Goal: Communication & Community: Answer question/provide support

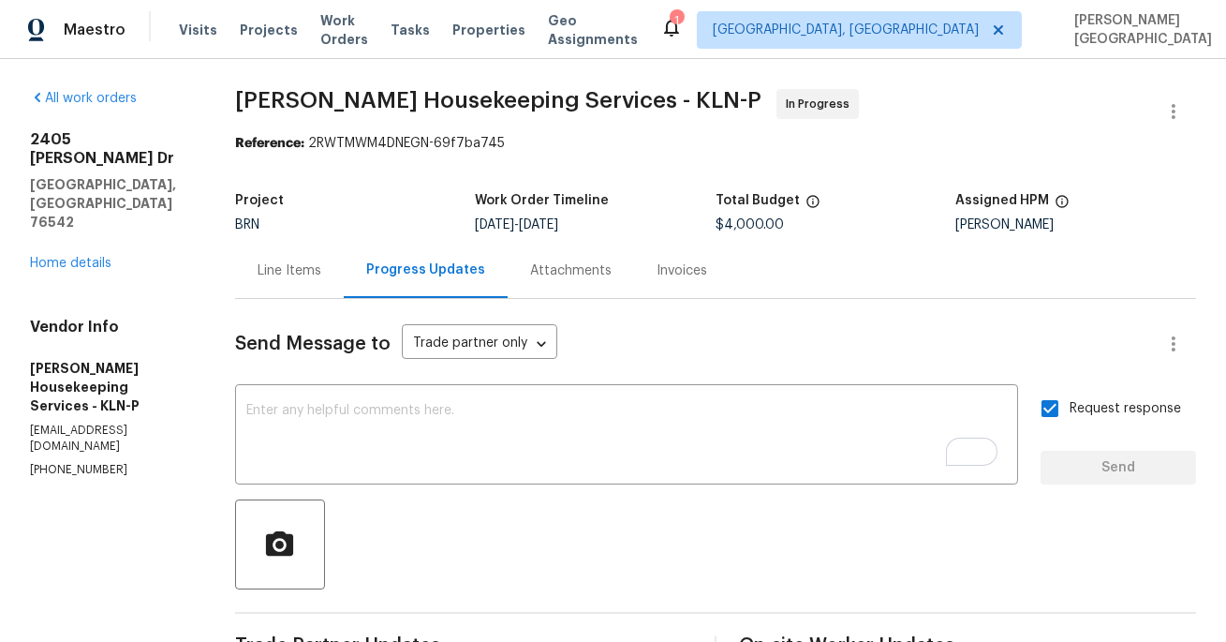
scroll to position [140, 0]
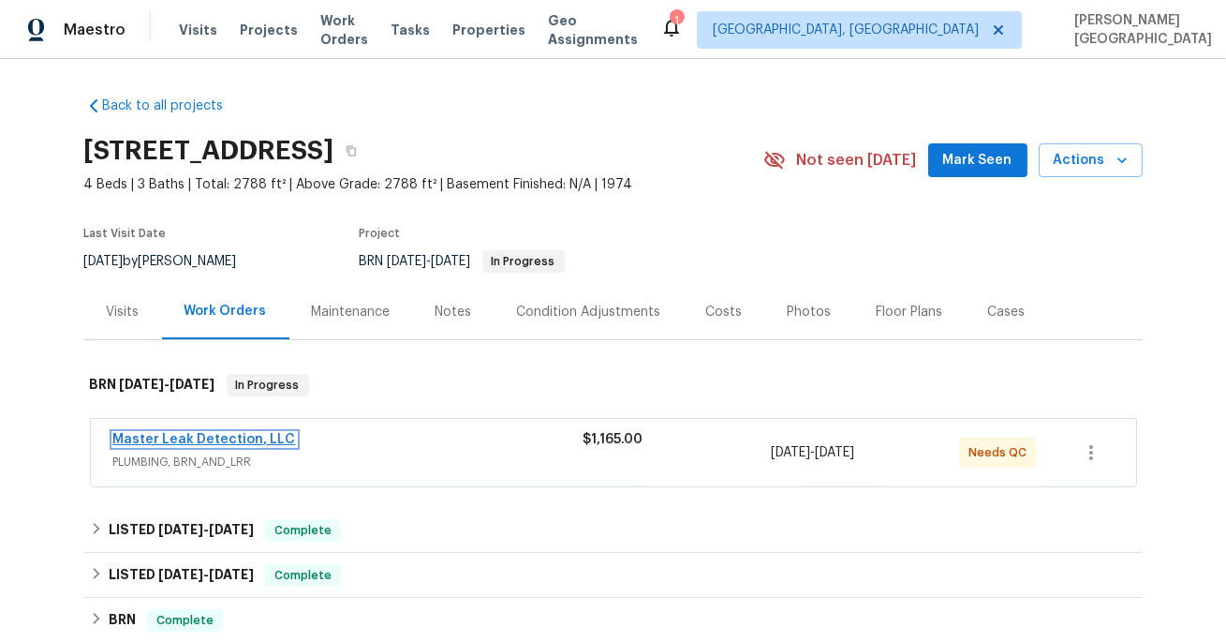
click at [239, 443] on link "Master Leak Detection, LLC" at bounding box center [204, 439] width 183 height 13
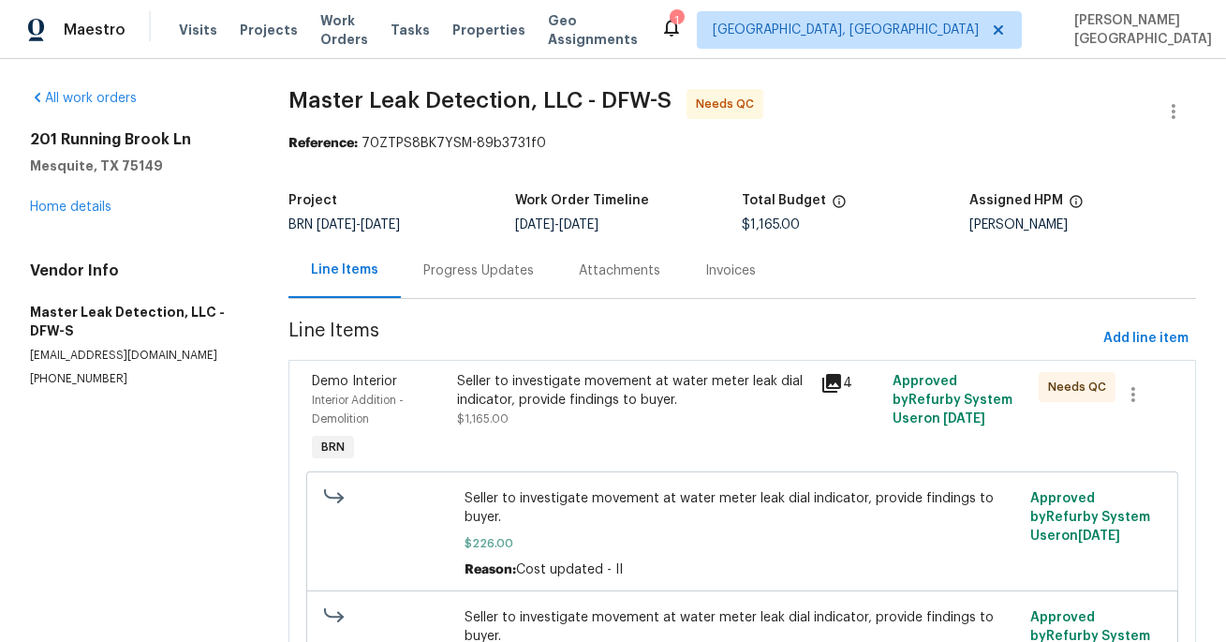
click at [488, 285] on div "Progress Updates" at bounding box center [478, 270] width 155 height 55
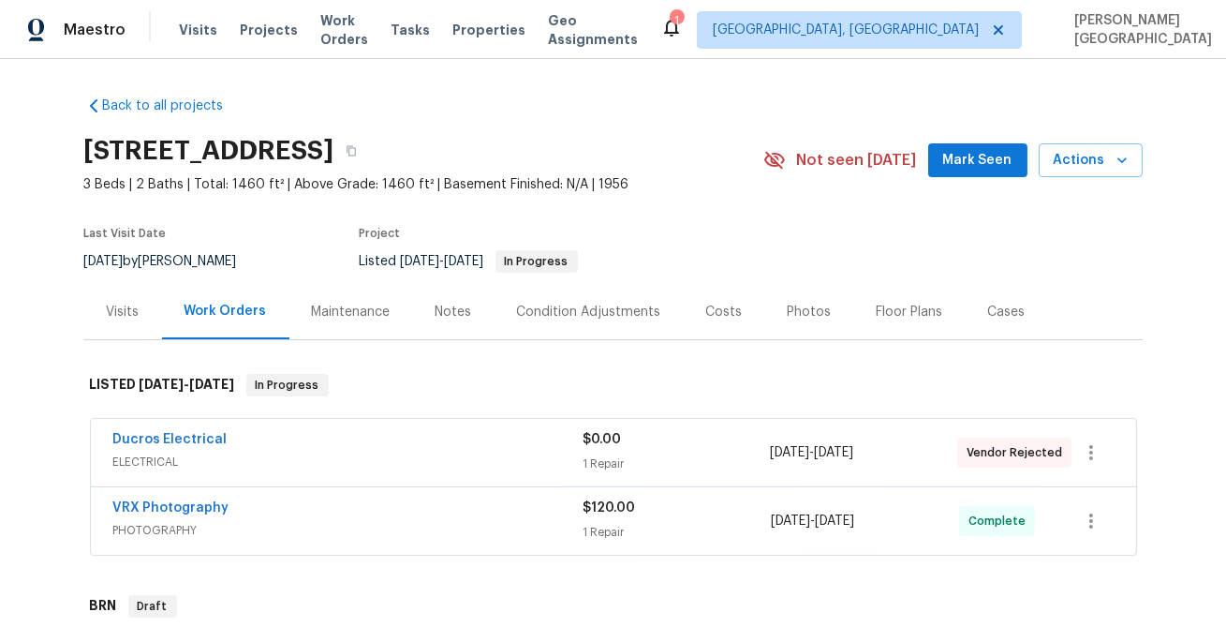
scroll to position [570, 0]
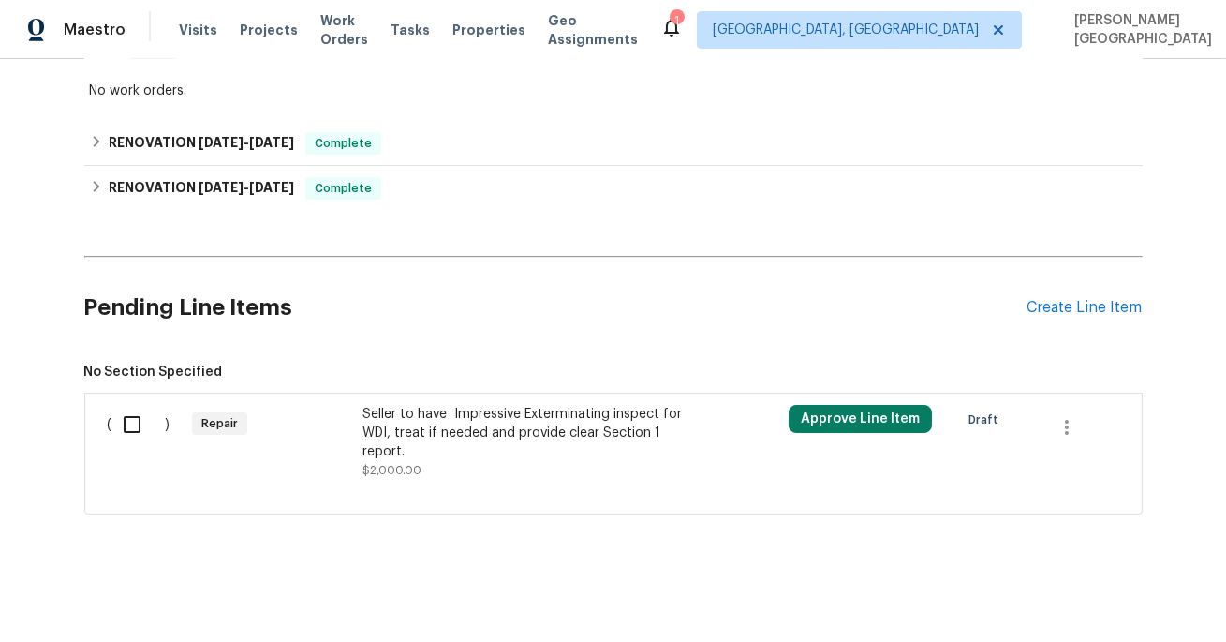
click at [400, 460] on div "Seller to have Impressive Exterminating inspect for WDI, treat if needed and pr…" at bounding box center [528, 433] width 330 height 56
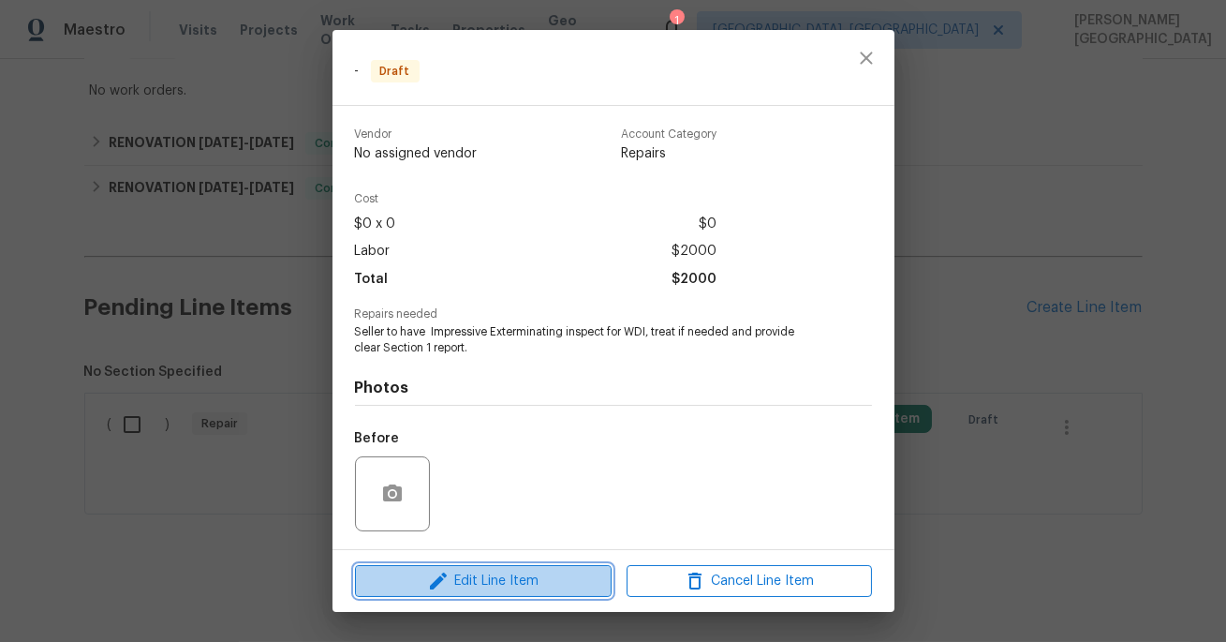
click at [465, 587] on span "Edit Line Item" at bounding box center [483, 581] width 245 height 23
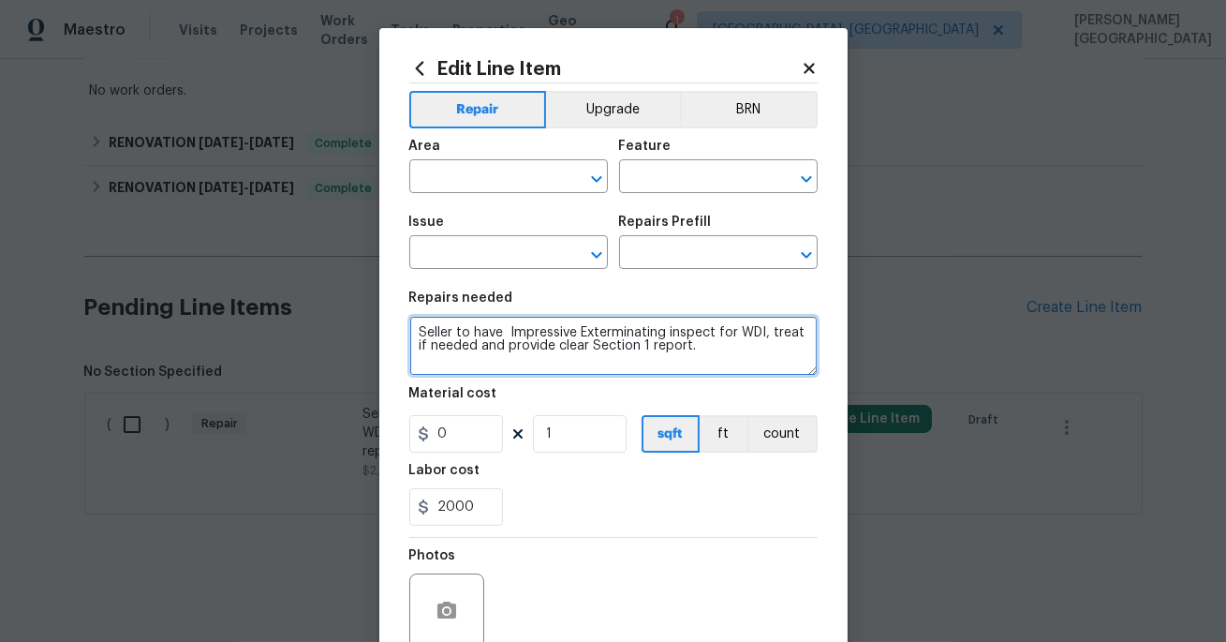
click at [591, 323] on textarea "Seller to have Impressive Exterminating inspect for WDI, treat if needed and pr…" at bounding box center [613, 346] width 408 height 60
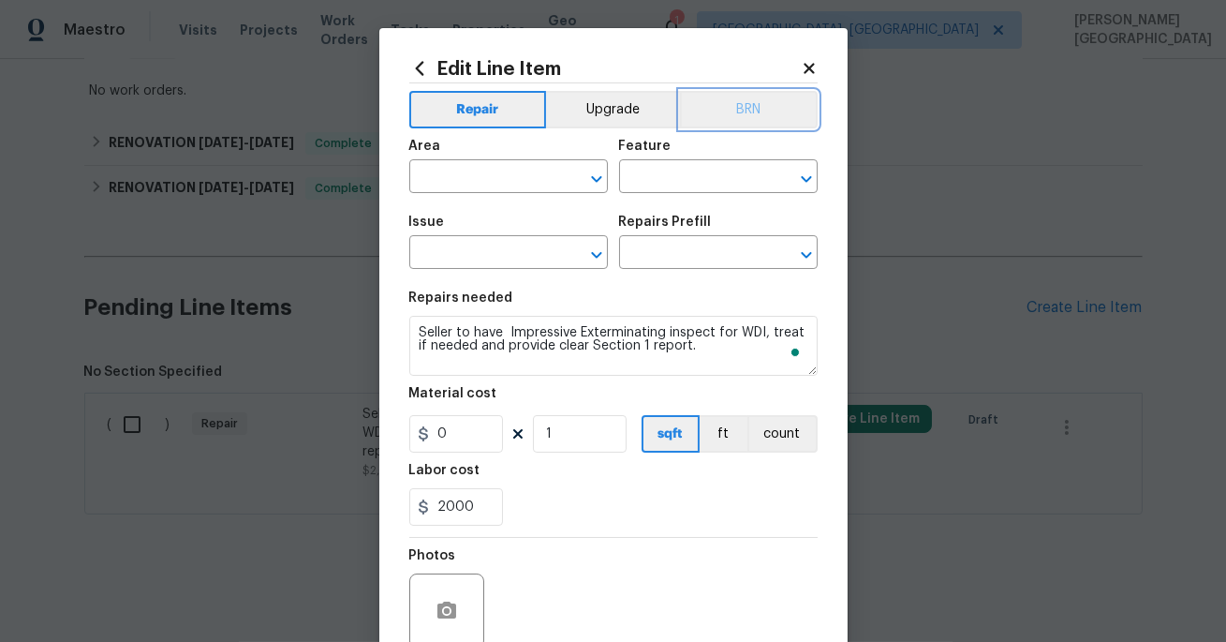
click at [739, 103] on button "BRN" at bounding box center [749, 109] width 138 height 37
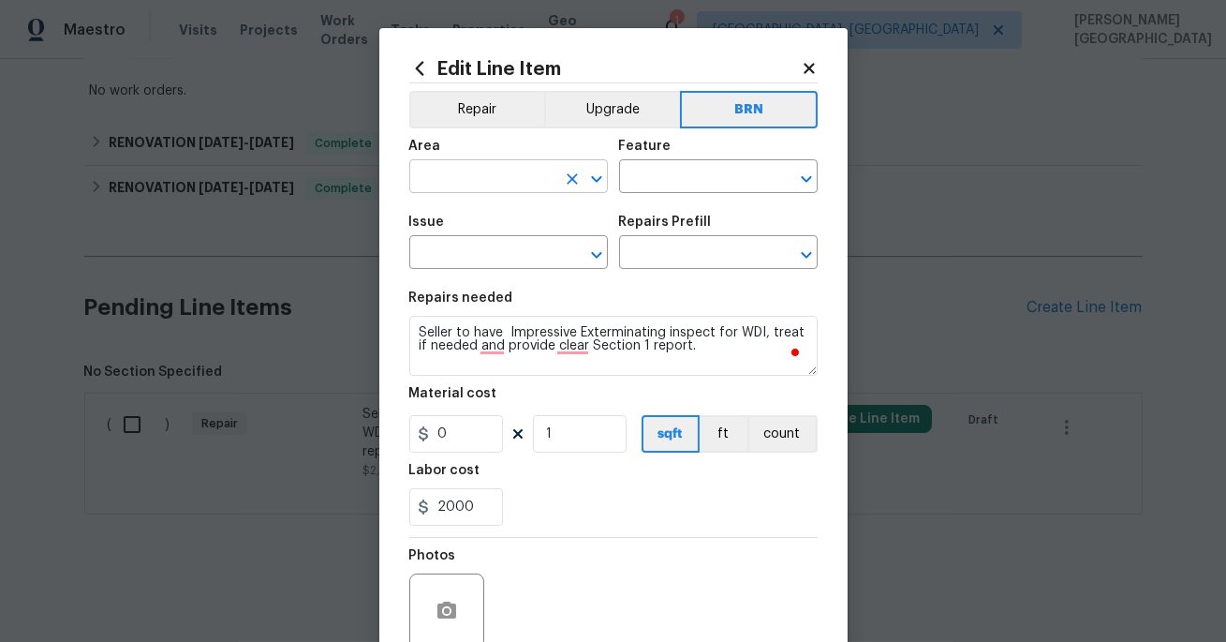
click at [483, 173] on input "text" at bounding box center [482, 178] width 146 height 29
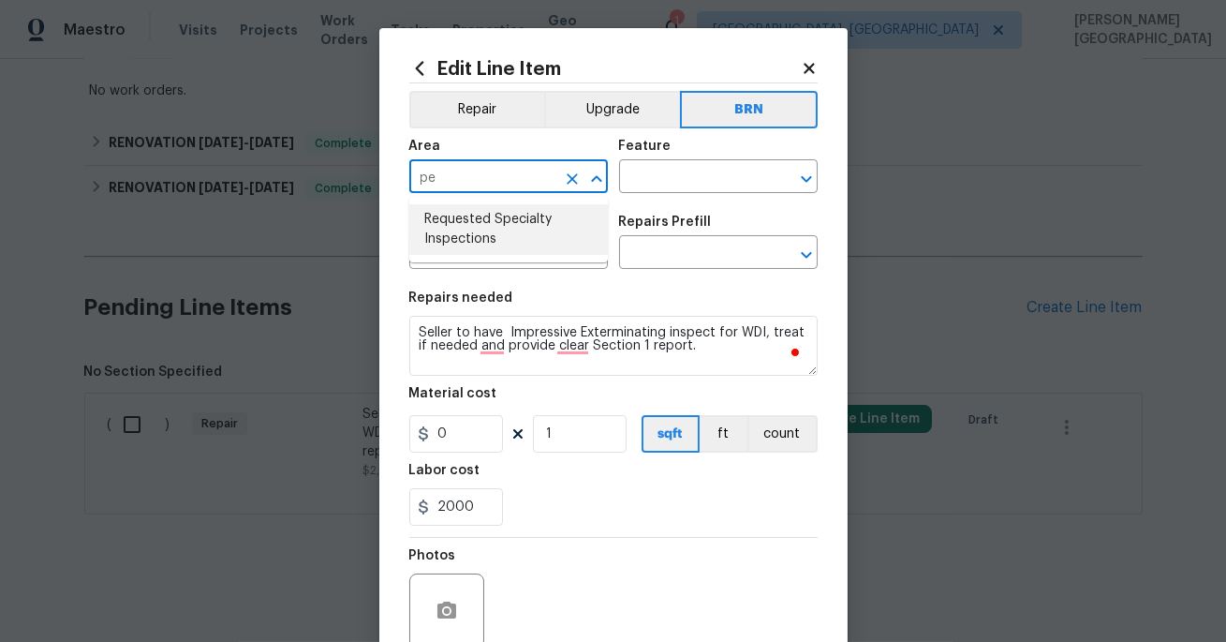
type input "p"
click at [496, 249] on li "Interior Overall" at bounding box center [508, 250] width 199 height 31
type input "Interior Overall"
click at [677, 179] on input "text" at bounding box center [692, 178] width 146 height 29
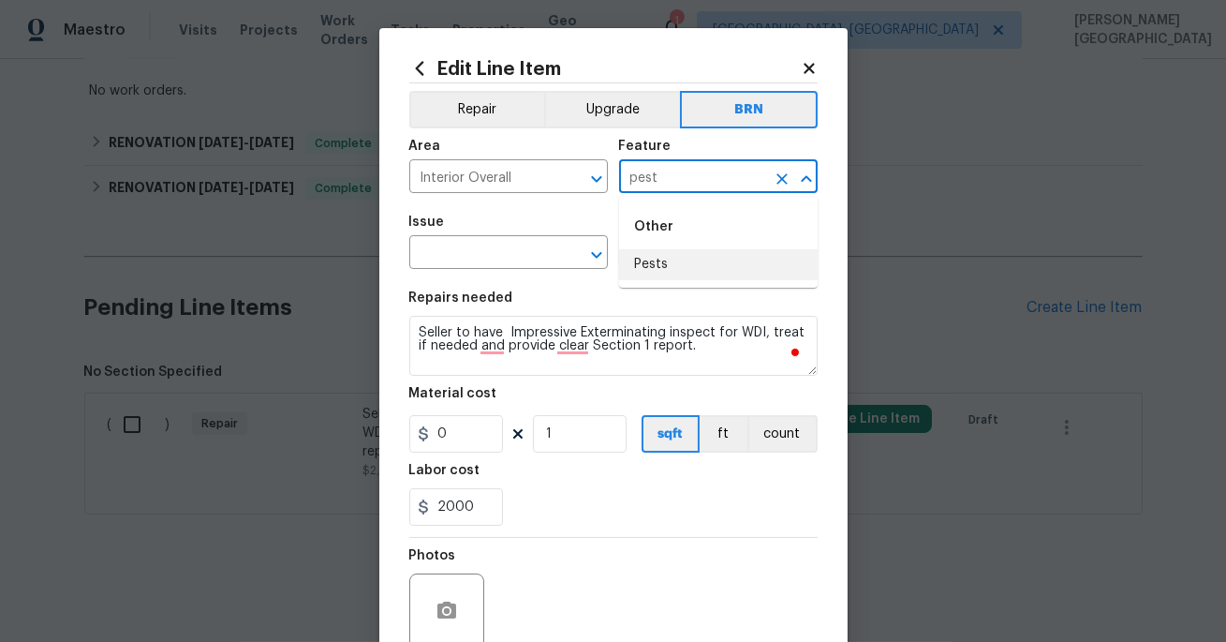
click at [666, 261] on li "Pests" at bounding box center [718, 264] width 199 height 31
type input "Pests"
click at [479, 262] on input "text" at bounding box center [482, 254] width 146 height 29
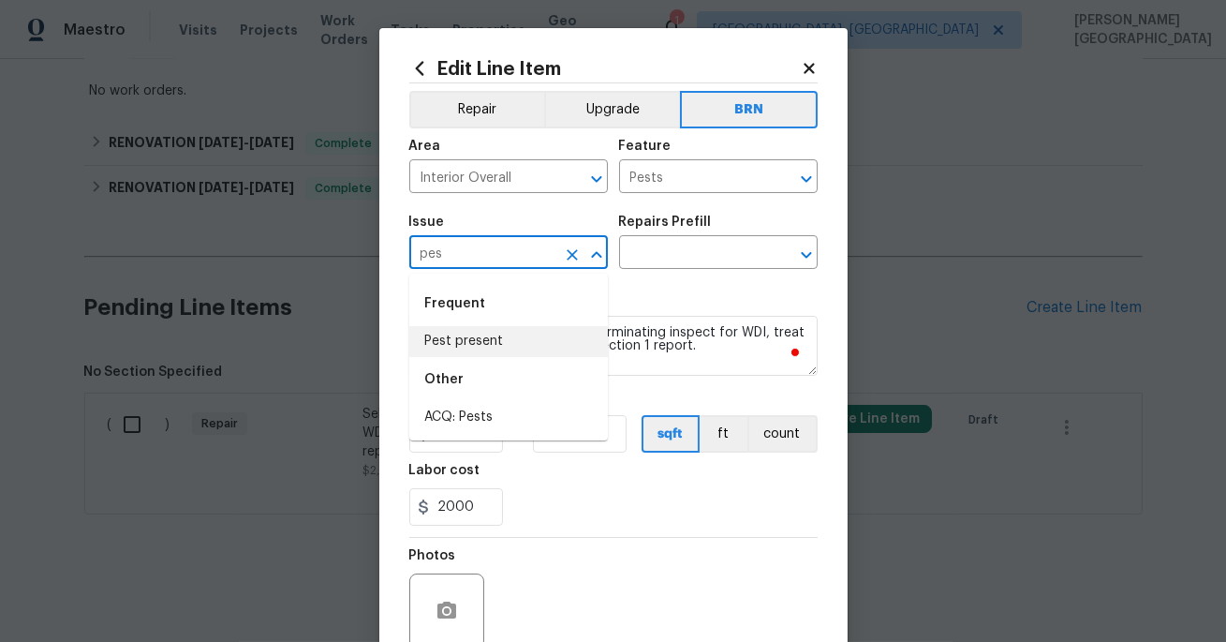
click at [480, 333] on li "Pest present" at bounding box center [508, 341] width 199 height 31
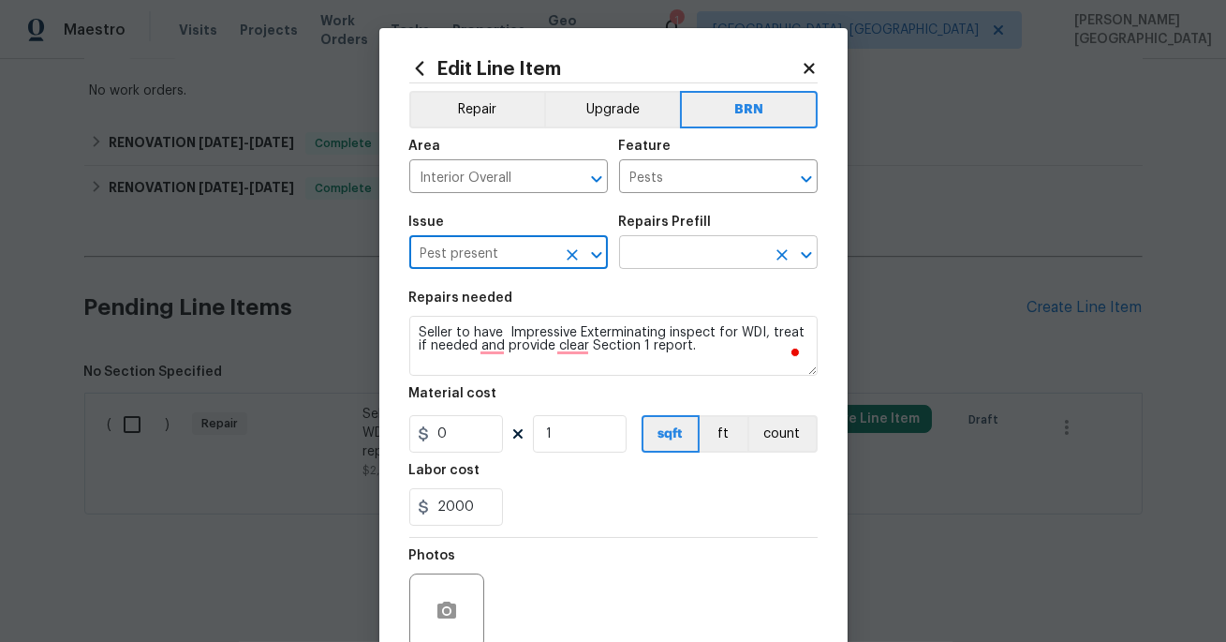
type input "Pest present"
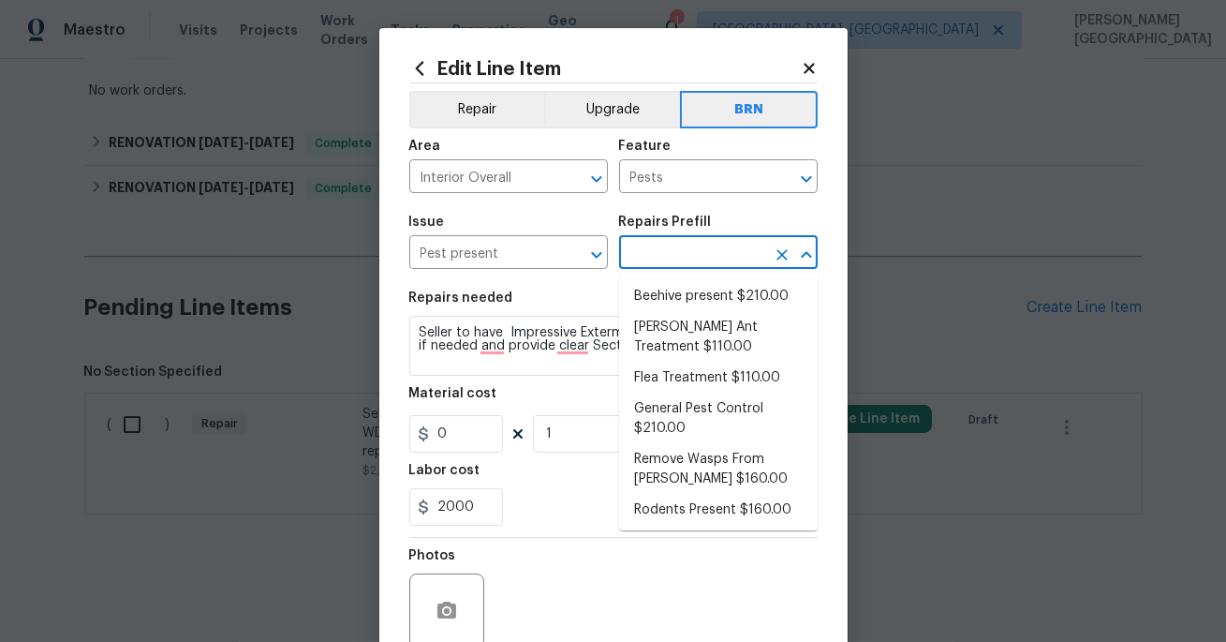
click at [644, 261] on input "text" at bounding box center [692, 254] width 146 height 29
click at [662, 307] on li "Beehive present $210.00" at bounding box center [718, 296] width 199 height 31
type input "Beehive present $210.00"
type textarea "Remove, patch/paint touch up location after removal if needed."
type input "210"
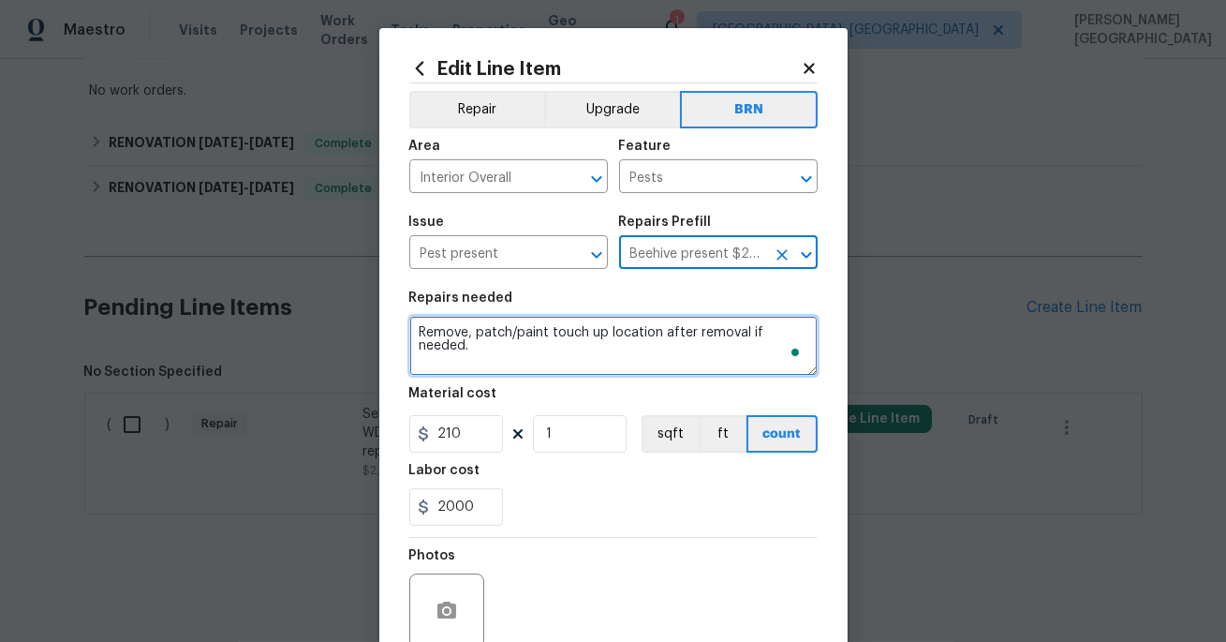
click at [561, 339] on textarea "Remove, patch/paint touch up location after removal if needed." at bounding box center [613, 346] width 408 height 60
paste textarea "Seller to have Impressive Exterminating inspect for WDI, treat if needed and pr…"
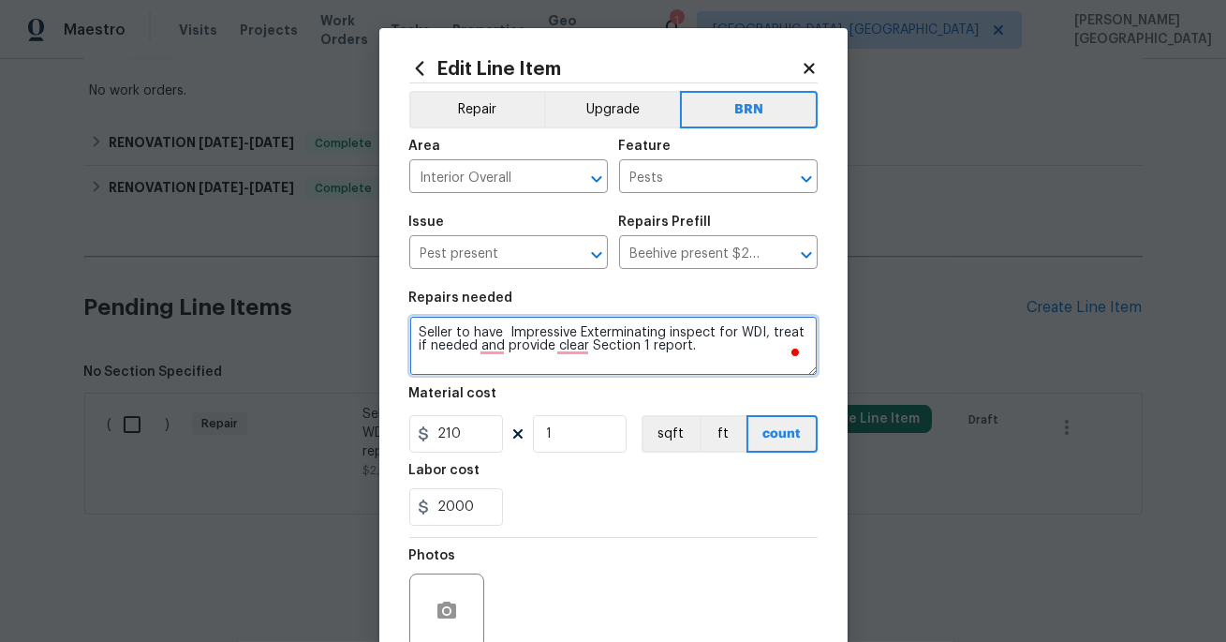
type textarea "Seller to have Impressive Exterminating inspect for WDI, treat if needed and pr…"
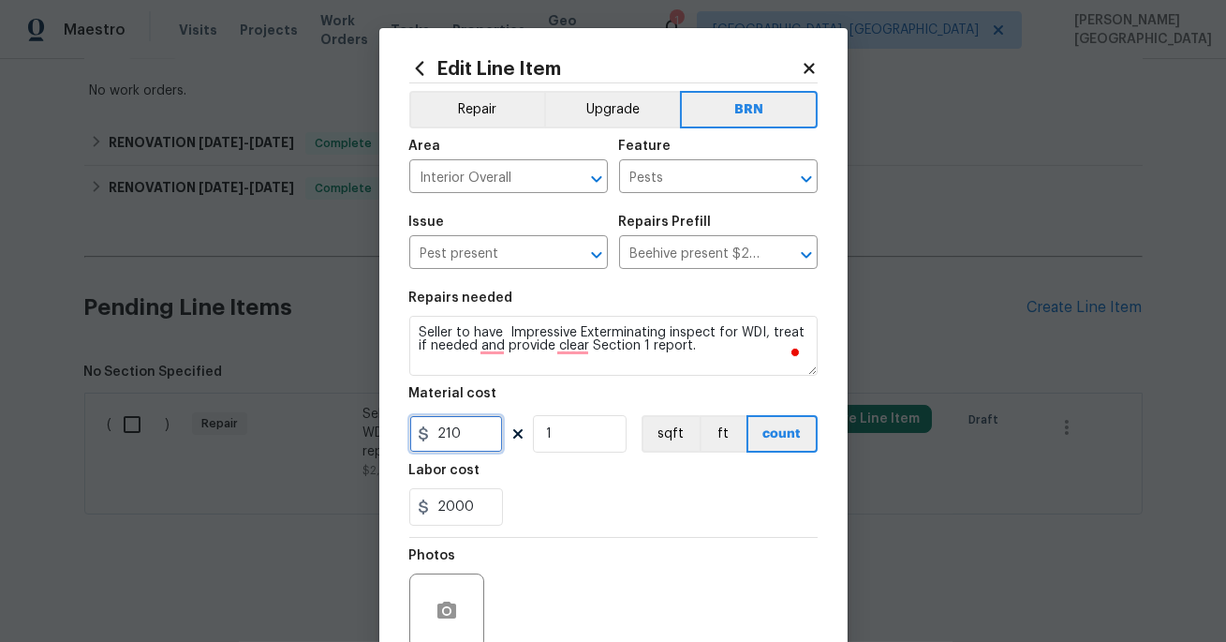
click at [481, 419] on input "210" at bounding box center [456, 433] width 94 height 37
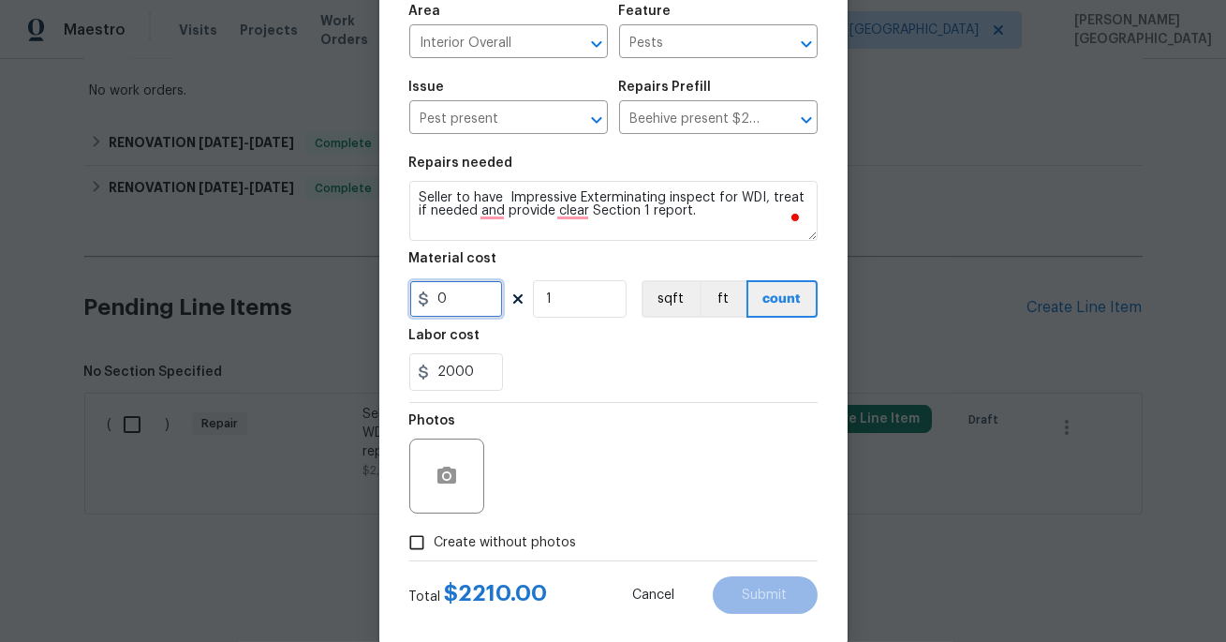
scroll to position [164, 0]
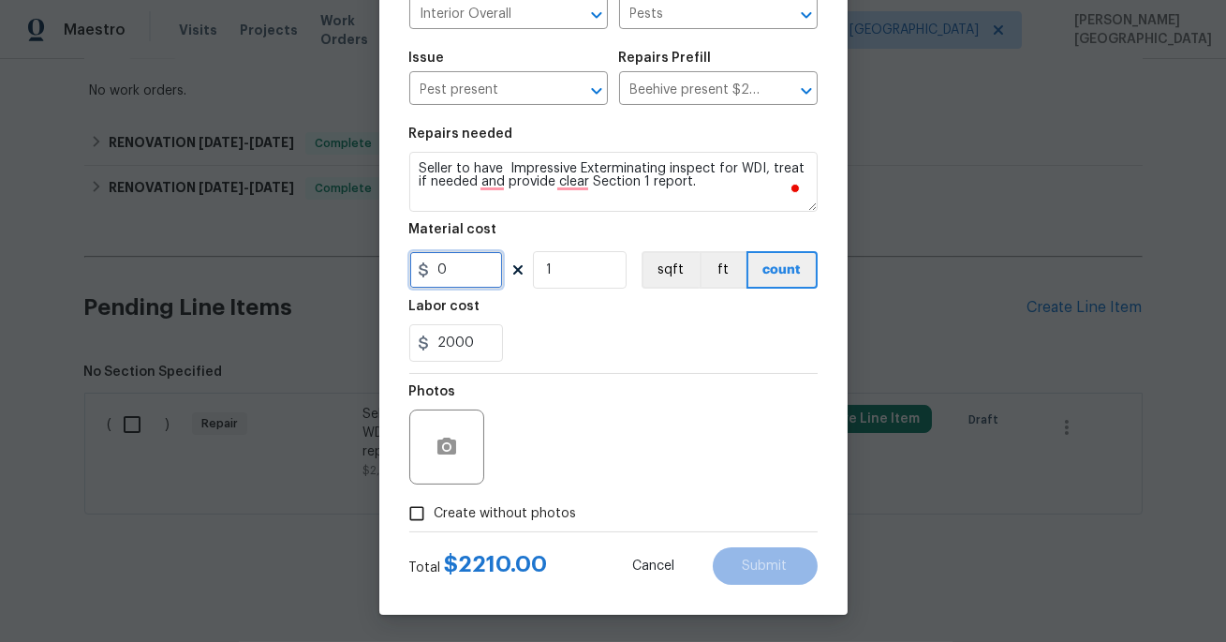
type input "0"
click at [452, 442] on icon "button" at bounding box center [446, 445] width 19 height 17
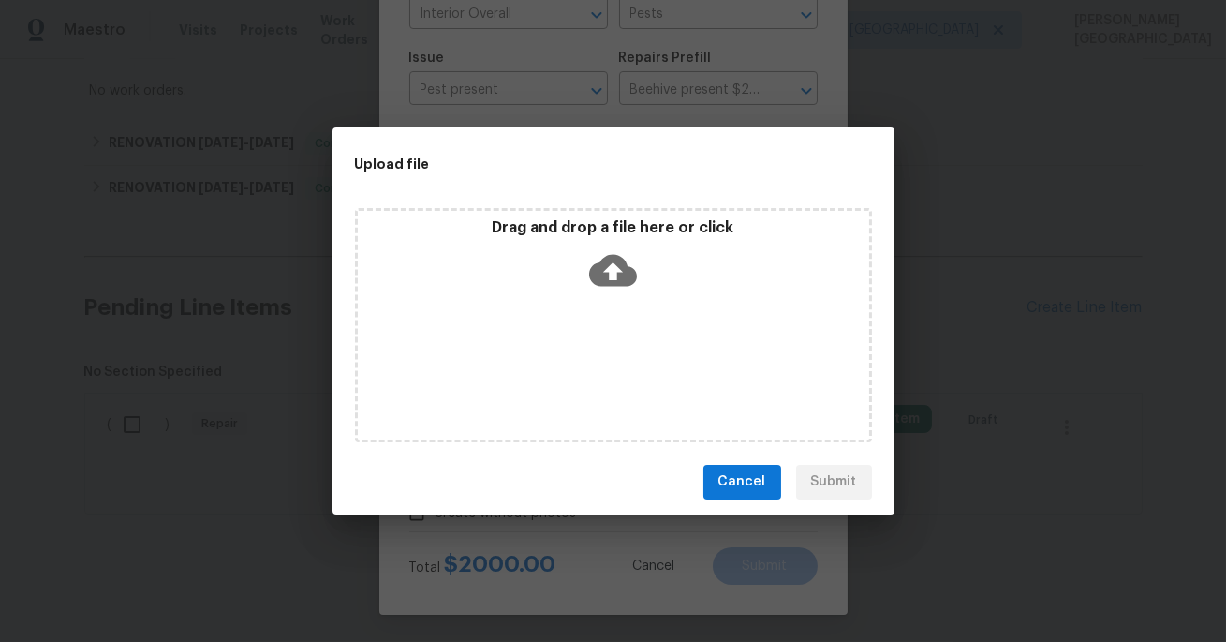
click at [623, 267] on icon at bounding box center [613, 270] width 48 height 32
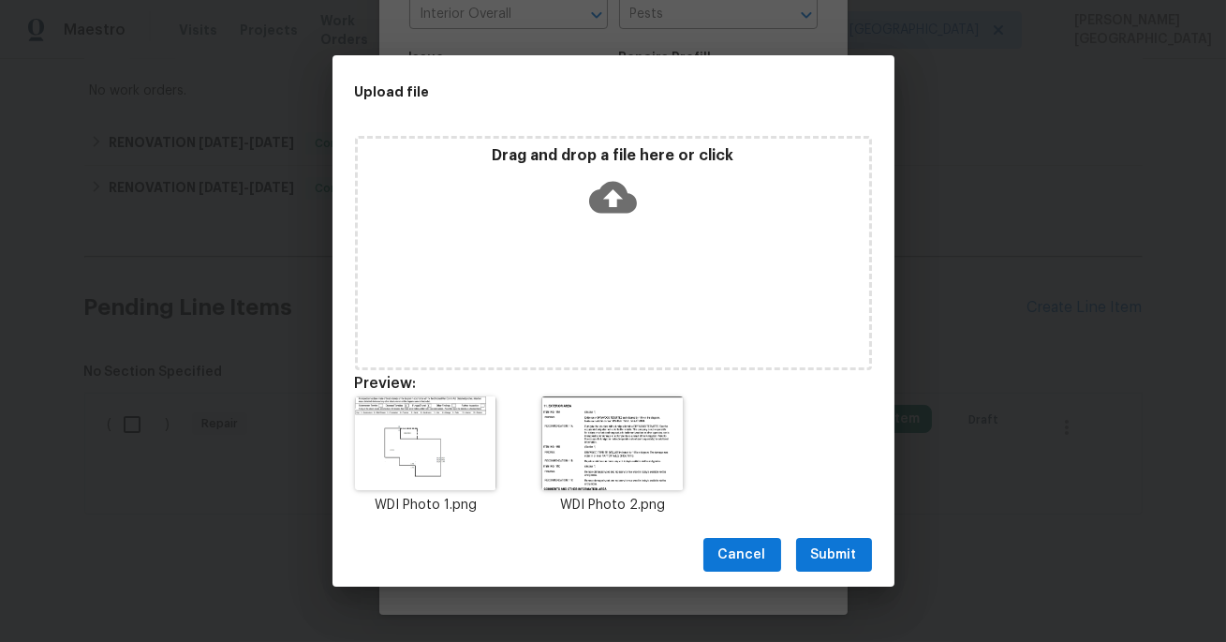
click at [836, 558] on span "Submit" at bounding box center [834, 554] width 46 height 23
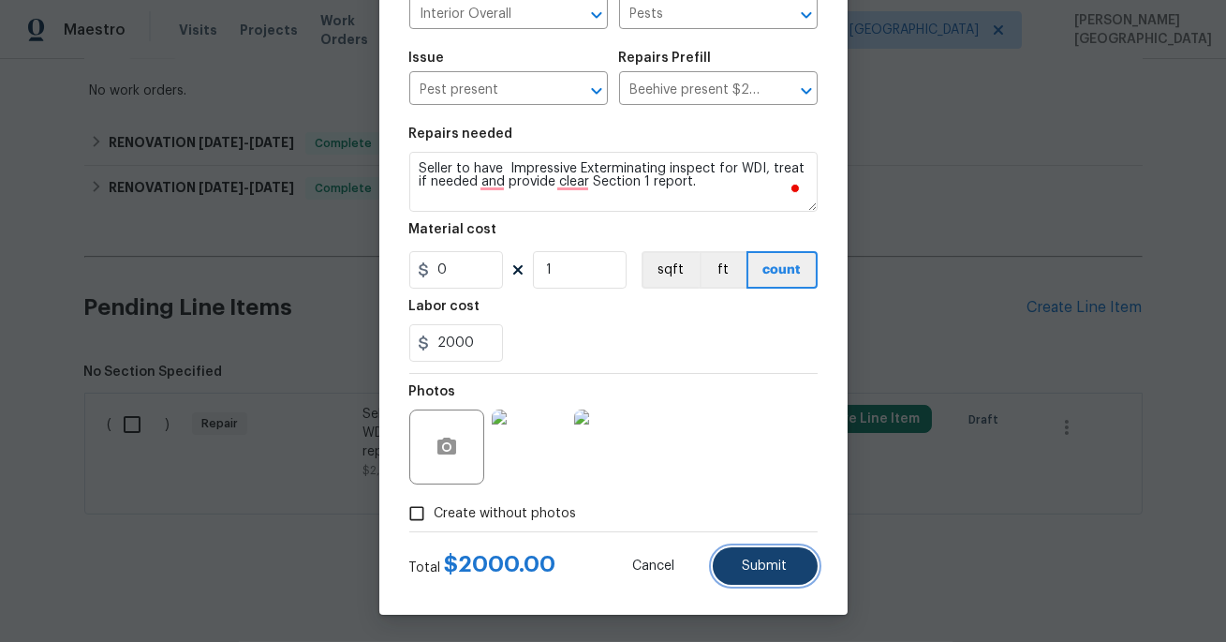
click at [781, 567] on span "Submit" at bounding box center [765, 566] width 45 height 14
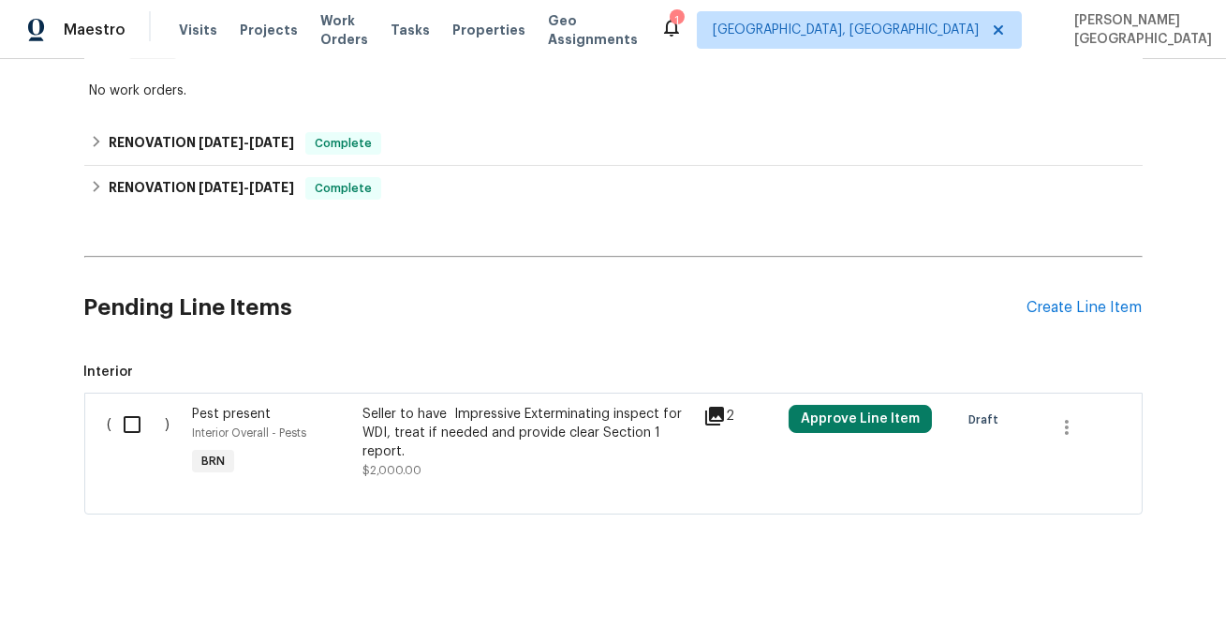
click at [138, 420] on input "checkbox" at bounding box center [138, 424] width 53 height 39
checkbox input "true"
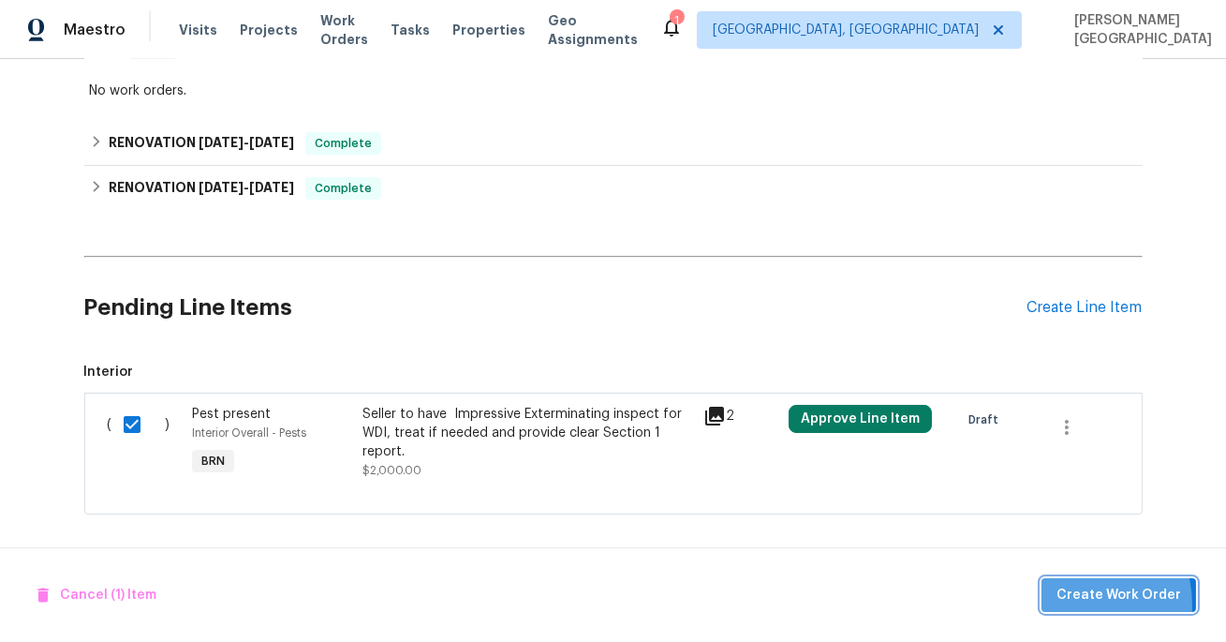
click at [1074, 605] on span "Create Work Order" at bounding box center [1119, 595] width 125 height 23
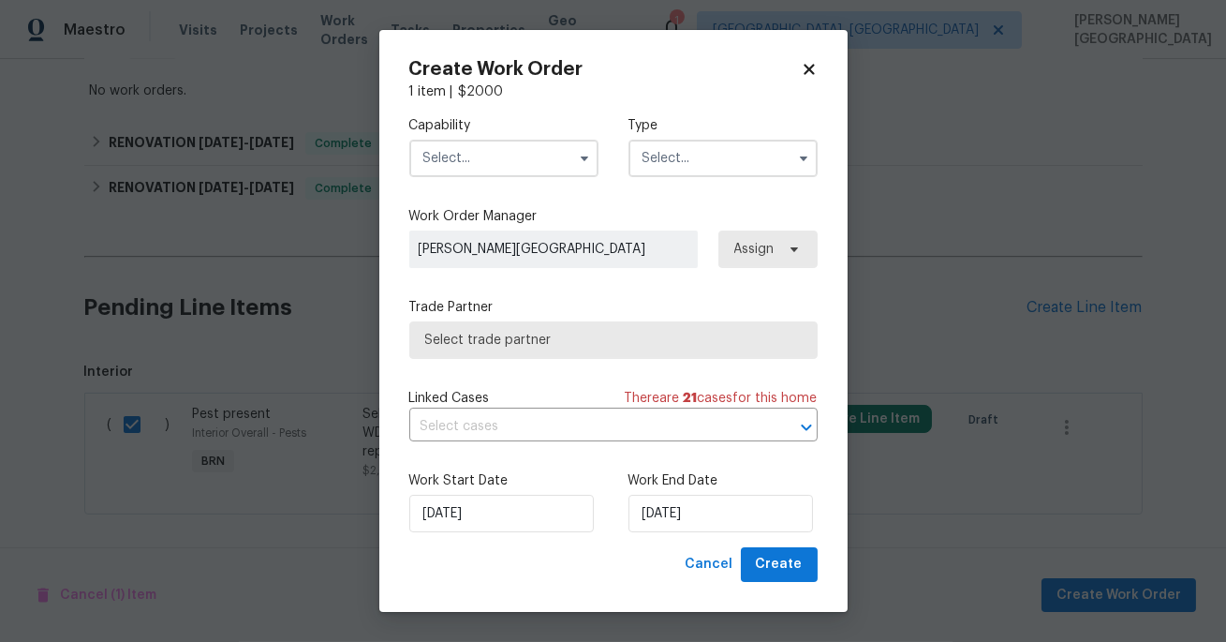
click at [473, 159] on input "text" at bounding box center [503, 158] width 189 height 37
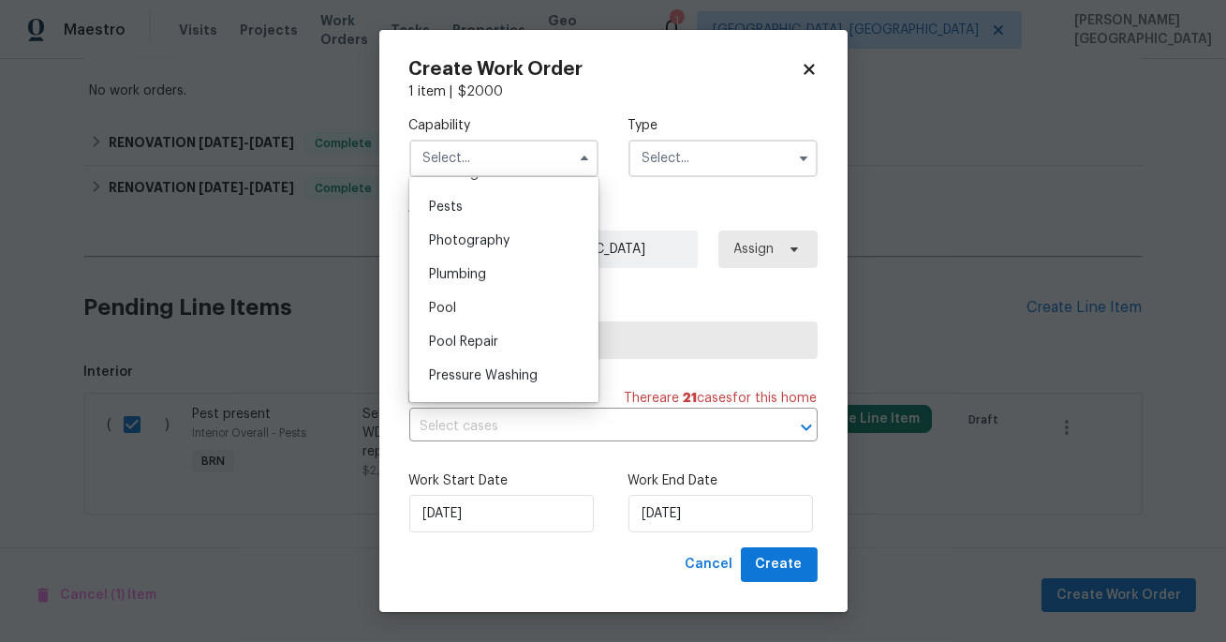
scroll to position [1597, 0]
click at [459, 203] on span "Pests" at bounding box center [446, 208] width 34 height 13
type input "Pests"
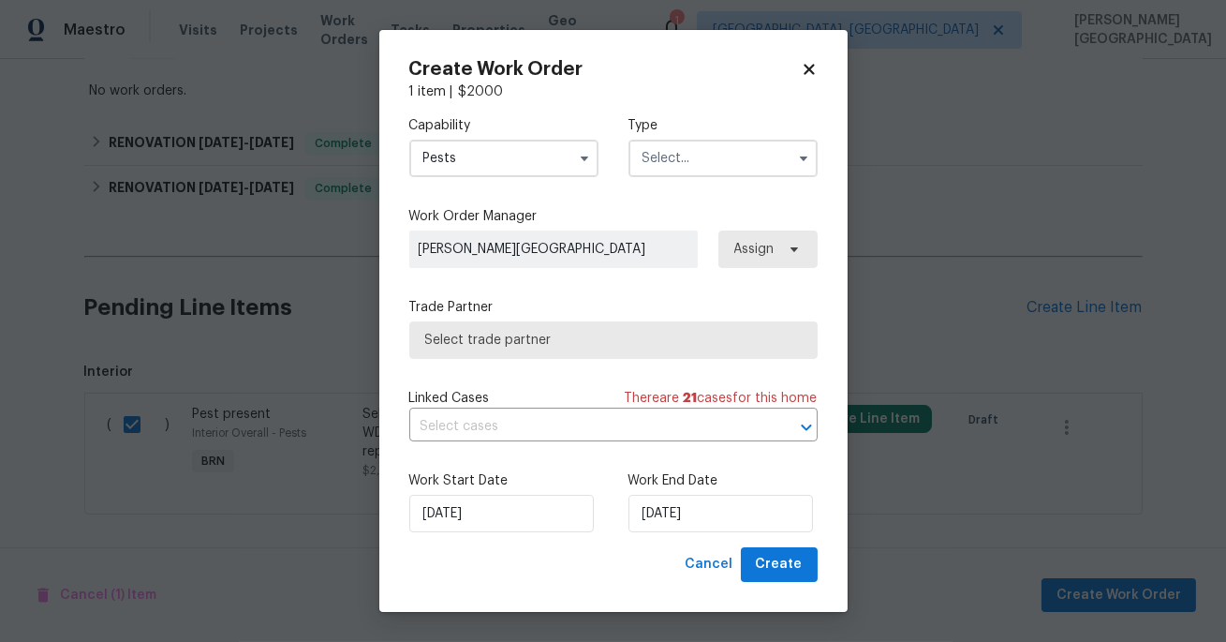
click at [669, 164] on input "text" at bounding box center [723, 158] width 189 height 37
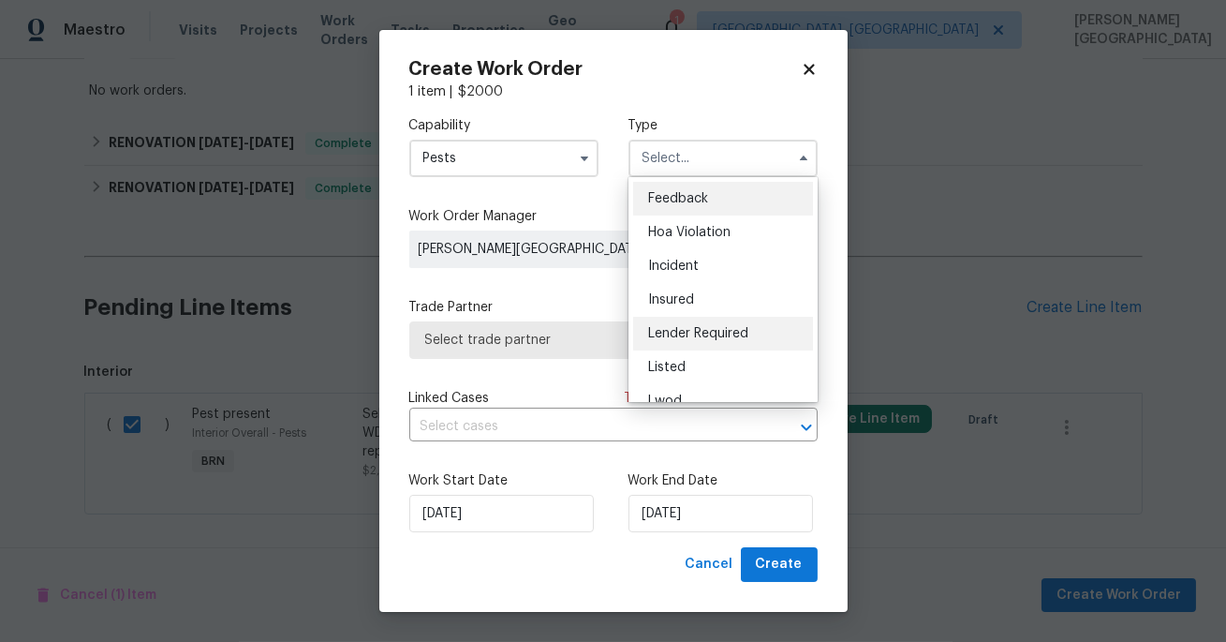
scroll to position [222, 0]
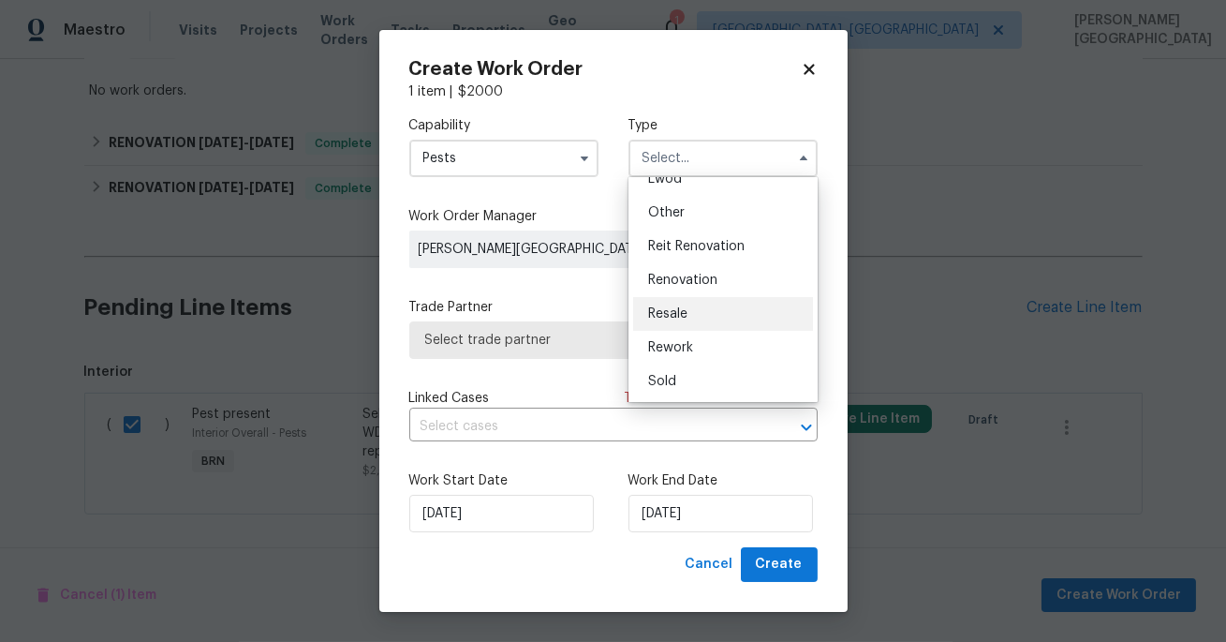
click at [700, 322] on div "Resale" at bounding box center [723, 314] width 180 height 34
type input "Resale"
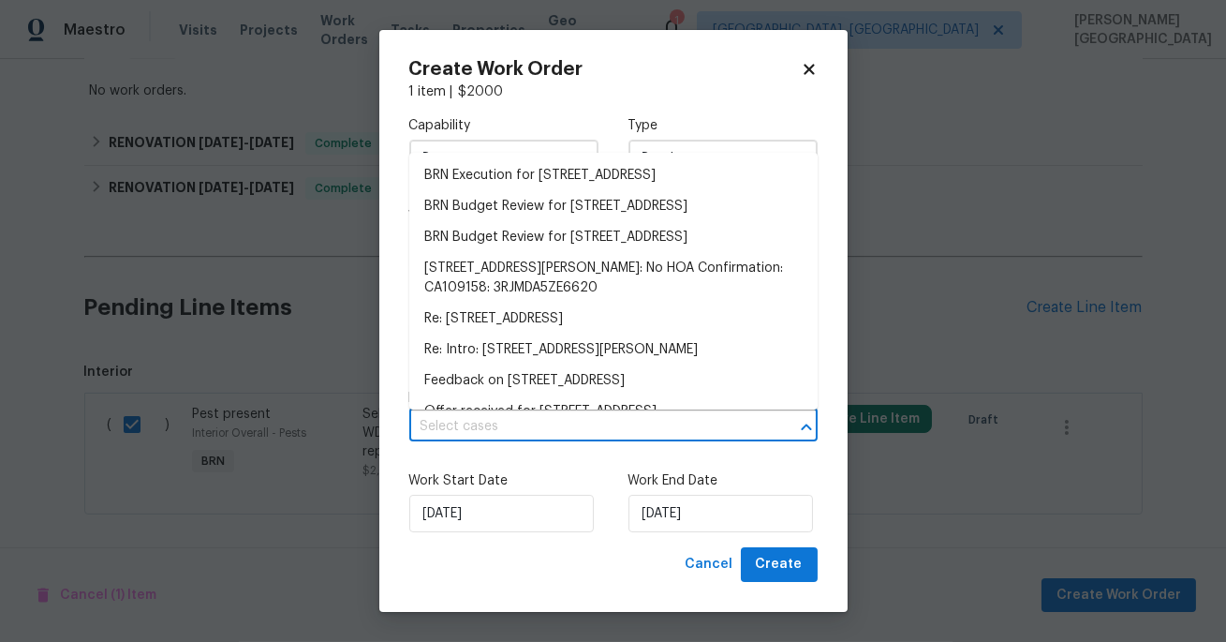
click at [525, 427] on input "text" at bounding box center [587, 426] width 356 height 29
click at [495, 174] on li "BRN Execution for 13864 Lexicon Ave, Sylmar, CA 91342" at bounding box center [613, 175] width 408 height 31
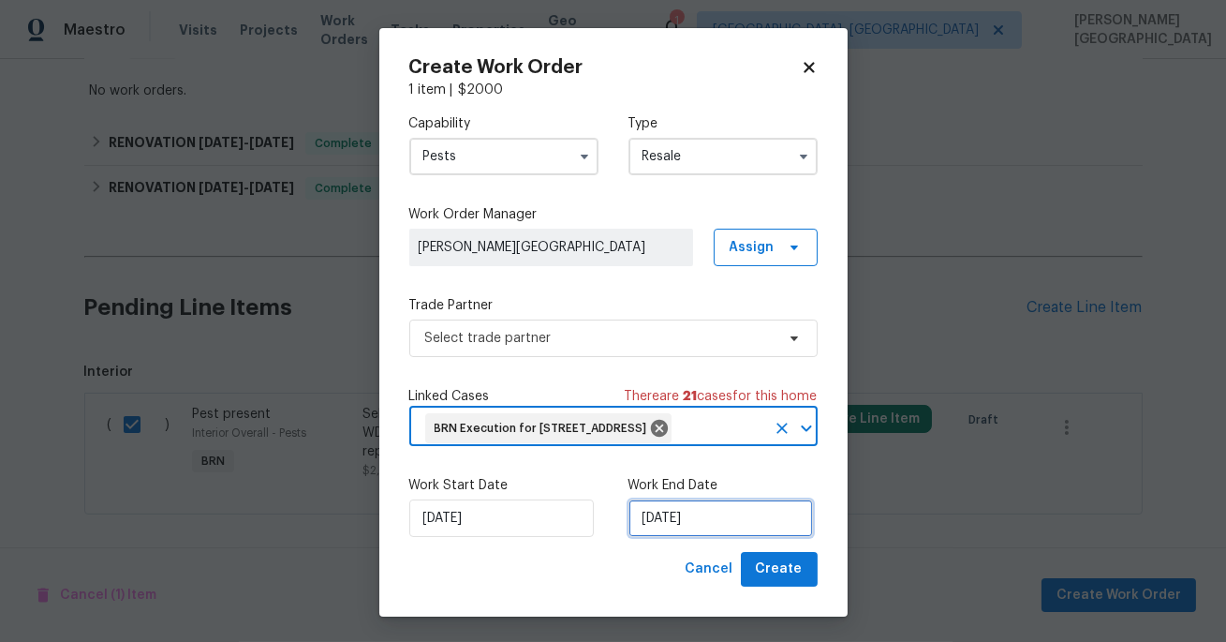
click at [679, 537] on input "[DATE]" at bounding box center [721, 517] width 185 height 37
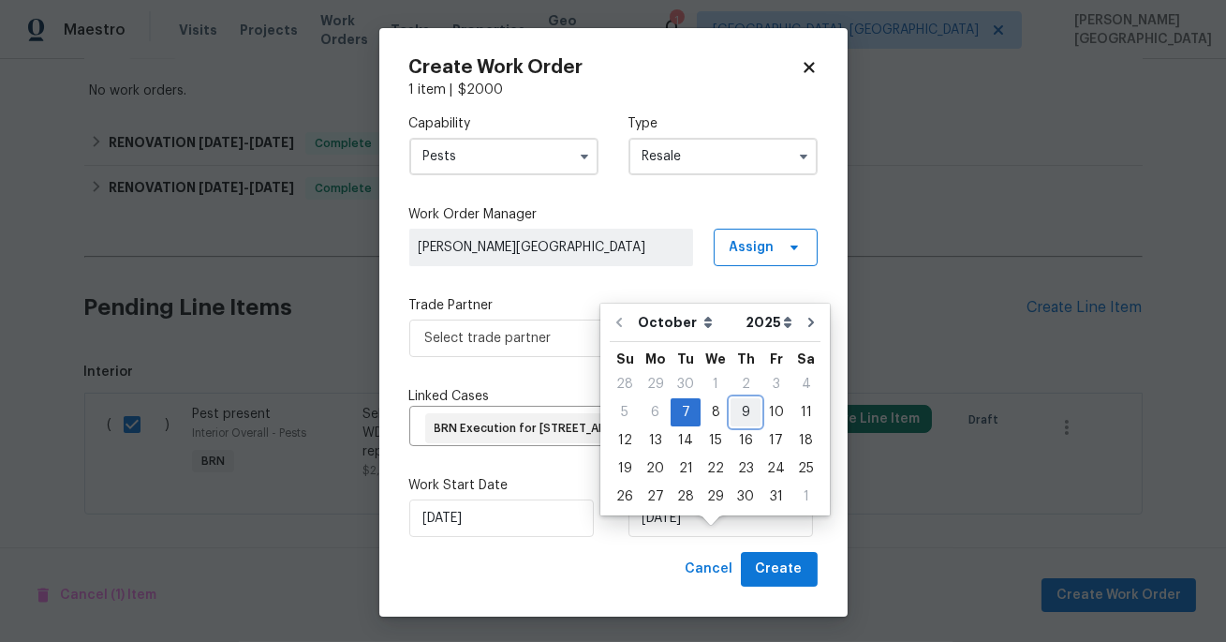
click at [751, 407] on div "9" at bounding box center [746, 412] width 30 height 26
type input "10/9/2025"
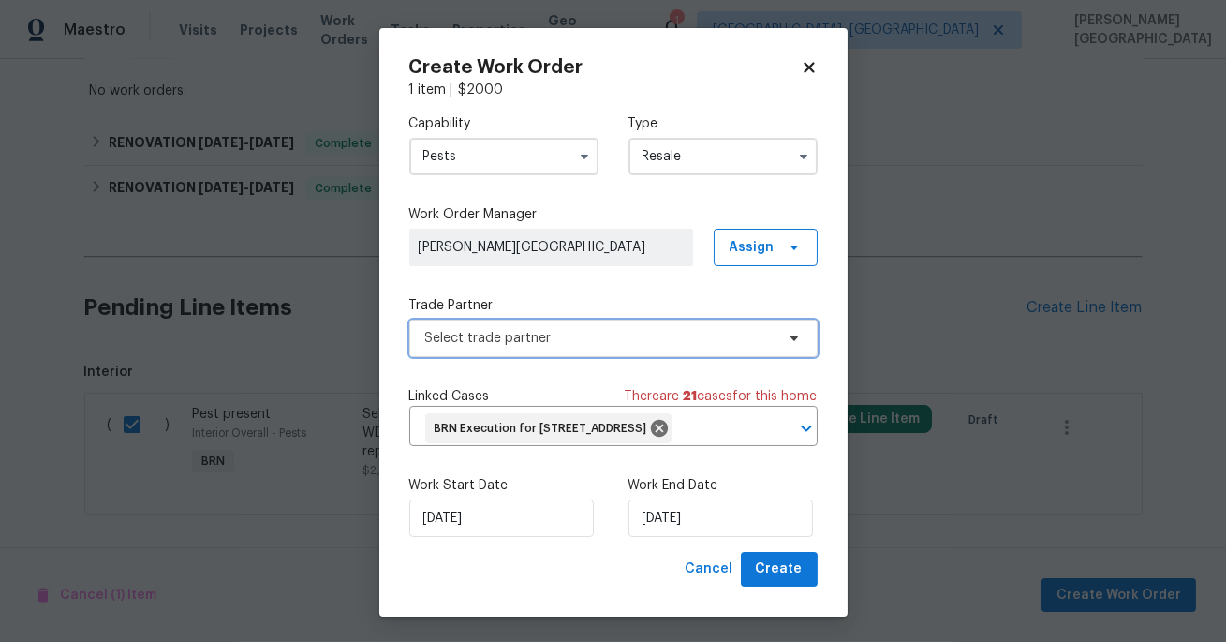
click at [495, 349] on span "Select trade partner" at bounding box center [613, 337] width 408 height 37
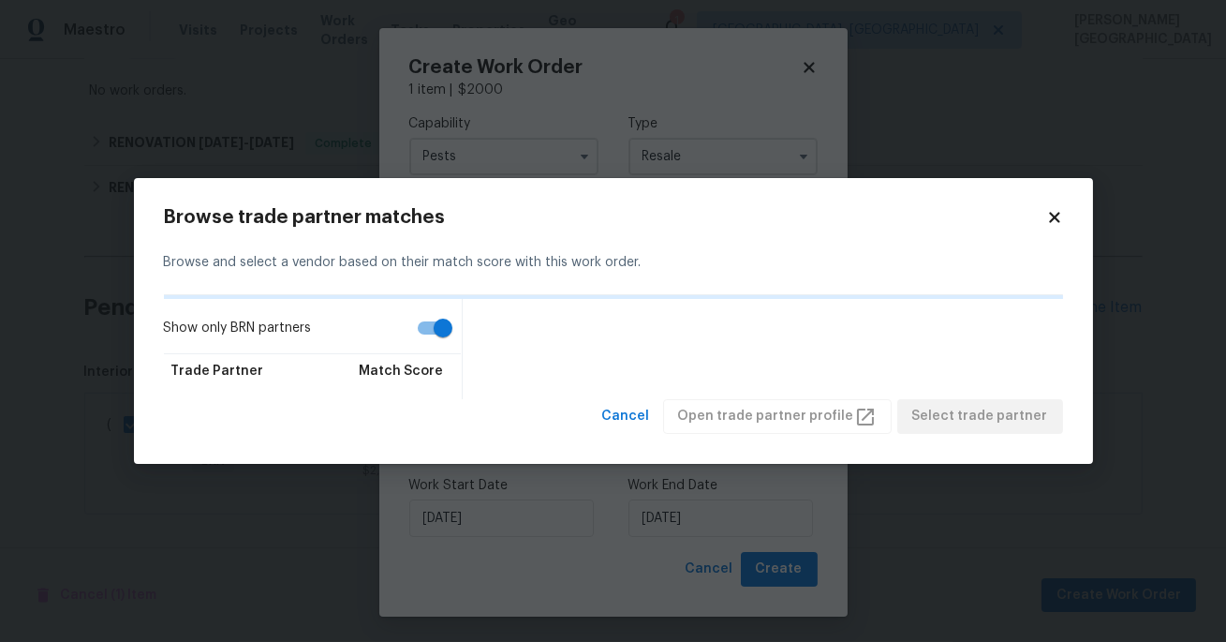
click at [440, 332] on input "Show only BRN partners" at bounding box center [443, 328] width 107 height 36
checkbox input "false"
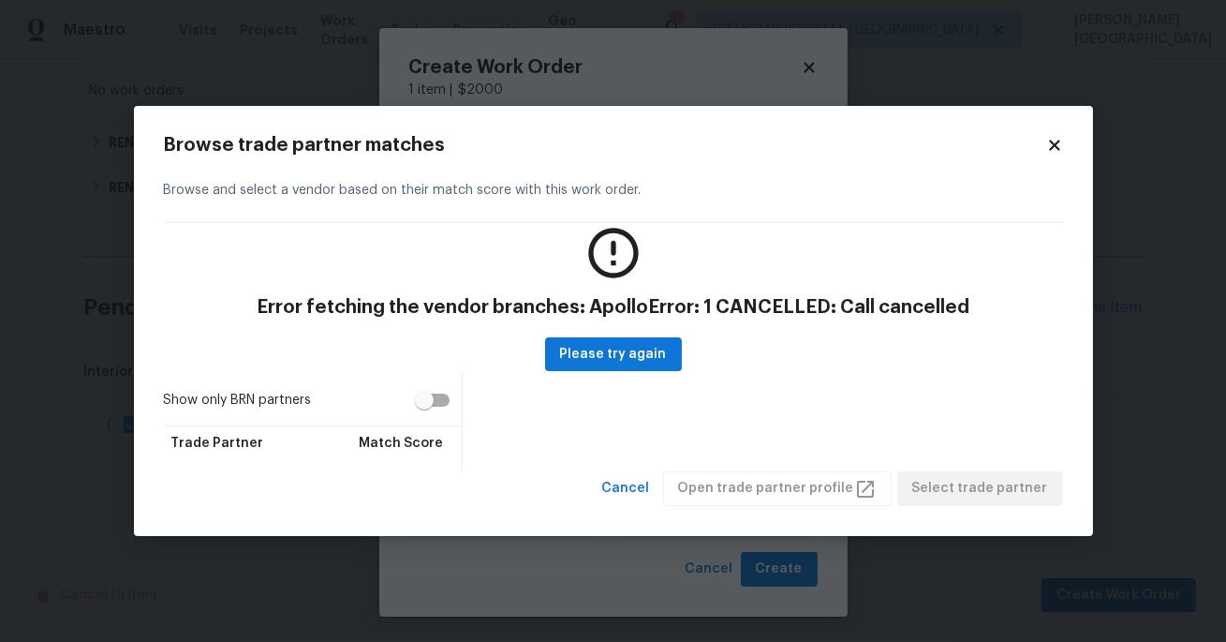
click at [1058, 144] on icon at bounding box center [1054, 145] width 17 height 17
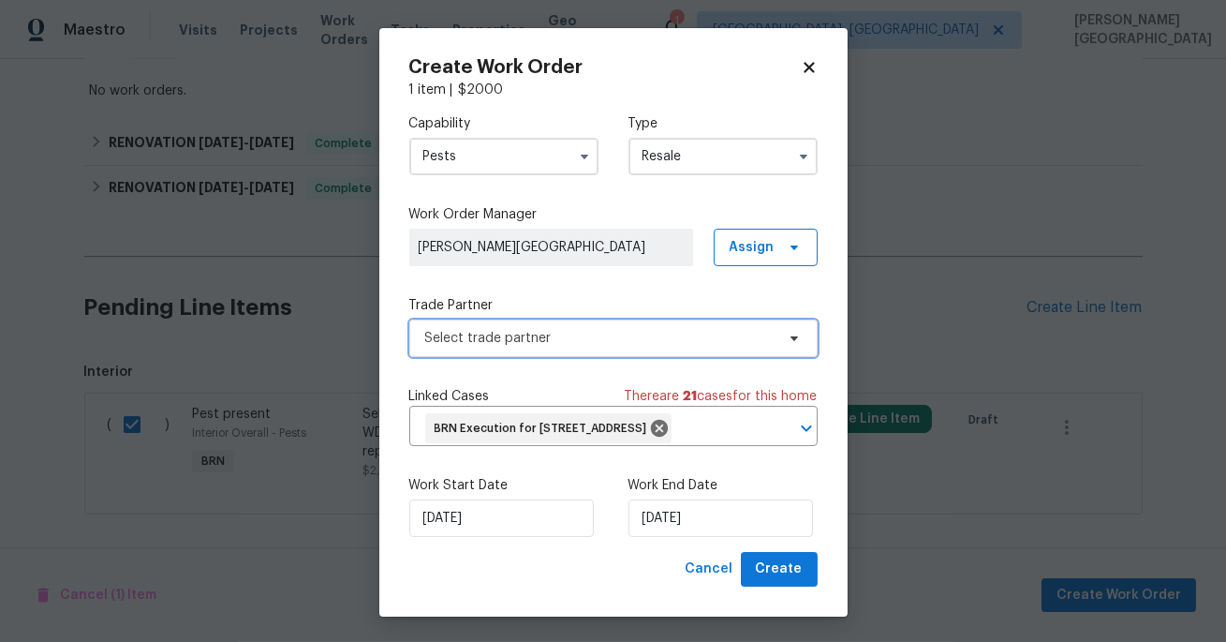
click at [534, 331] on span "Select trade partner" at bounding box center [599, 338] width 349 height 19
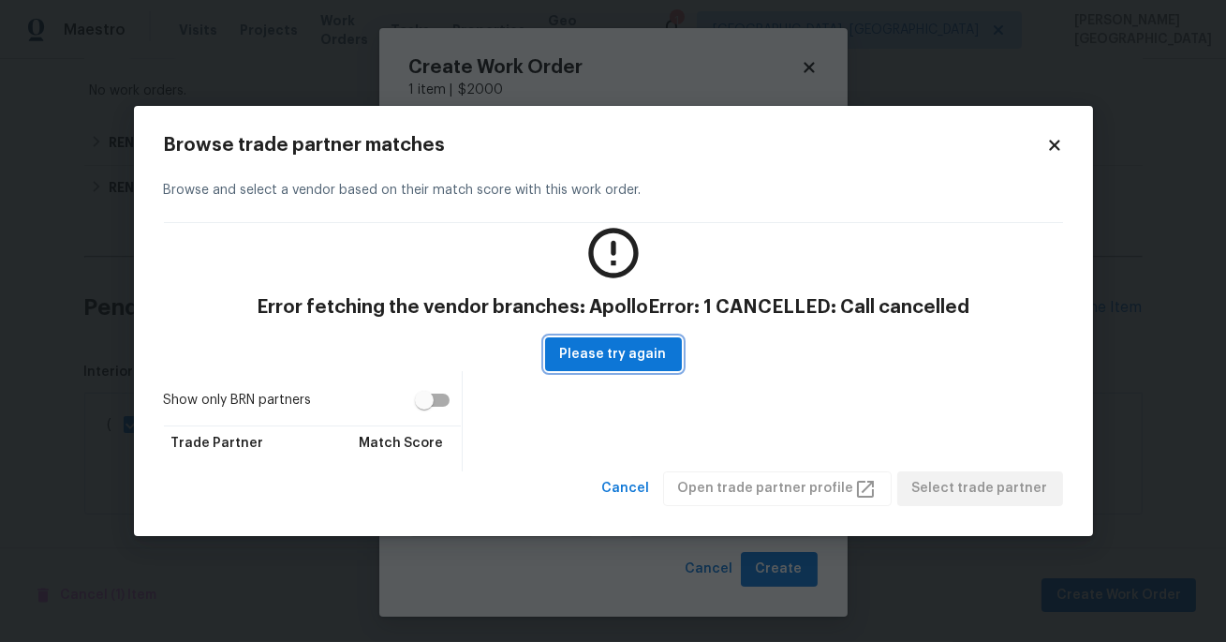
click at [569, 359] on span "Please try again" at bounding box center [613, 354] width 107 height 23
click at [426, 406] on input "Show only BRN partners" at bounding box center [424, 400] width 107 height 36
checkbox input "true"
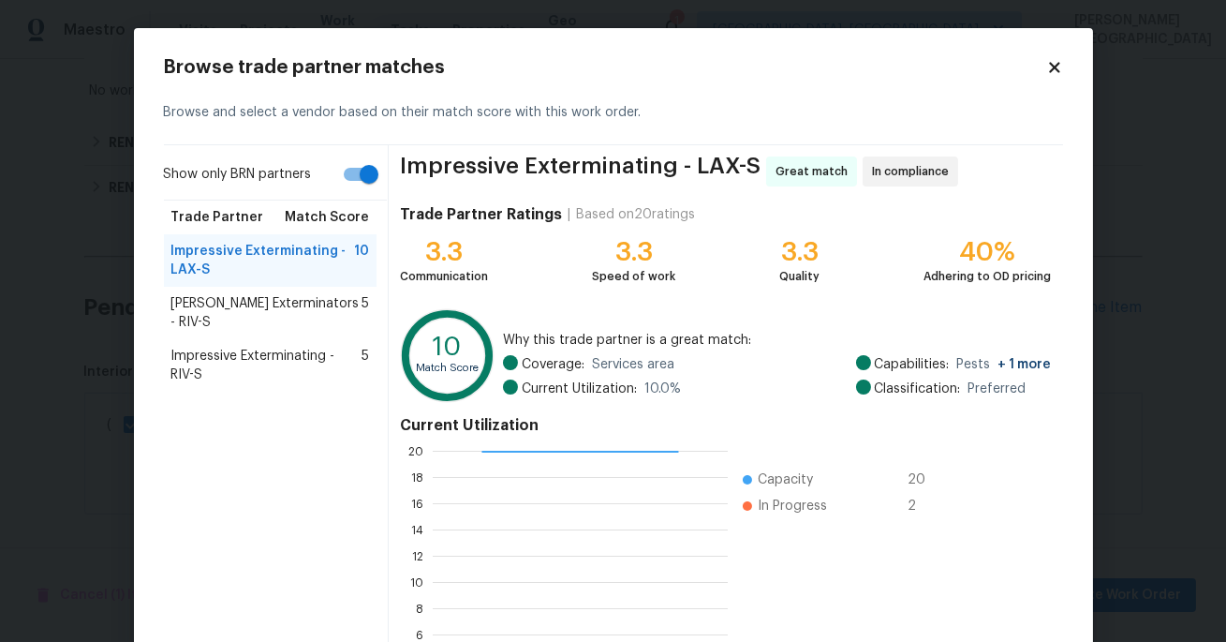
scroll to position [184, 0]
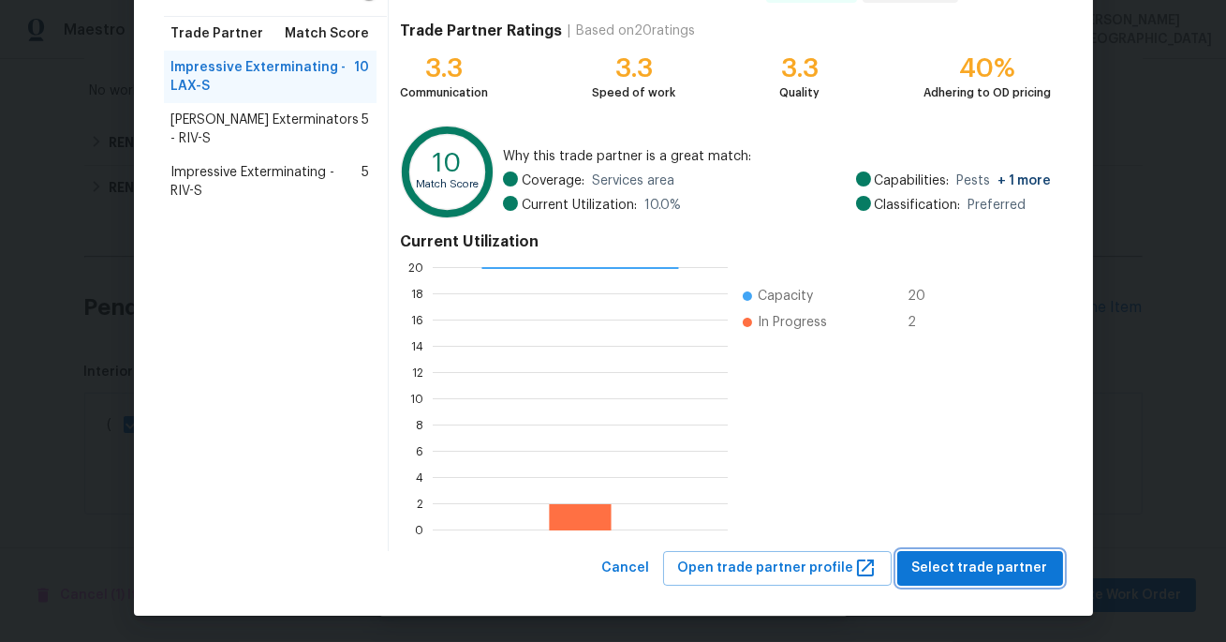
click at [946, 560] on span "Select trade partner" at bounding box center [980, 567] width 136 height 23
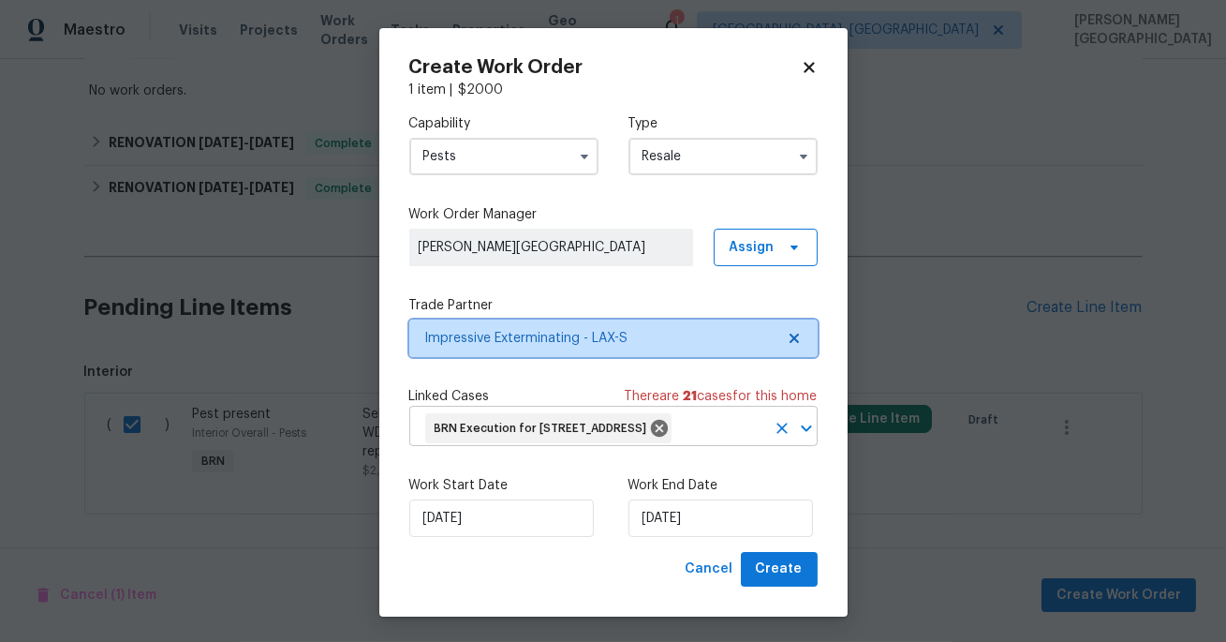
scroll to position [0, 0]
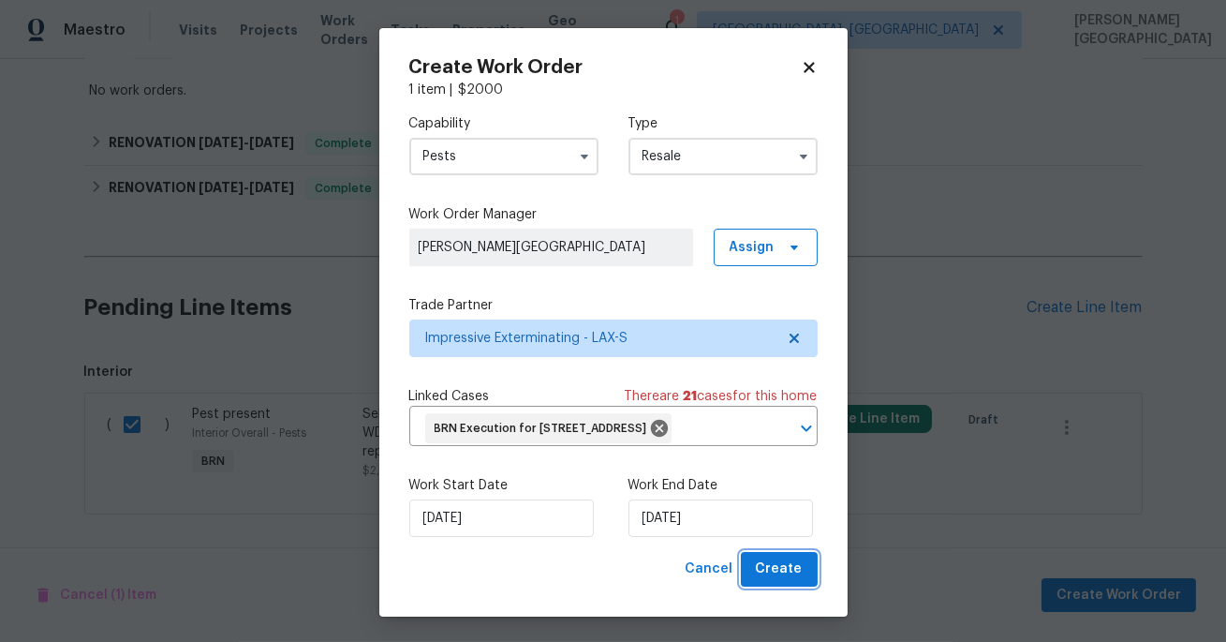
click at [766, 581] on span "Create" at bounding box center [779, 568] width 47 height 23
checkbox input "false"
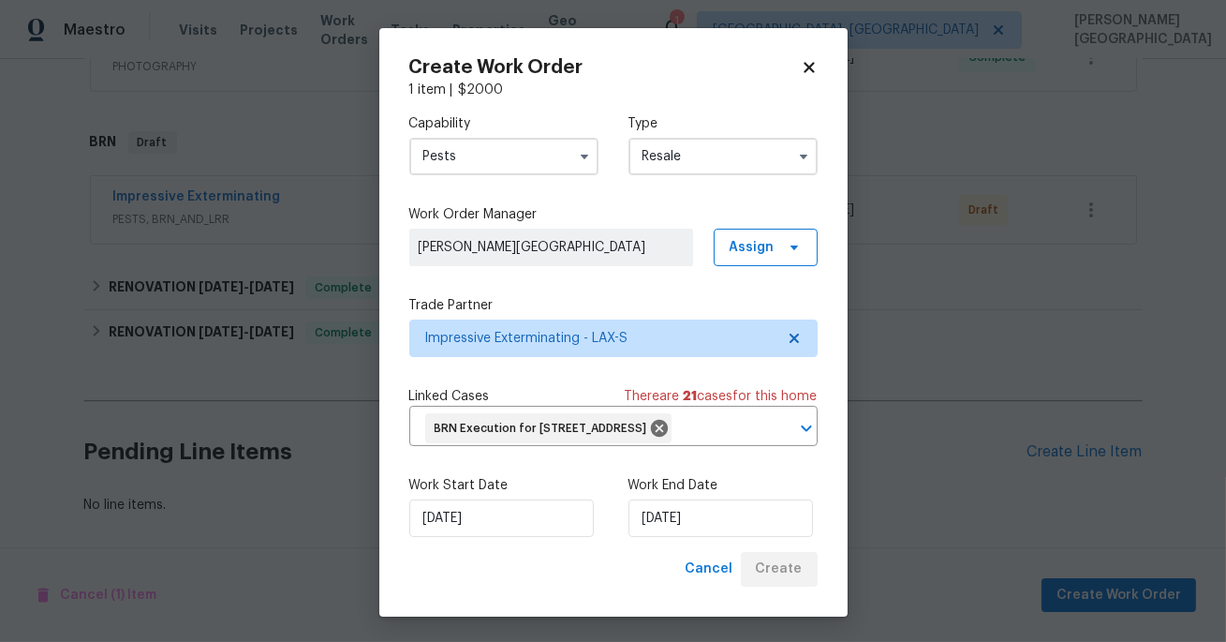
scroll to position [475, 0]
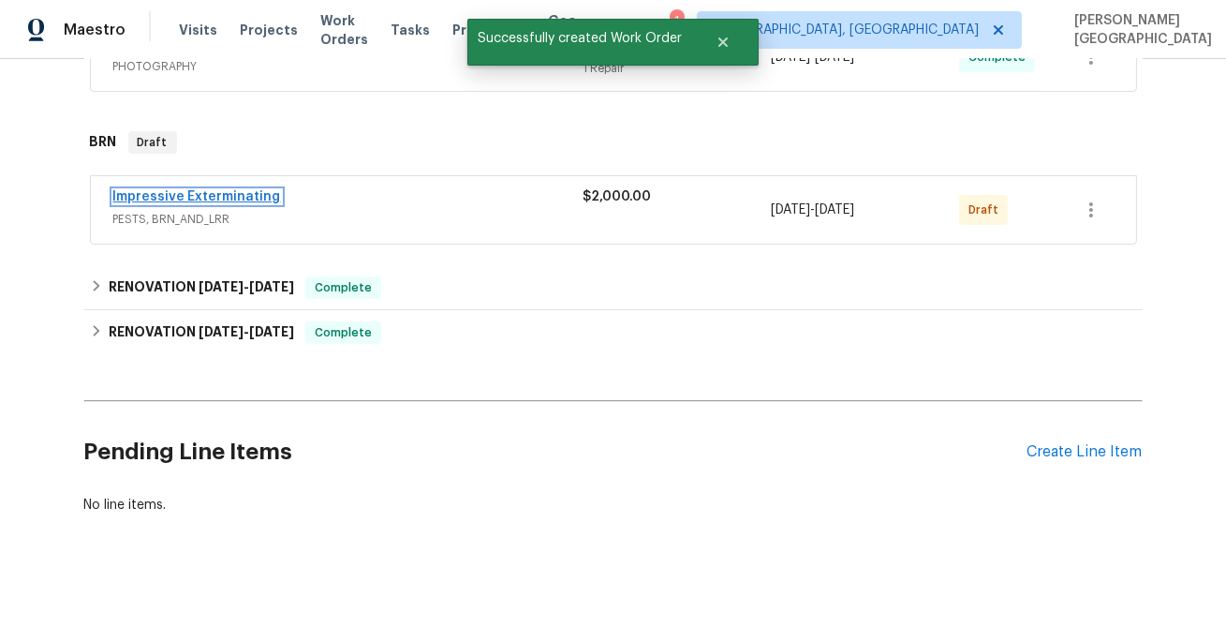
click at [183, 203] on link "Impressive Exterminating" at bounding box center [197, 196] width 168 height 13
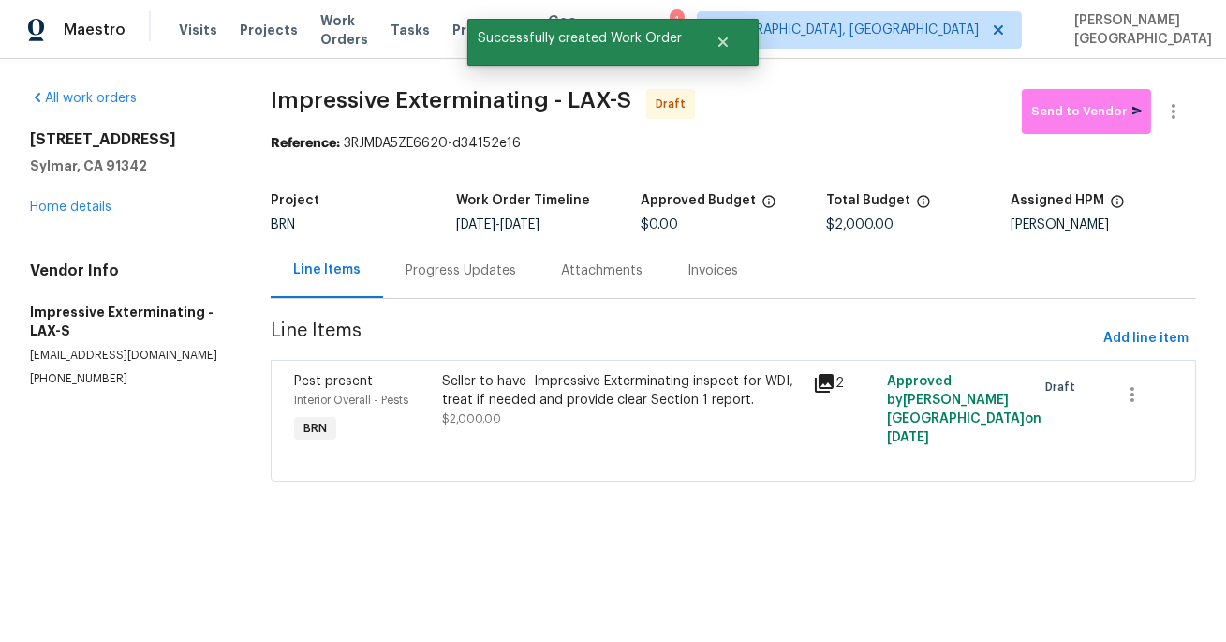
click at [479, 284] on div "Progress Updates" at bounding box center [460, 270] width 155 height 55
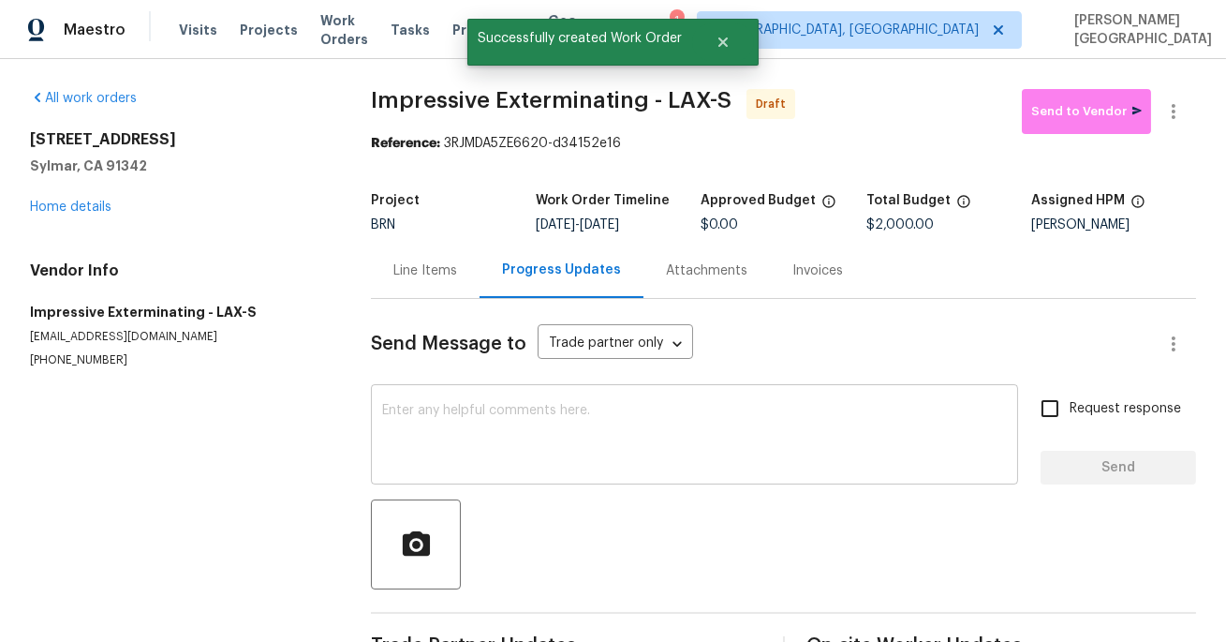
click at [429, 454] on textarea at bounding box center [694, 437] width 625 height 66
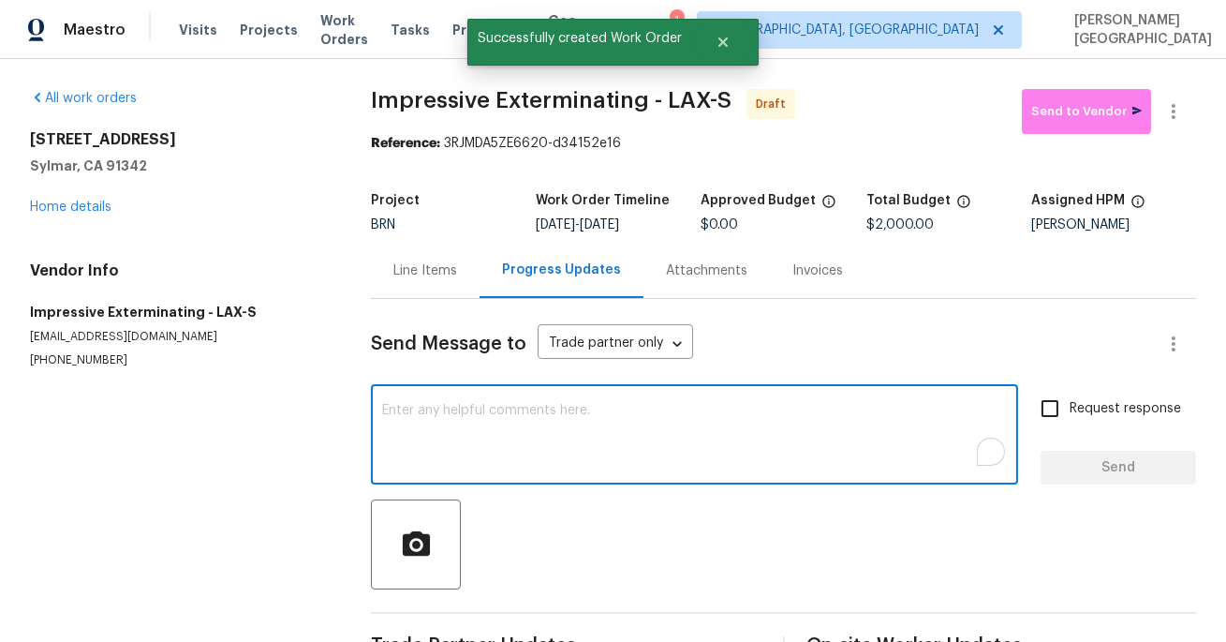
paste textarea "This is Isabel from Opendoor. Please confirm receipt of the work order due on 0…"
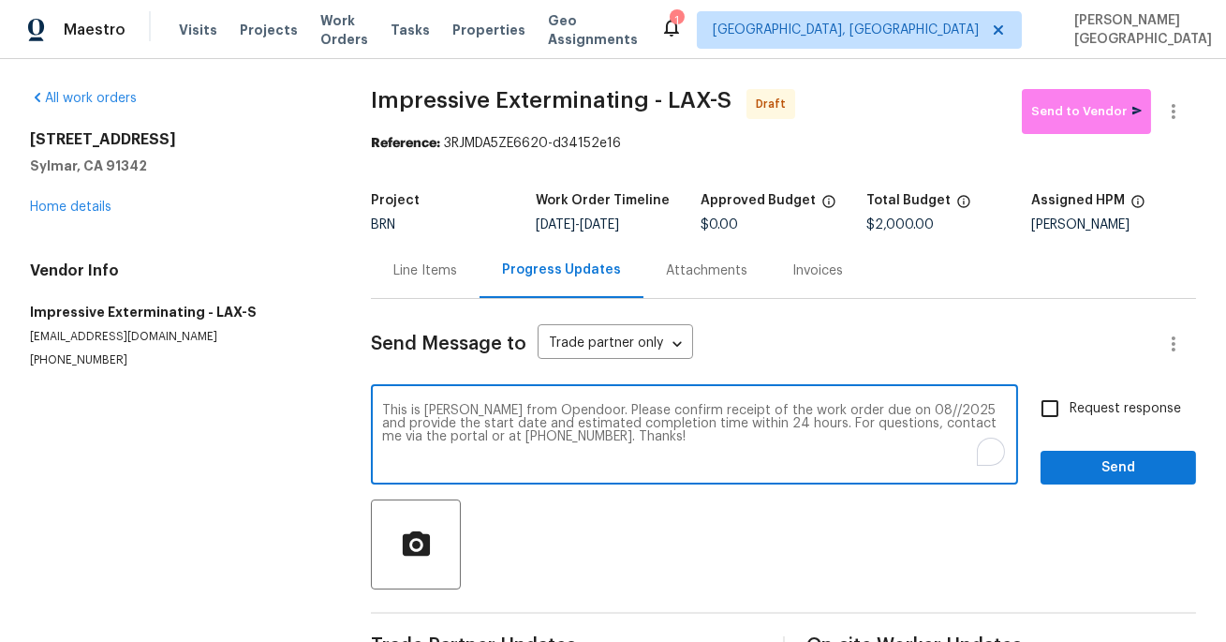
click at [874, 418] on textarea "This is Isabel from Opendoor. Please confirm receipt of the work order due on 0…" at bounding box center [694, 437] width 625 height 66
type textarea "This is Isabel from Opendoor. Please confirm receipt of the work order due on 1…"
click at [1048, 428] on input "Request response" at bounding box center [1049, 408] width 39 height 39
checkbox input "true"
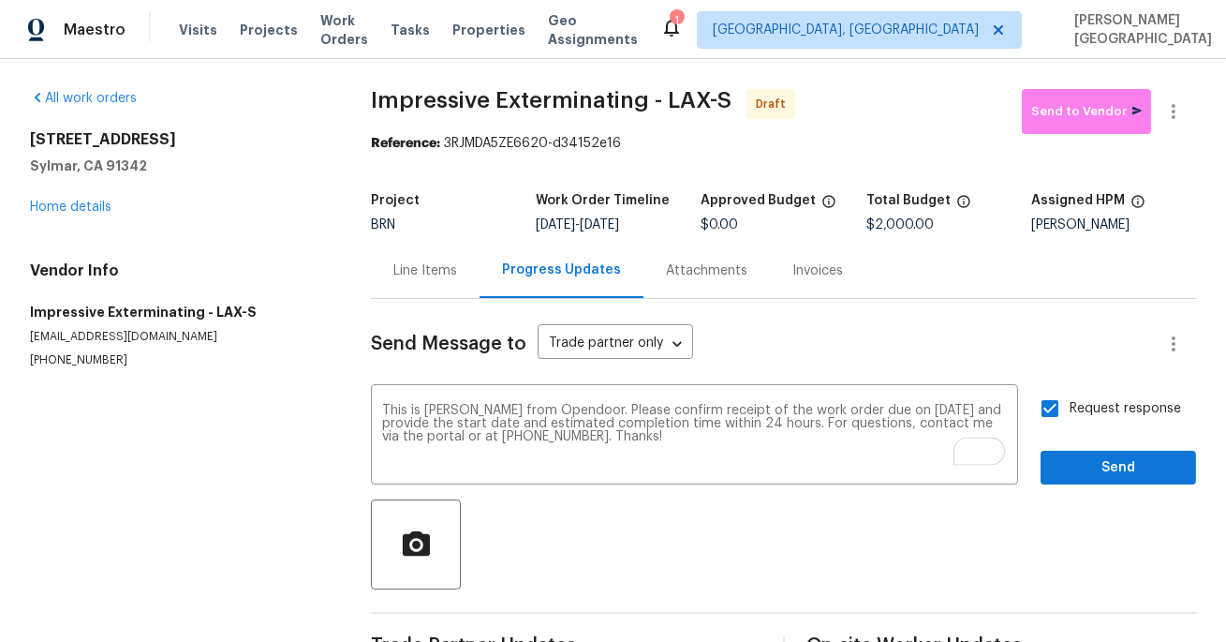
click at [1067, 497] on div "Send Message to Trade partner only Trade partner only ​ This is Isabel from Ope…" at bounding box center [783, 482] width 825 height 367
click at [1119, 480] on span "Send" at bounding box center [1119, 467] width 126 height 23
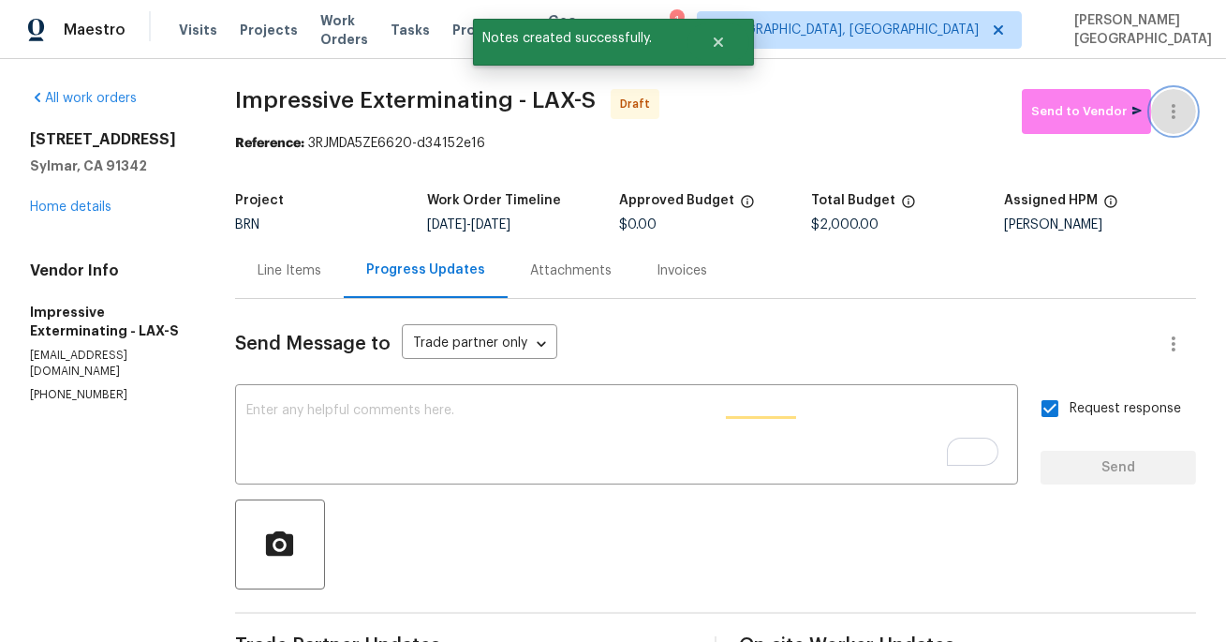
click at [1177, 120] on icon "button" at bounding box center [1173, 111] width 22 height 22
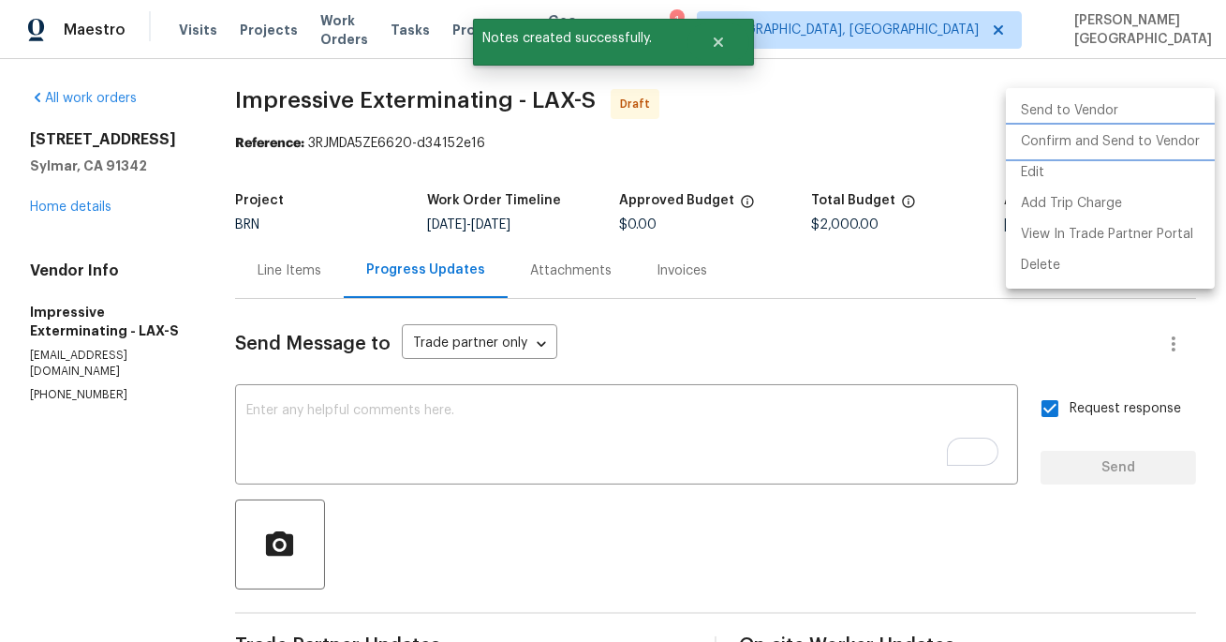
click at [1130, 138] on li "Confirm and Send to Vendor" at bounding box center [1110, 141] width 209 height 31
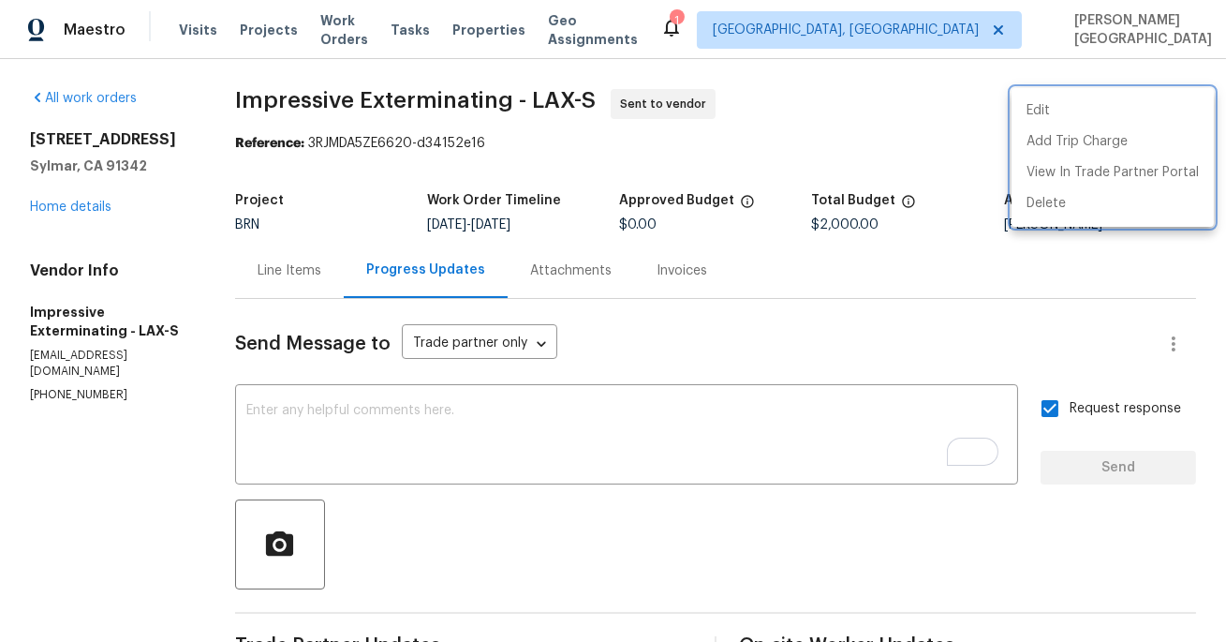
click at [326, 426] on div at bounding box center [613, 321] width 1226 height 642
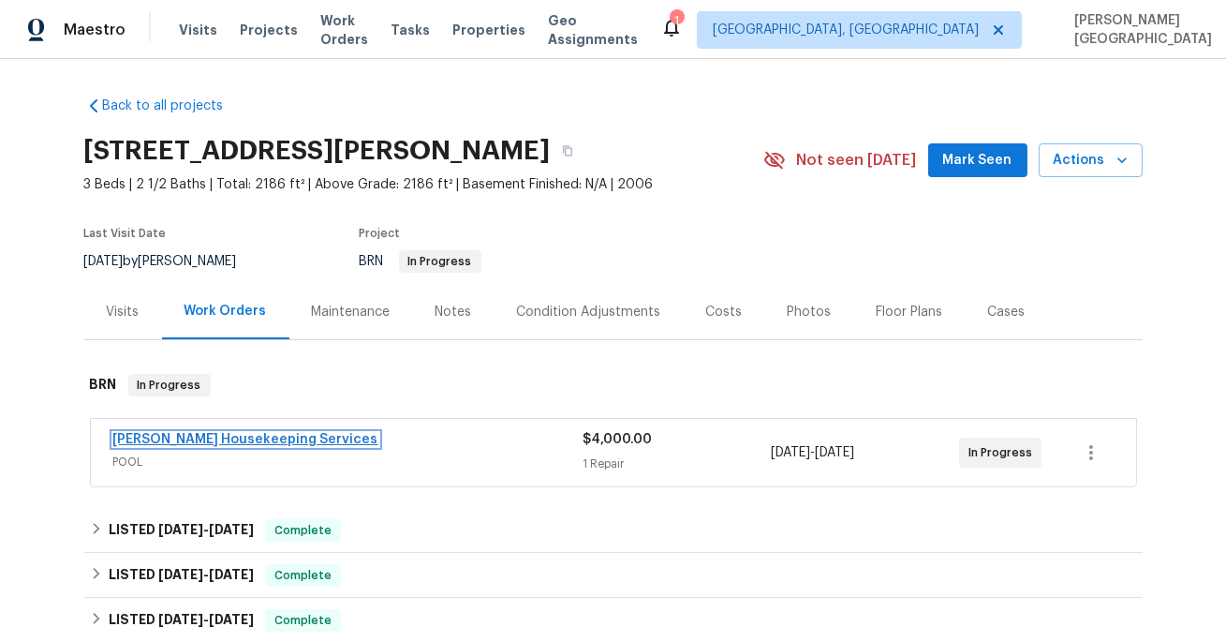
click at [213, 438] on link "Arelis Housekeeping Services" at bounding box center [245, 439] width 265 height 13
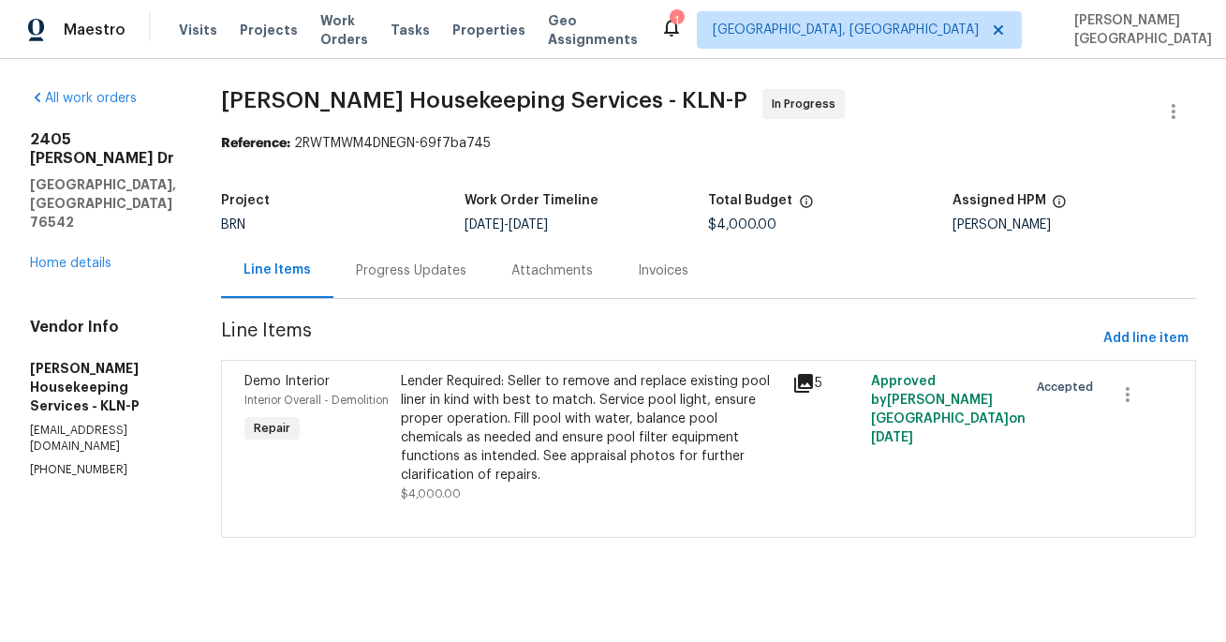
click at [89, 462] on p "(512) 709-0831" at bounding box center [103, 470] width 146 height 16
copy p "(512) 709-0831"
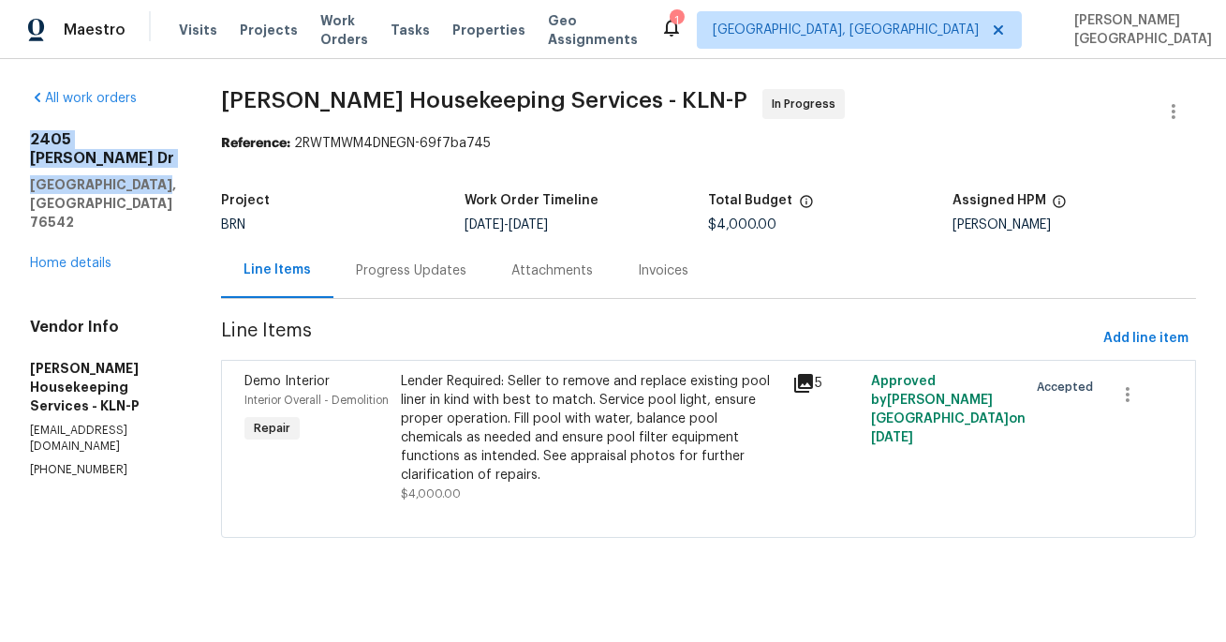
drag, startPoint x: 23, startPoint y: 138, endPoint x: 152, endPoint y: 172, distance: 132.9
click at [152, 172] on div "All work orders 2405 Riley Dr Killeen, TX 76542 Home details Vendor Info Arelis…" at bounding box center [613, 324] width 1226 height 531
copy div "2405 Riley Dr Killeen, TX 76542"
click at [407, 281] on div "Progress Updates" at bounding box center [410, 270] width 155 height 55
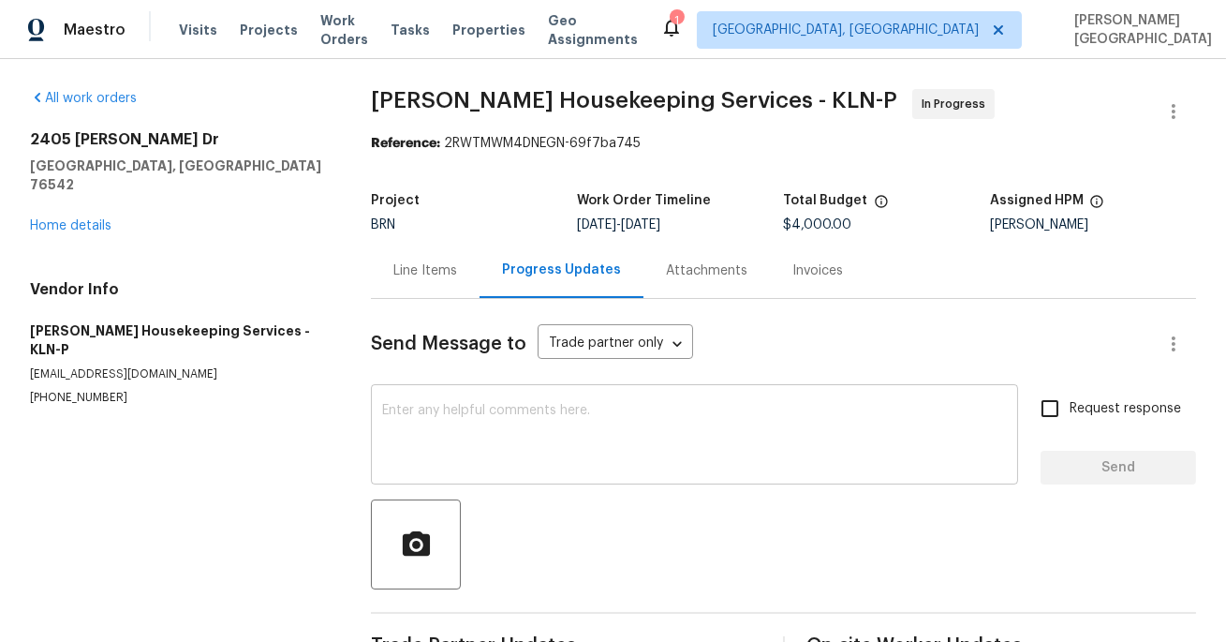
click at [437, 433] on textarea at bounding box center [694, 437] width 625 height 66
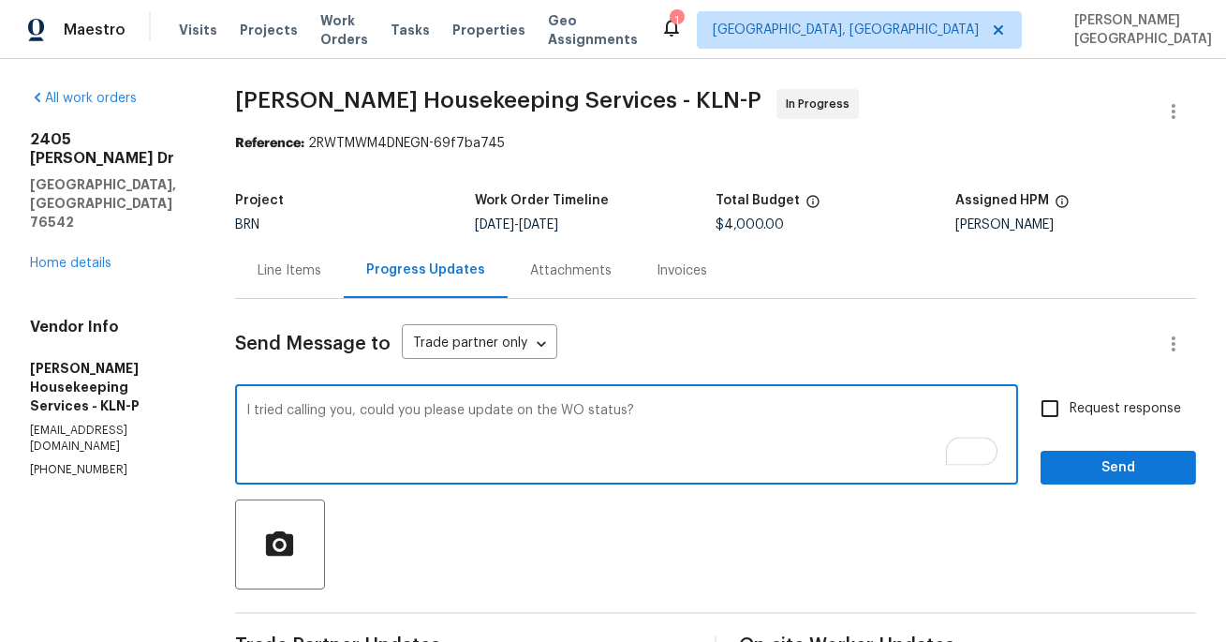
type textarea "I tried calling you, could you please update on the WO status?"
click at [1059, 405] on input "Request response" at bounding box center [1049, 408] width 39 height 39
checkbox input "true"
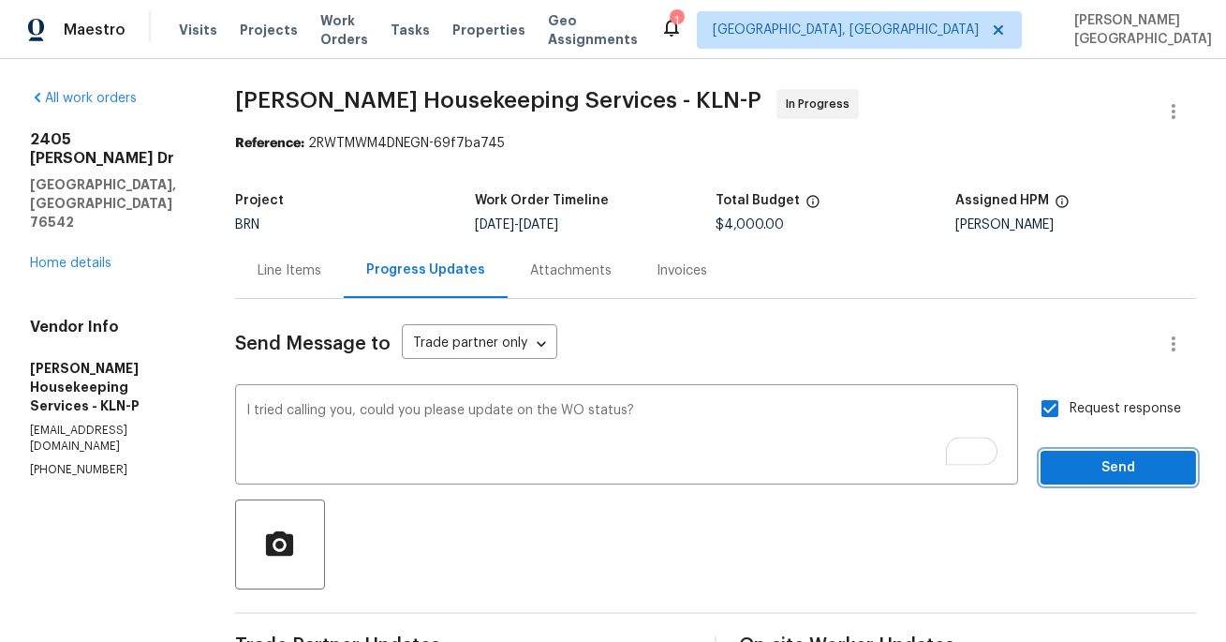
click at [1109, 463] on span "Send" at bounding box center [1119, 467] width 126 height 23
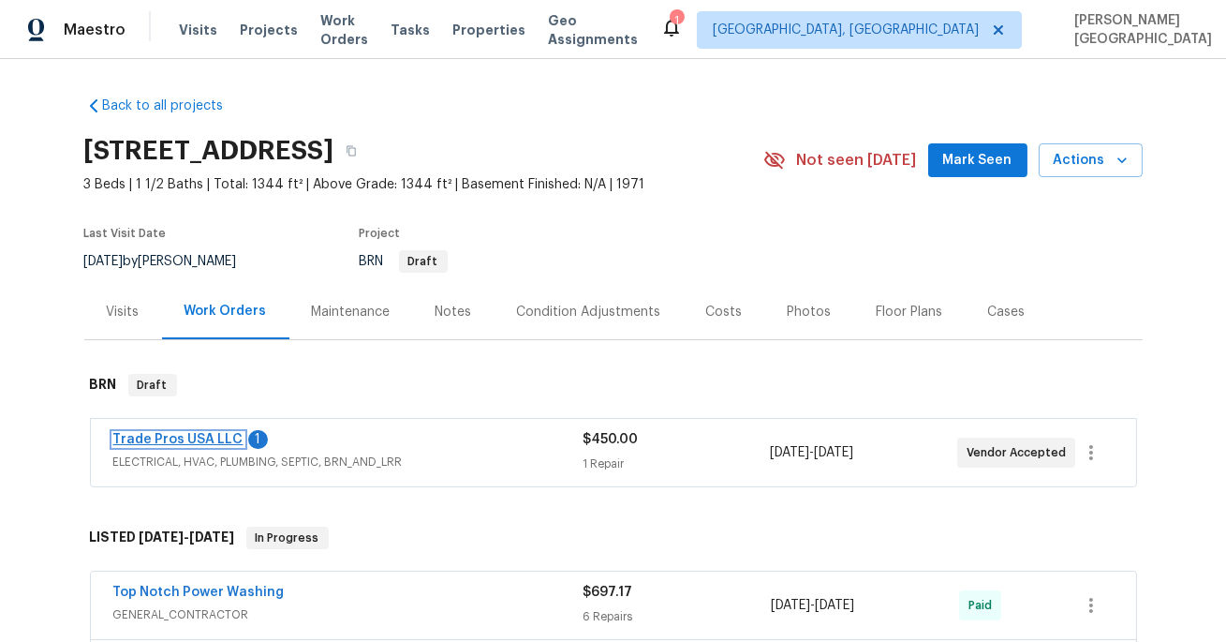
click at [203, 436] on link "Trade Pros USA LLC" at bounding box center [178, 439] width 130 height 13
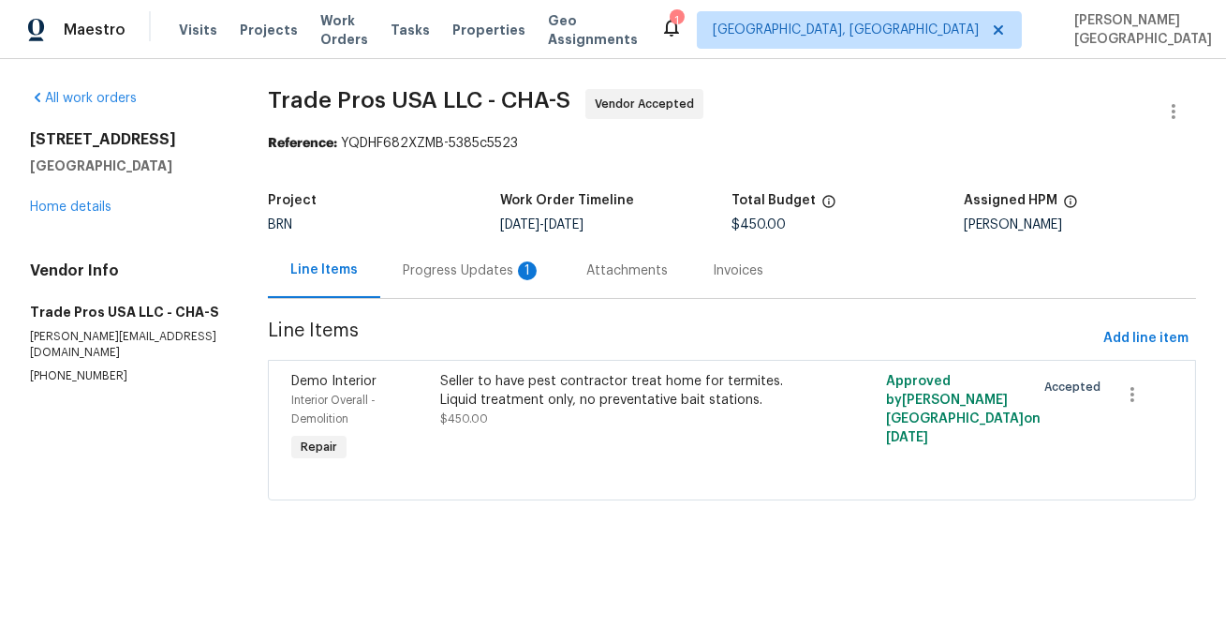
click at [493, 290] on div "Progress Updates 1" at bounding box center [472, 270] width 184 height 55
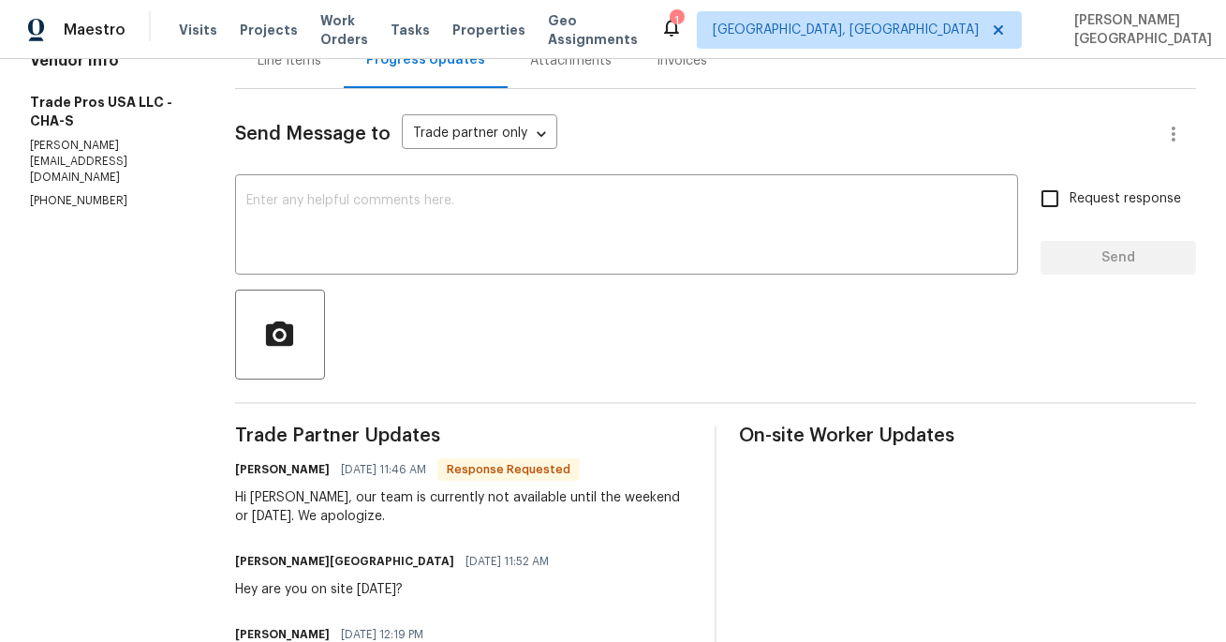
scroll to position [244, 0]
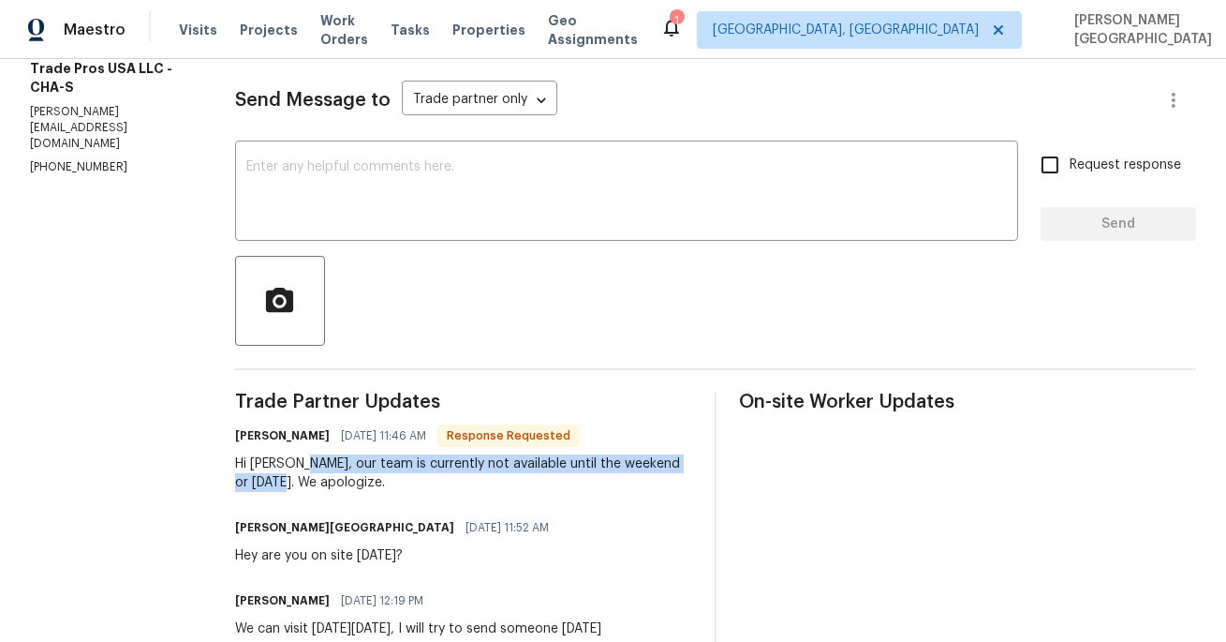
drag, startPoint x: 302, startPoint y: 464, endPoint x: 294, endPoint y: 485, distance: 22.8
click at [294, 485] on div "Hi Isabel, our team is currently not available until the weekend or next monday…" at bounding box center [463, 472] width 457 height 37
copy div "our team is currently not available until the weekend or next monday."
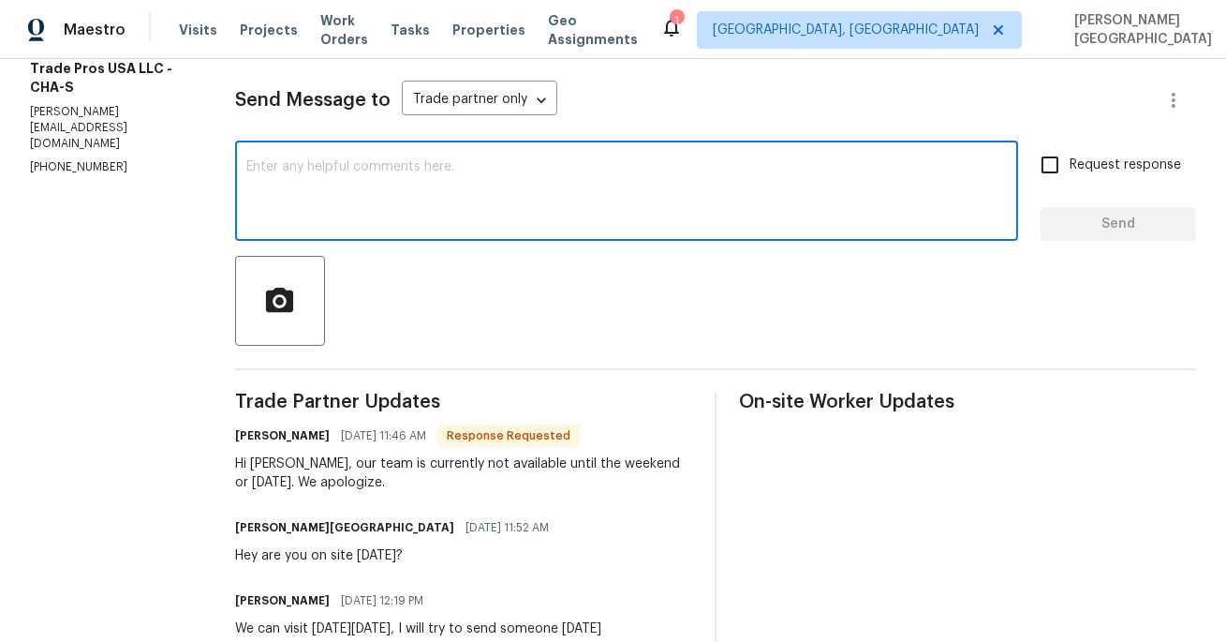
click at [269, 172] on textarea at bounding box center [626, 193] width 761 height 66
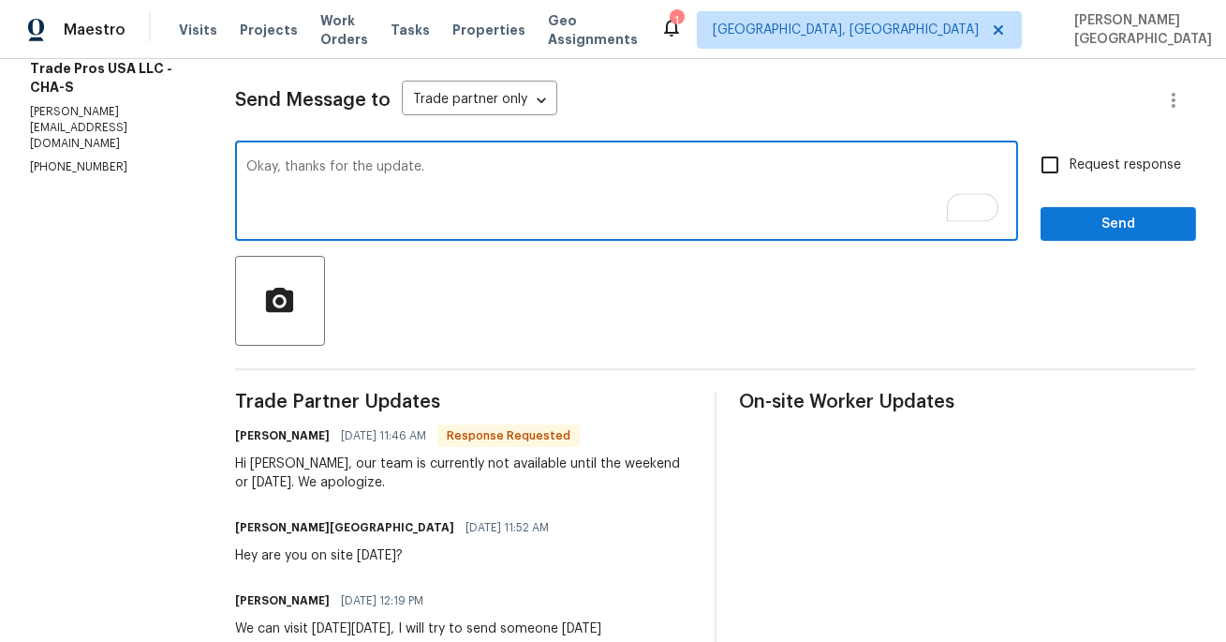
type textarea "Okay, thanks for the update."
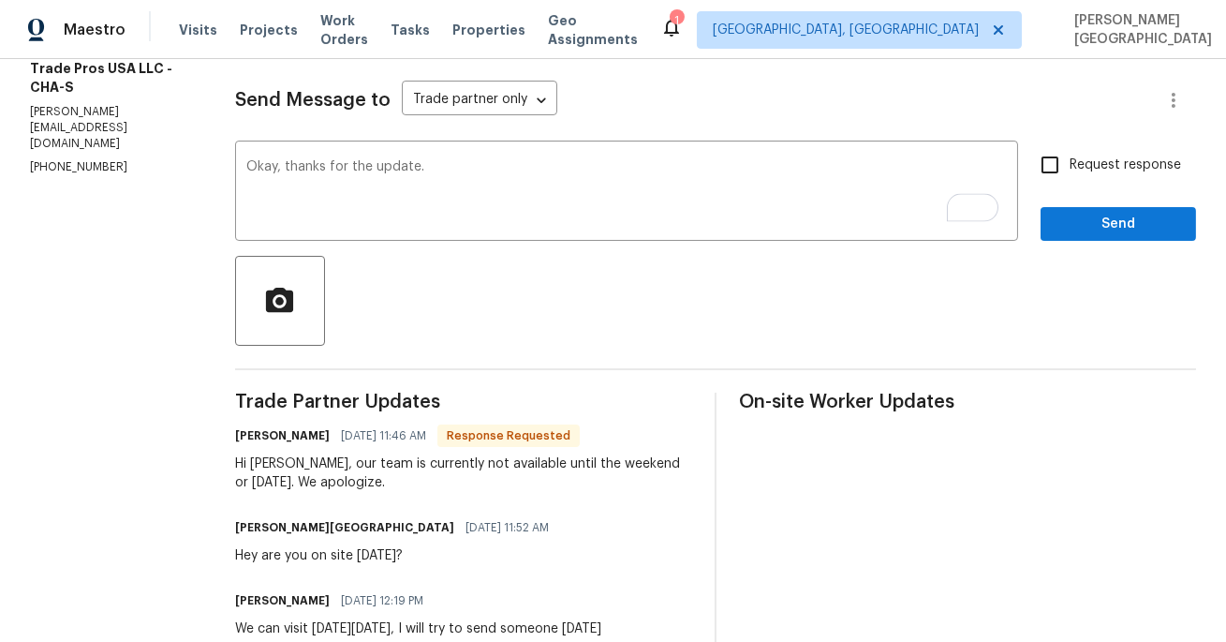
click at [1138, 170] on span "Request response" at bounding box center [1125, 165] width 111 height 20
click at [1070, 170] on input "Request response" at bounding box center [1049, 164] width 39 height 39
checkbox input "true"
click at [1137, 215] on span "Send" at bounding box center [1119, 224] width 126 height 23
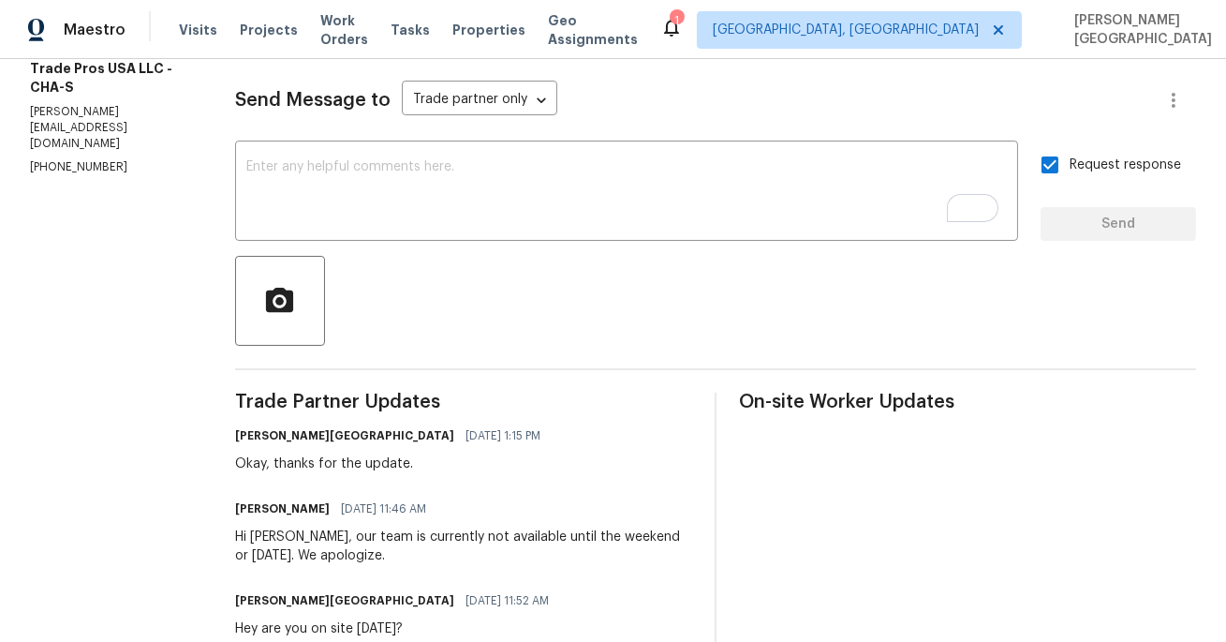
click at [372, 244] on div "Send Message to Trade partner only Trade partner only ​ x ​ Request response Se…" at bounding box center [715, 541] width 961 height 972
click at [329, 198] on textarea "To enrich screen reader interactions, please activate Accessibility in Grammarl…" at bounding box center [626, 193] width 761 height 66
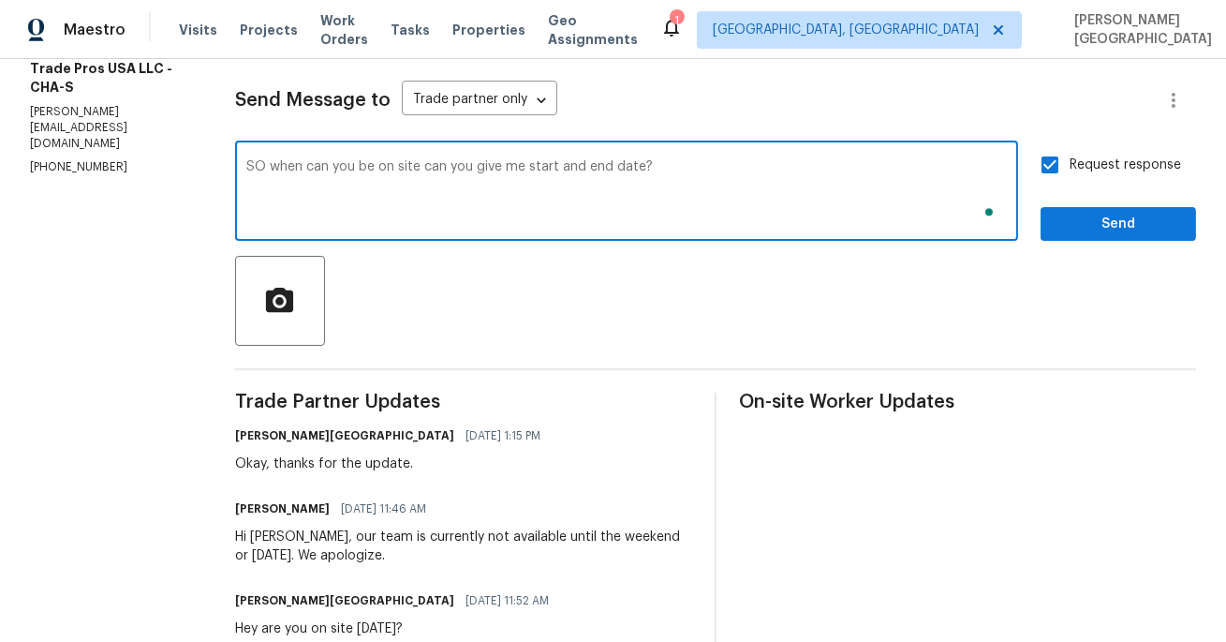
type textarea "SO when can you be on site can you give me start and end date?"
click at [1122, 196] on div "Request response Send" at bounding box center [1118, 193] width 155 height 96
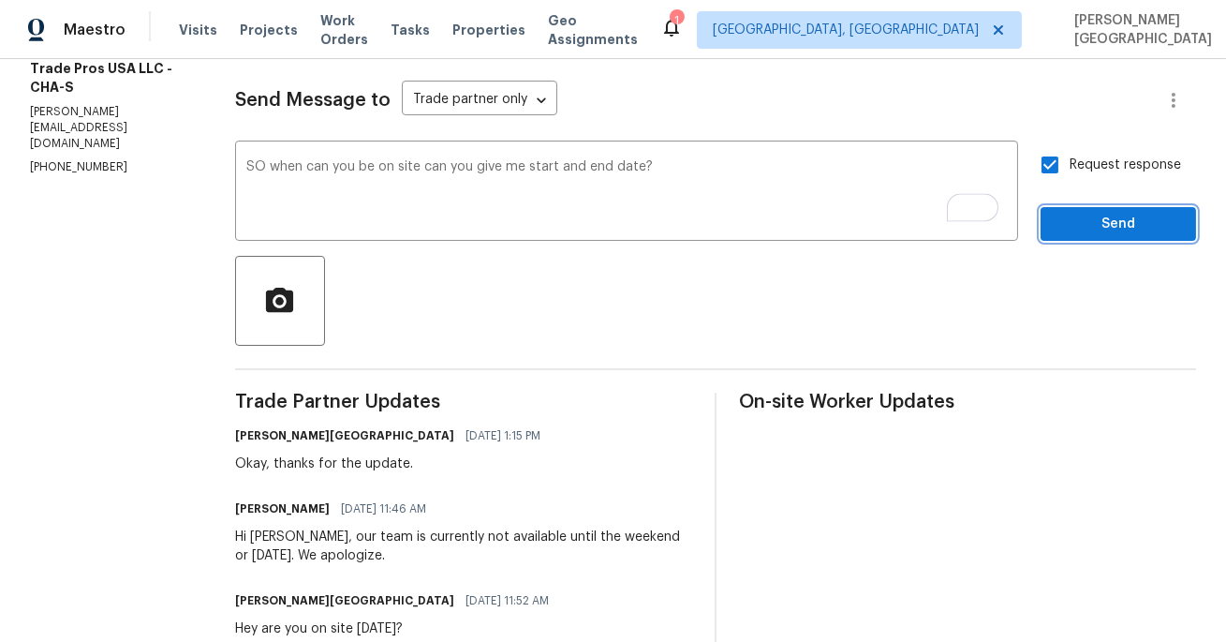
click at [1122, 223] on span "Send" at bounding box center [1119, 224] width 126 height 23
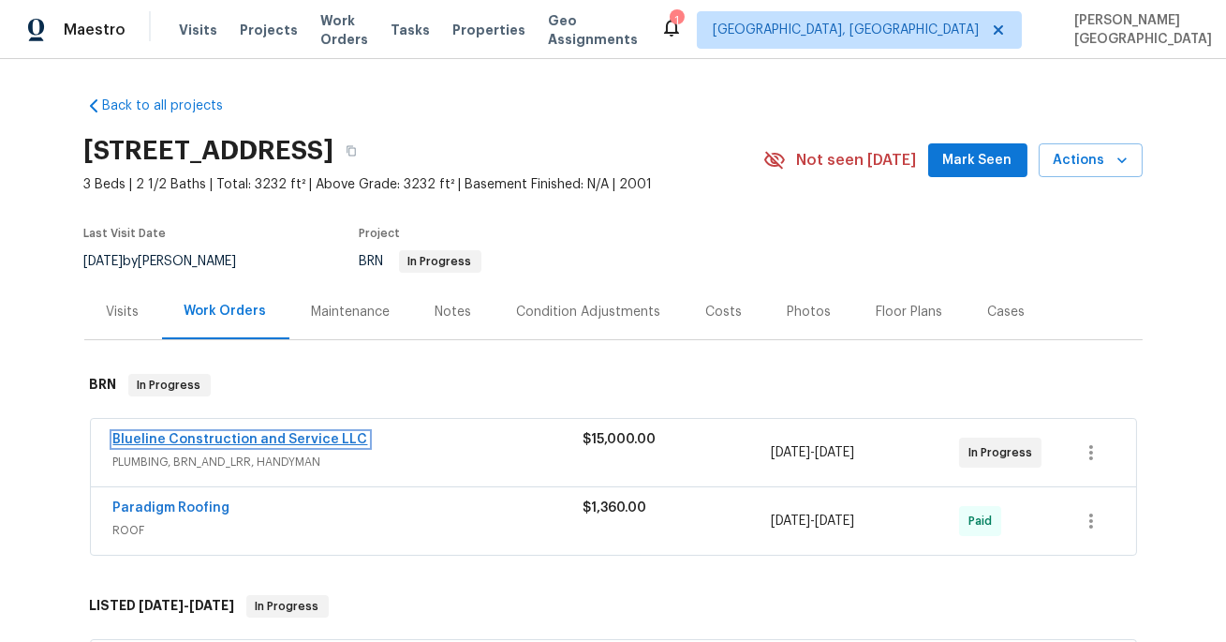
click at [215, 443] on link "Blueline Construction and Service LLC" at bounding box center [240, 439] width 255 height 13
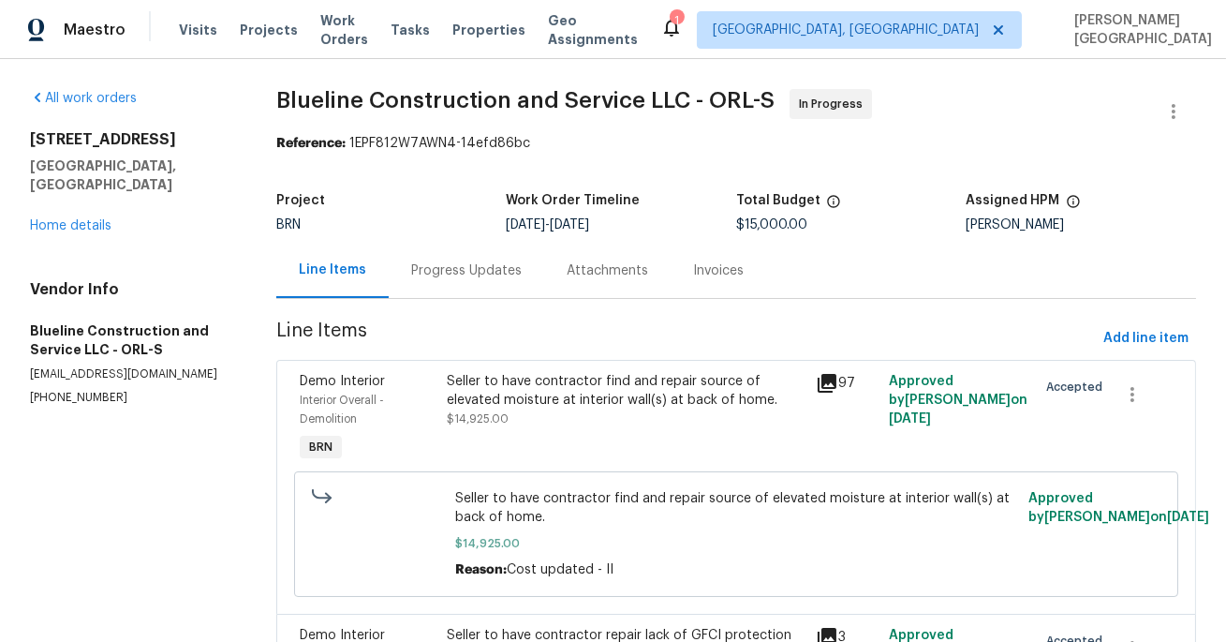
click at [482, 281] on div "Progress Updates" at bounding box center [466, 270] width 155 height 55
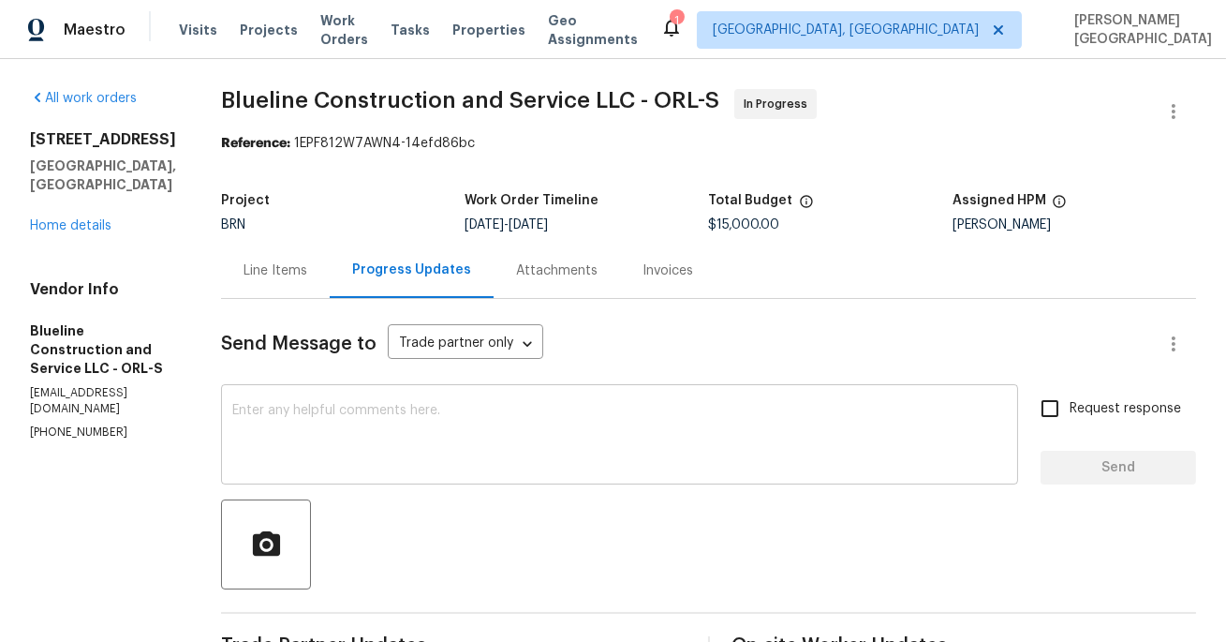
click at [387, 447] on textarea at bounding box center [619, 437] width 775 height 66
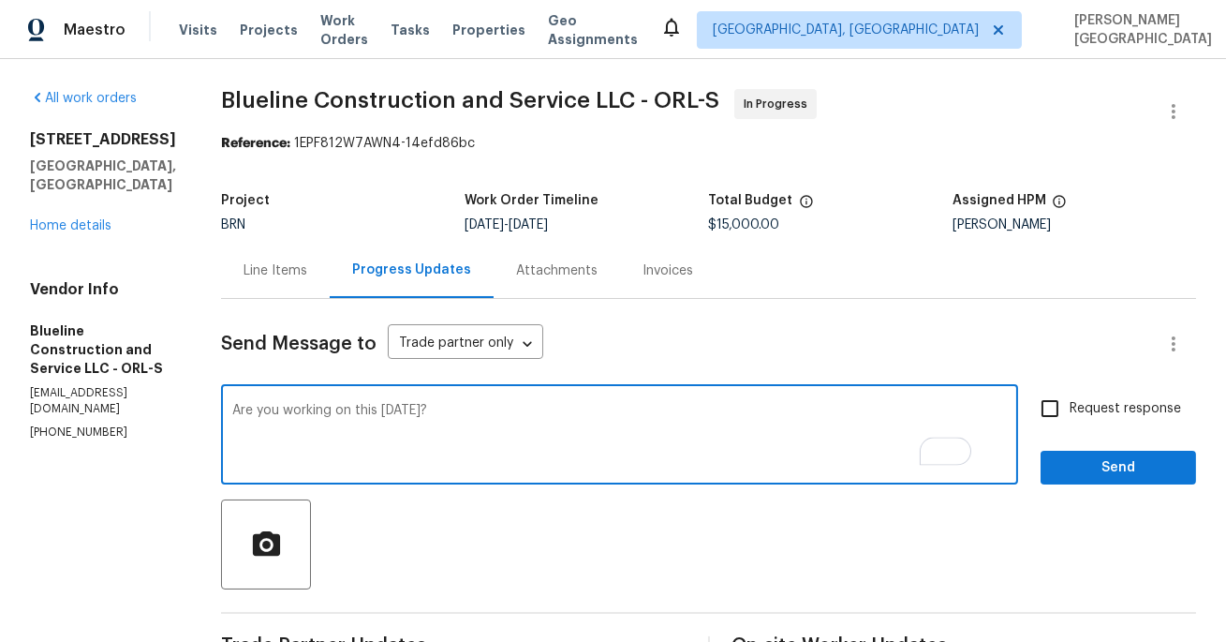
type textarea "Are you working on this today?"
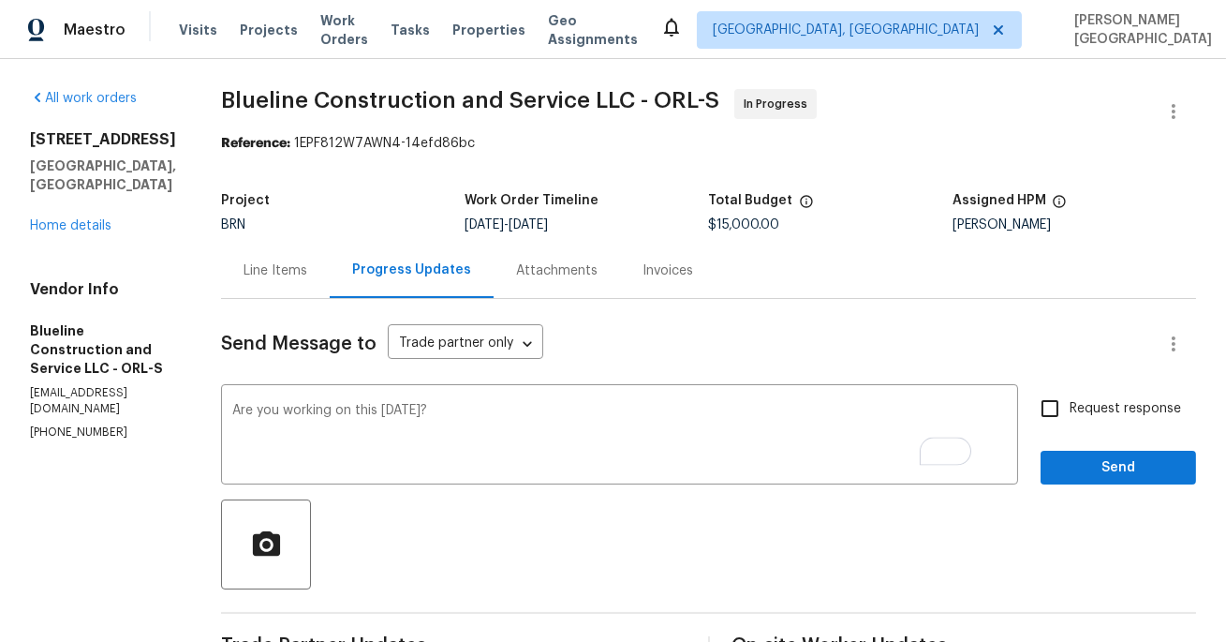
click at [1077, 423] on label "Request response" at bounding box center [1105, 408] width 151 height 39
click at [1070, 423] on input "Request response" at bounding box center [1049, 408] width 39 height 39
checkbox input "true"
click at [1077, 456] on span "Send" at bounding box center [1119, 467] width 126 height 23
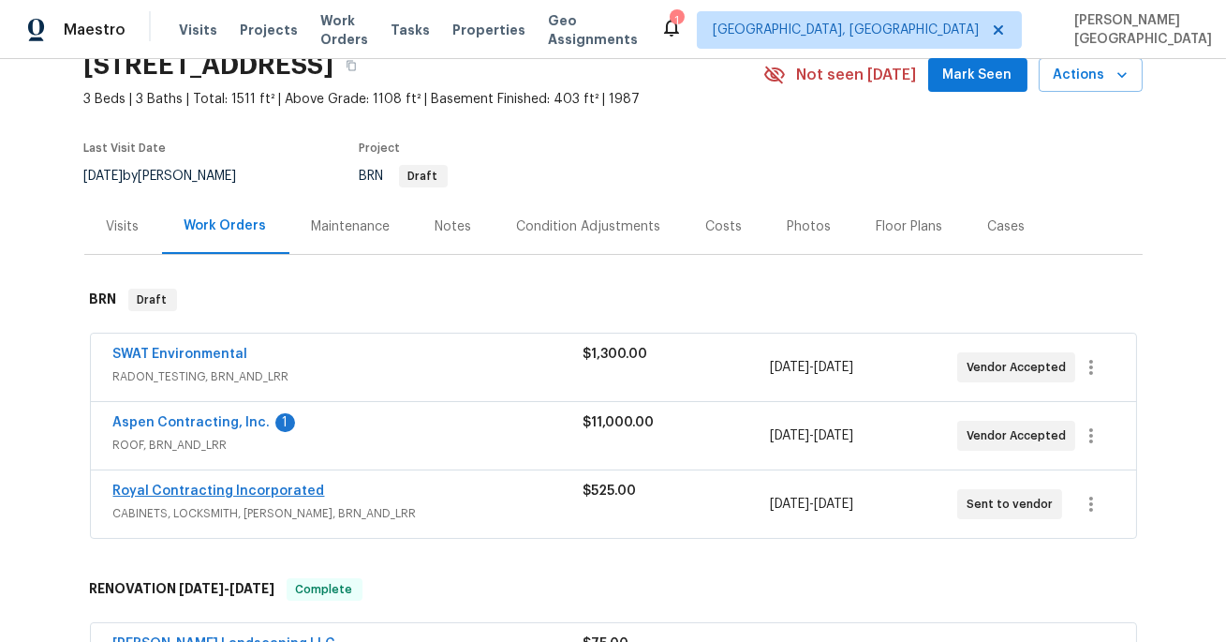
scroll to position [111, 0]
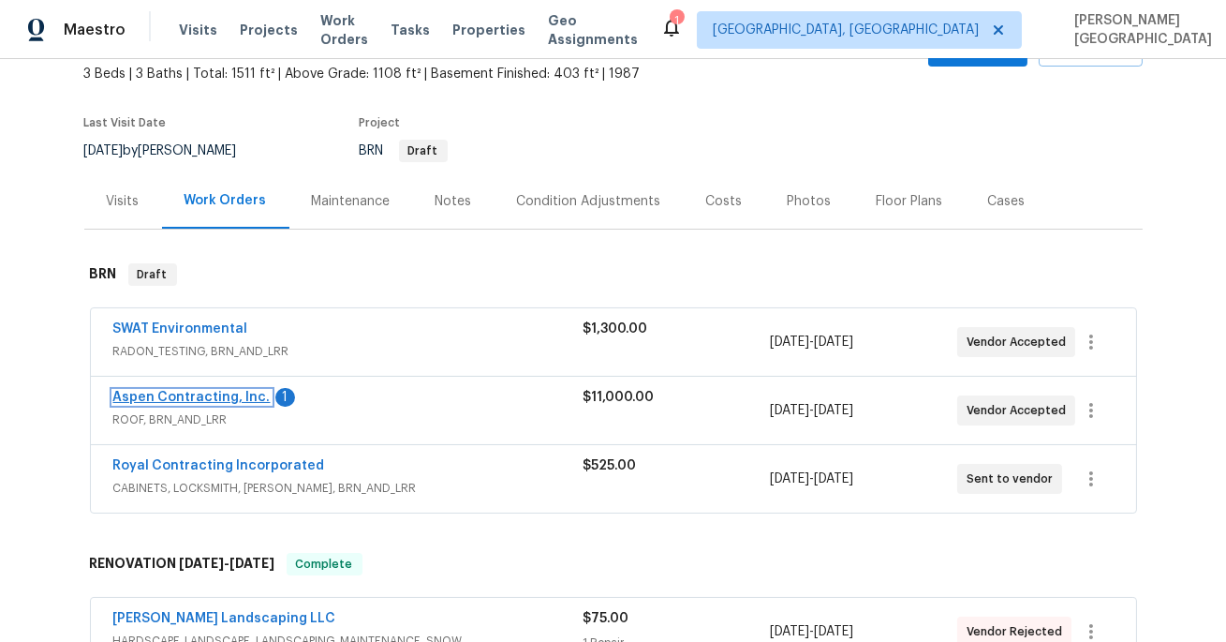
click at [221, 395] on link "Aspen Contracting, Inc." at bounding box center [191, 397] width 157 height 13
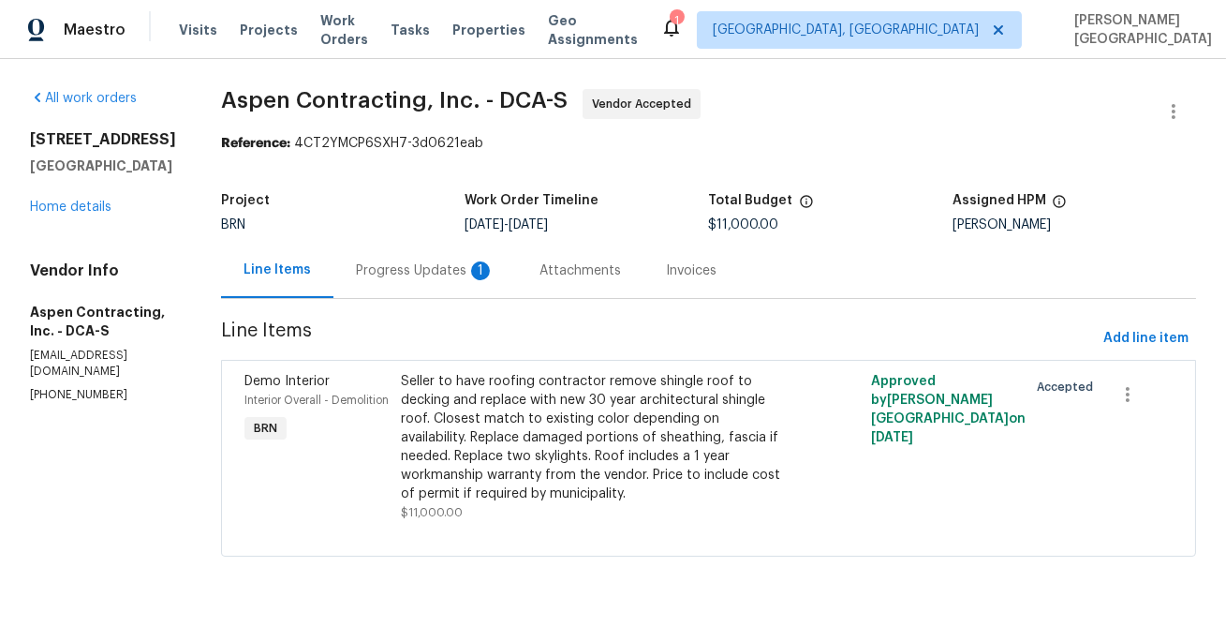
click at [463, 267] on div "Progress Updates 1" at bounding box center [425, 270] width 139 height 19
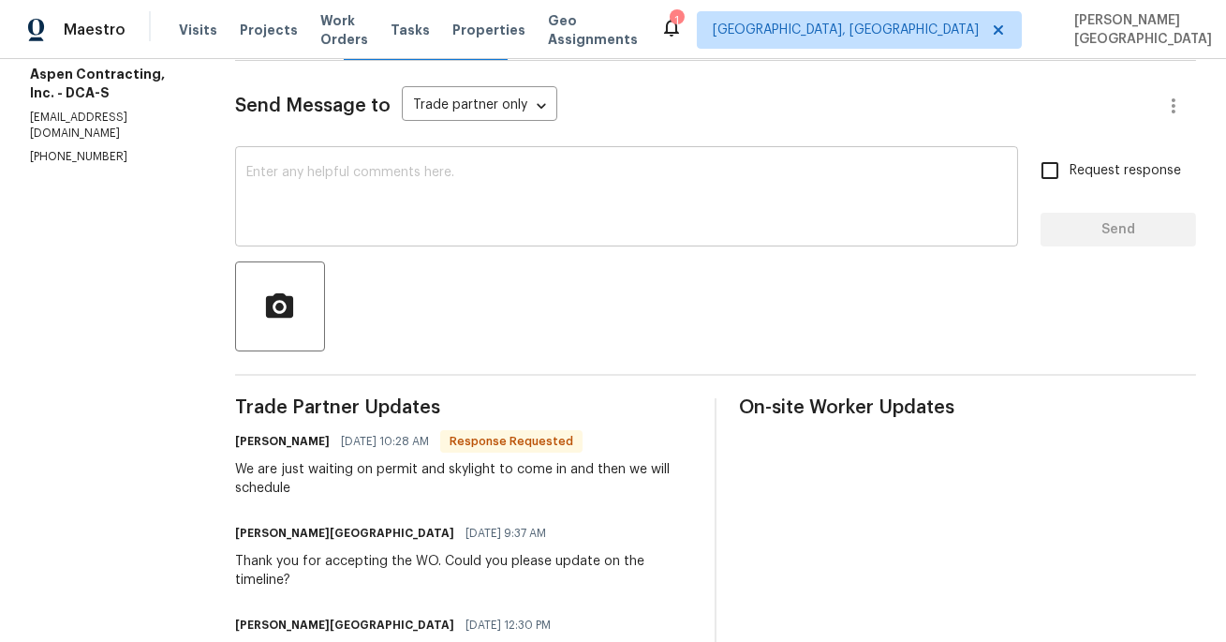
scroll to position [333, 0]
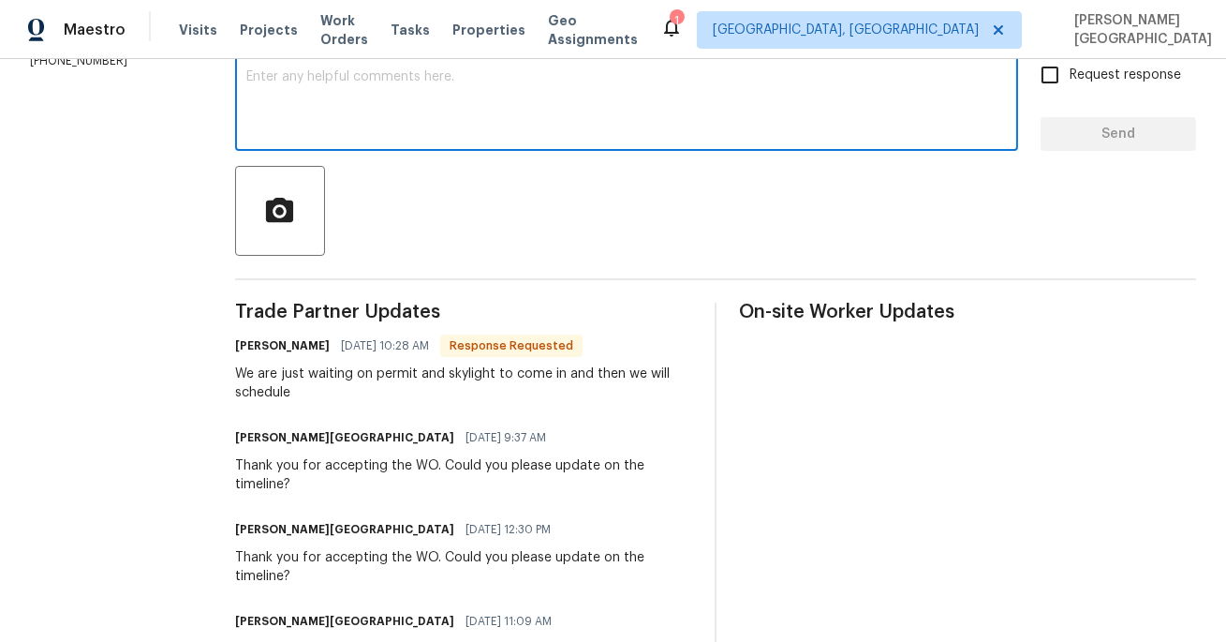
click at [446, 131] on textarea at bounding box center [626, 103] width 761 height 66
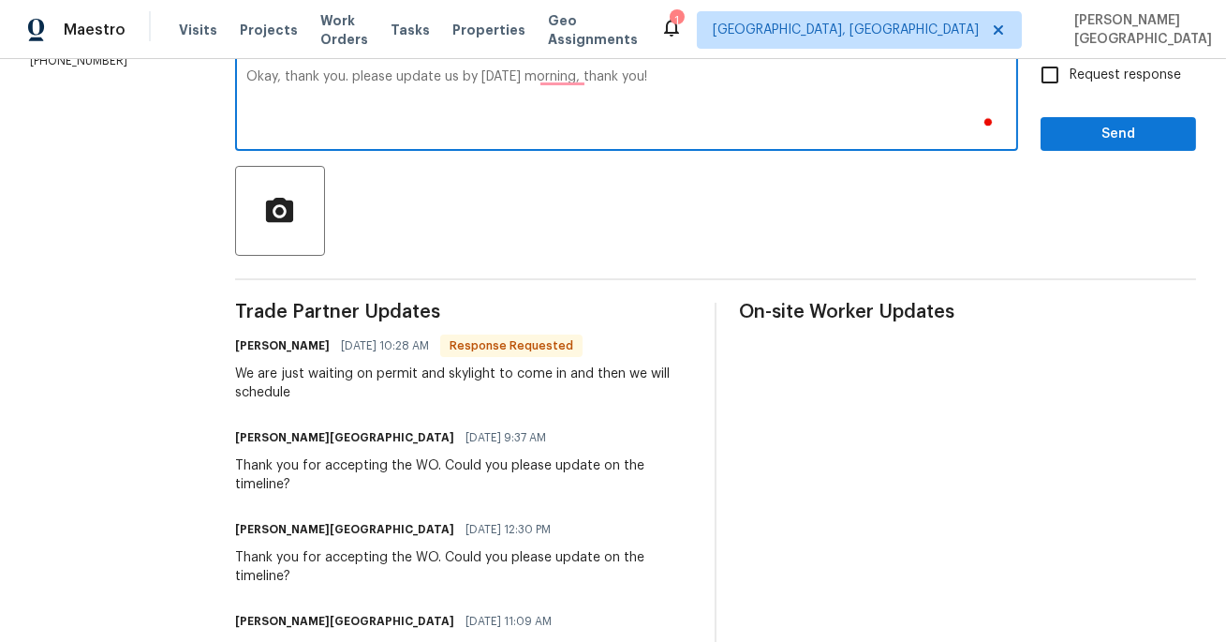
type textarea "Okay, thank you. please update us by [DATE] morning, thank you!"
click at [1074, 81] on span "Request response" at bounding box center [1125, 76] width 111 height 20
click at [1070, 81] on input "Request response" at bounding box center [1049, 74] width 39 height 39
checkbox input "true"
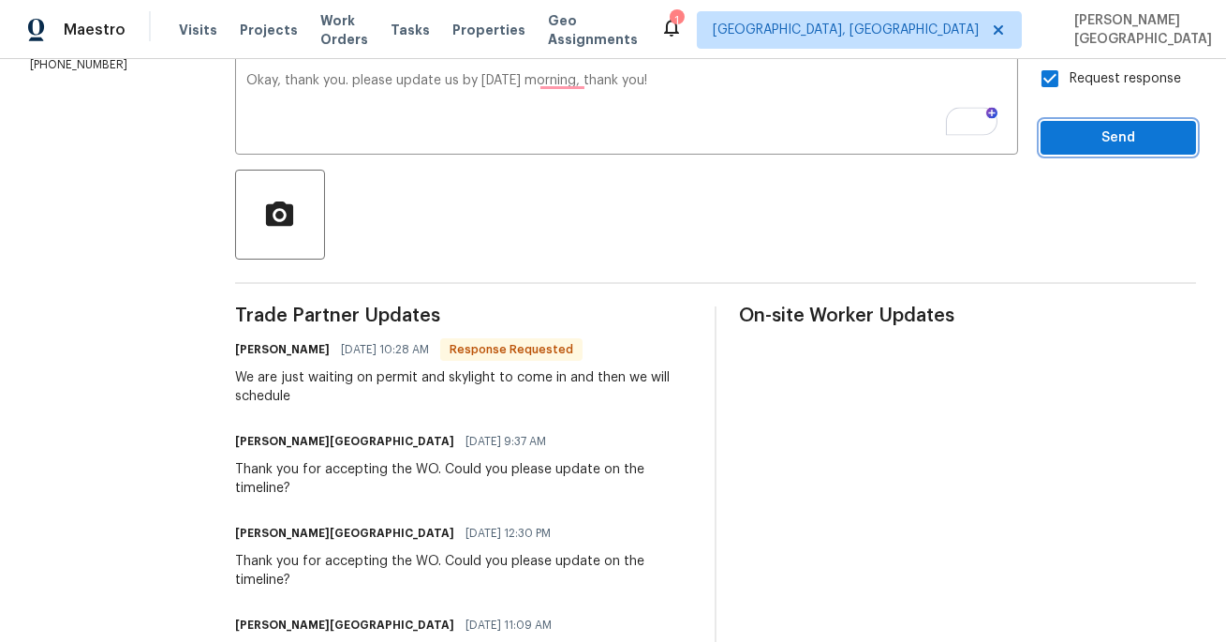
click at [1080, 136] on span "Send" at bounding box center [1119, 137] width 126 height 23
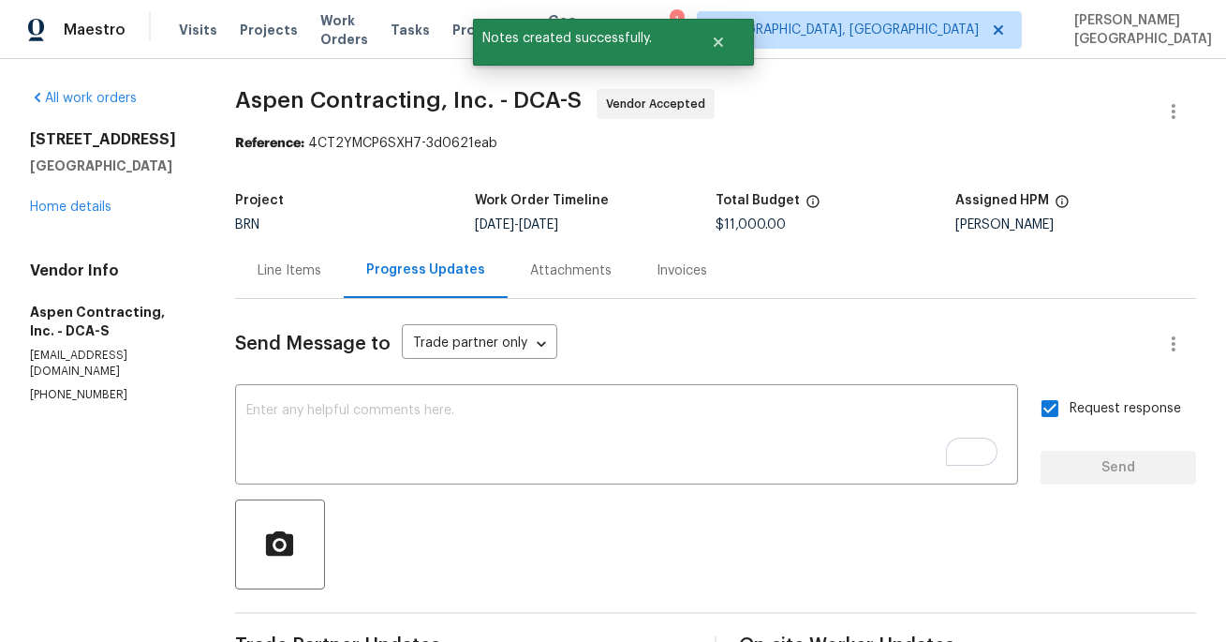
scroll to position [0, 0]
click at [279, 91] on span "Aspen Contracting, Inc. - DCA-S" at bounding box center [408, 100] width 347 height 22
click at [318, 91] on span "Aspen Contracting, Inc. - DCA-S" at bounding box center [408, 100] width 347 height 22
copy span "Aspen Contracting"
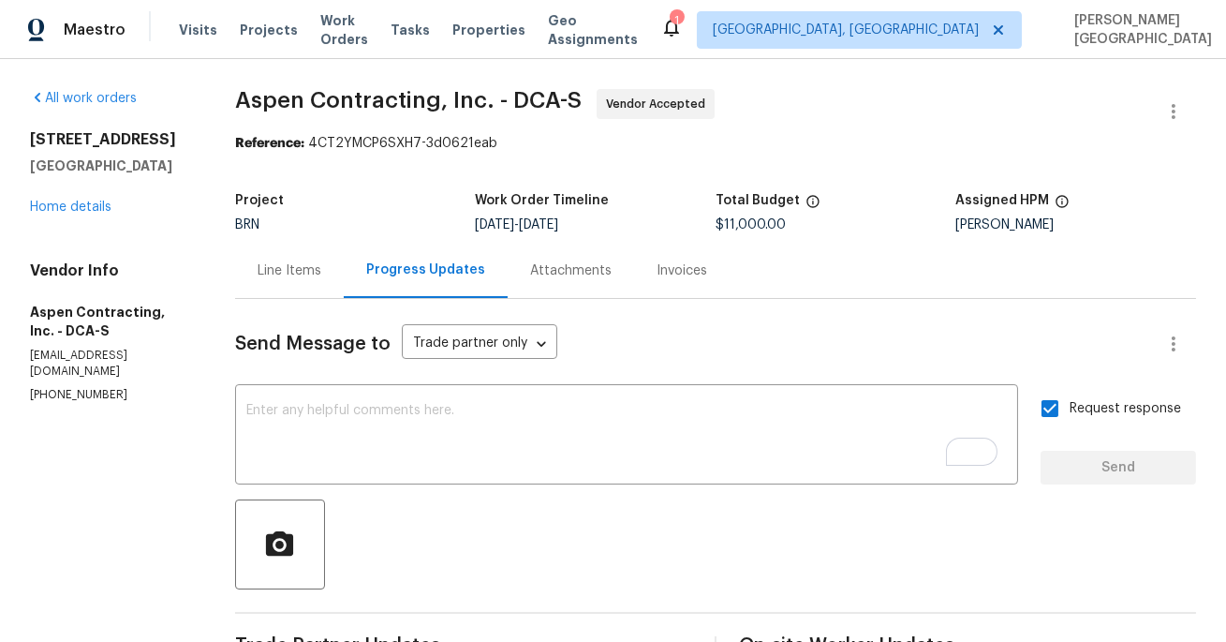
click at [81, 234] on div "All work orders 17010 Village Dr W Upper Marlboro, MD 20772 Home details Vendor…" at bounding box center [110, 246] width 160 height 314
click at [111, 216] on div "17010 Village Dr W Upper Marlboro, MD 20772 Home details" at bounding box center [110, 173] width 160 height 86
click at [89, 214] on link "Home details" at bounding box center [70, 206] width 81 height 13
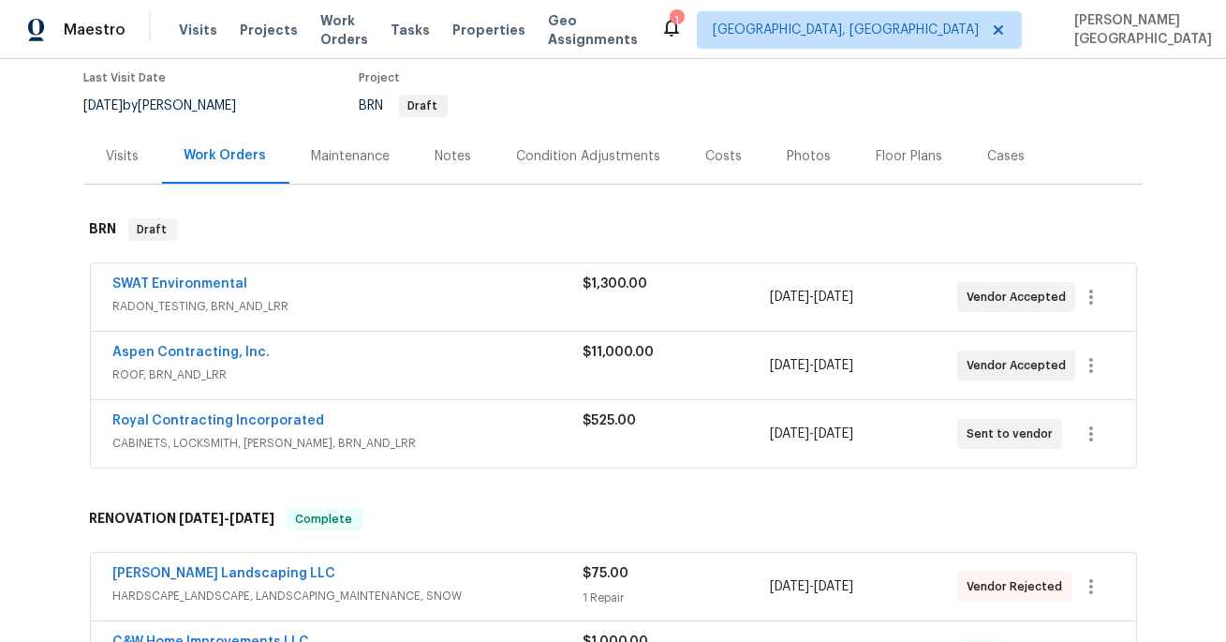
scroll to position [164, 0]
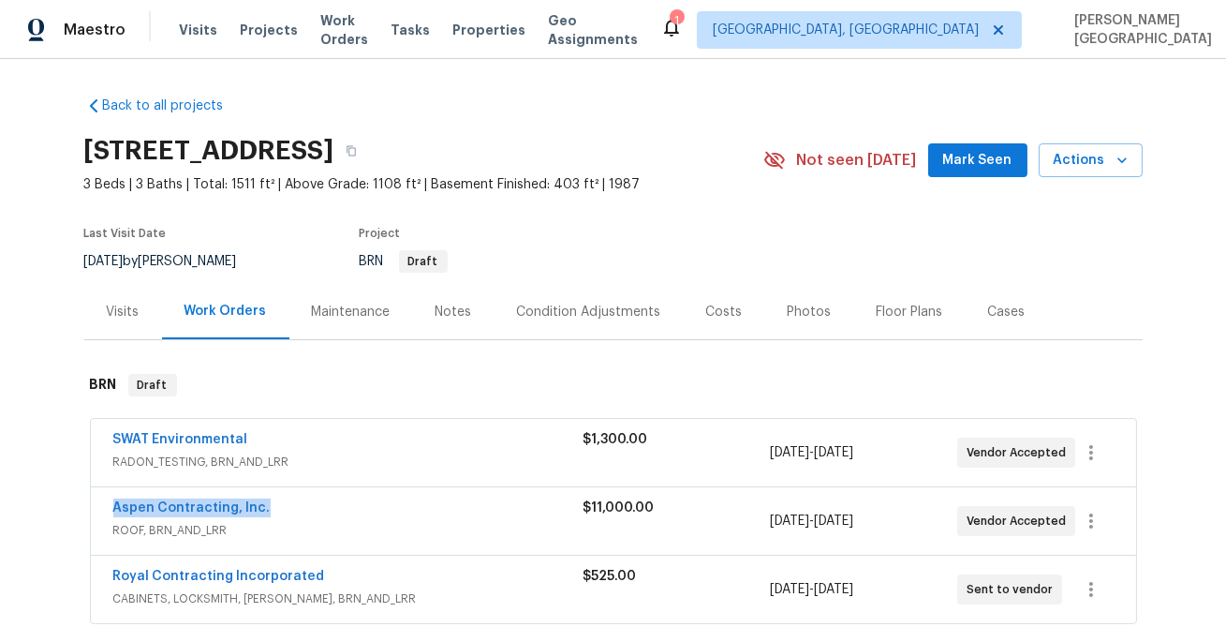
drag, startPoint x: 283, startPoint y: 511, endPoint x: 103, endPoint y: 509, distance: 179.9
click at [101, 509] on div "Aspen Contracting, Inc. ROOF, BRN_AND_LRR $11,000.00 [DATE] - [DATE] Vendor Acc…" at bounding box center [613, 520] width 1045 height 67
click at [133, 508] on link "Aspen Contracting, Inc." at bounding box center [191, 507] width 157 height 13
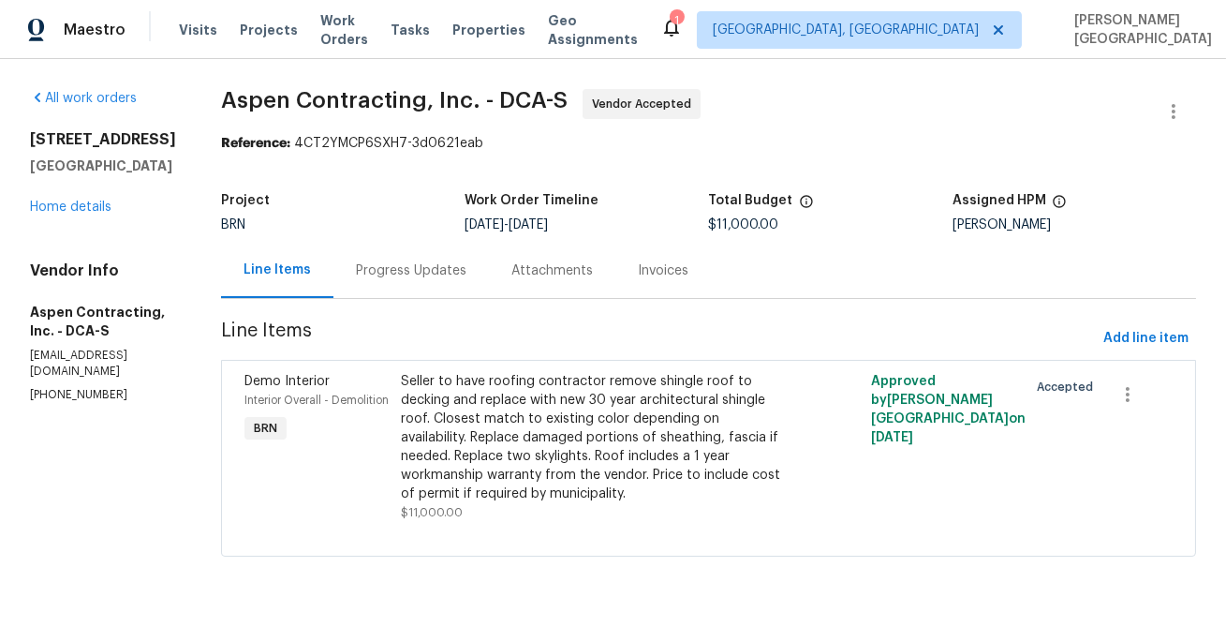
click at [430, 263] on div "Progress Updates" at bounding box center [411, 270] width 111 height 19
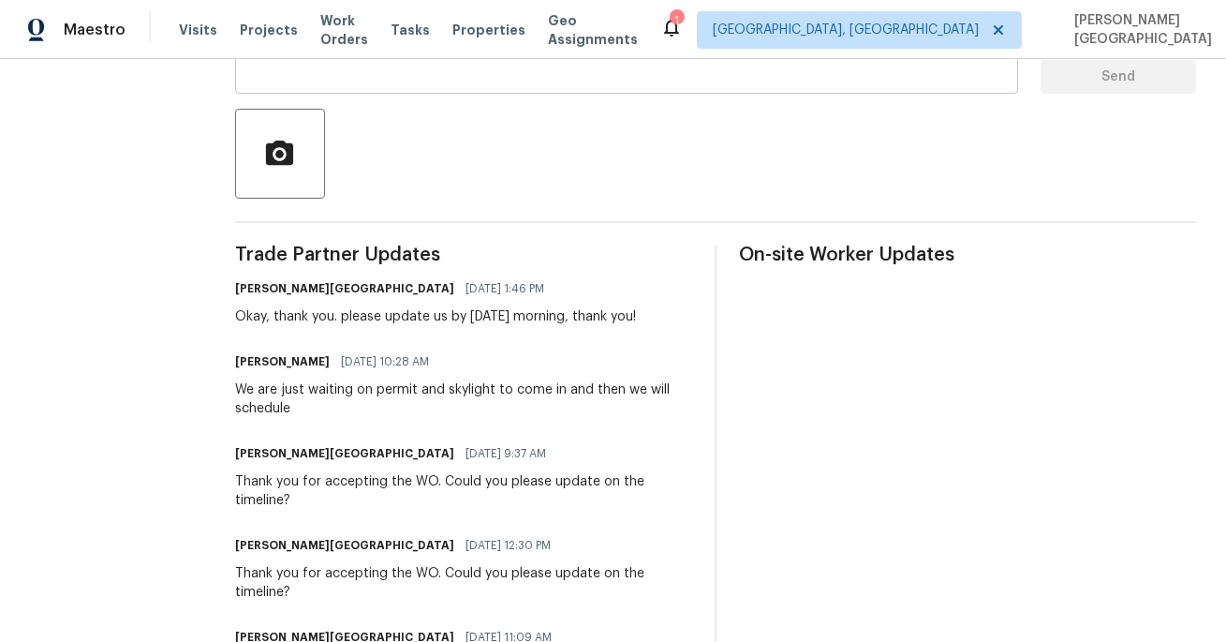
scroll to position [409, 0]
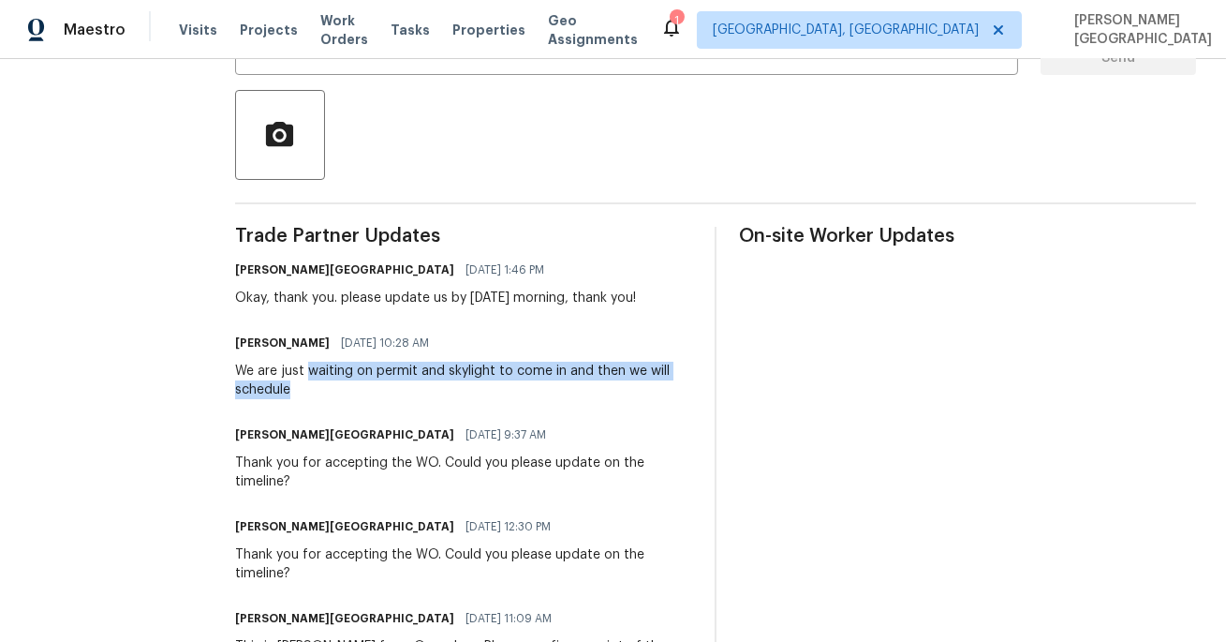
drag, startPoint x: 311, startPoint y: 370, endPoint x: 327, endPoint y: 387, distance: 23.2
click at [327, 387] on div "We are just waiting on permit and skylight to come in and then we will schedule" at bounding box center [463, 380] width 457 height 37
copy div "waiting on permit and skylight to come in and then we will schedule"
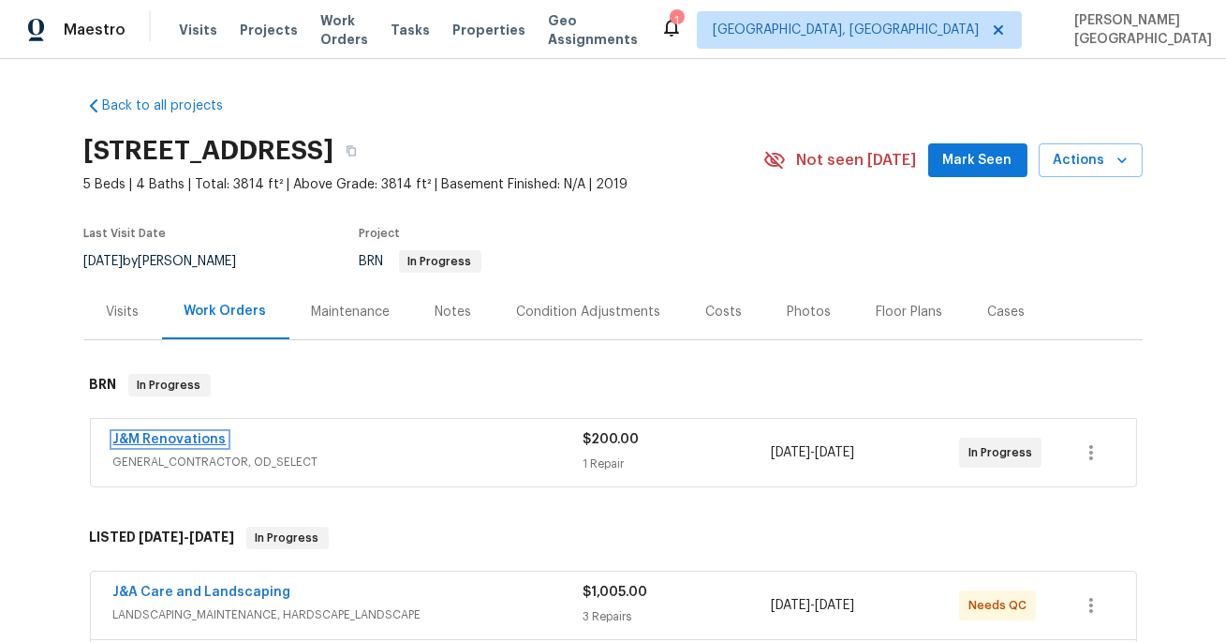
click at [185, 437] on link "J&M Renovations" at bounding box center [169, 439] width 113 height 13
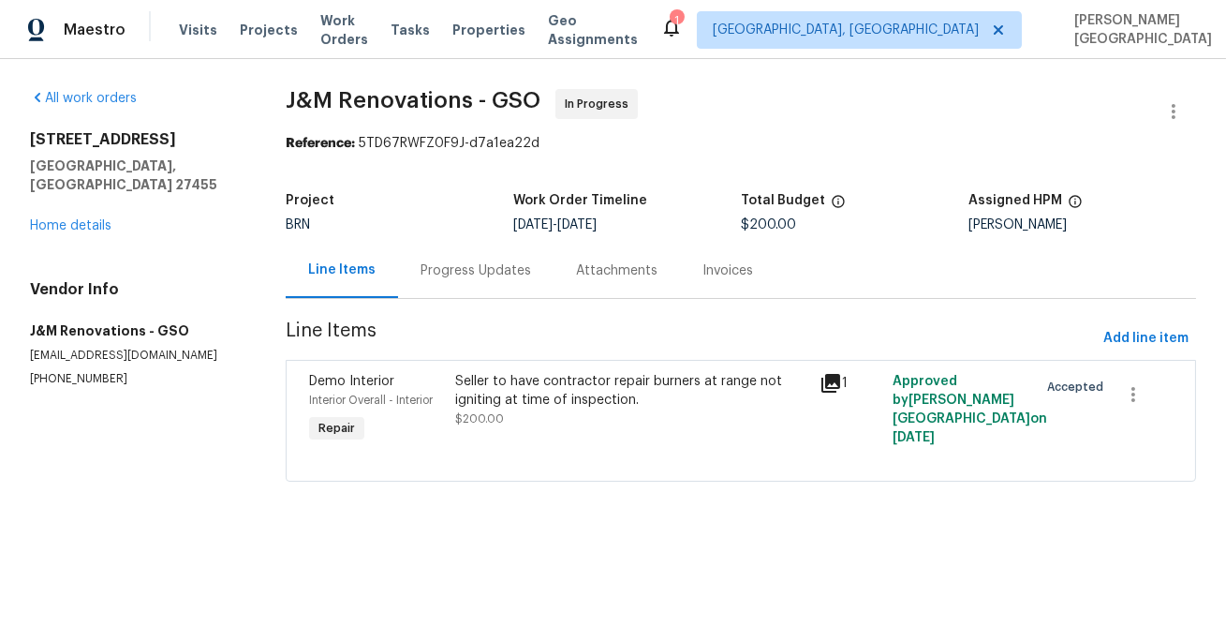
click at [74, 371] on p "(704) 754-1411" at bounding box center [135, 379] width 211 height 16
copy p "(704) 754-1411"
click at [994, 87] on div "All work orders 400 Lauryn Waverly Way Greensboro, NC 27455 Home details Vendor…" at bounding box center [613, 296] width 1226 height 475
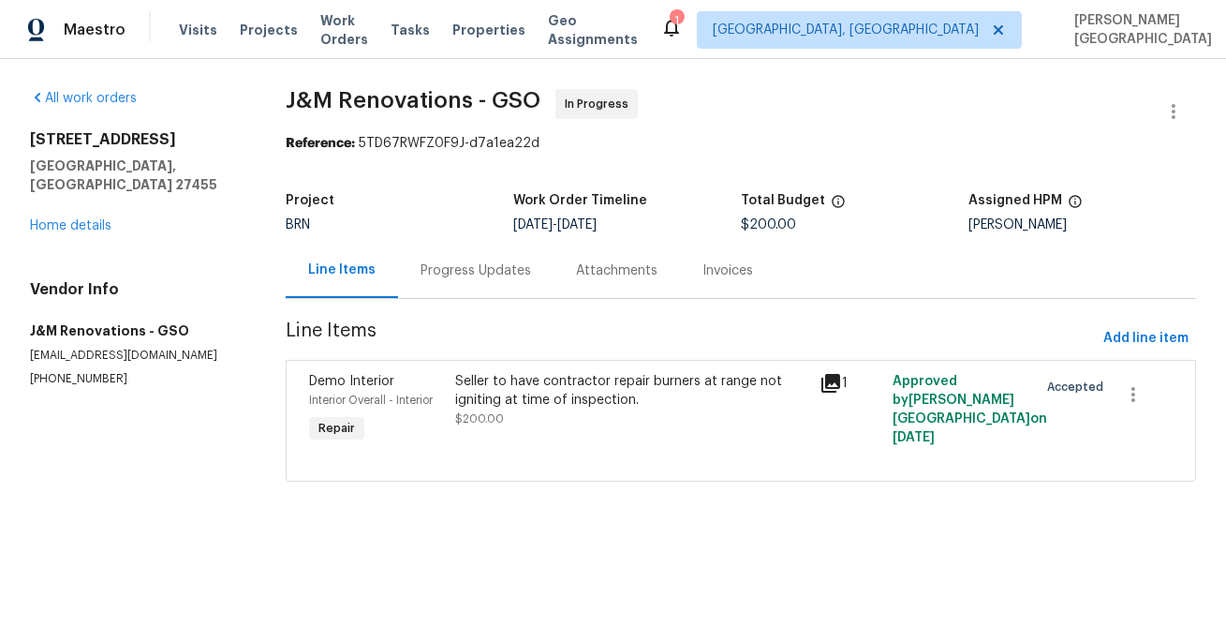
click at [742, 292] on div "Invoices" at bounding box center [728, 270] width 96 height 55
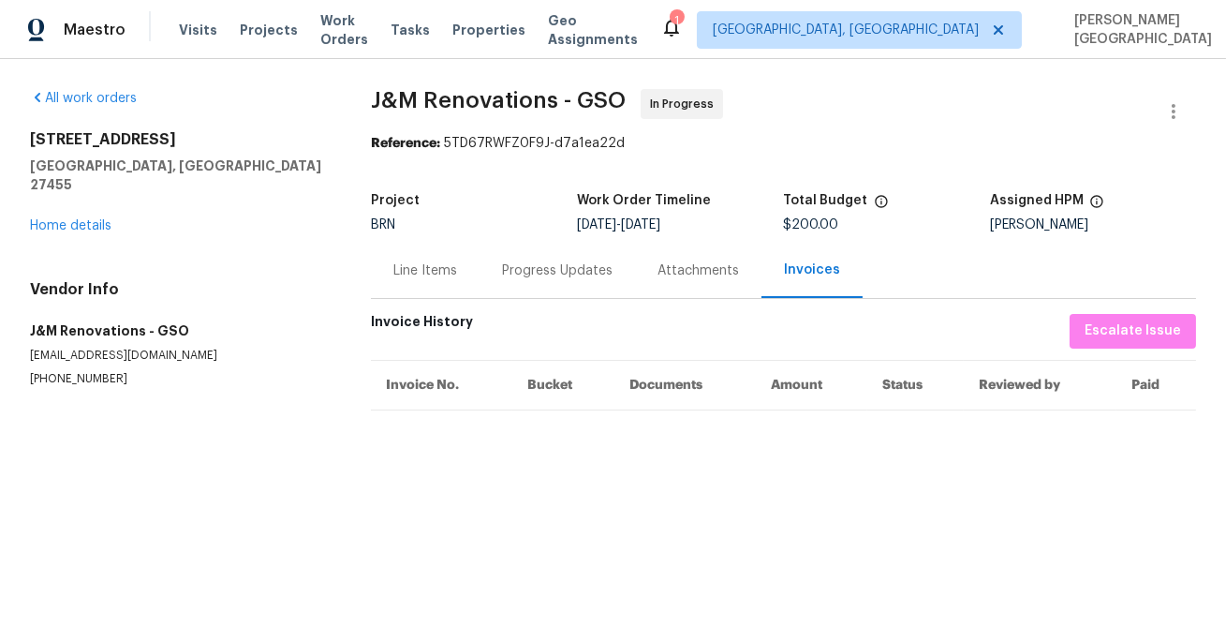
click at [513, 281] on div "Progress Updates" at bounding box center [557, 270] width 155 height 55
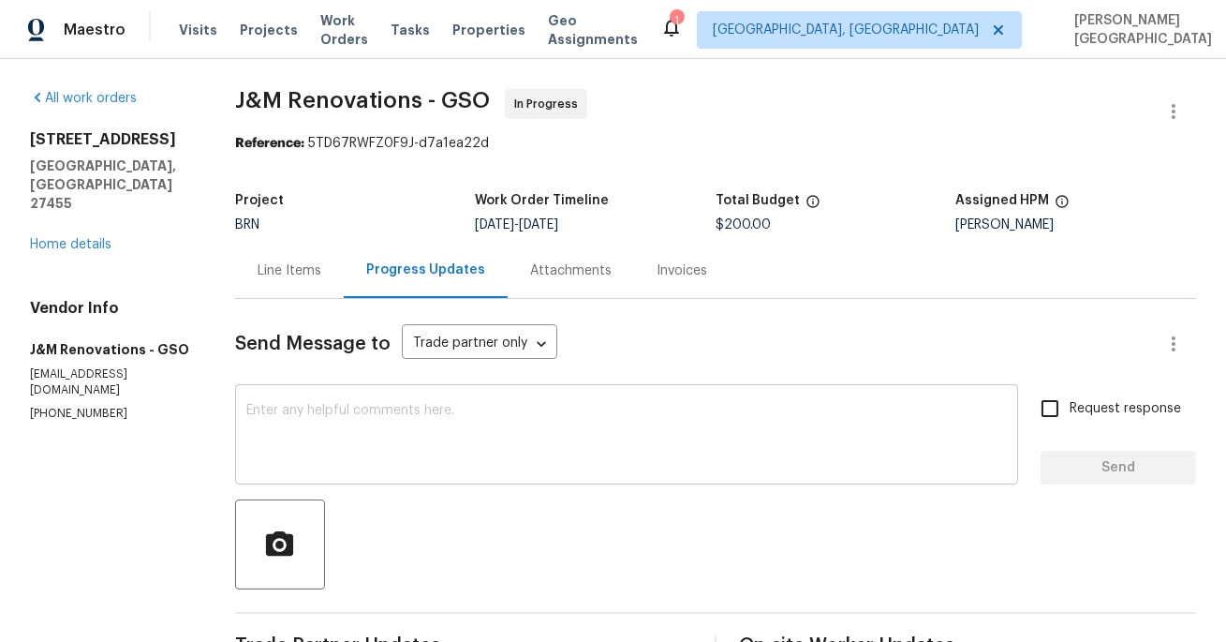
click at [332, 440] on textarea at bounding box center [626, 437] width 761 height 66
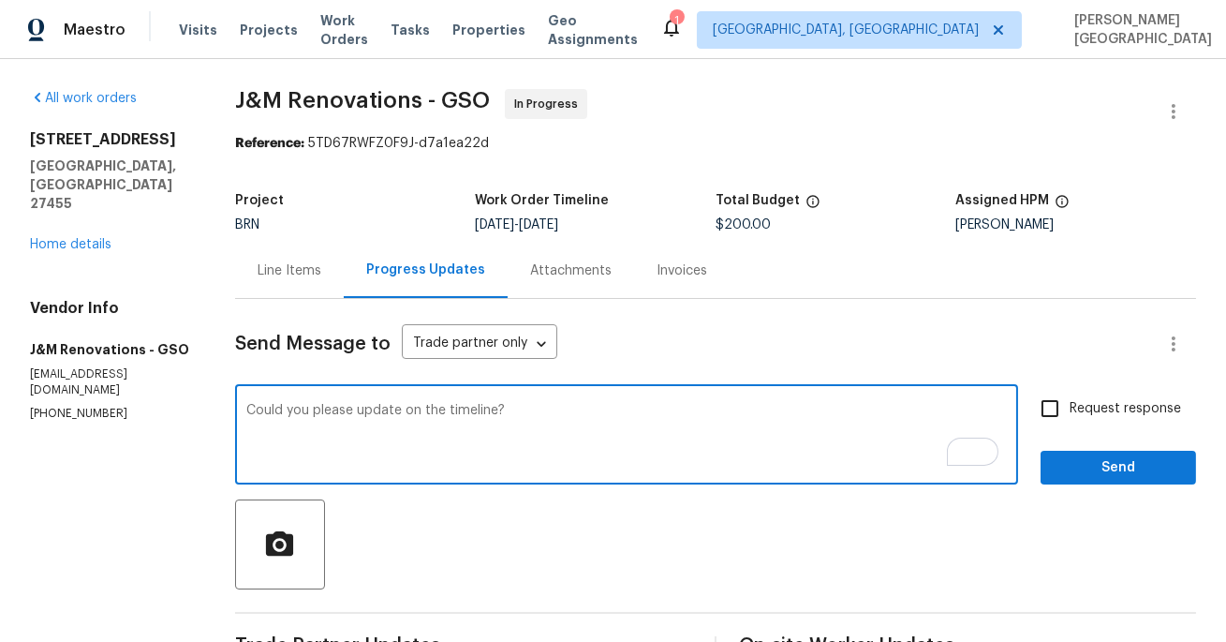
type textarea "Could you please update on the timeline?"
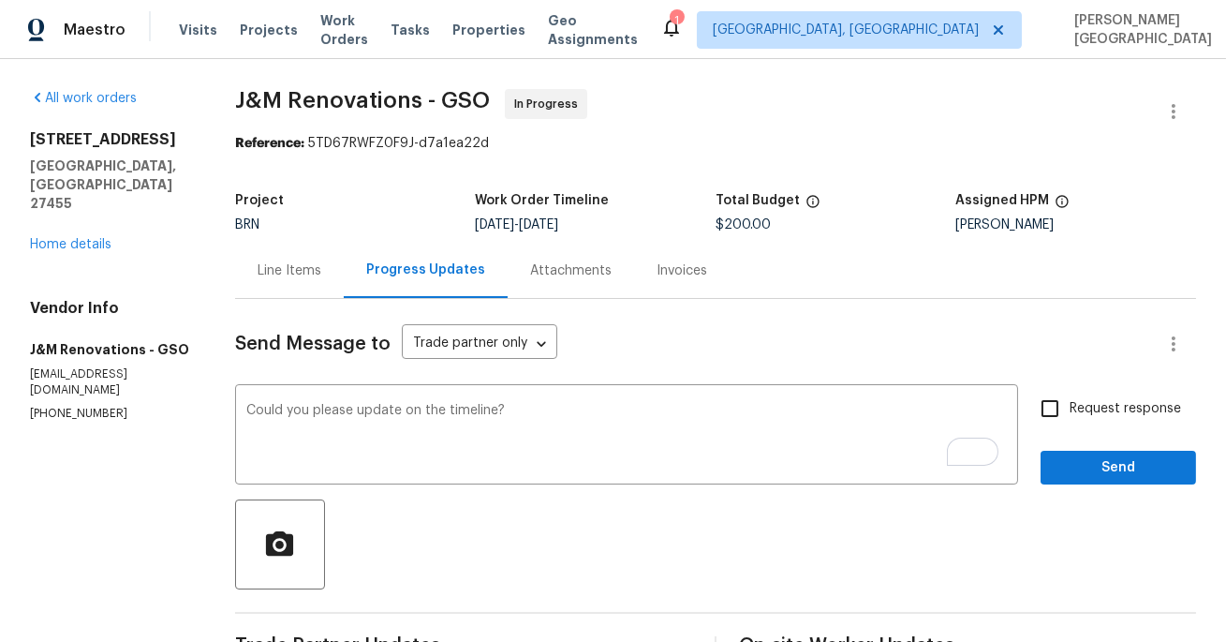
click at [1074, 407] on span "Request response" at bounding box center [1125, 409] width 111 height 20
click at [1070, 407] on input "Request response" at bounding box center [1049, 408] width 39 height 39
checkbox input "true"
click at [1078, 456] on span "Send" at bounding box center [1119, 467] width 126 height 23
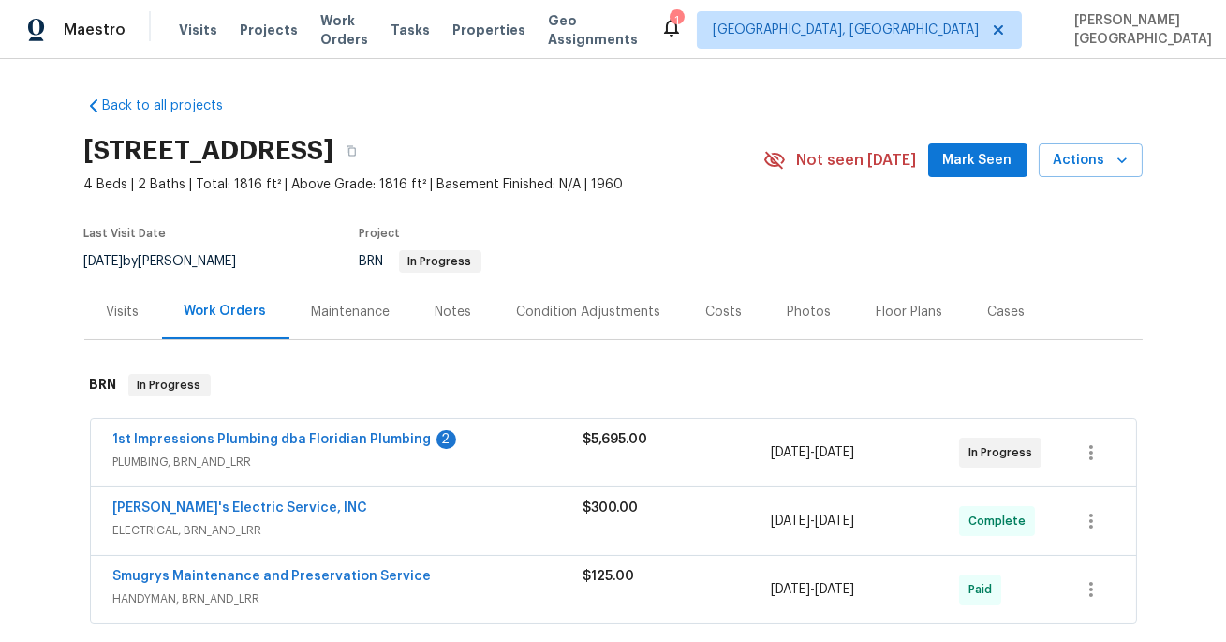
click at [257, 431] on span "1st Impressions Plumbing dba Floridian Plumbing" at bounding box center [272, 439] width 318 height 19
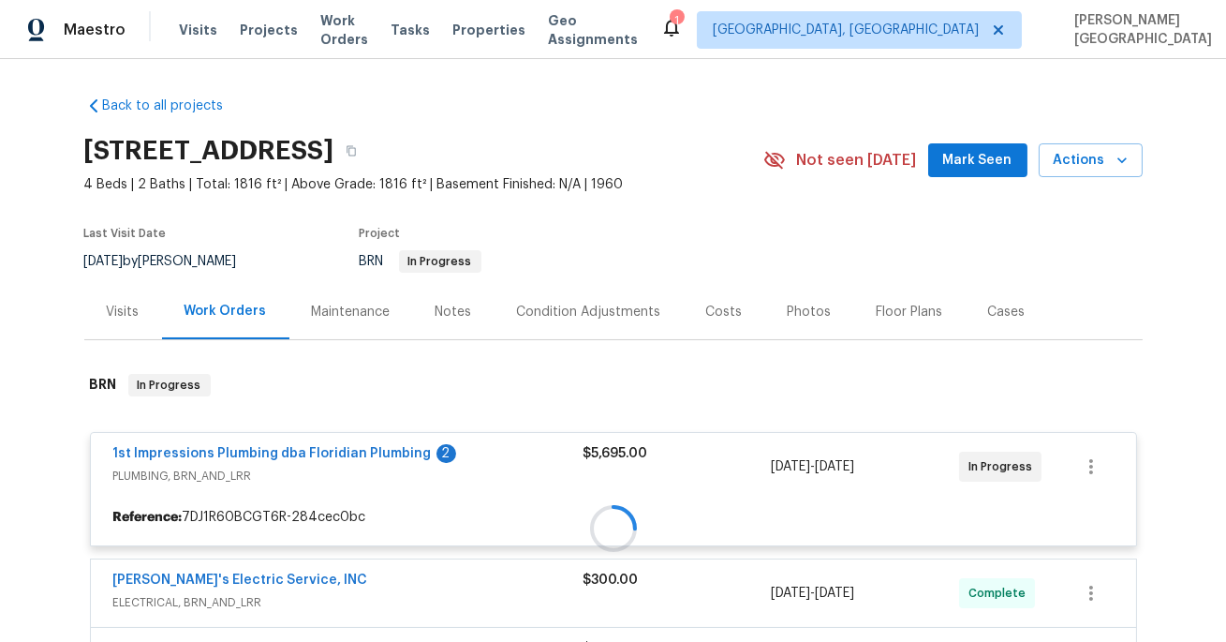
click at [266, 454] on div at bounding box center [613, 528] width 1059 height 347
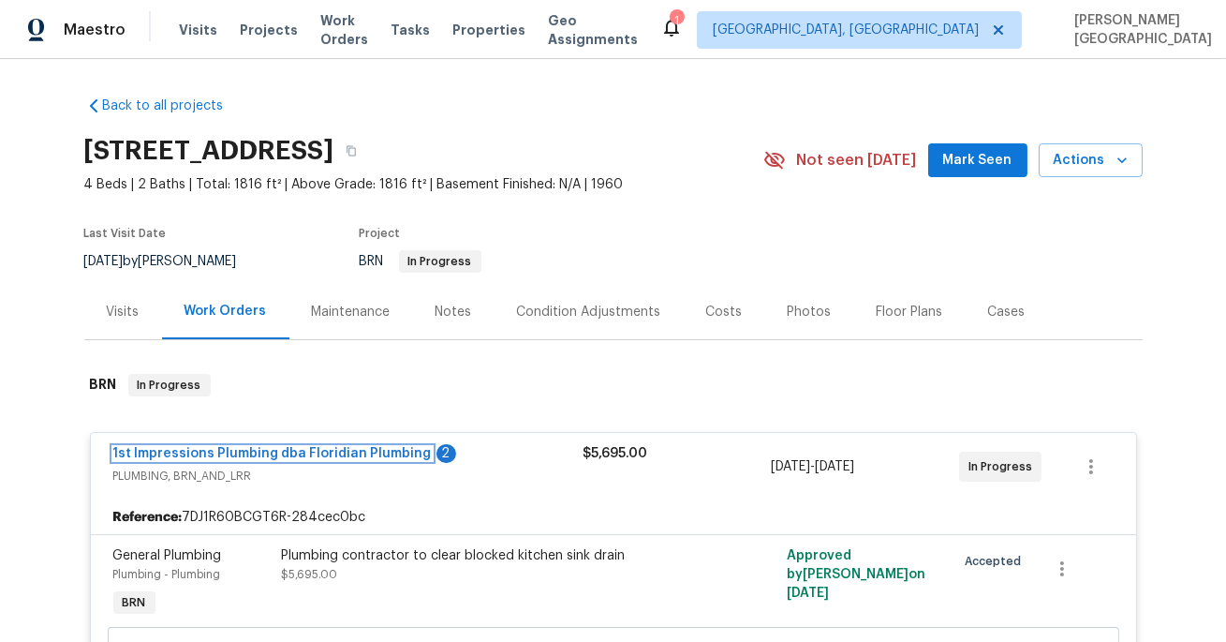
click at [266, 454] on link "1st Impressions Plumbing dba Floridian Plumbing" at bounding box center [272, 453] width 318 height 13
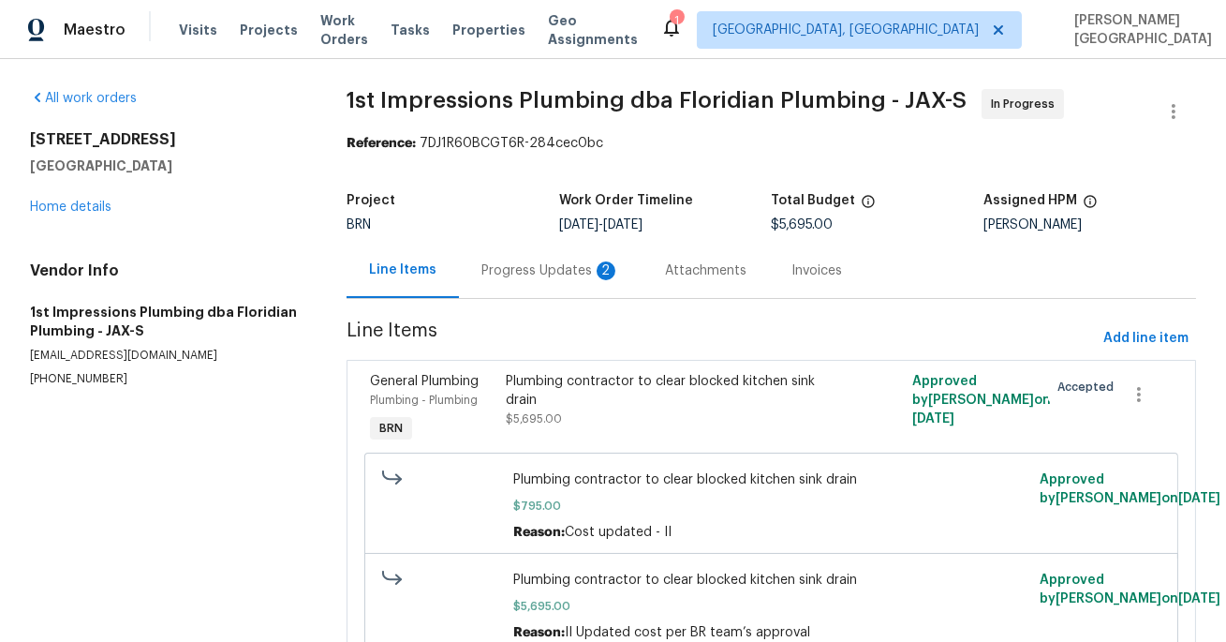
click at [513, 279] on div "Progress Updates 2" at bounding box center [550, 270] width 139 height 19
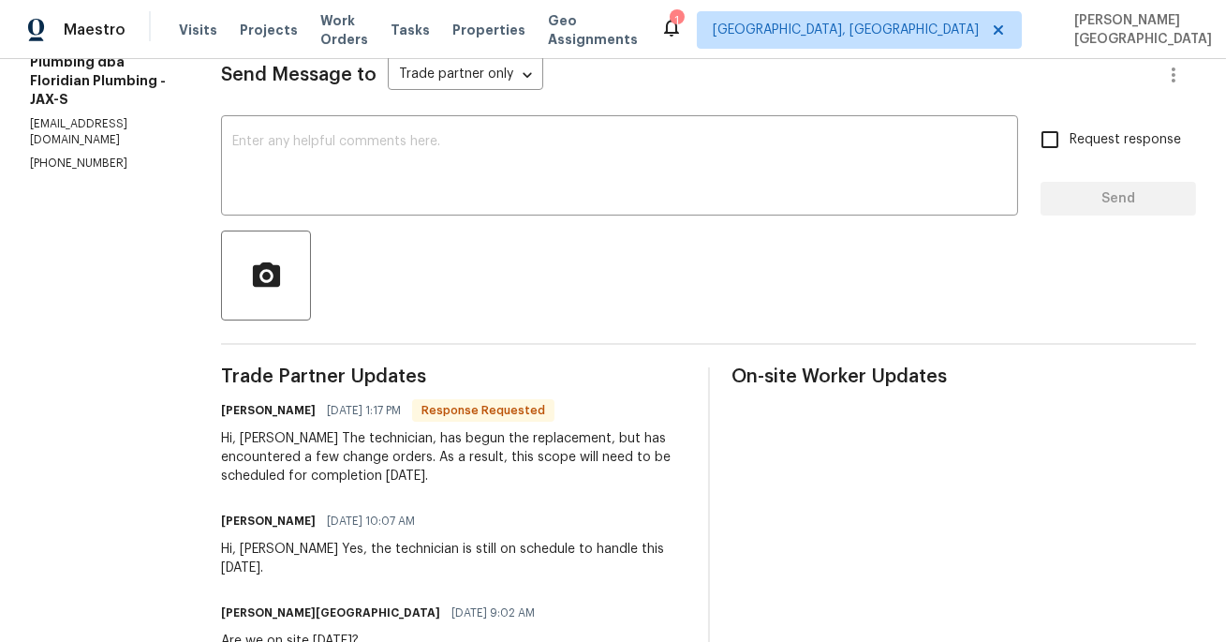
scroll to position [108, 0]
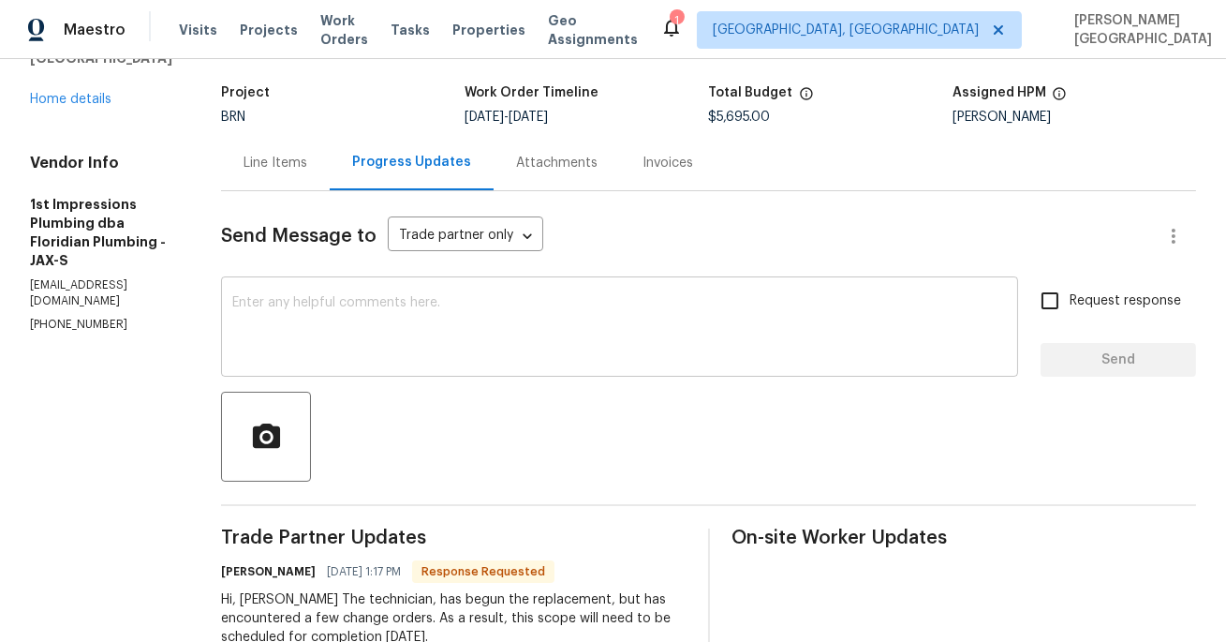
click at [362, 348] on textarea at bounding box center [619, 329] width 775 height 66
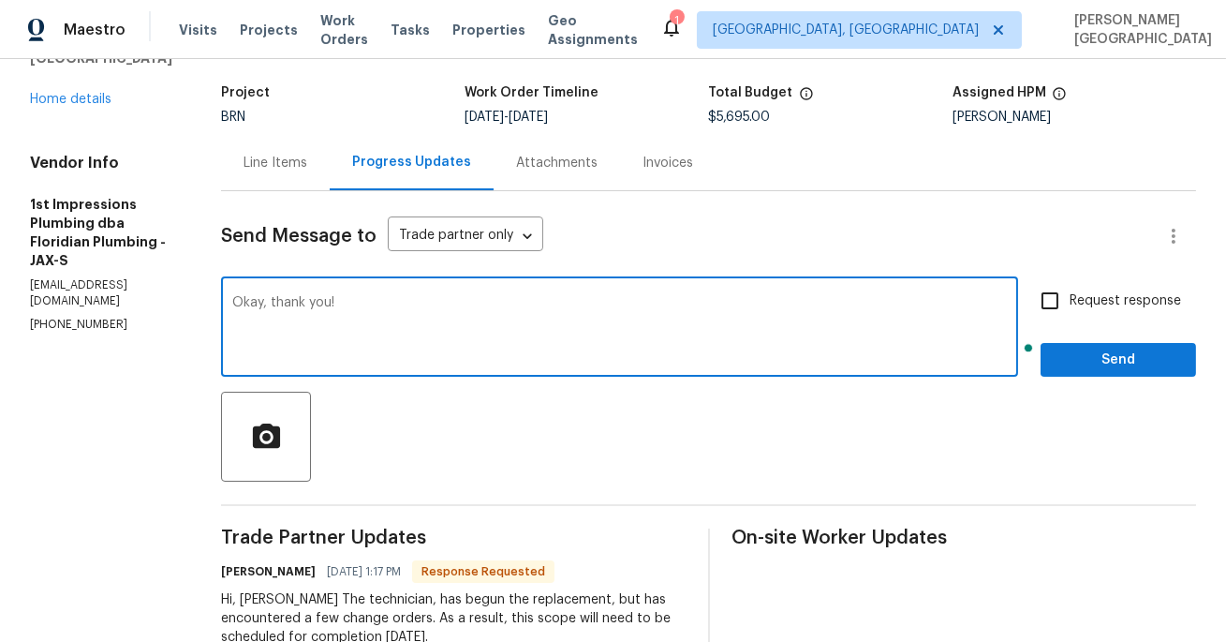
type textarea "Okay, thank you!"
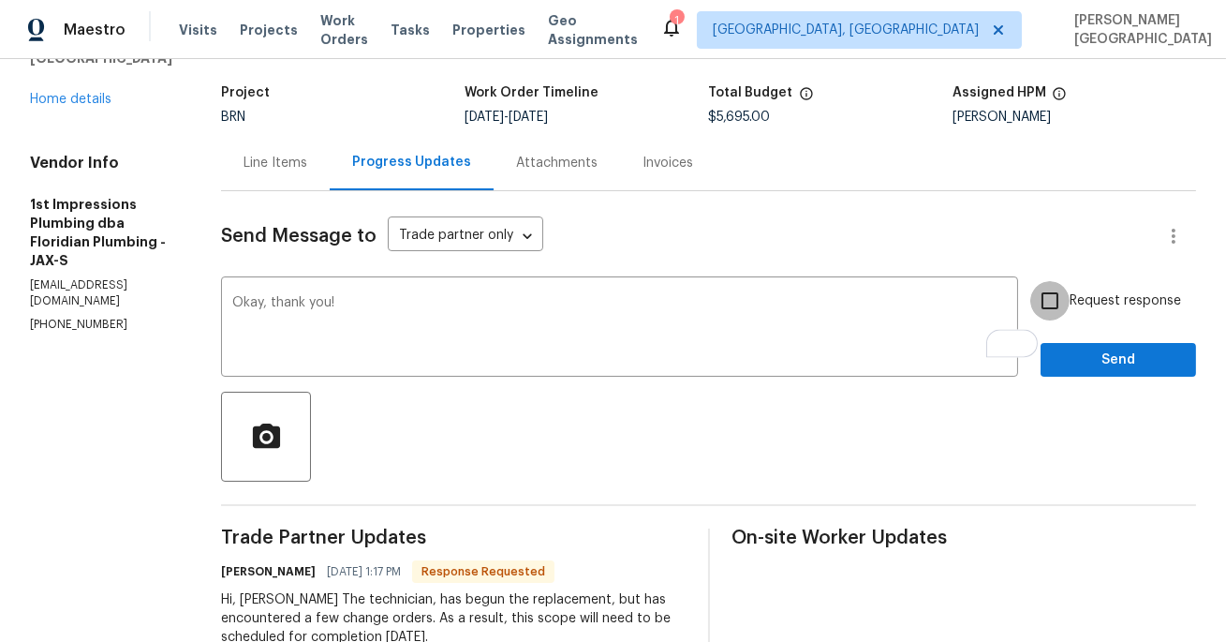
click at [1070, 307] on input "Request response" at bounding box center [1049, 300] width 39 height 39
checkbox input "true"
click at [1080, 347] on button "Send" at bounding box center [1118, 360] width 155 height 35
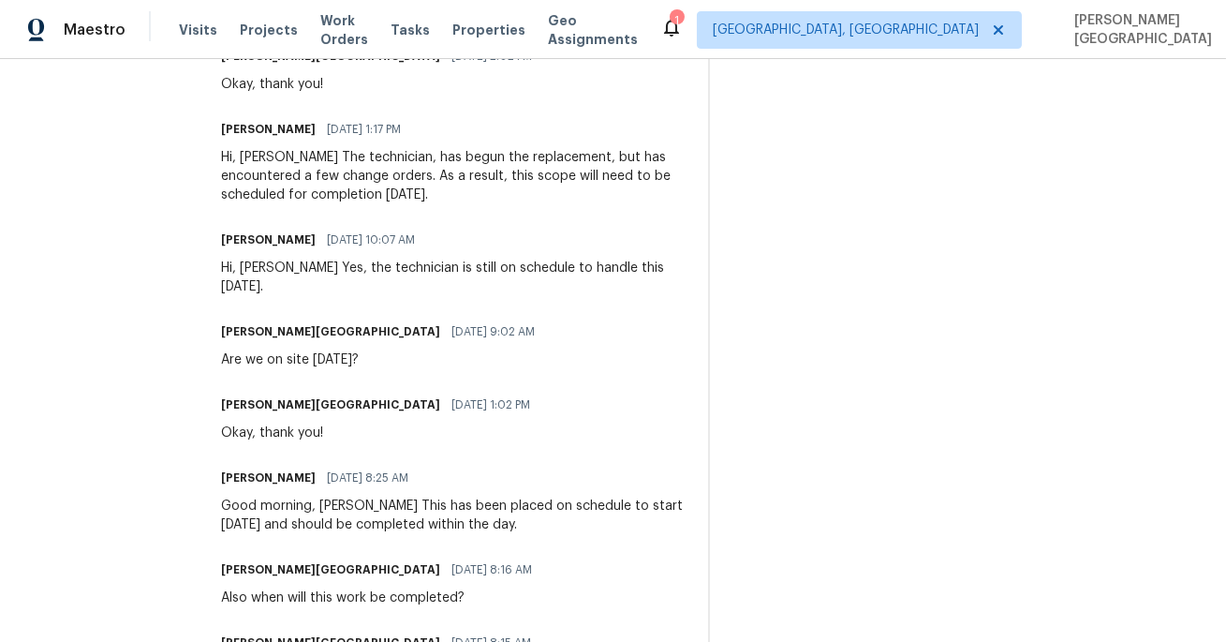
scroll to position [572, 0]
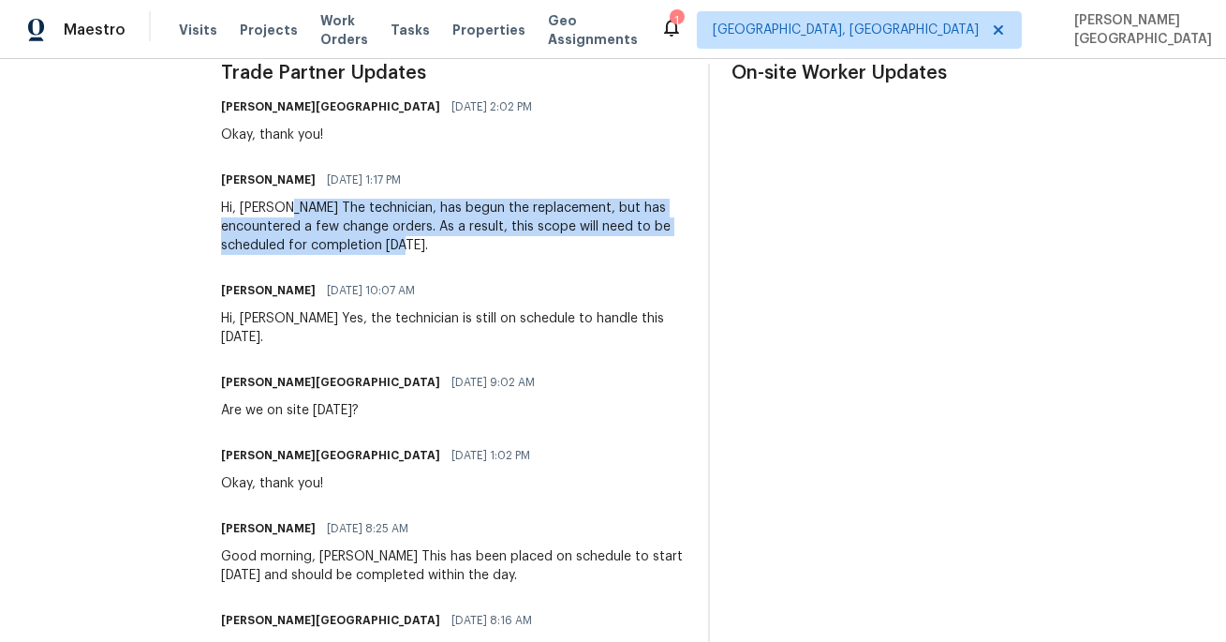
drag, startPoint x: 246, startPoint y: 205, endPoint x: 347, endPoint y: 250, distance: 109.9
click at [347, 250] on div "Hi, Isabel The technician, has begun the replacement, but has encountered a few…" at bounding box center [453, 227] width 465 height 56
copy div "The technician, has begun the replacement, but has encountered a few change ord…"
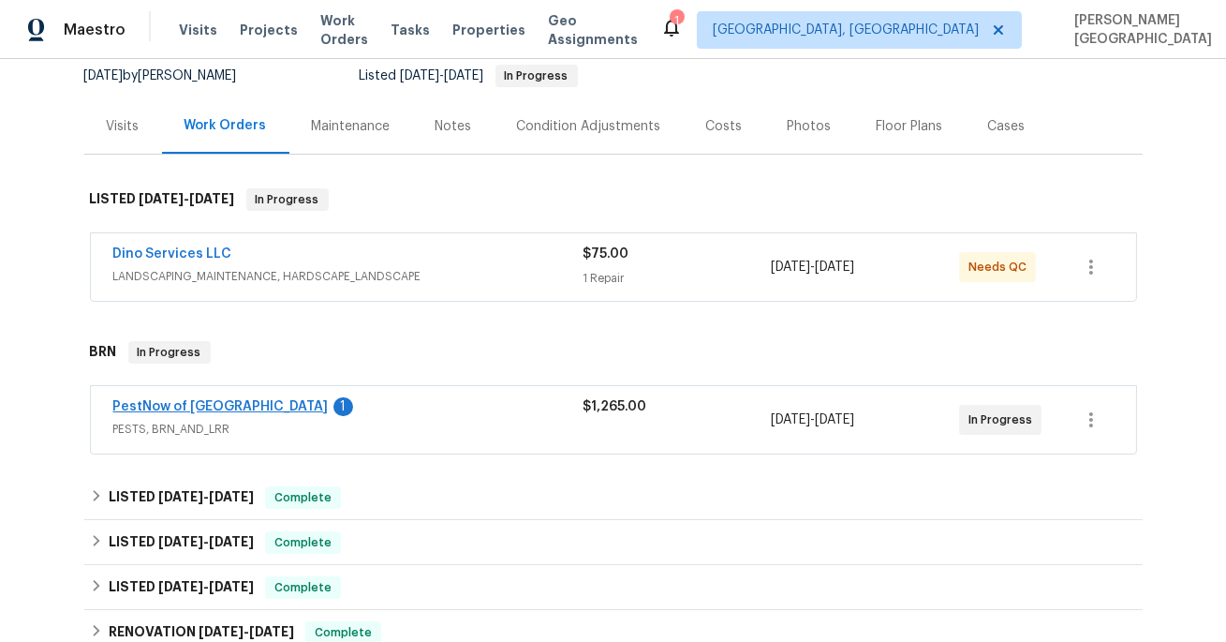
scroll to position [215, 0]
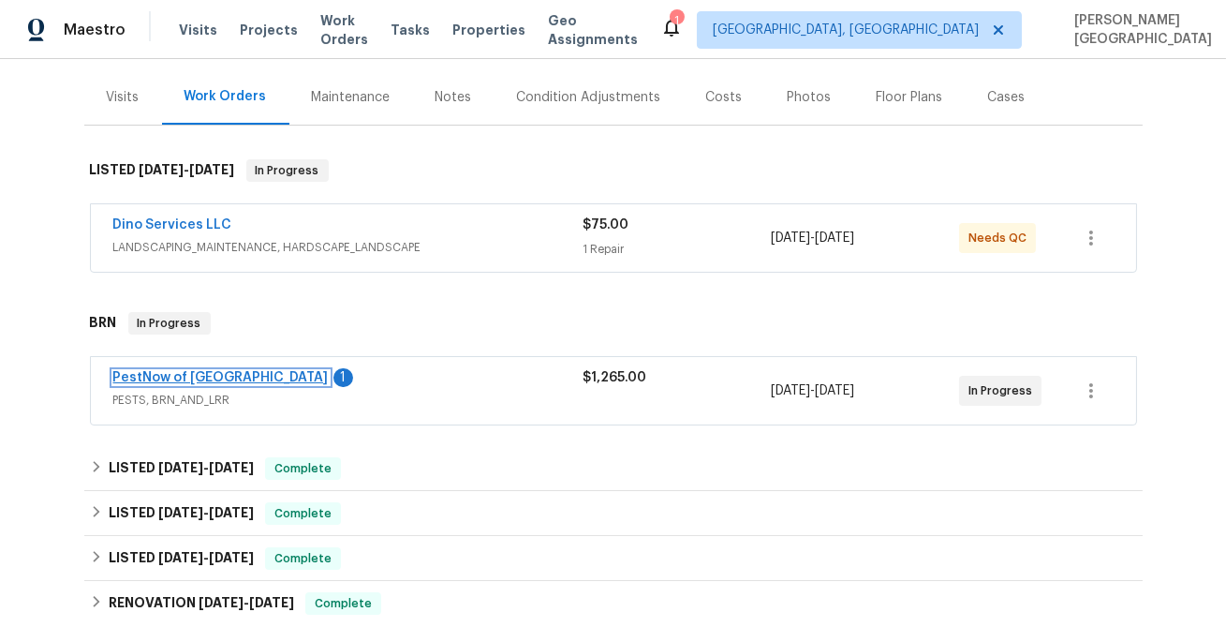
click at [241, 374] on link "PestNow of Central VA" at bounding box center [220, 377] width 215 height 13
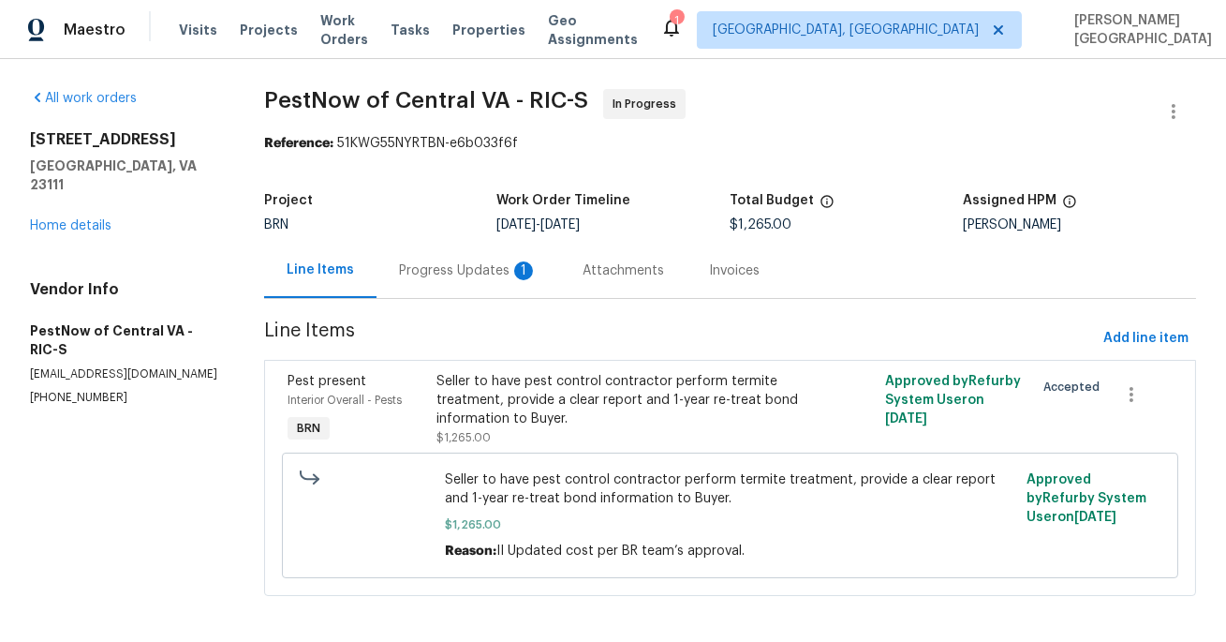
click at [462, 269] on div "Progress Updates 1" at bounding box center [468, 270] width 139 height 19
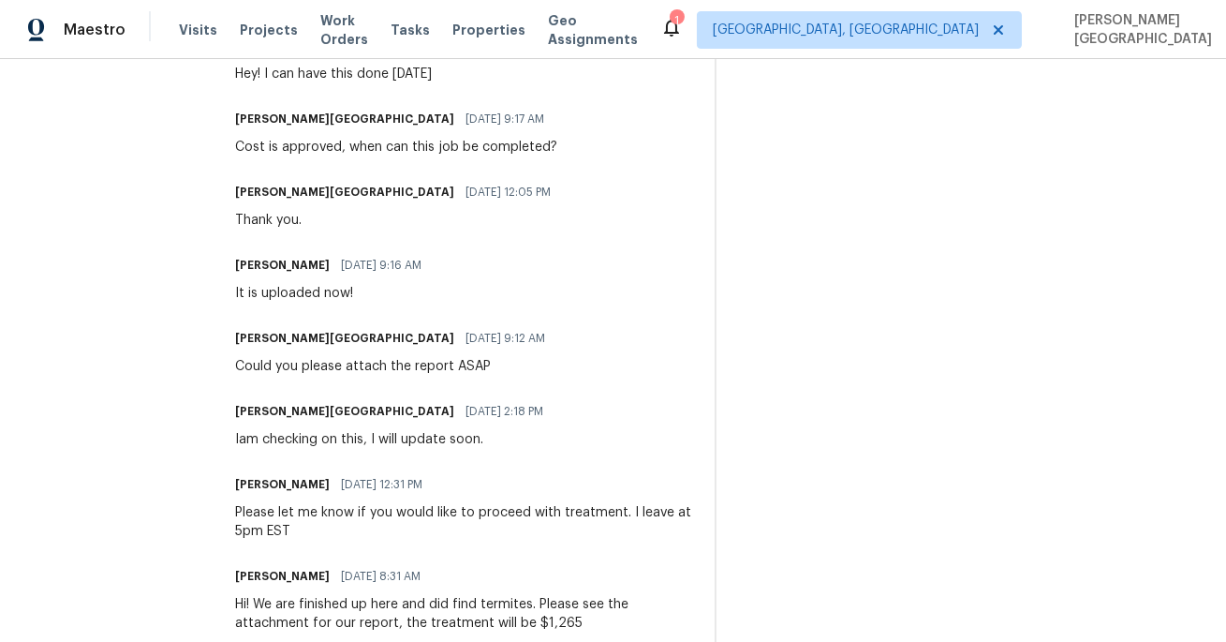
scroll to position [170, 0]
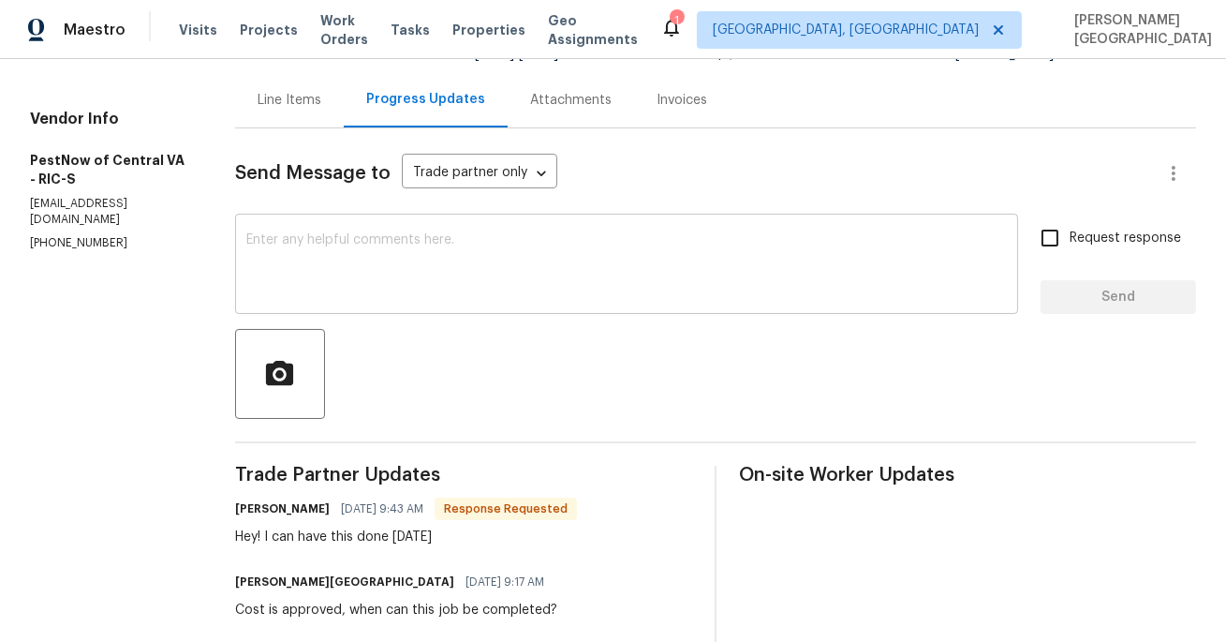
click at [377, 278] on textarea at bounding box center [626, 266] width 761 height 66
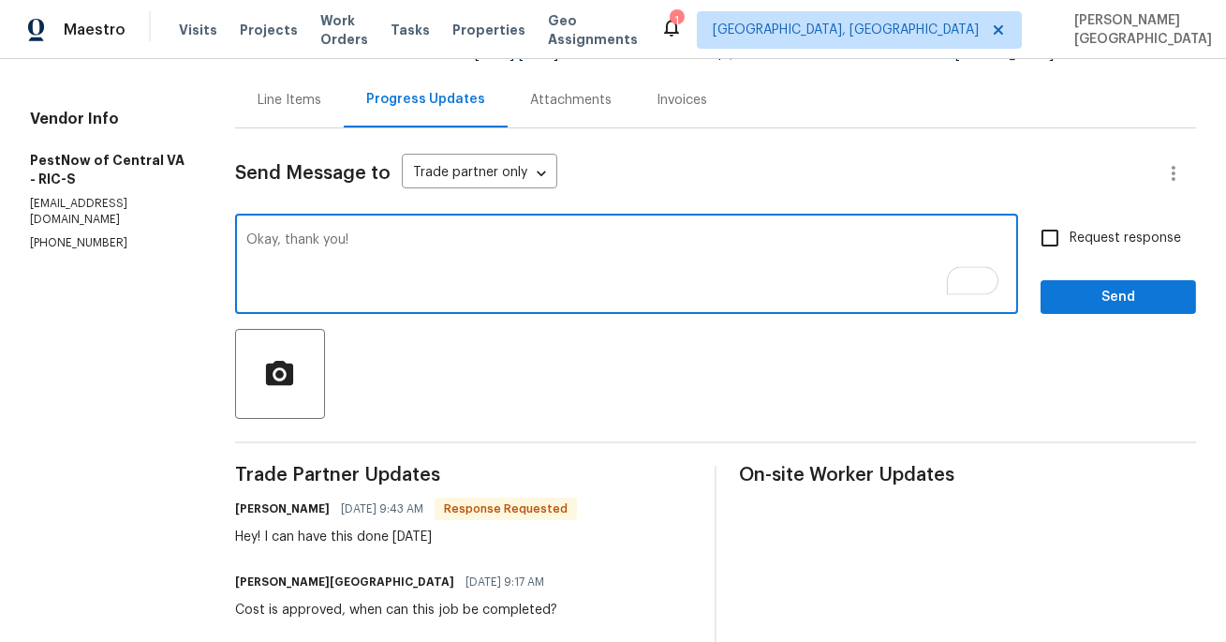
type textarea "Okay, thank you!"
click at [1059, 243] on input "Request response" at bounding box center [1049, 237] width 39 height 39
checkbox input "true"
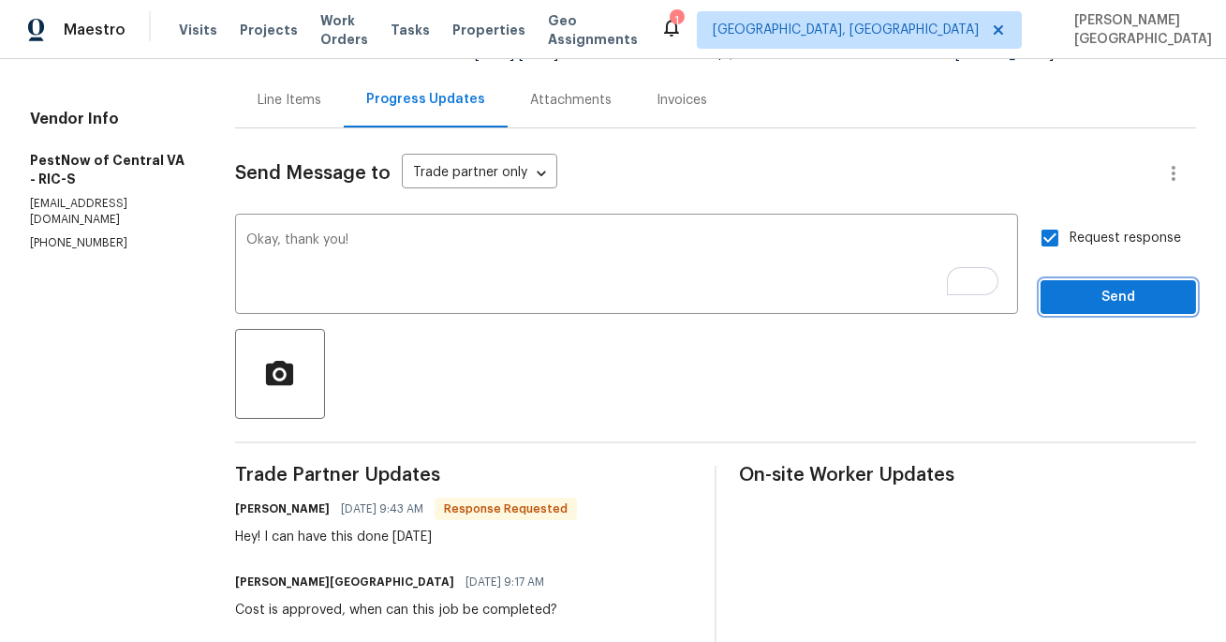
click at [1096, 301] on span "Send" at bounding box center [1119, 297] width 126 height 23
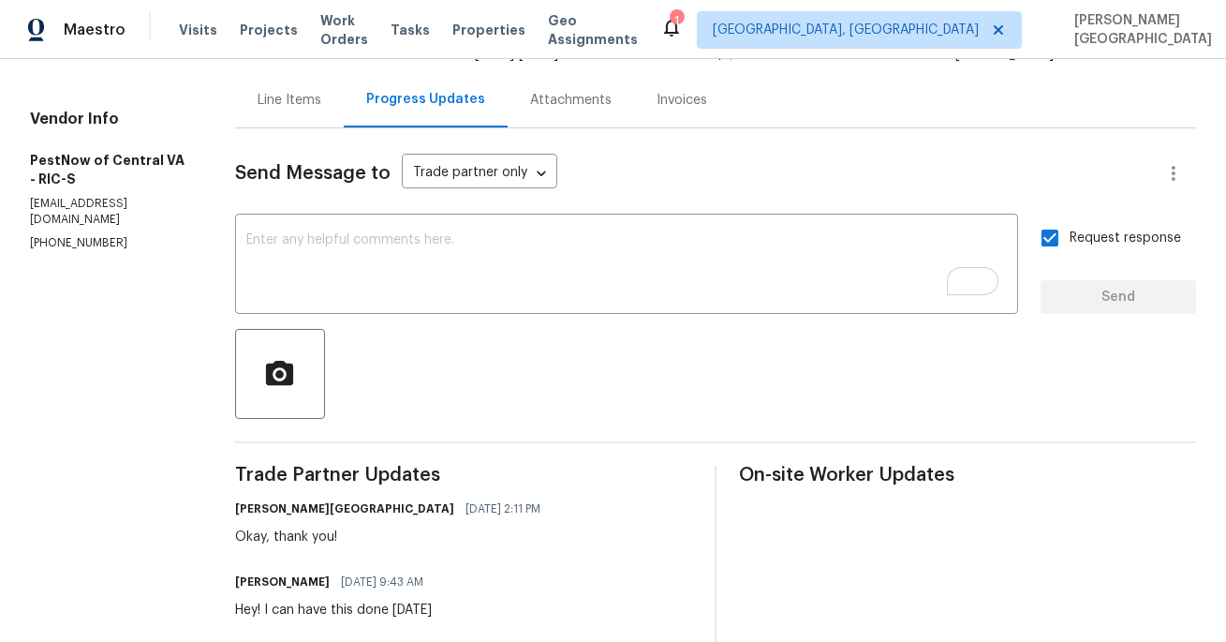
scroll to position [0, 0]
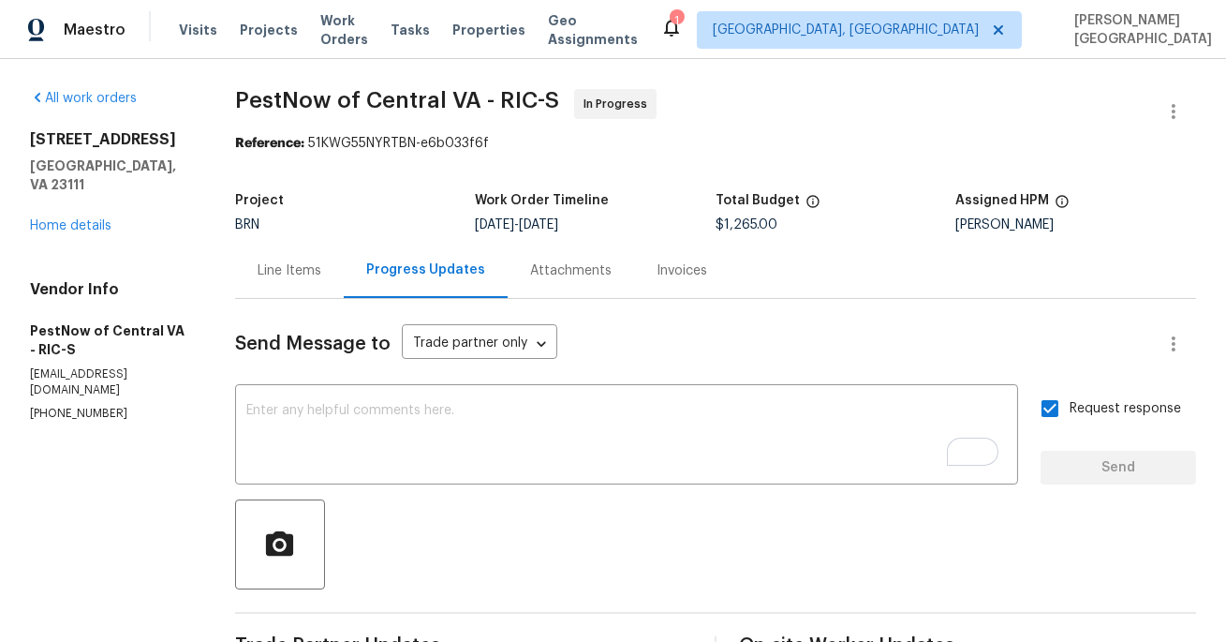
click at [269, 93] on span "PestNow of Central VA - RIC-S" at bounding box center [397, 100] width 324 height 22
copy span "PestNow"
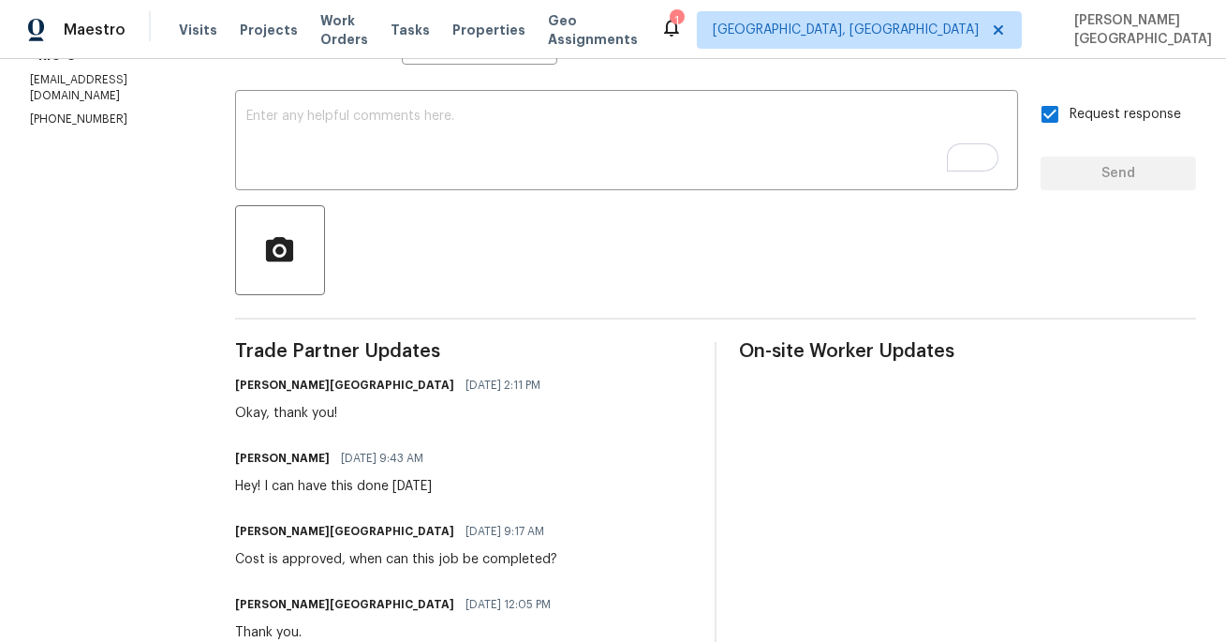
scroll to position [318, 0]
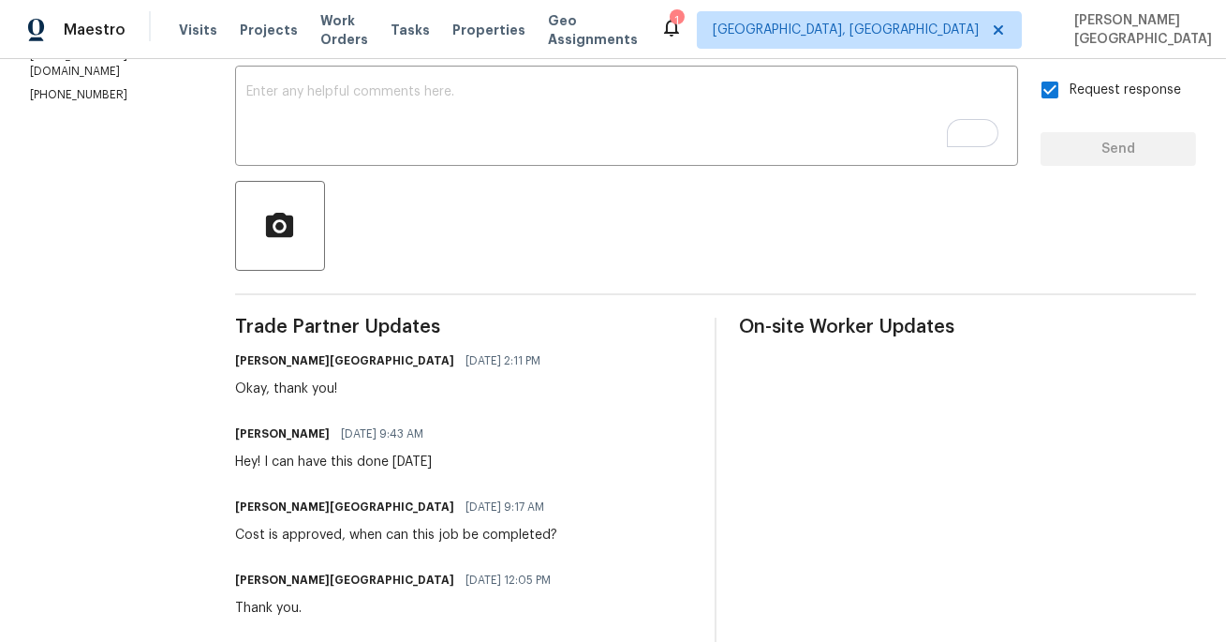
click at [446, 518] on div "Isabel Sangeetha Ireland 10/07/2025 9:17 AM" at bounding box center [396, 507] width 322 height 26
click at [314, 460] on div "Hey! I can have this done tomorrow" at bounding box center [335, 461] width 200 height 19
click at [333, 461] on div "Hey! I can have this done tomorrow" at bounding box center [335, 461] width 200 height 19
click at [324, 462] on div "Hey! I can have this done tomorrow" at bounding box center [335, 461] width 200 height 19
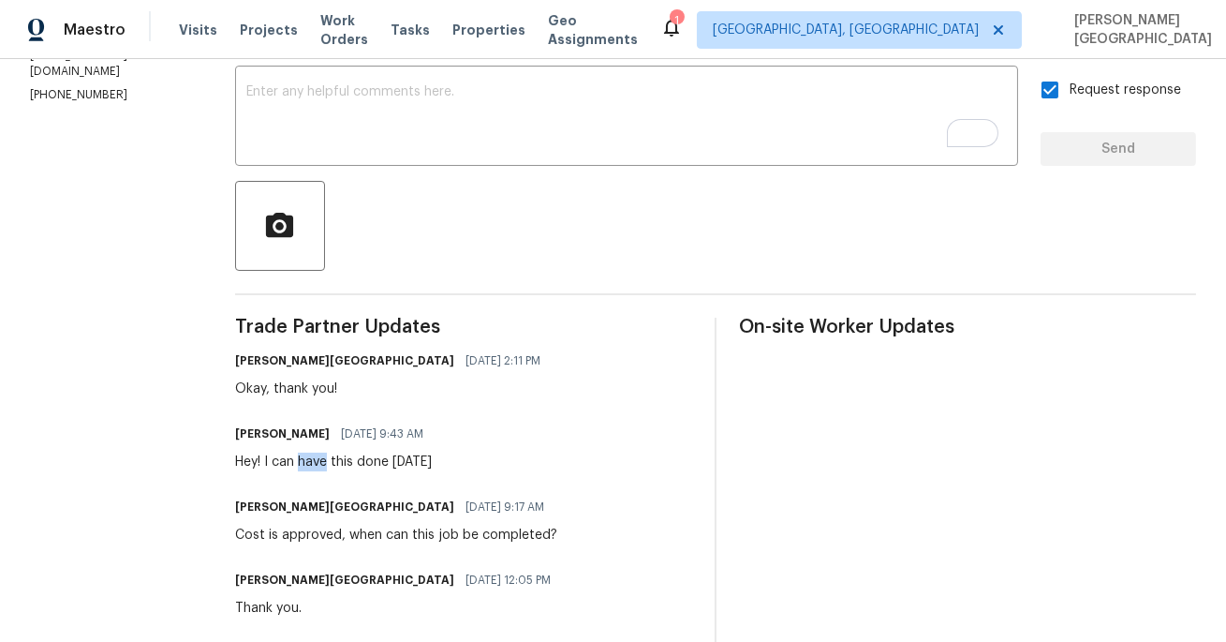
click at [417, 462] on div "Hey! I can have this done tomorrow" at bounding box center [335, 461] width 200 height 19
copy div "have this done tomorrow"
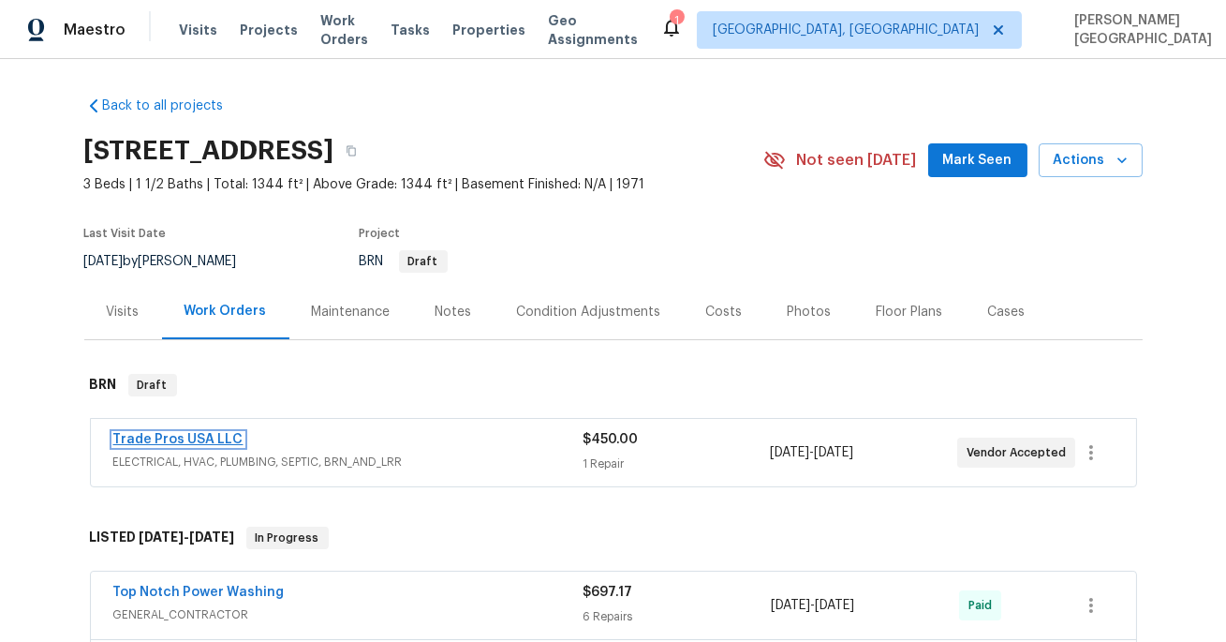
click at [203, 435] on link "Trade Pros USA LLC" at bounding box center [178, 439] width 130 height 13
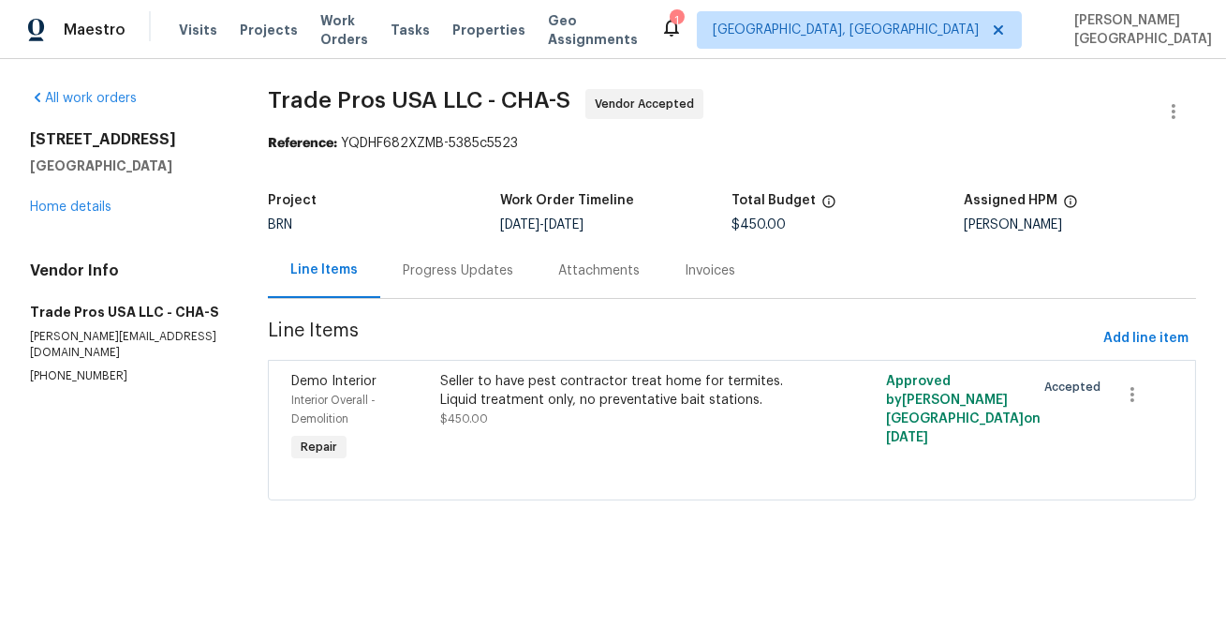
click at [462, 278] on div "Progress Updates" at bounding box center [458, 270] width 111 height 19
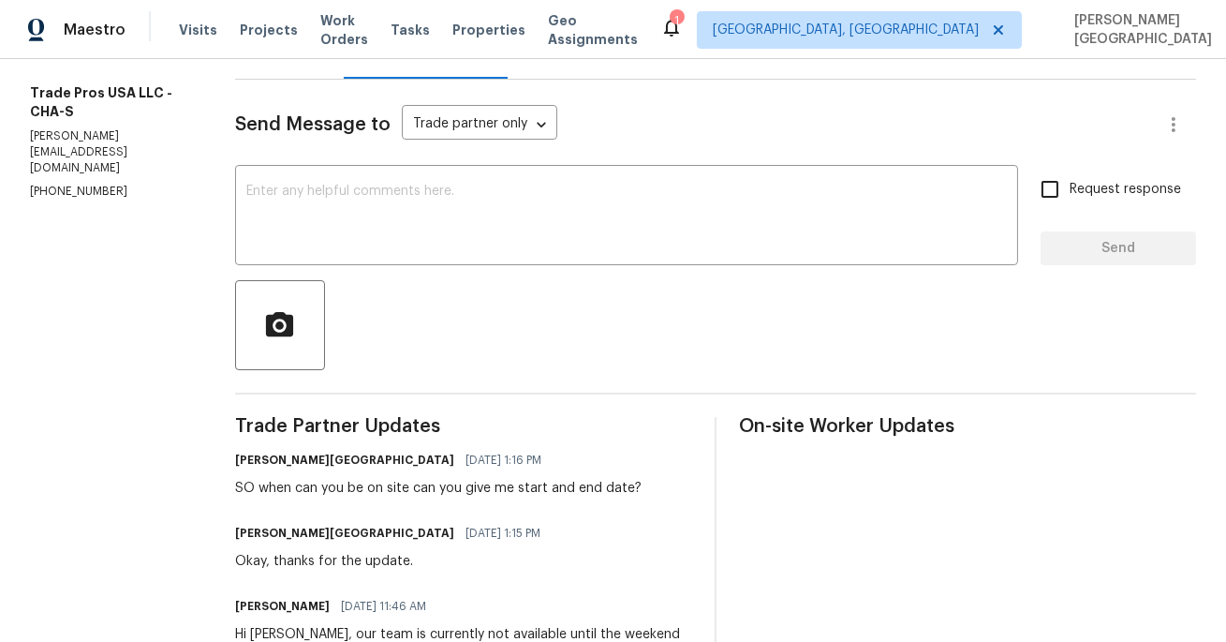
scroll to position [221, 0]
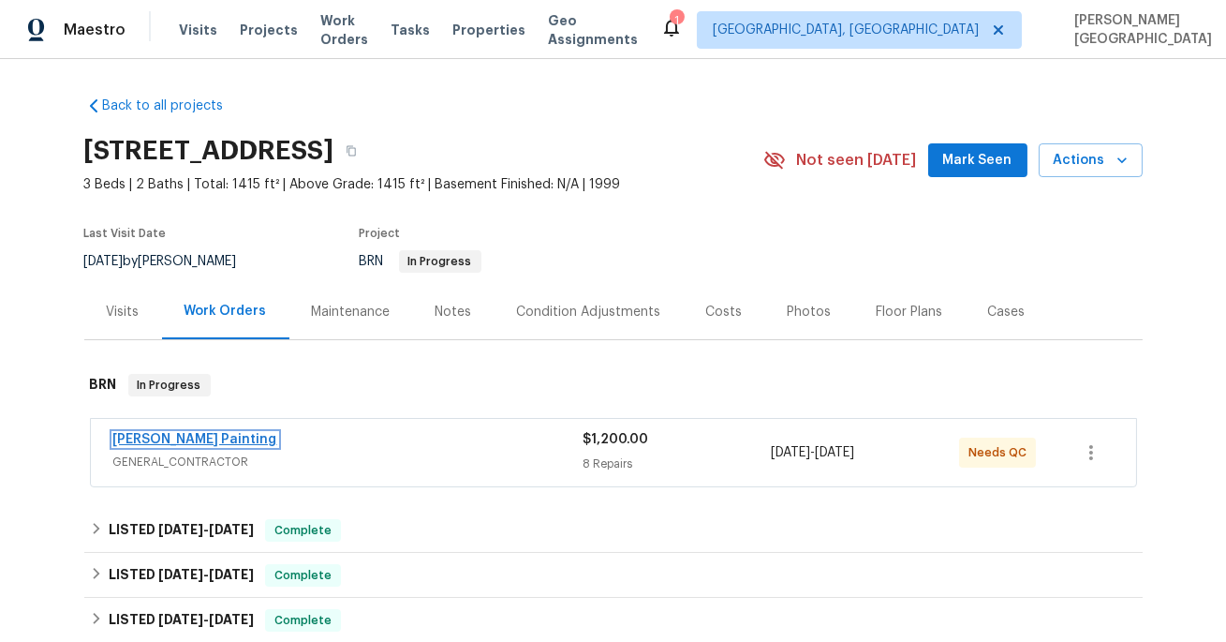
click at [133, 438] on link "[PERSON_NAME] Painting" at bounding box center [195, 439] width 164 height 13
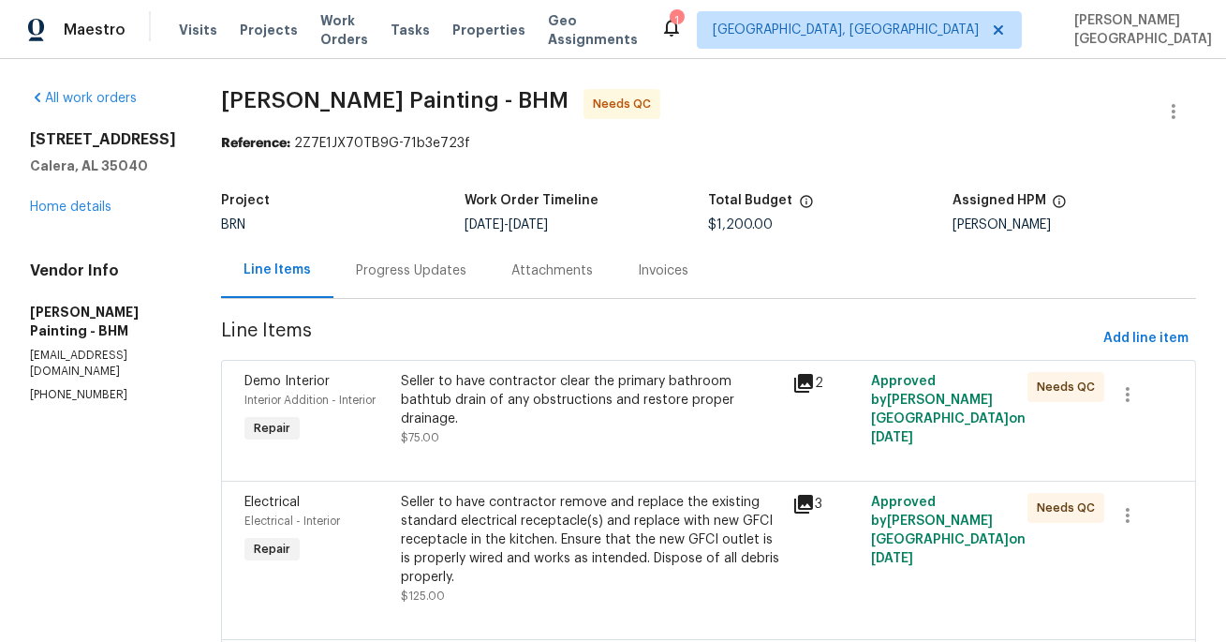
click at [466, 278] on div "Progress Updates" at bounding box center [411, 270] width 111 height 19
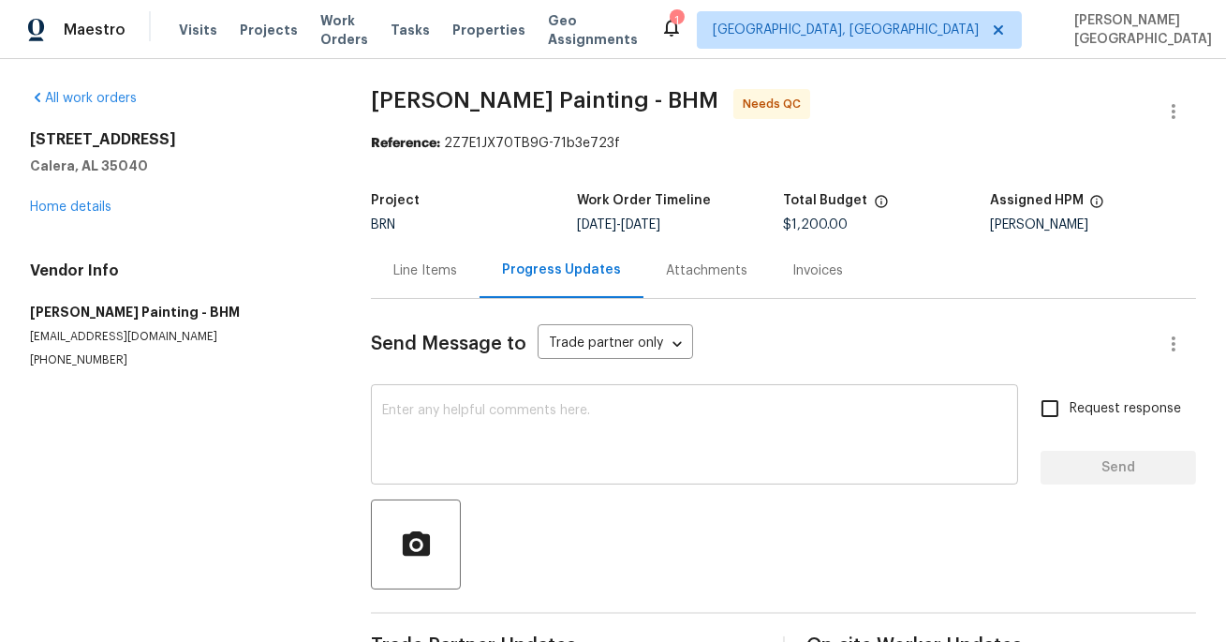
click at [462, 447] on textarea at bounding box center [694, 437] width 625 height 66
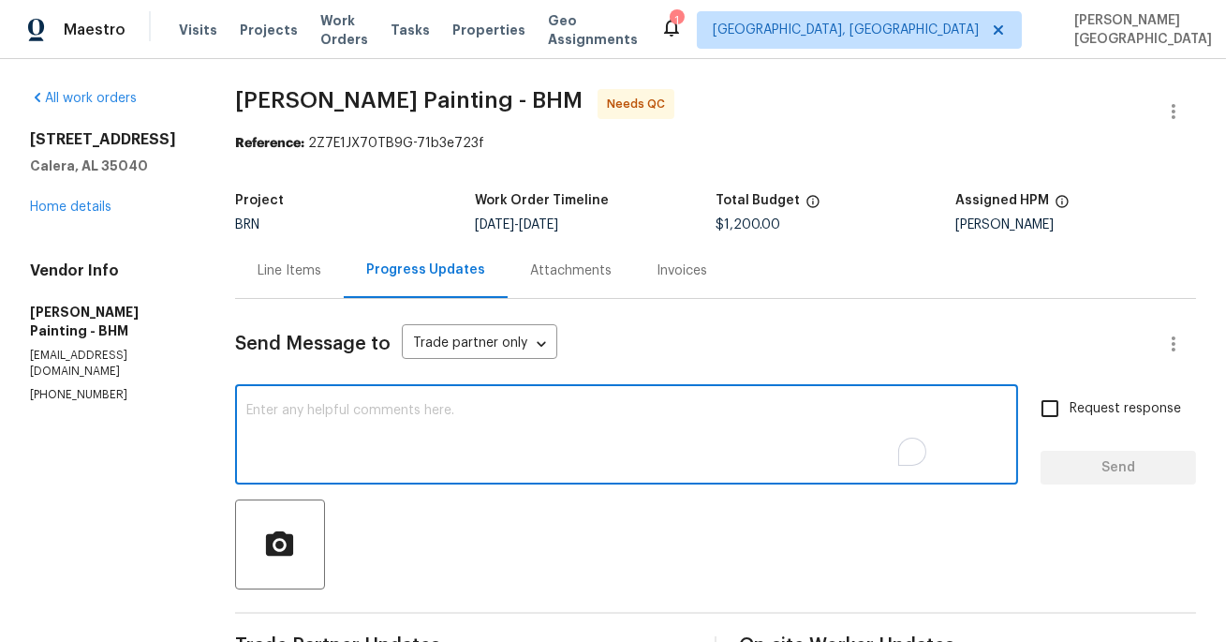
type textarea "o"
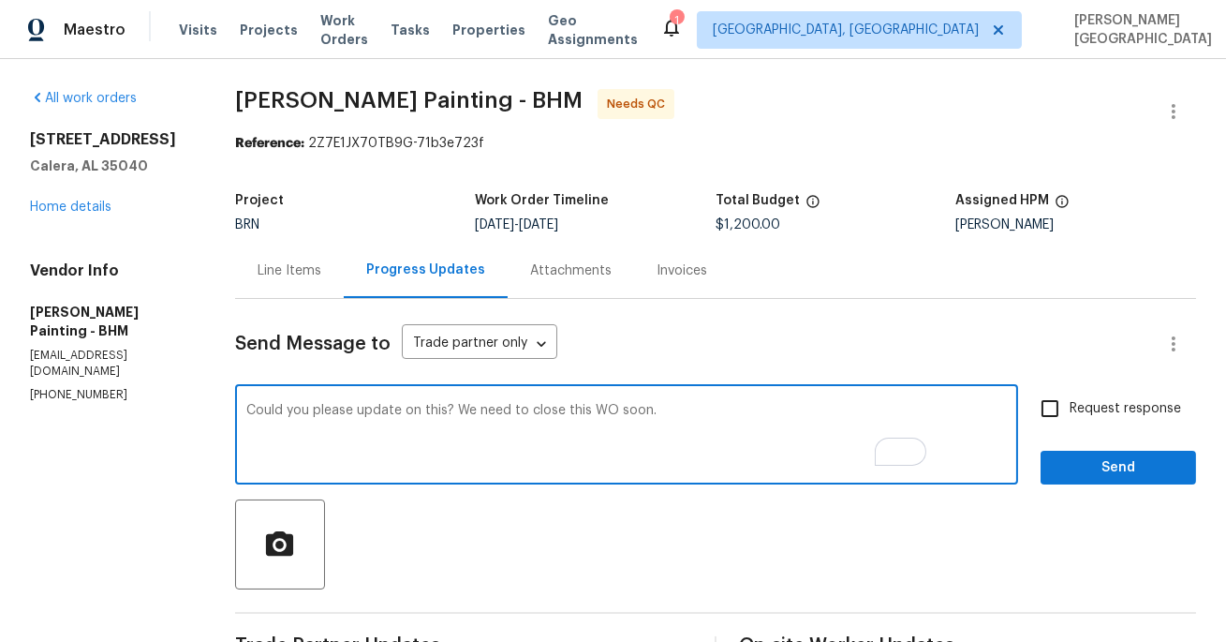
type textarea "Could you please update on this? We need to close this WO soon."
click at [1080, 415] on span "Request response" at bounding box center [1125, 409] width 111 height 20
click at [1070, 415] on input "Request response" at bounding box center [1049, 408] width 39 height 39
checkbox input "true"
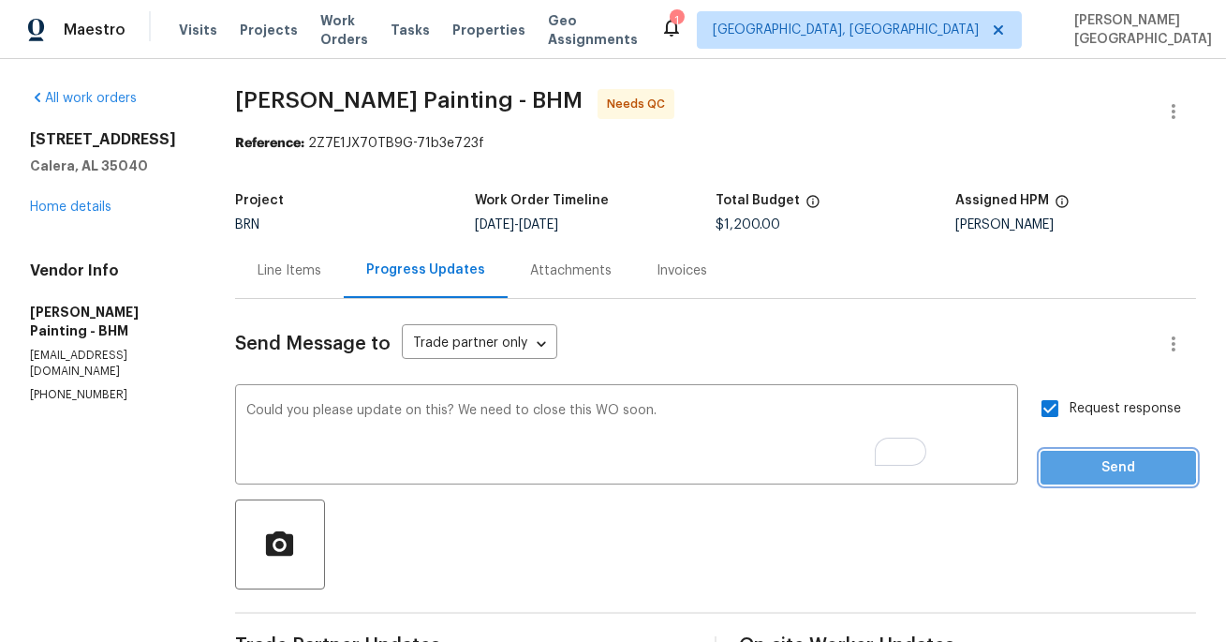
click at [1086, 464] on span "Send" at bounding box center [1119, 467] width 126 height 23
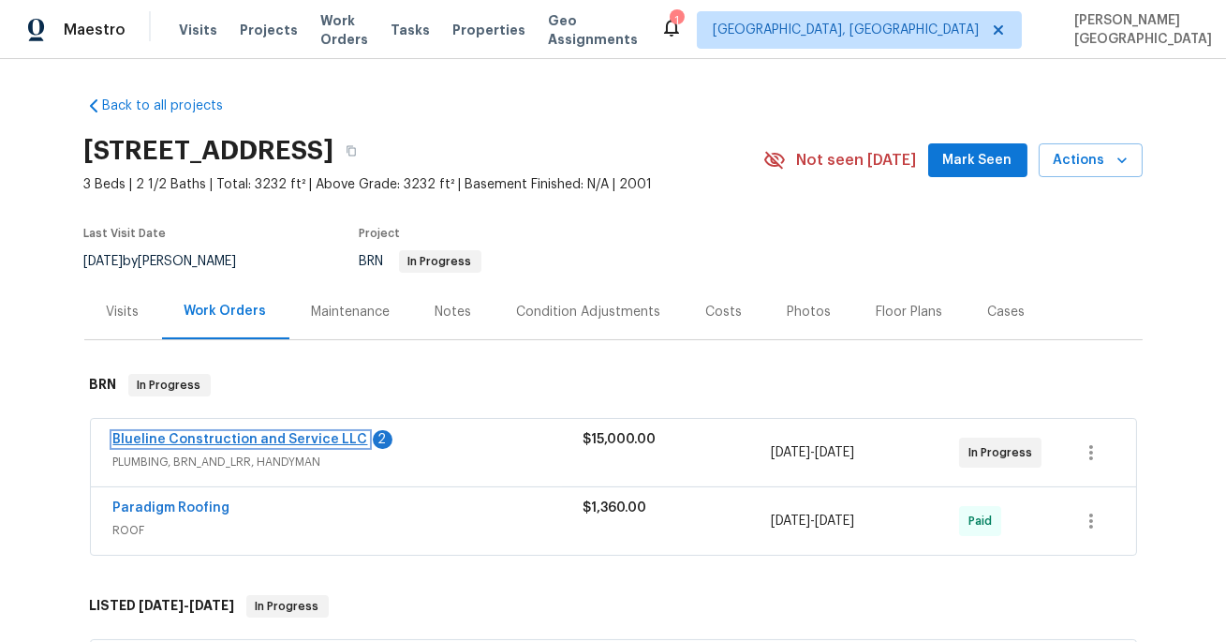
click at [288, 440] on link "Blueline Construction and Service LLC" at bounding box center [240, 439] width 255 height 13
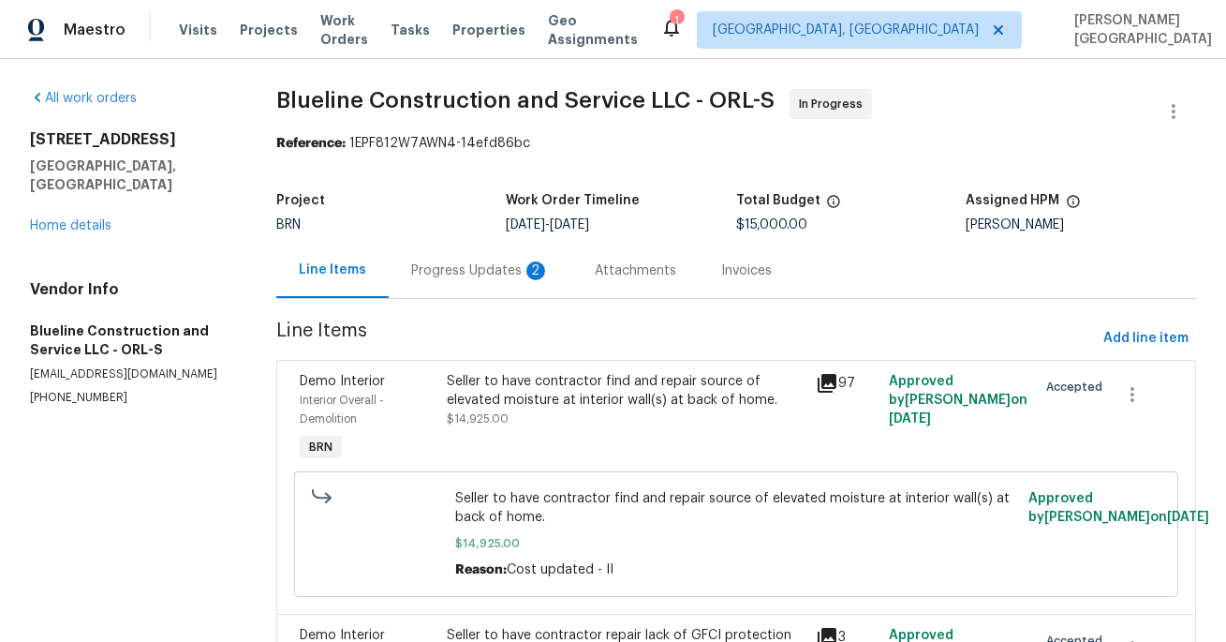
click at [491, 284] on div "Progress Updates 2" at bounding box center [481, 270] width 184 height 55
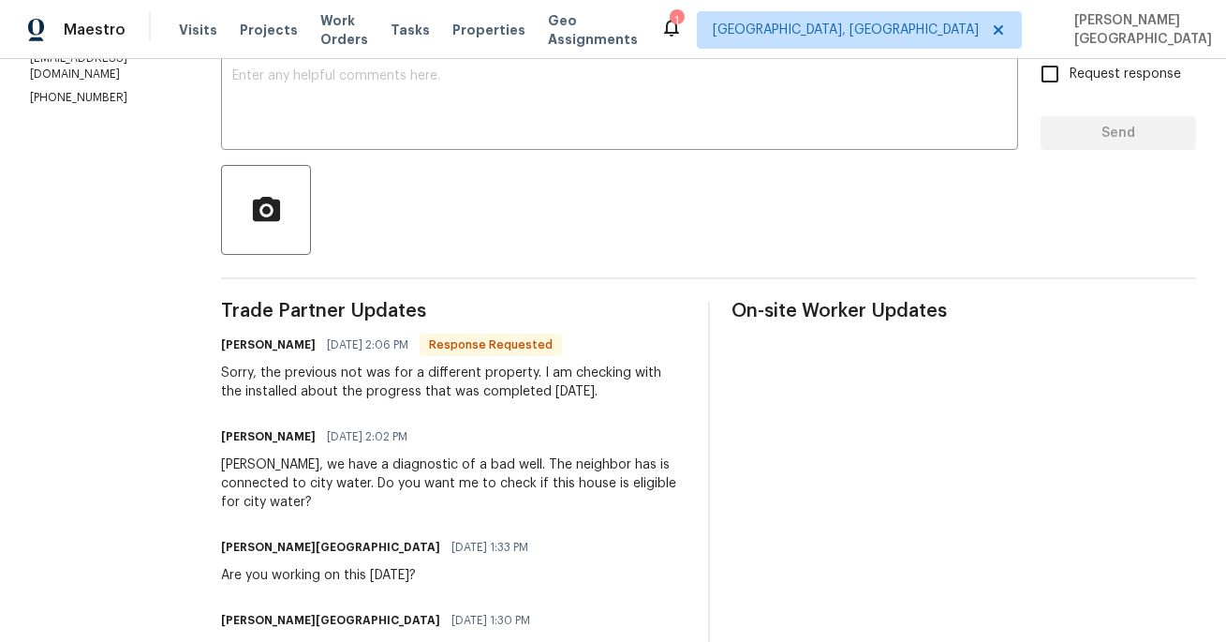
scroll to position [335, 0]
click at [369, 392] on div "Sorry, the previous not was for a different property. I am checking with the in…" at bounding box center [453, 381] width 465 height 37
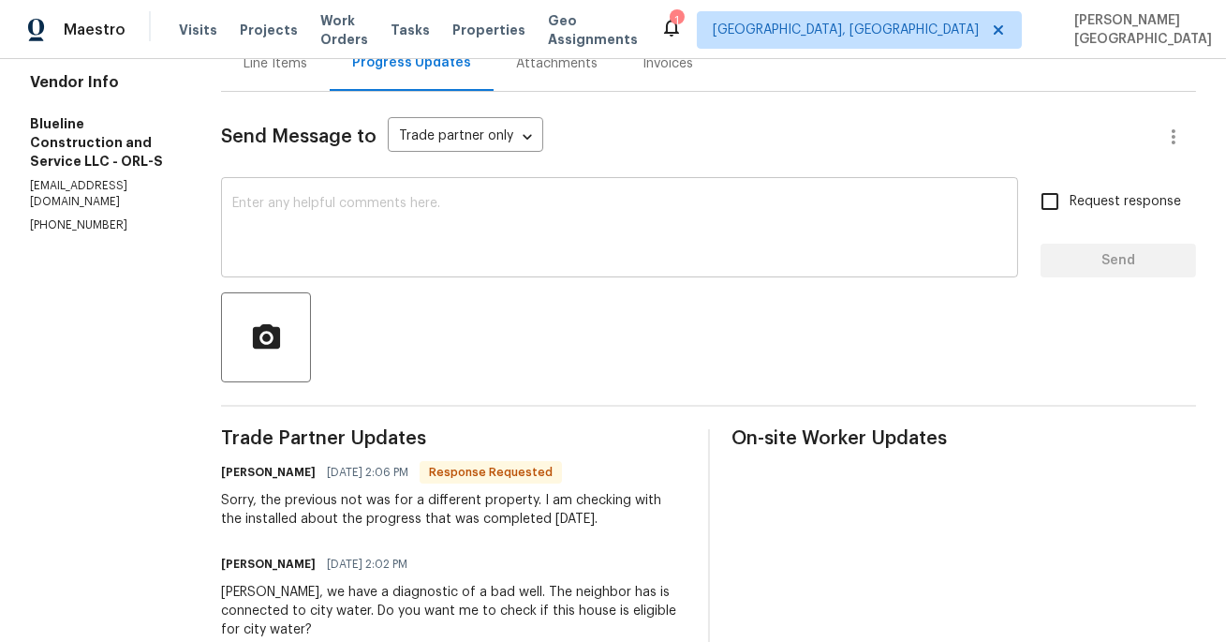
scroll to position [197, 0]
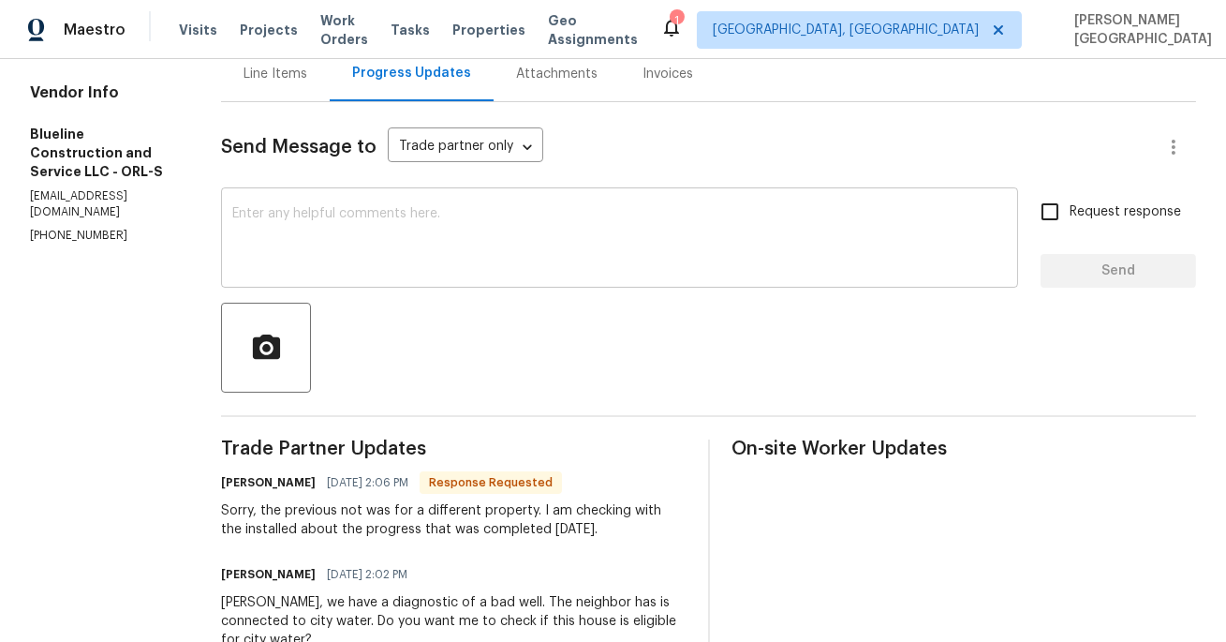
click at [335, 244] on textarea at bounding box center [619, 240] width 775 height 66
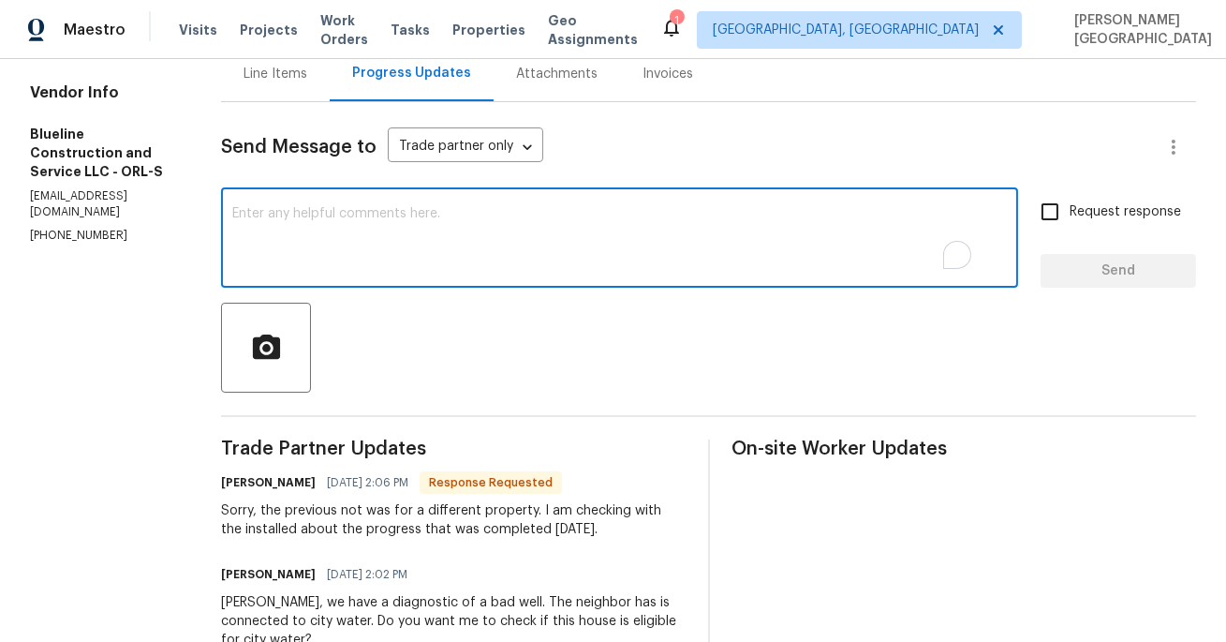
type textarea "k"
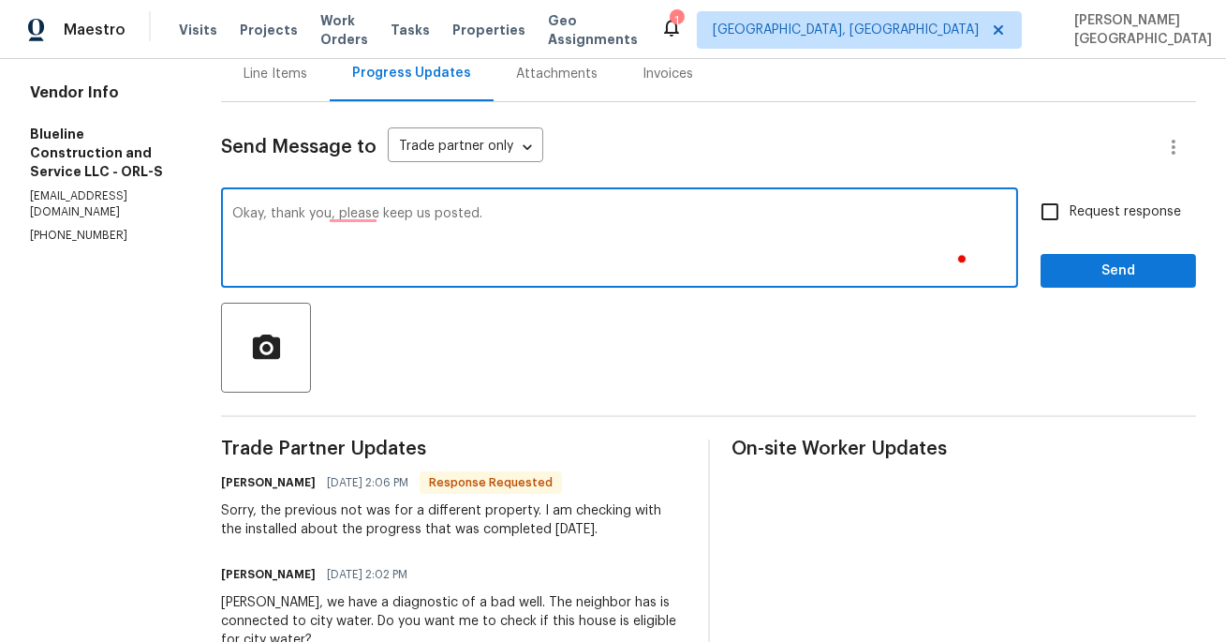
type textarea "Okay, thank you, please keep us posted."
click at [1080, 215] on span "Request response" at bounding box center [1125, 212] width 111 height 20
click at [1070, 215] on input "Request response" at bounding box center [1049, 211] width 39 height 39
checkbox input "true"
type textarea "Okay, thank you. Please keep us posted."
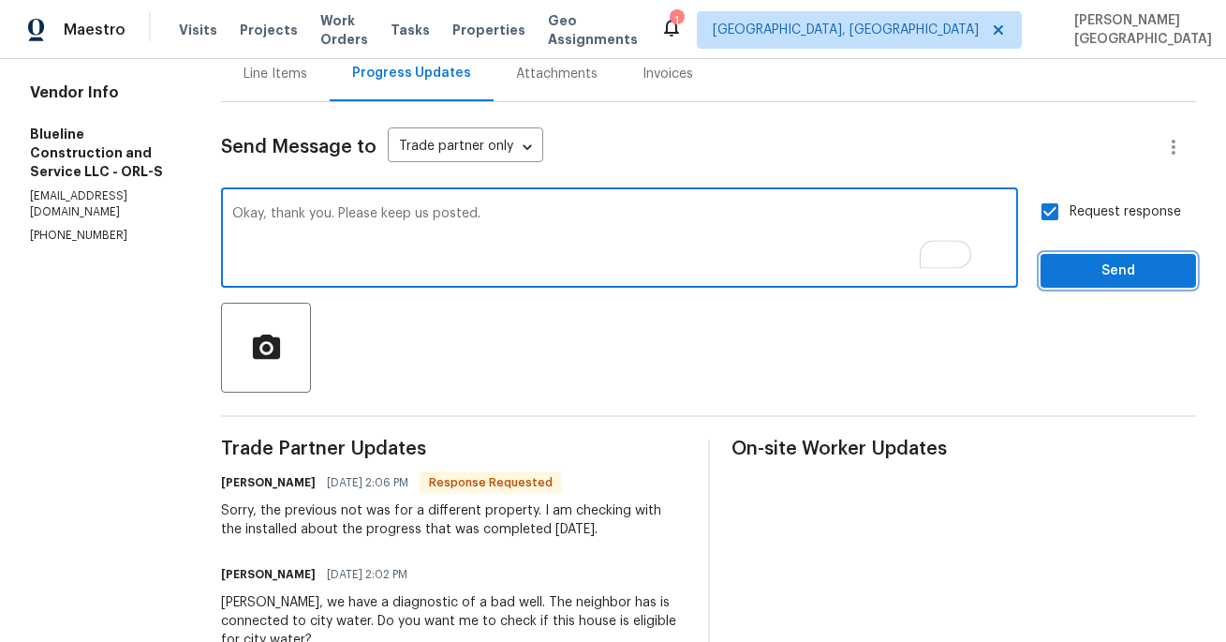
click at [1096, 269] on span "Send" at bounding box center [1119, 270] width 126 height 23
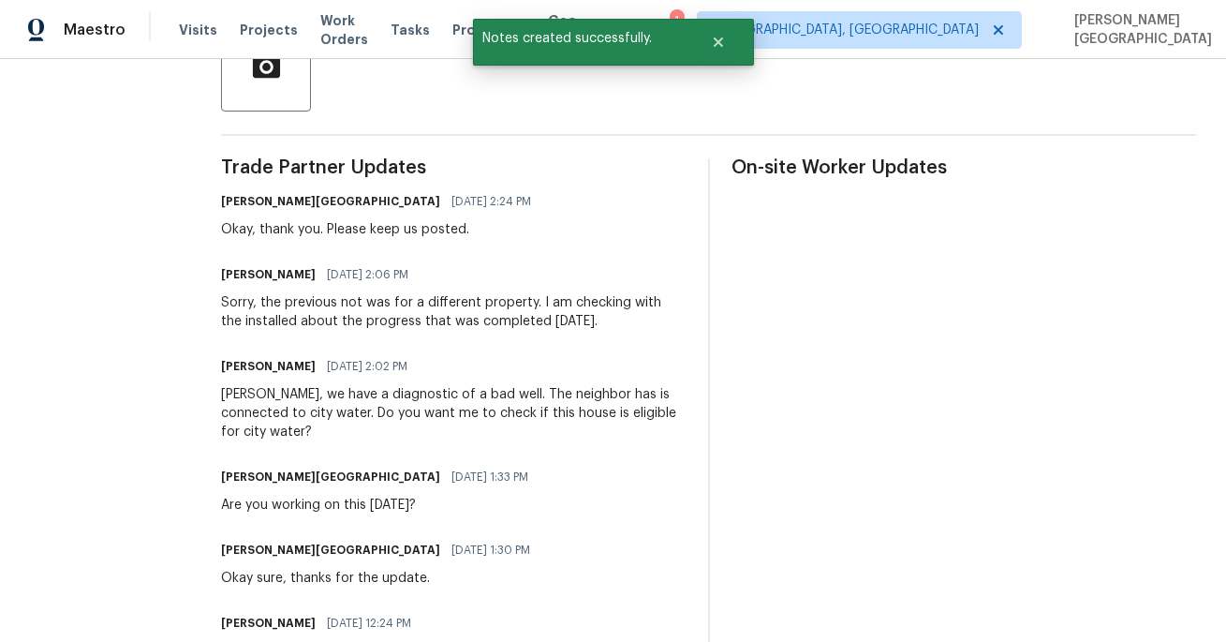
scroll to position [0, 0]
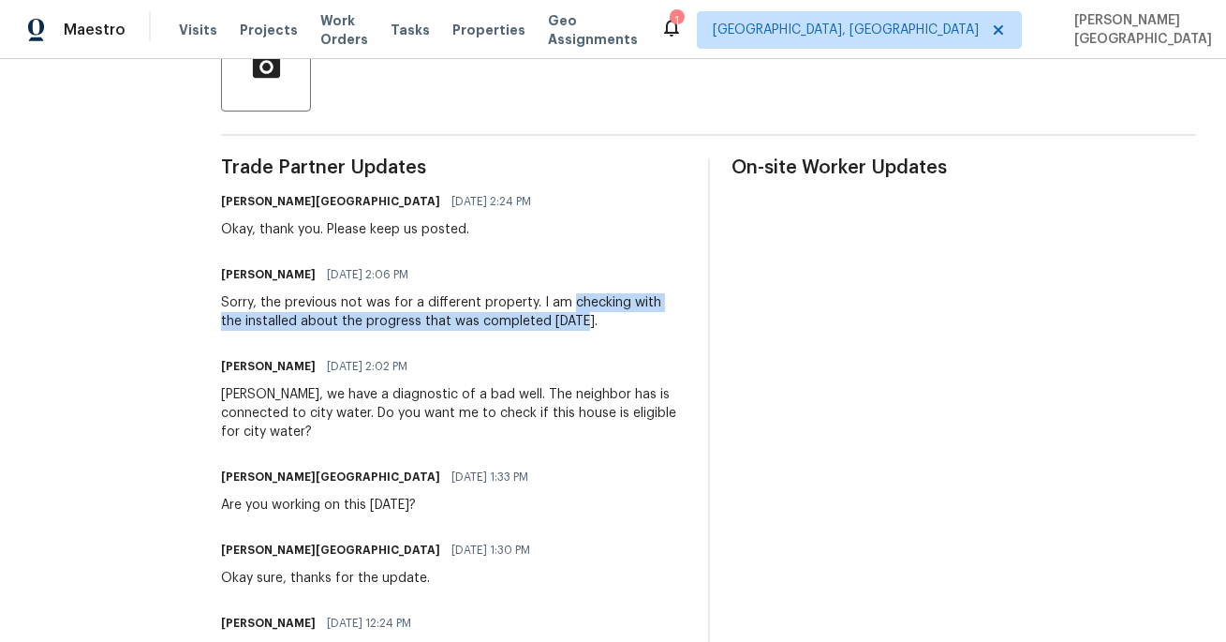
drag, startPoint x: 600, startPoint y: 299, endPoint x: 613, endPoint y: 325, distance: 29.3
click at [613, 327] on div "Sorry, the previous not was for a different property. I am checking with the in…" at bounding box center [453, 311] width 465 height 37
copy div "checking with the installed about the progress that was completed today"
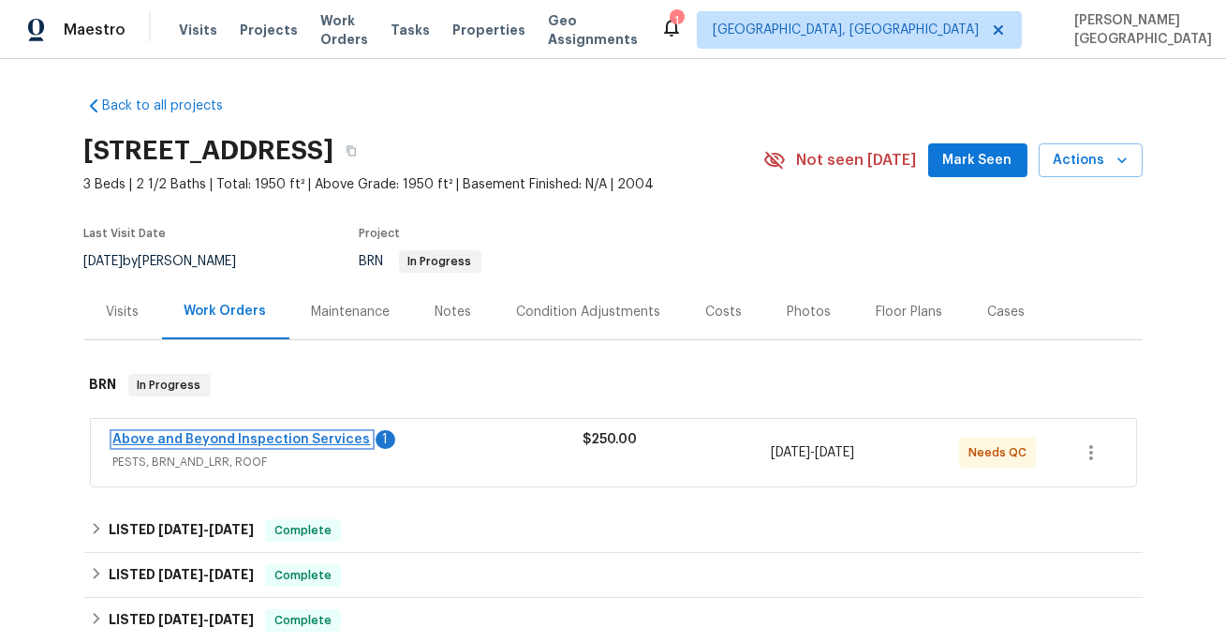
click at [298, 434] on link "Above and Beyond Inspection Services" at bounding box center [242, 439] width 258 height 13
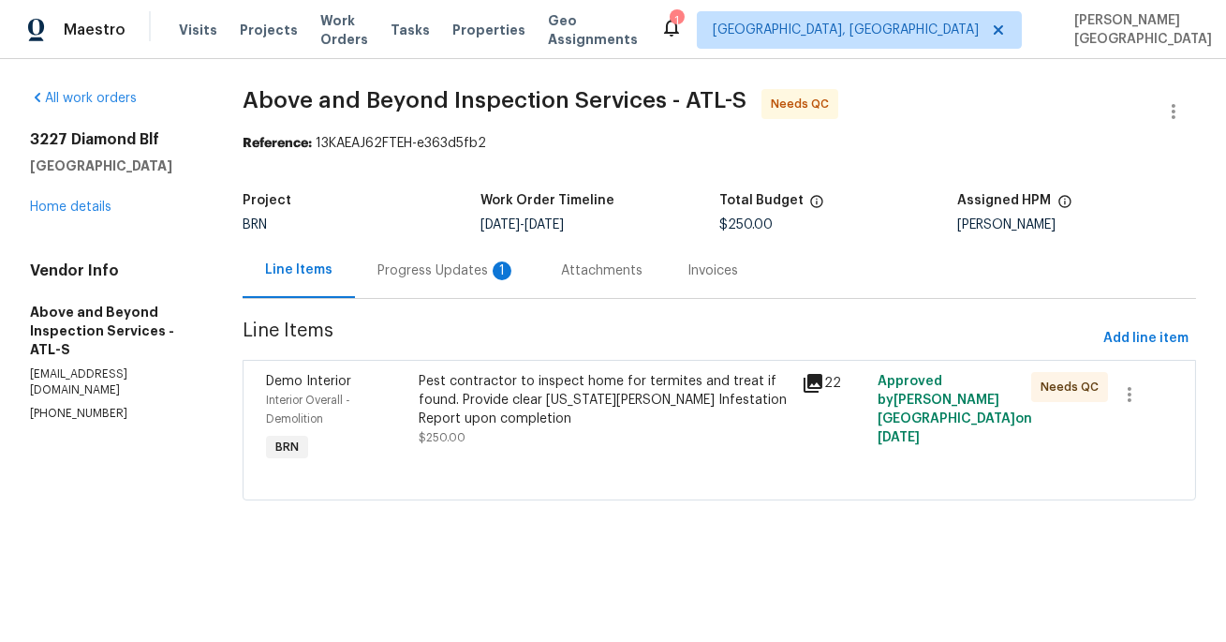
click at [475, 280] on div "Progress Updates 1" at bounding box center [447, 270] width 184 height 55
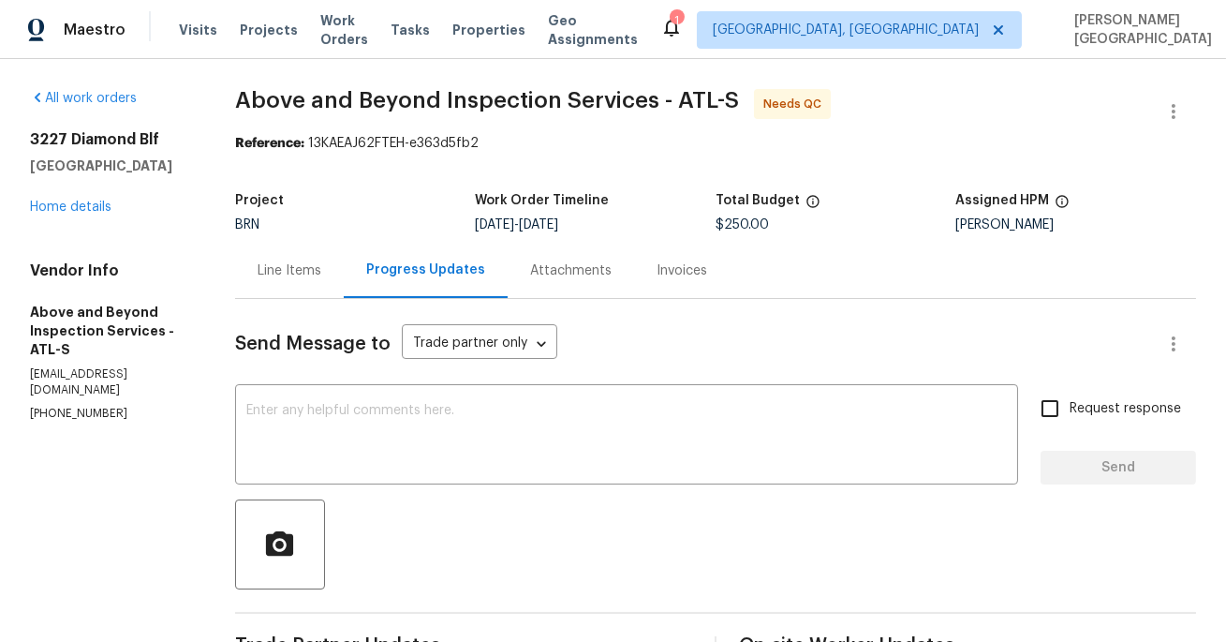
click at [321, 267] on div "Line Items" at bounding box center [290, 270] width 64 height 19
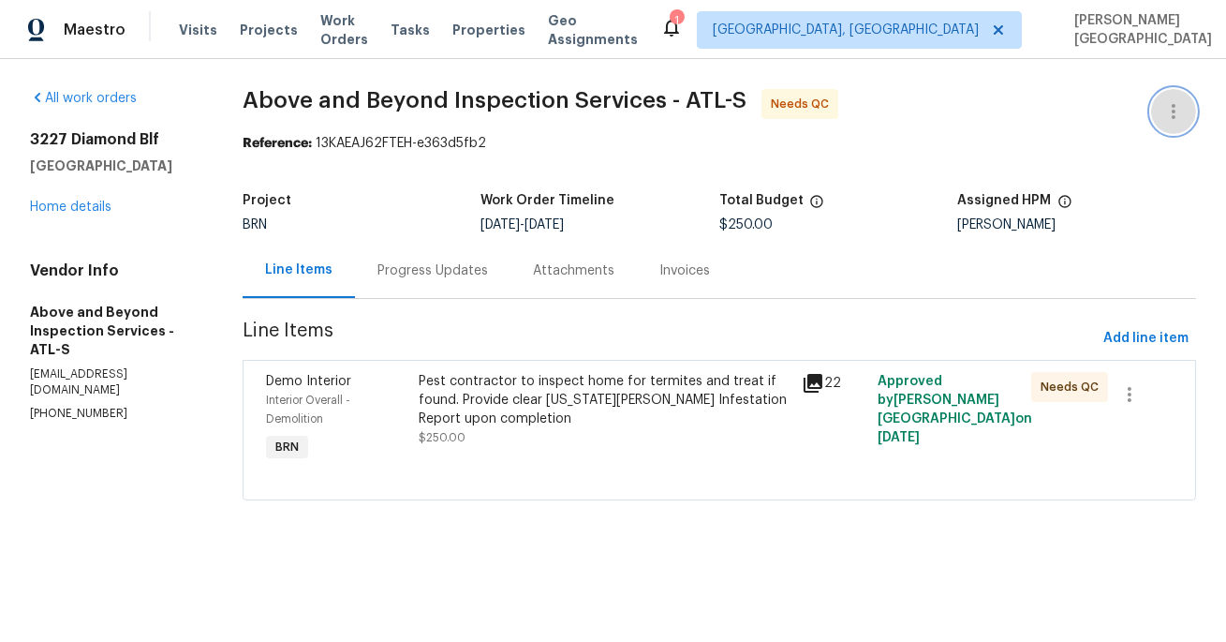
click at [1179, 111] on icon "button" at bounding box center [1173, 111] width 22 height 22
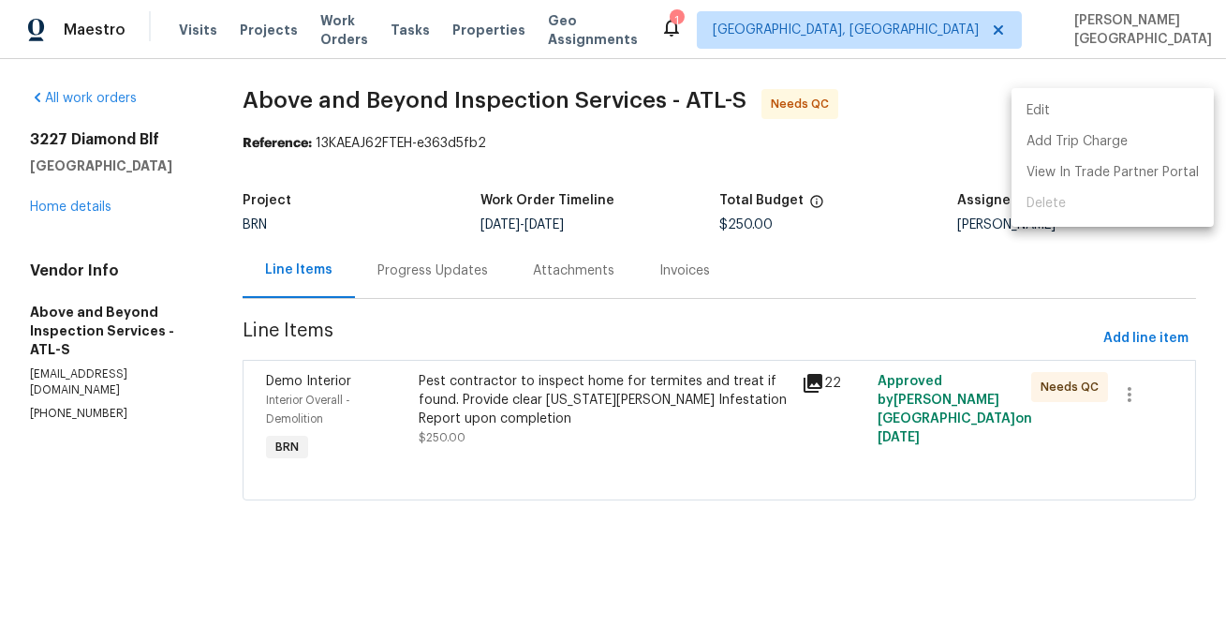
click at [1107, 104] on li "Edit" at bounding box center [1113, 111] width 202 height 31
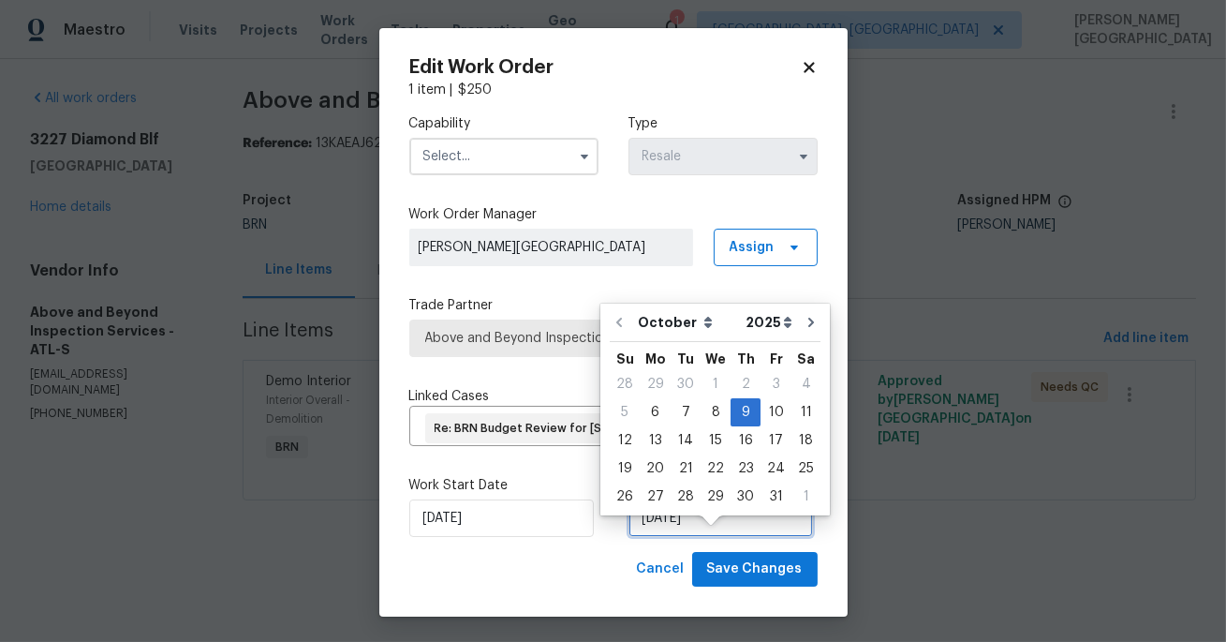
click at [698, 536] on input "[DATE]" at bounding box center [721, 517] width 185 height 37
click at [678, 407] on div "7" at bounding box center [686, 412] width 30 height 26
type input "[DATE]"
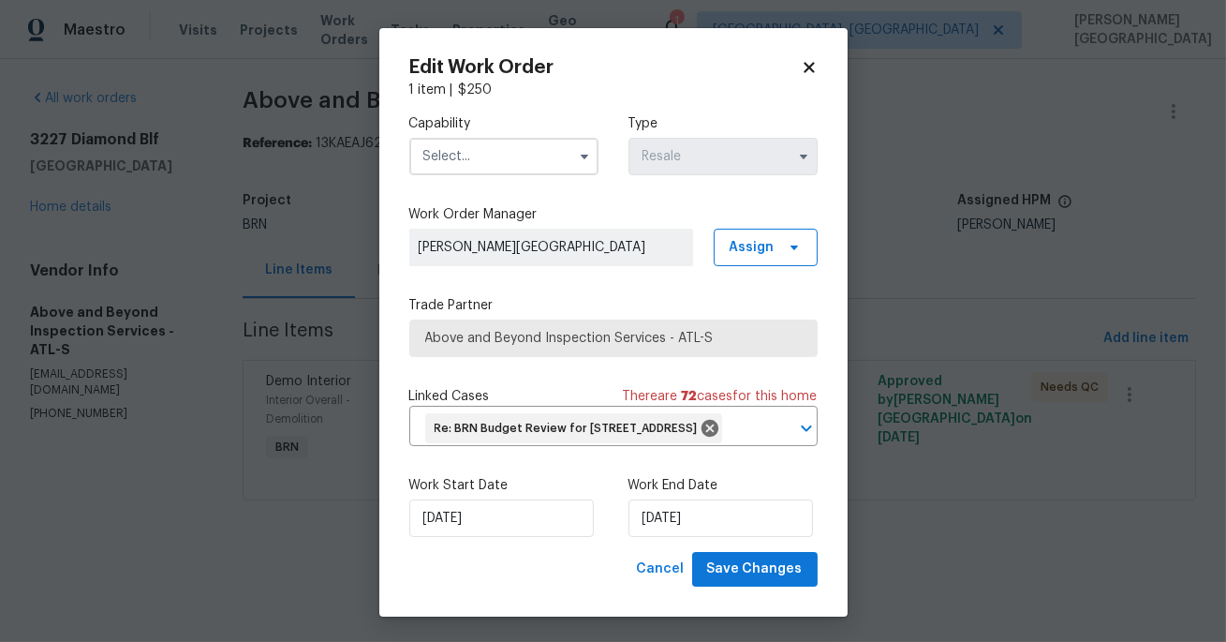
click at [483, 155] on input "text" at bounding box center [503, 156] width 189 height 37
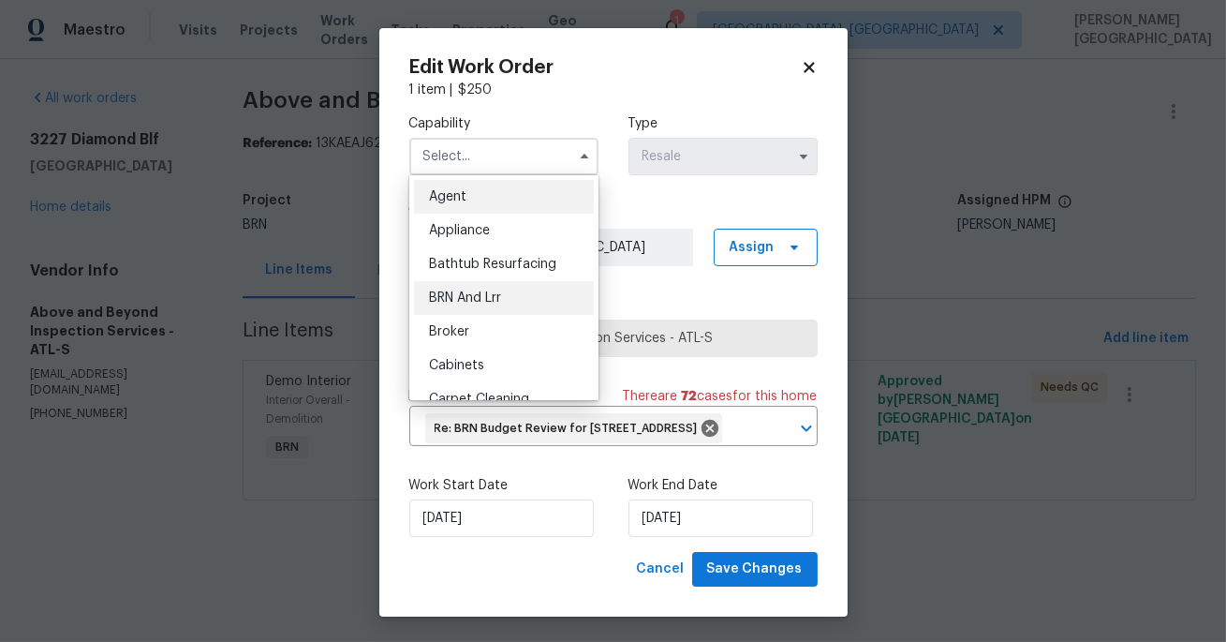
click at [473, 303] on span "BRN And Lrr" at bounding box center [465, 297] width 72 height 13
type input "BRN And Lrr"
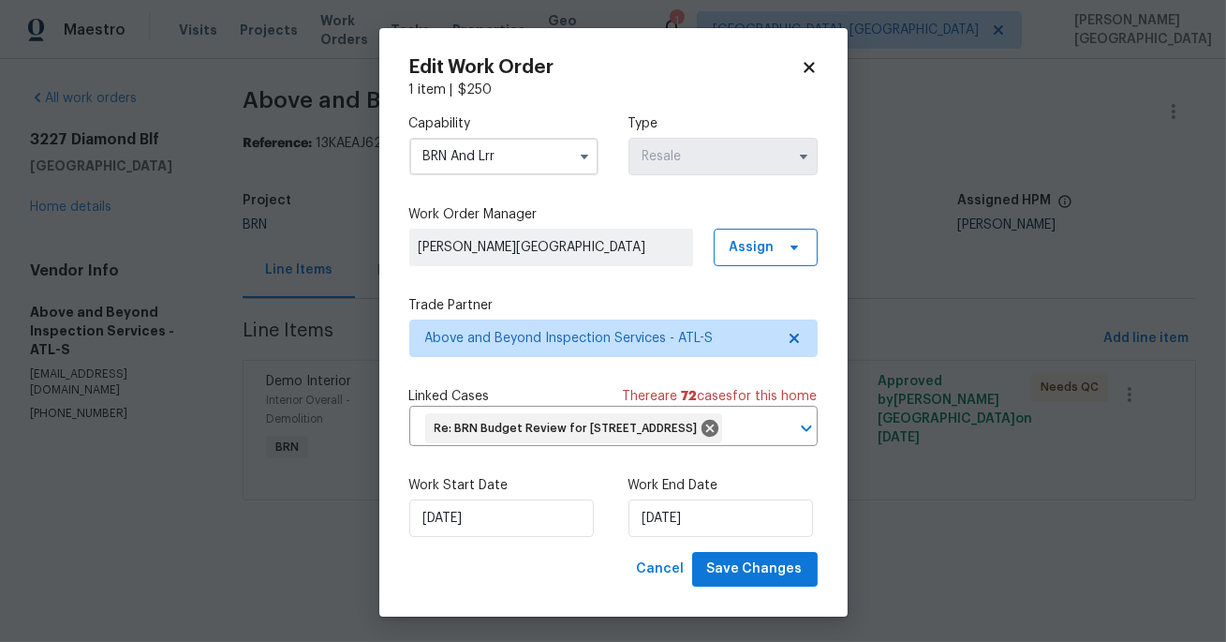
click at [730, 616] on div "Edit Work Order 1 item | $ 250 Capability BRN And Lrr Type Resale Work Order Ma…" at bounding box center [613, 322] width 468 height 588
click at [731, 581] on span "Save Changes" at bounding box center [755, 568] width 96 height 23
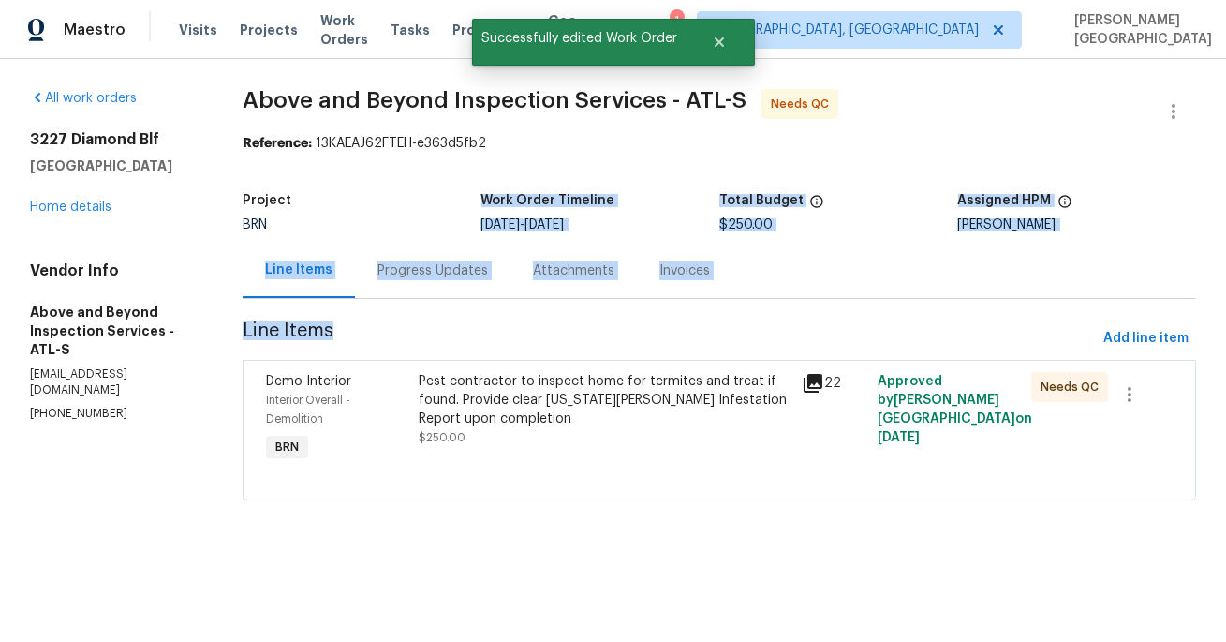
drag, startPoint x: 544, startPoint y: 343, endPoint x: 489, endPoint y: 170, distance: 181.9
click at [489, 172] on section "Above and Beyond Inspection Services - ATL-S Needs QC Reference: 13KAEAJ62FTEH-…" at bounding box center [720, 306] width 954 height 434
click at [421, 322] on span "Line Items" at bounding box center [669, 338] width 853 height 35
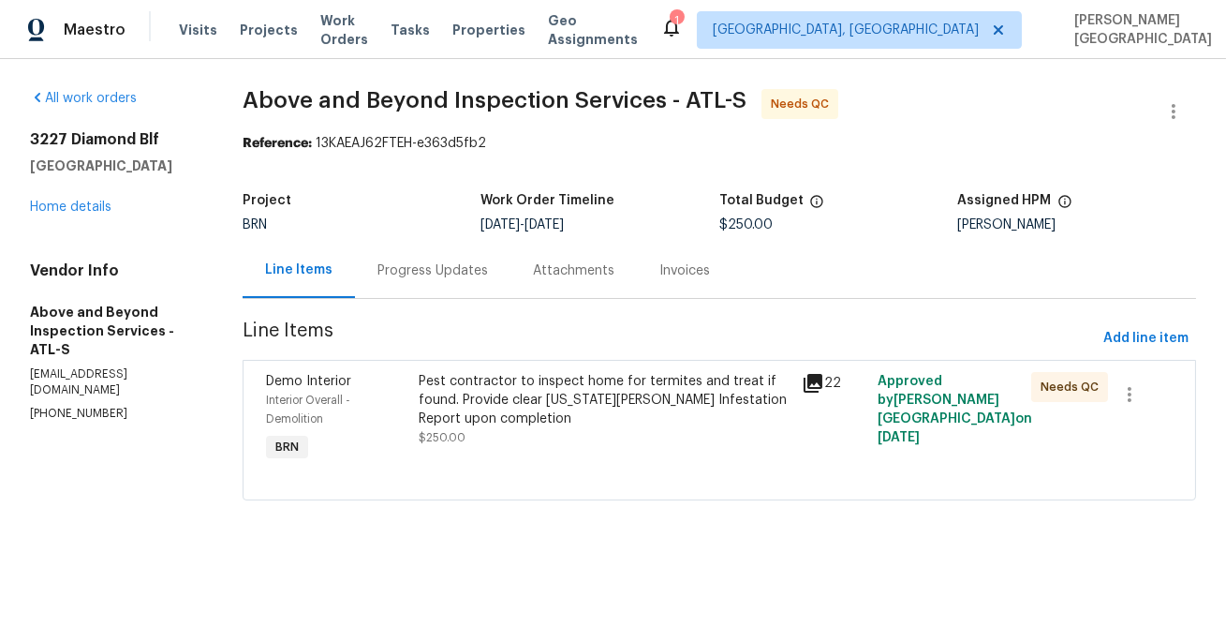
click at [710, 275] on div "Invoices" at bounding box center [684, 270] width 51 height 19
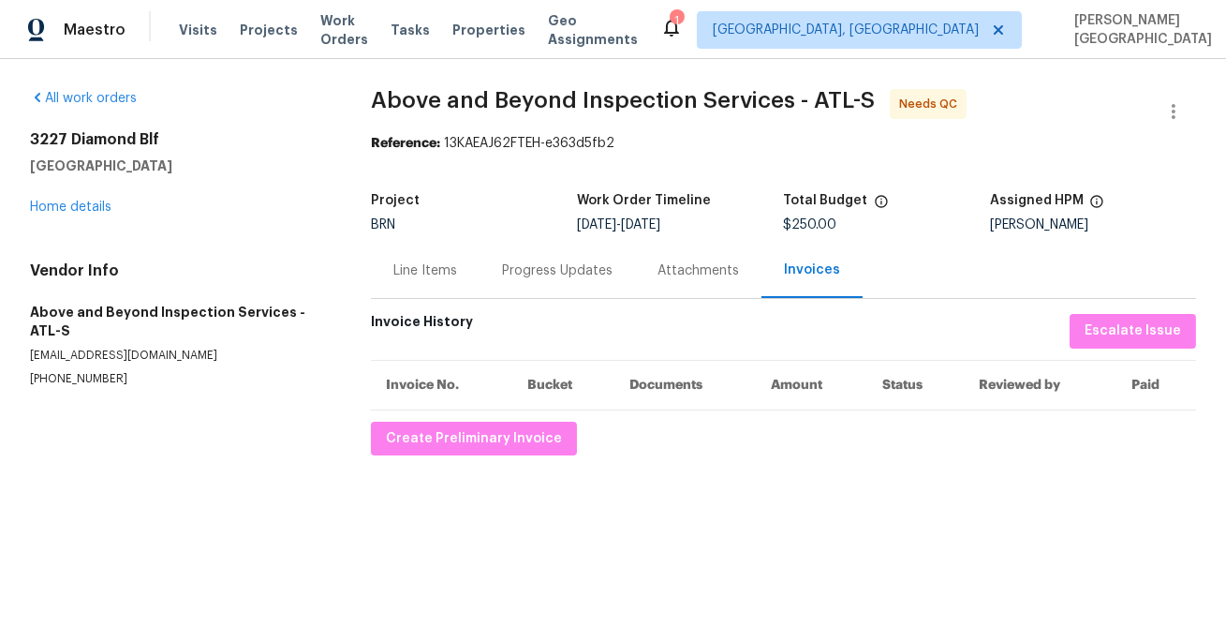
click at [439, 285] on div "Line Items" at bounding box center [425, 270] width 109 height 55
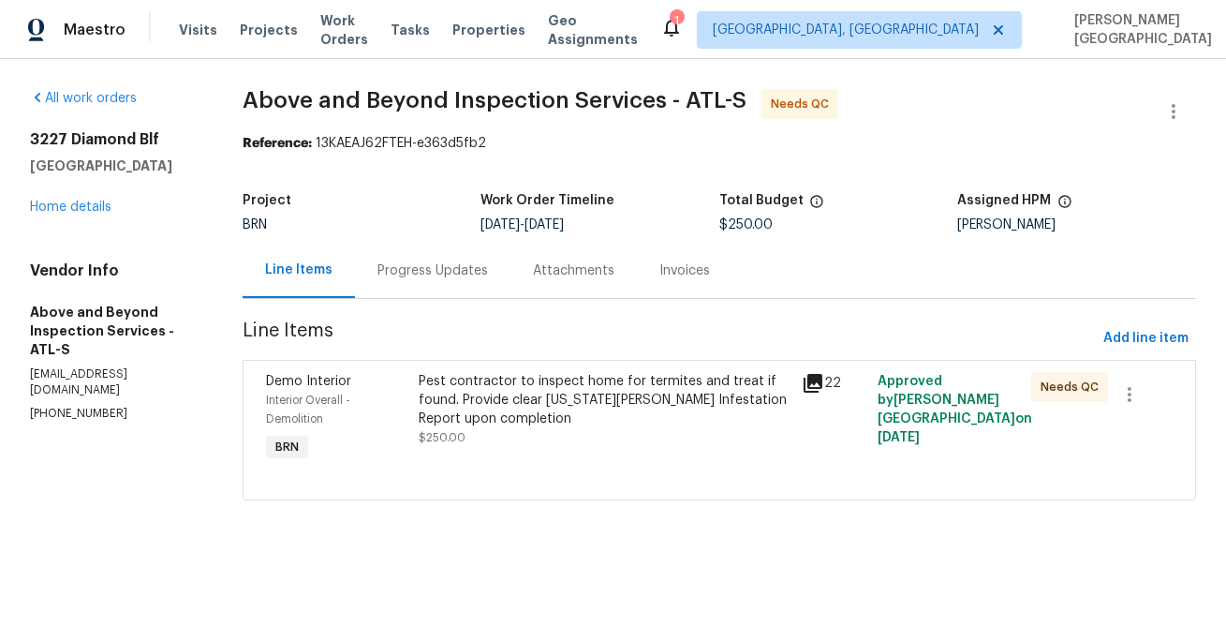
click at [643, 400] on div "Pest contractor to inspect home for termites and treat if found. Provide clear …" at bounding box center [604, 400] width 371 height 56
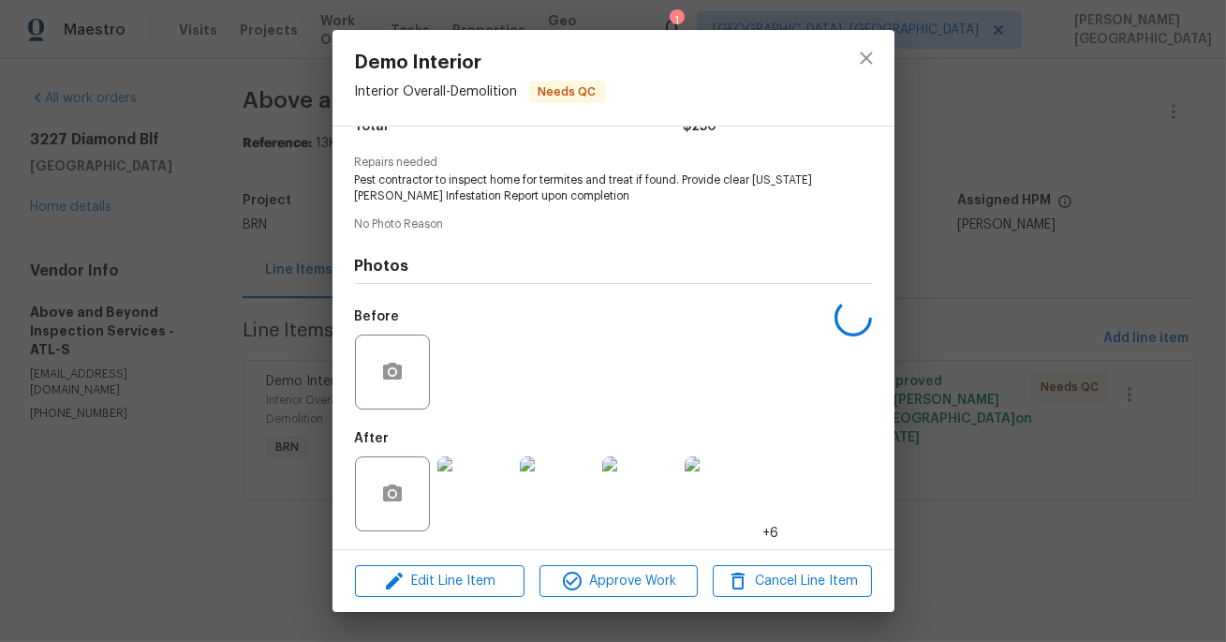
scroll to position [175, 0]
click at [638, 587] on span "Approve Work" at bounding box center [618, 581] width 147 height 23
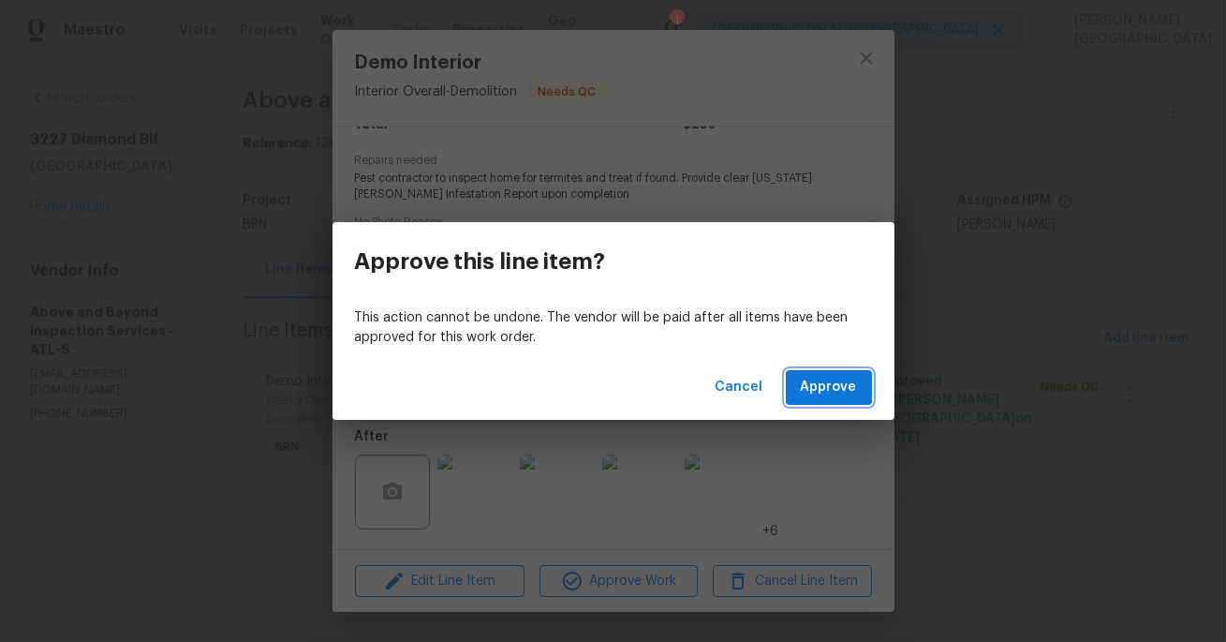
click at [829, 395] on span "Approve" at bounding box center [829, 387] width 56 height 23
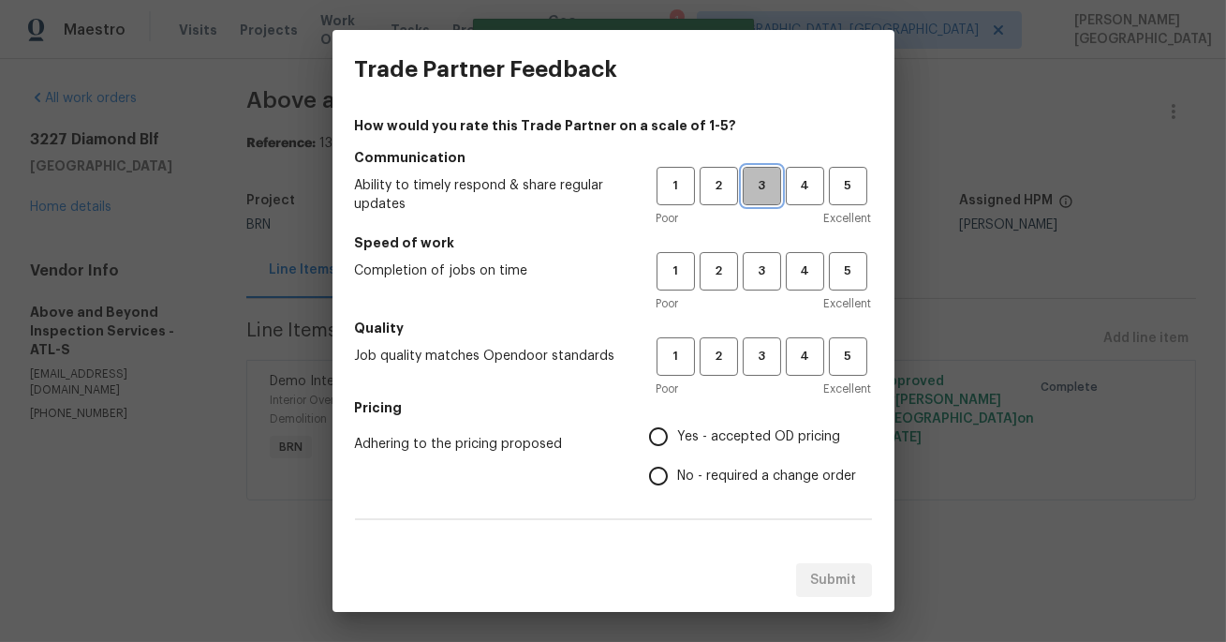
click at [765, 183] on span "3" at bounding box center [762, 186] width 35 height 22
click at [765, 252] on button "3" at bounding box center [762, 271] width 38 height 38
click at [767, 343] on button "3" at bounding box center [762, 356] width 38 height 38
click at [683, 481] on span "No - required a change order" at bounding box center [767, 476] width 179 height 20
click at [678, 481] on input "No - required a change order" at bounding box center [658, 475] width 39 height 39
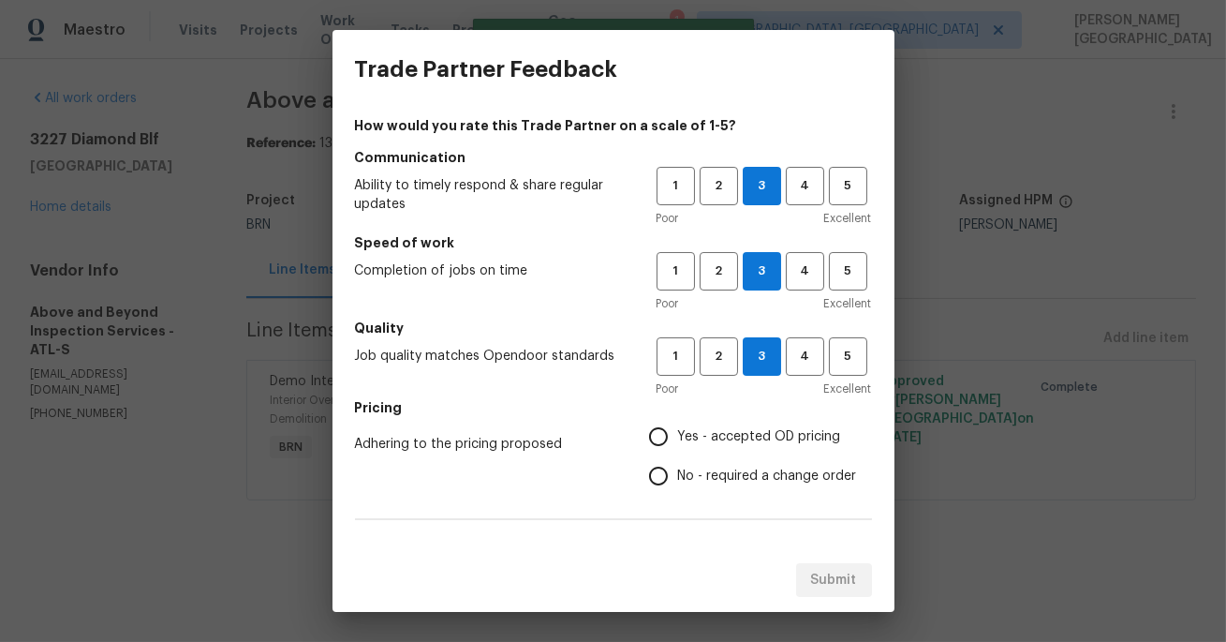
radio input "true"
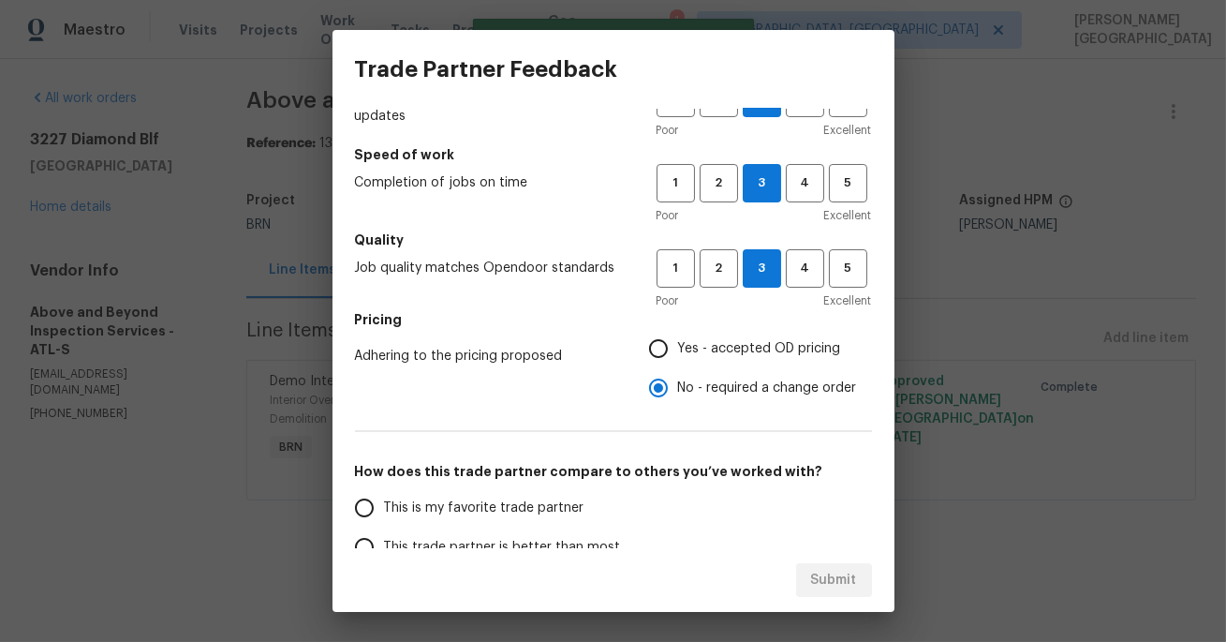
scroll to position [309, 0]
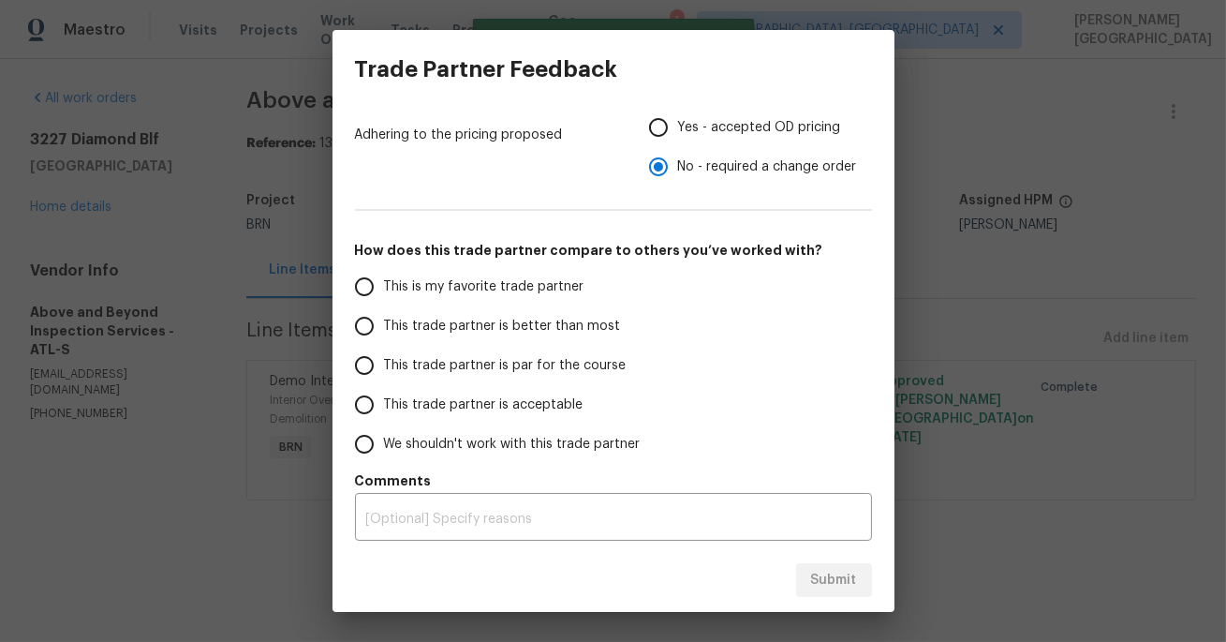
click at [533, 315] on label "This trade partner is better than most" at bounding box center [493, 325] width 296 height 39
click at [384, 315] on input "This trade partner is better than most" at bounding box center [364, 325] width 39 height 39
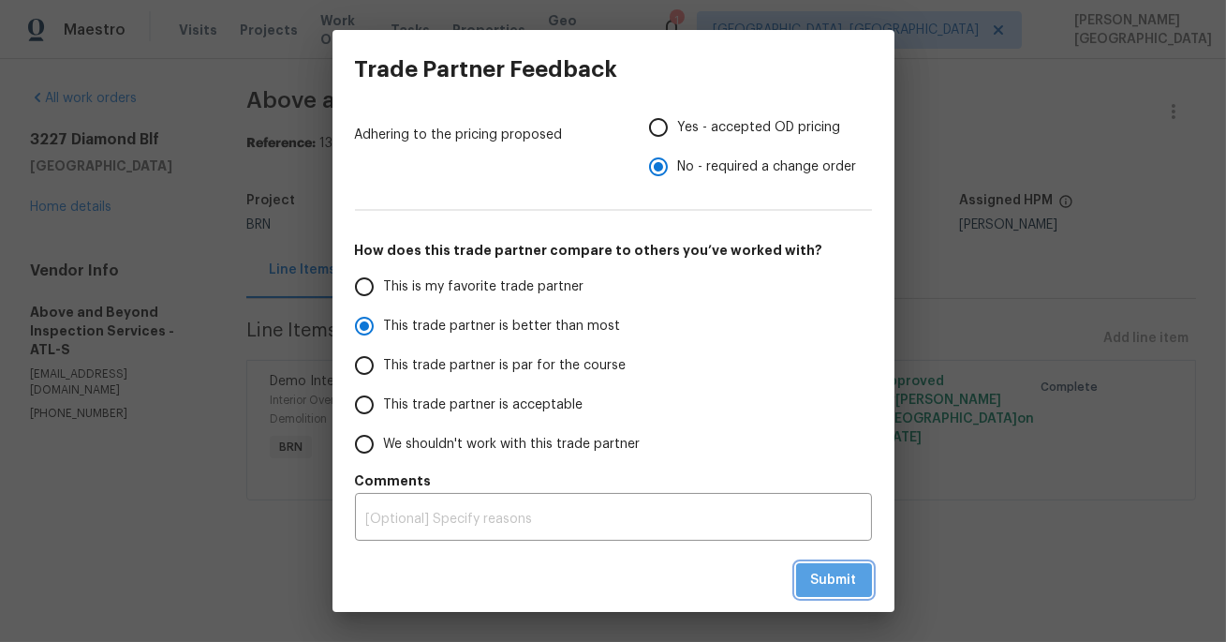
click at [825, 586] on span "Submit" at bounding box center [834, 580] width 46 height 23
radio input "true"
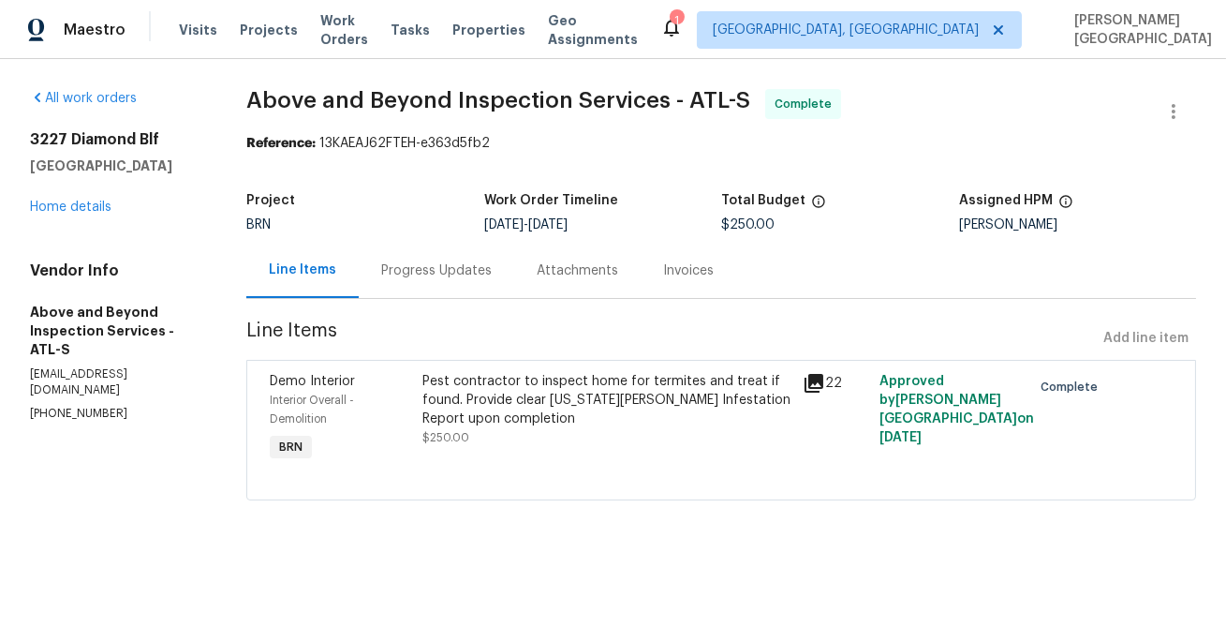
click at [727, 258] on div "Invoices" at bounding box center [689, 270] width 96 height 55
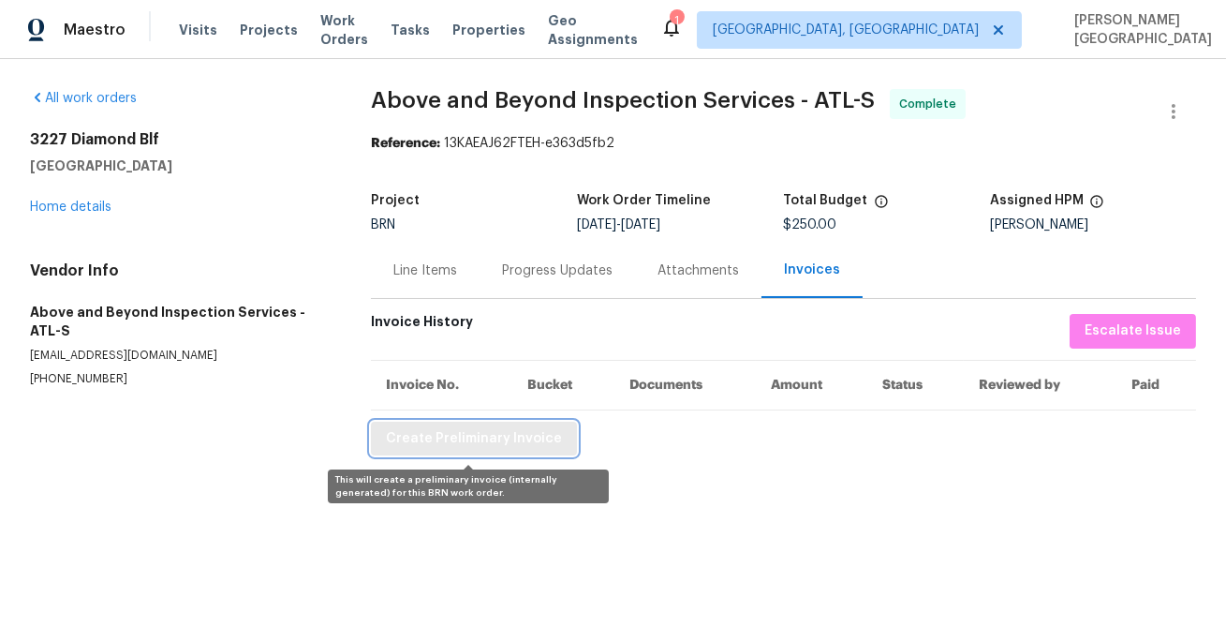
click at [490, 440] on span "Create Preliminary Invoice" at bounding box center [474, 438] width 176 height 23
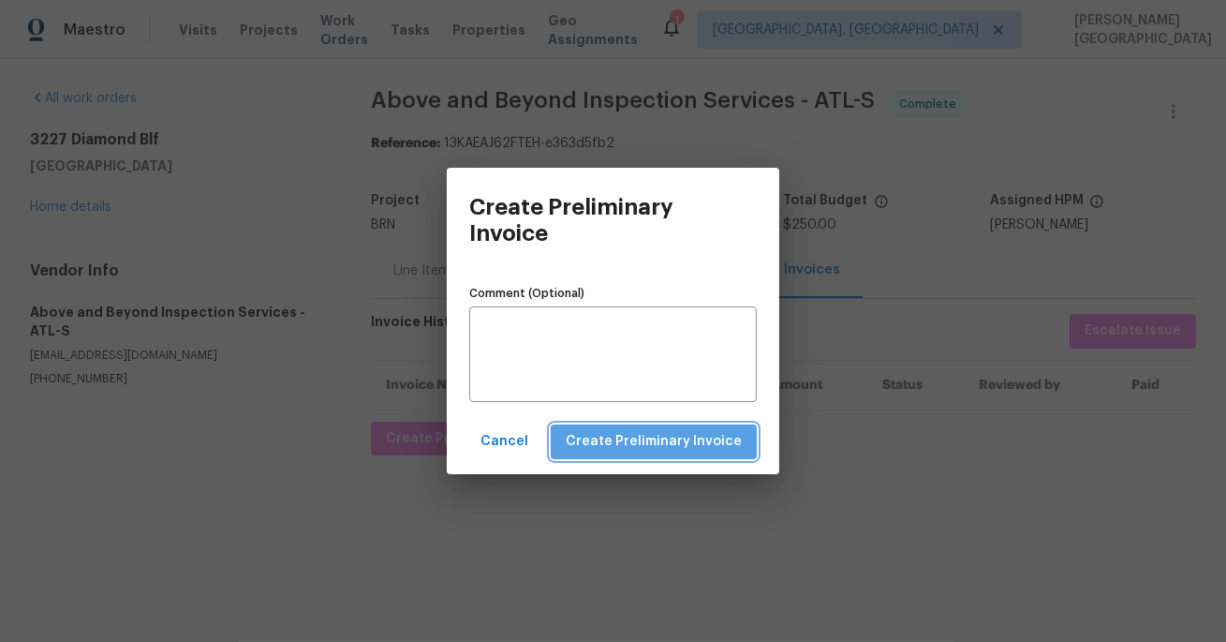
click at [699, 449] on span "Create Preliminary Invoice" at bounding box center [654, 441] width 176 height 23
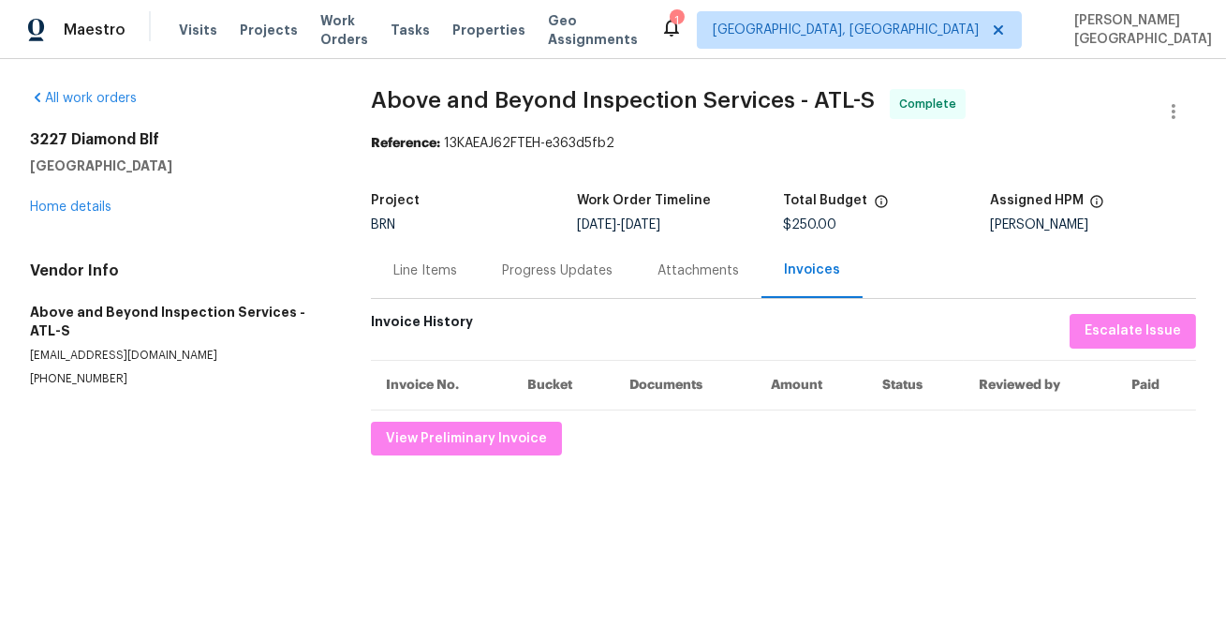
click at [515, 274] on div "Progress Updates" at bounding box center [557, 270] width 111 height 19
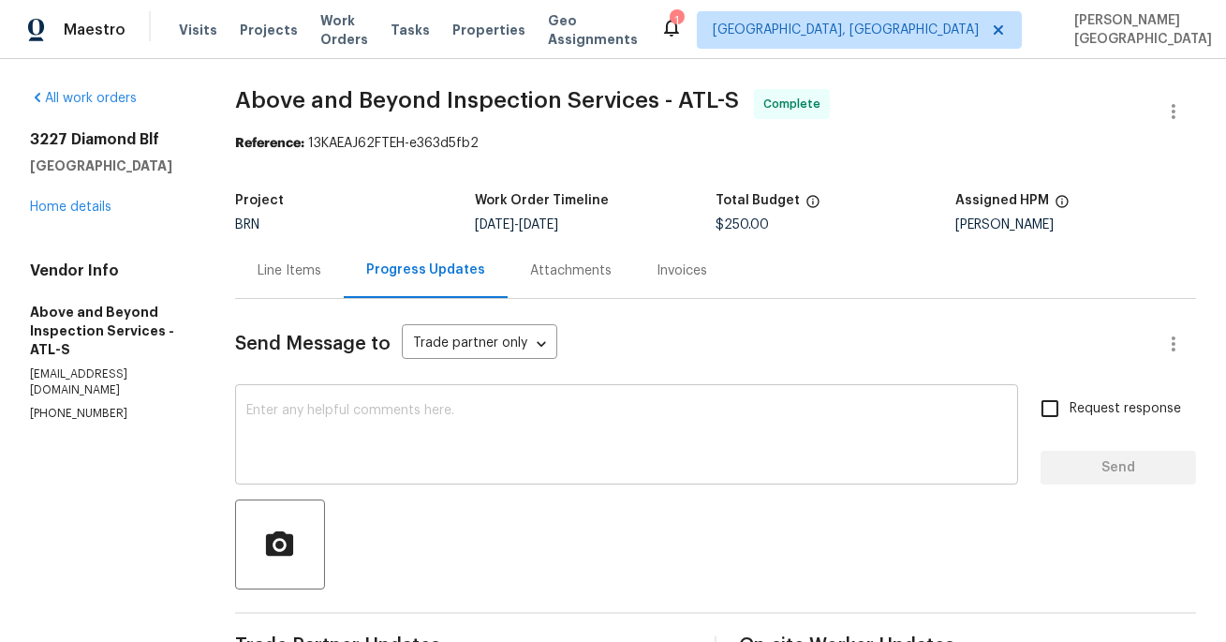
click at [348, 422] on textarea at bounding box center [626, 437] width 761 height 66
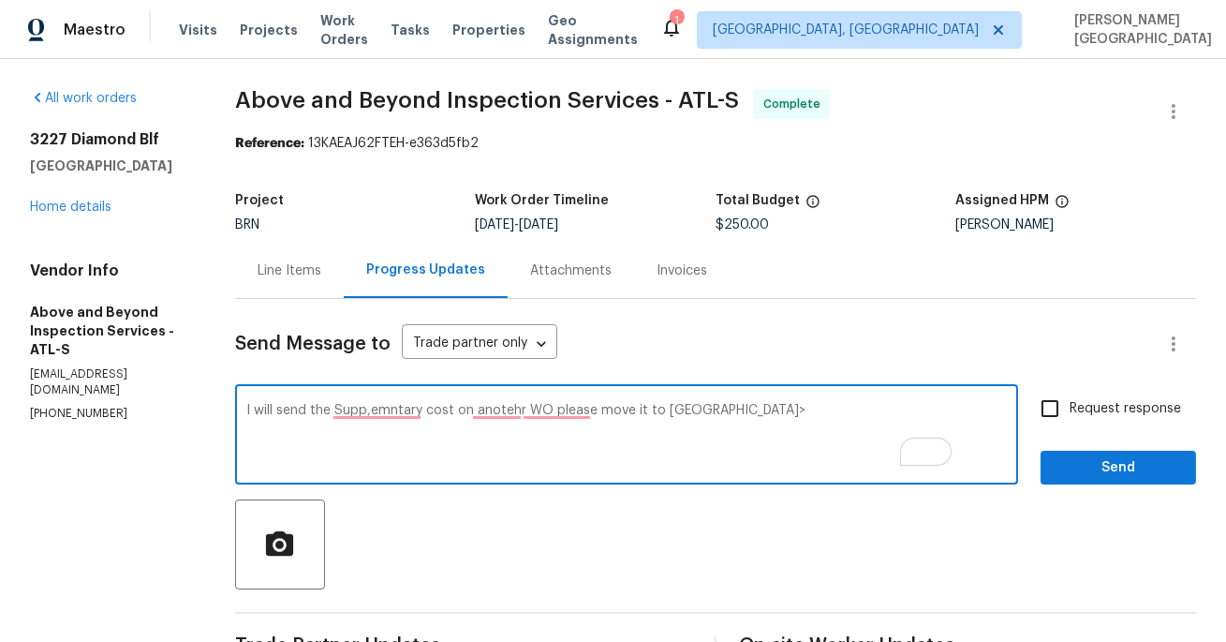
click at [437, 418] on textarea "I will send the Supp,emntary cost on anotehr WO please move it to QC>" at bounding box center [626, 437] width 761 height 66
paste textarea "’ll send the supplementary cost on another WO; please move it to QC."
type textarea "I’ll send the supplementary cost on another WO; please move it to [GEOGRAPHIC_D…"
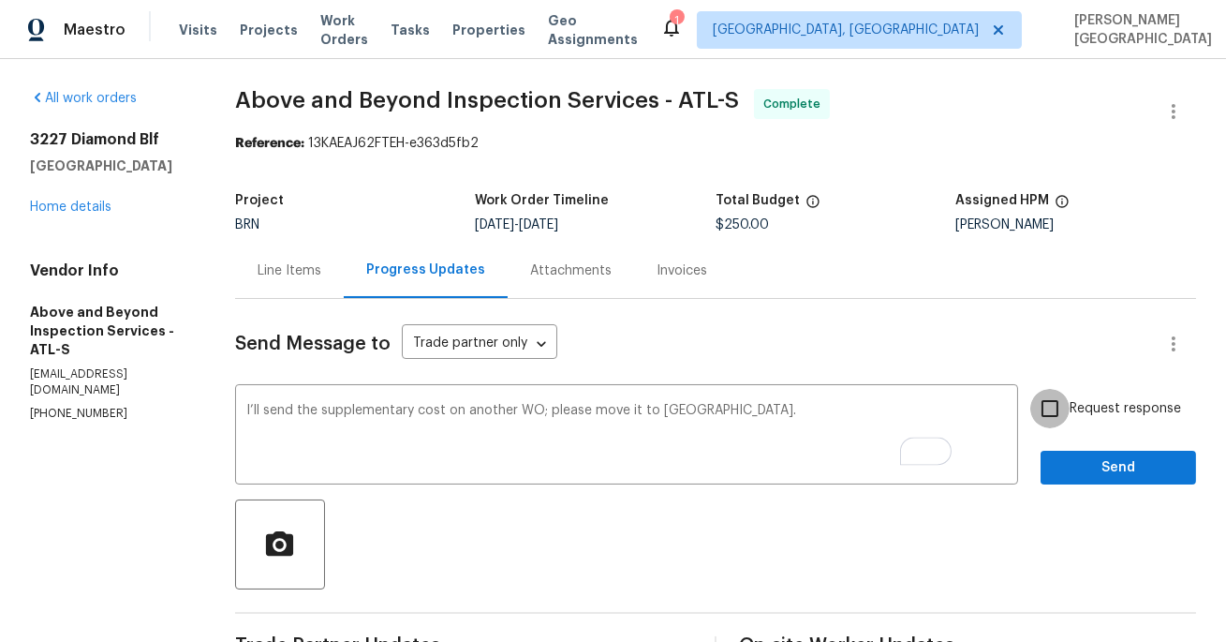
click at [1069, 416] on input "Request response" at bounding box center [1049, 408] width 39 height 39
checkbox input "true"
click at [1078, 456] on span "Send" at bounding box center [1119, 467] width 126 height 23
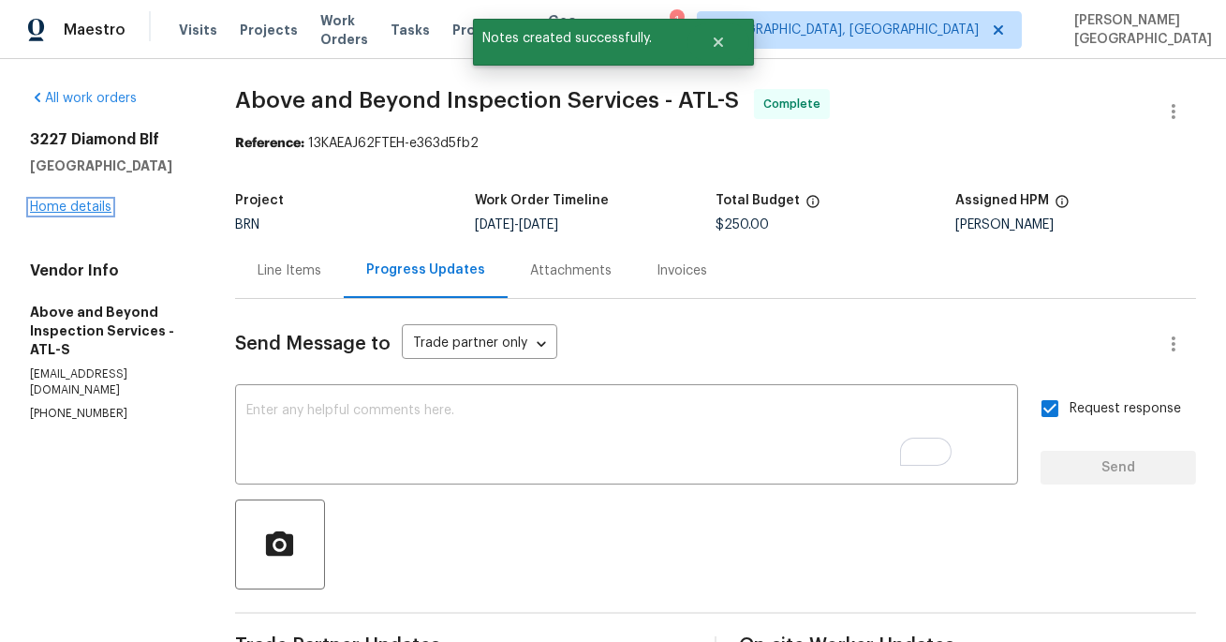
click at [56, 211] on link "Home details" at bounding box center [70, 206] width 81 height 13
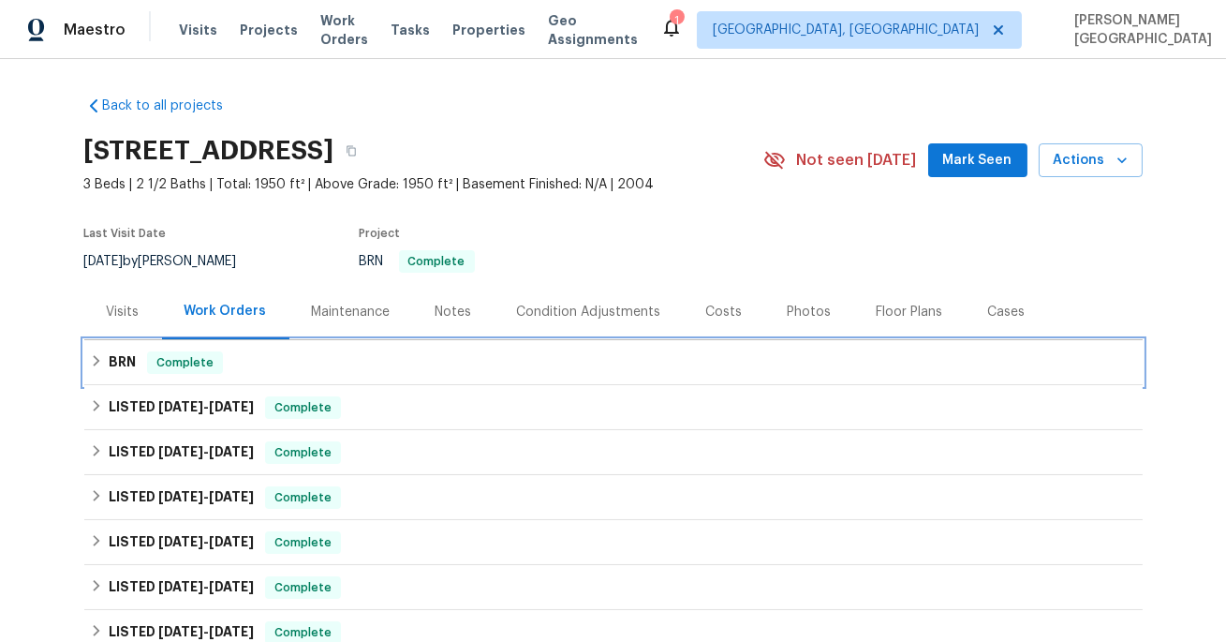
click at [120, 352] on h6 "BRN" at bounding box center [122, 362] width 27 height 22
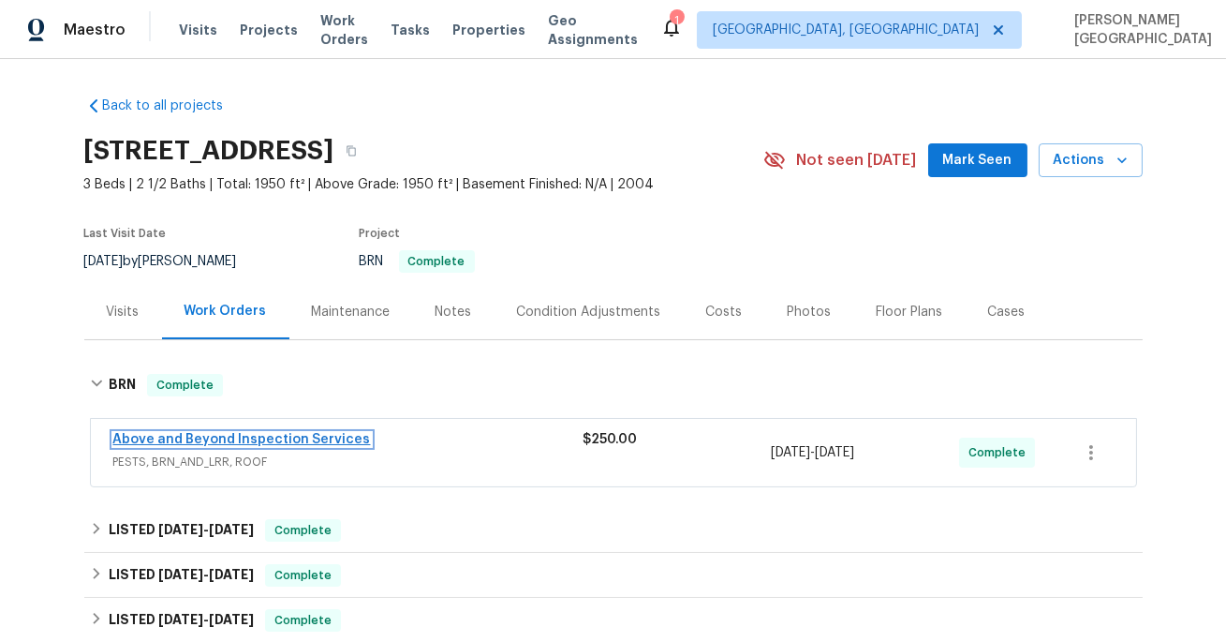
click at [208, 443] on link "Above and Beyond Inspection Services" at bounding box center [242, 439] width 258 height 13
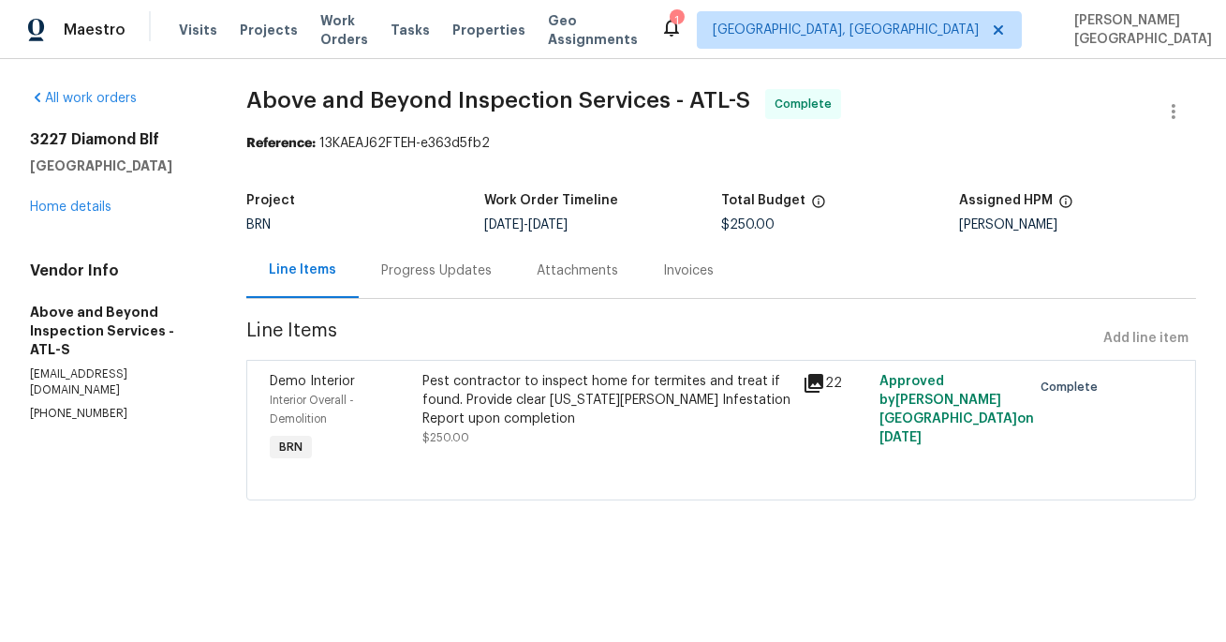
click at [465, 276] on div "Progress Updates" at bounding box center [436, 270] width 111 height 19
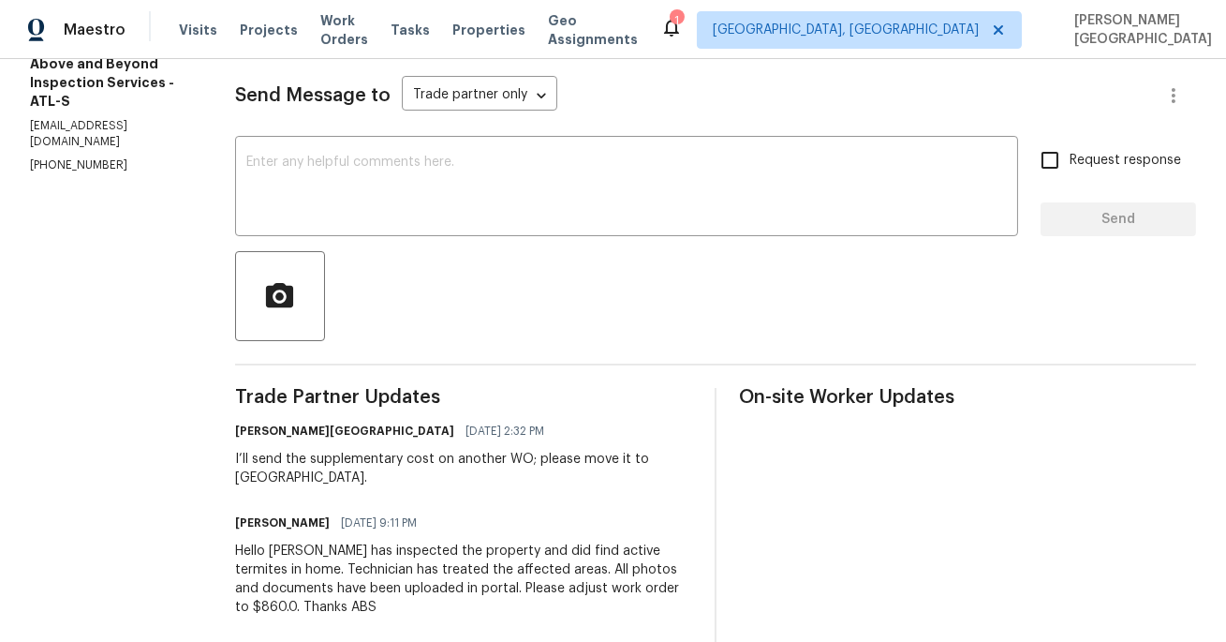
scroll to position [250, 0]
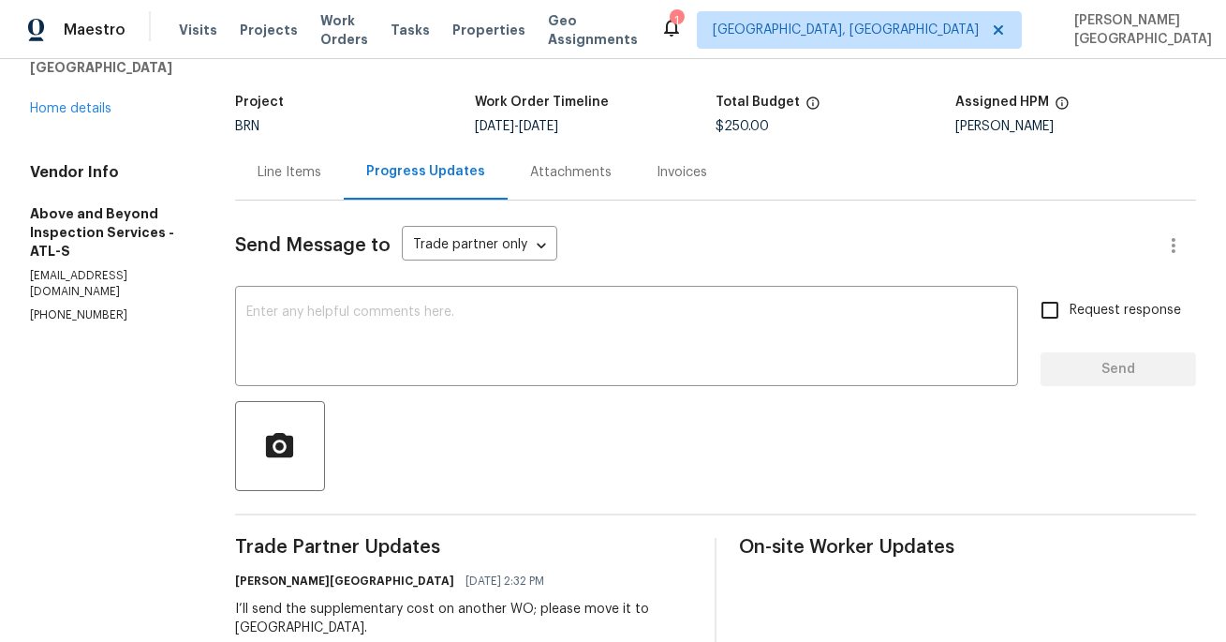
scroll to position [60, 0]
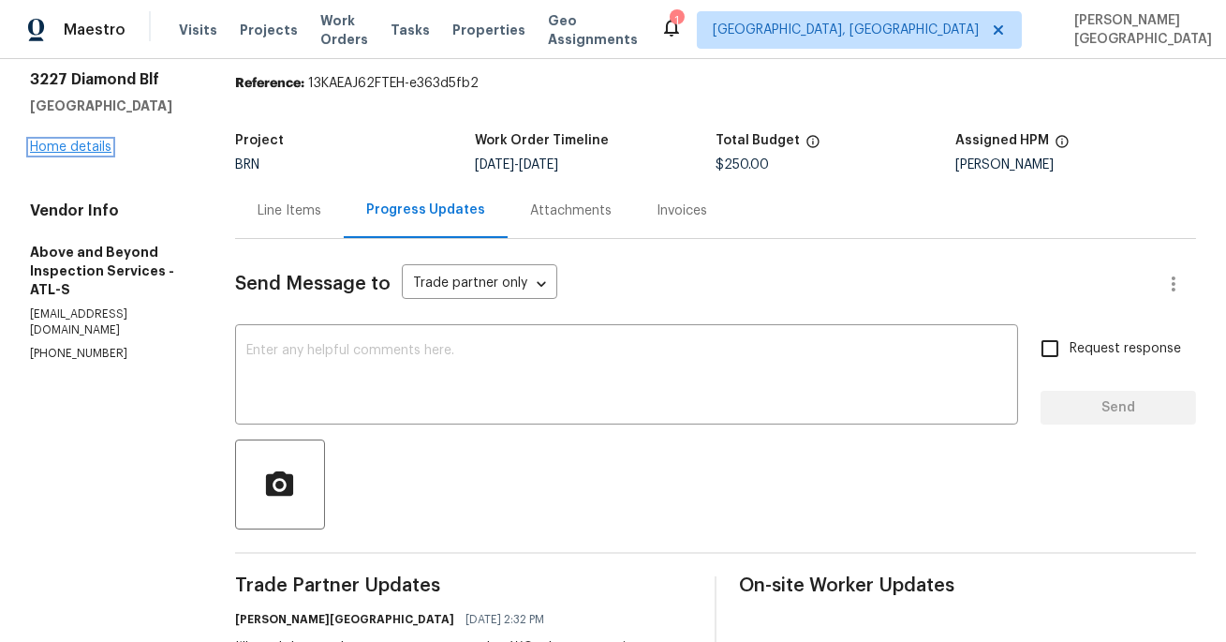
click at [82, 147] on link "Home details" at bounding box center [70, 147] width 81 height 13
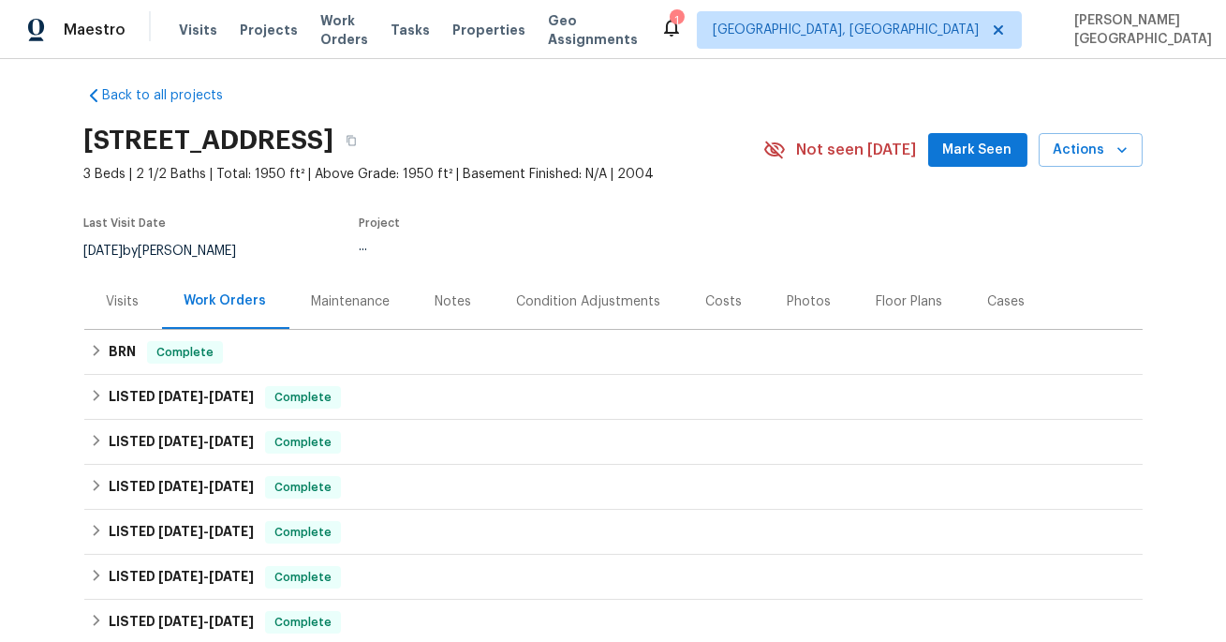
scroll to position [658, 0]
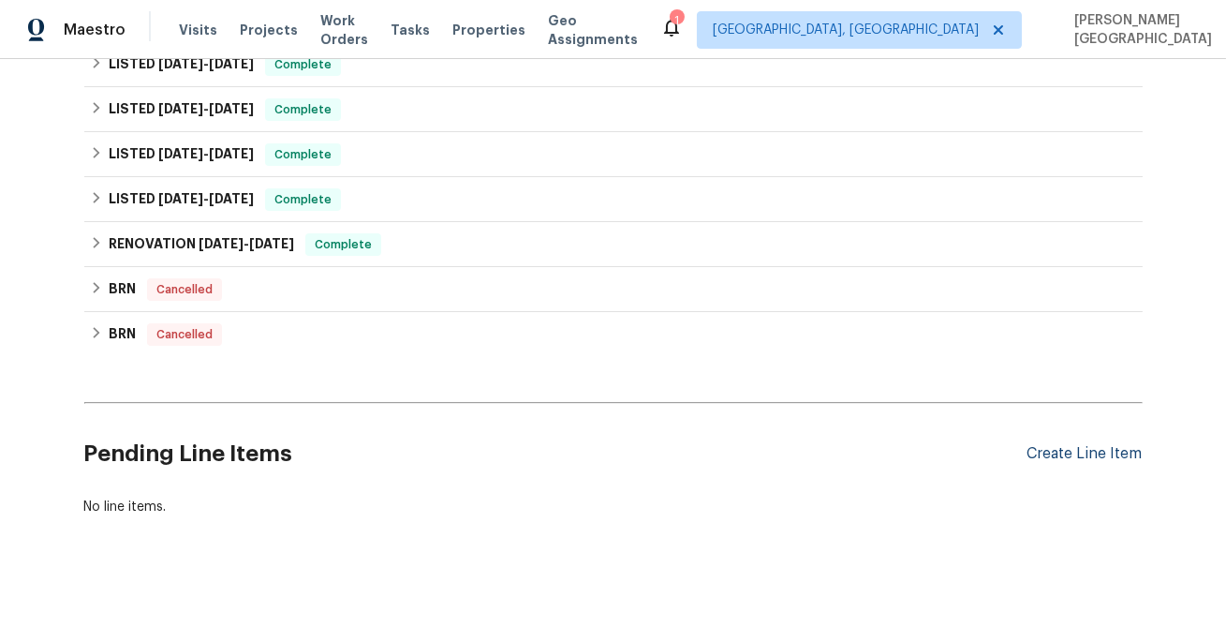
click at [1118, 452] on div "Create Line Item" at bounding box center [1085, 454] width 115 height 18
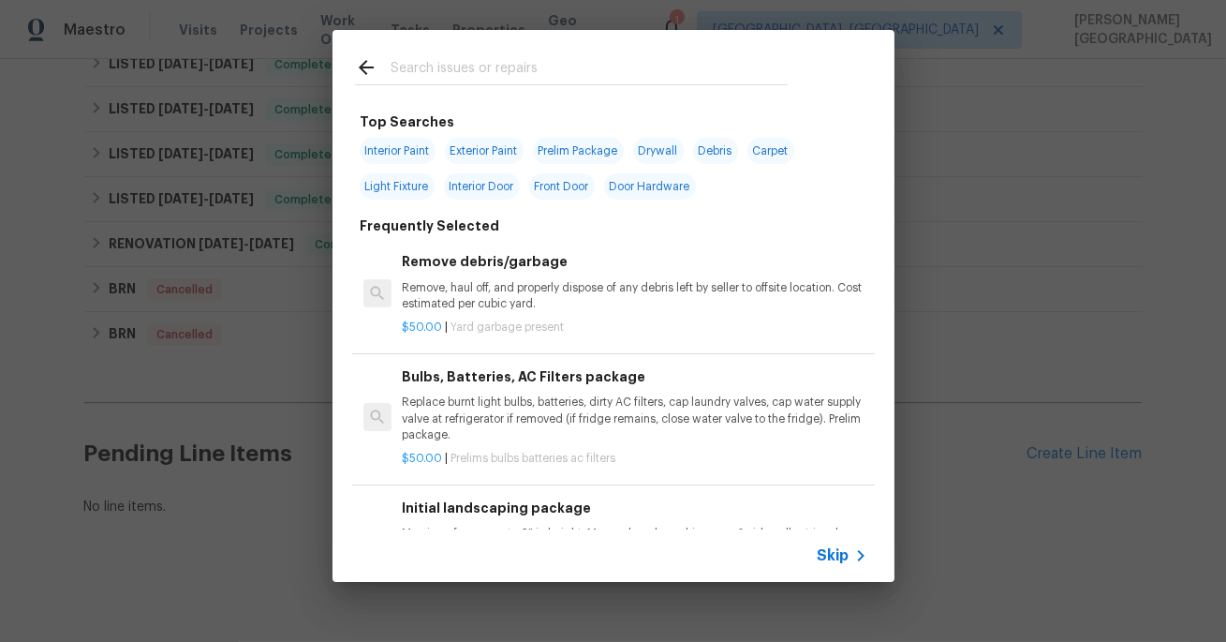
click at [836, 555] on span "Skip" at bounding box center [834, 555] width 32 height 19
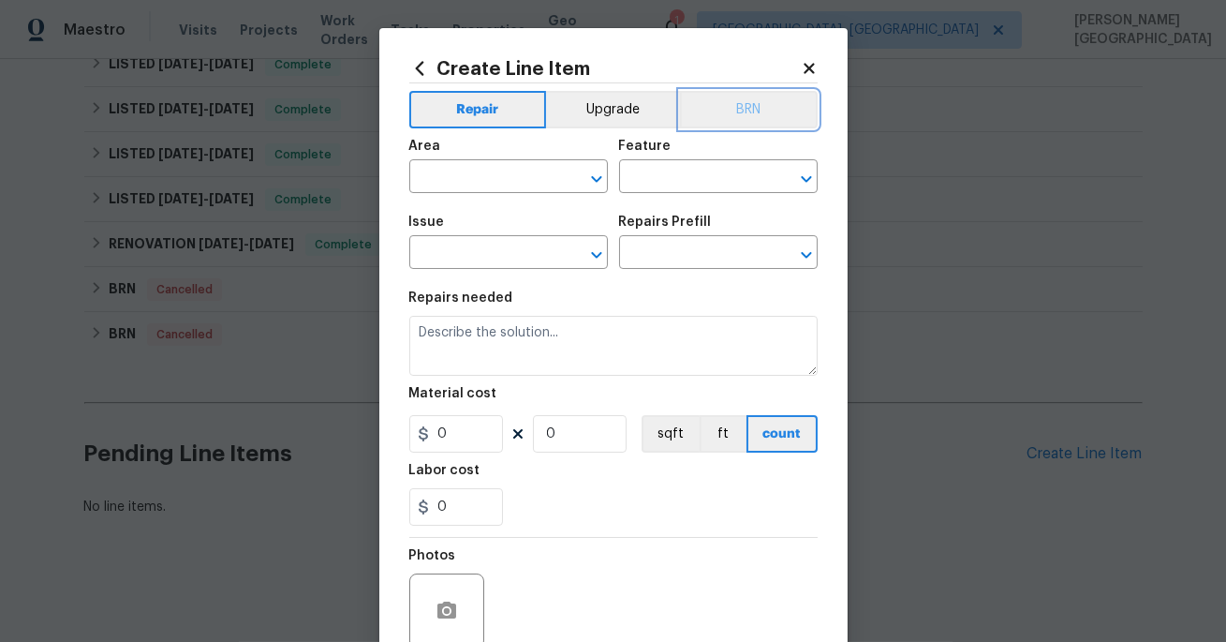
click at [767, 126] on button "BRN" at bounding box center [749, 109] width 138 height 37
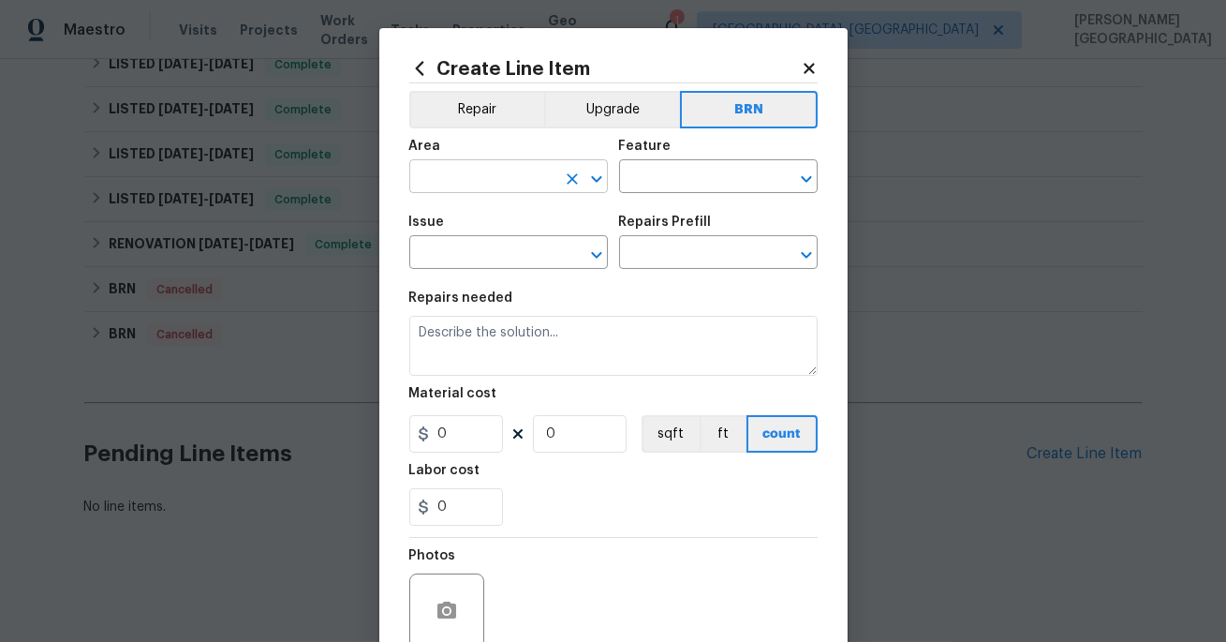
click at [521, 175] on input "text" at bounding box center [482, 178] width 146 height 29
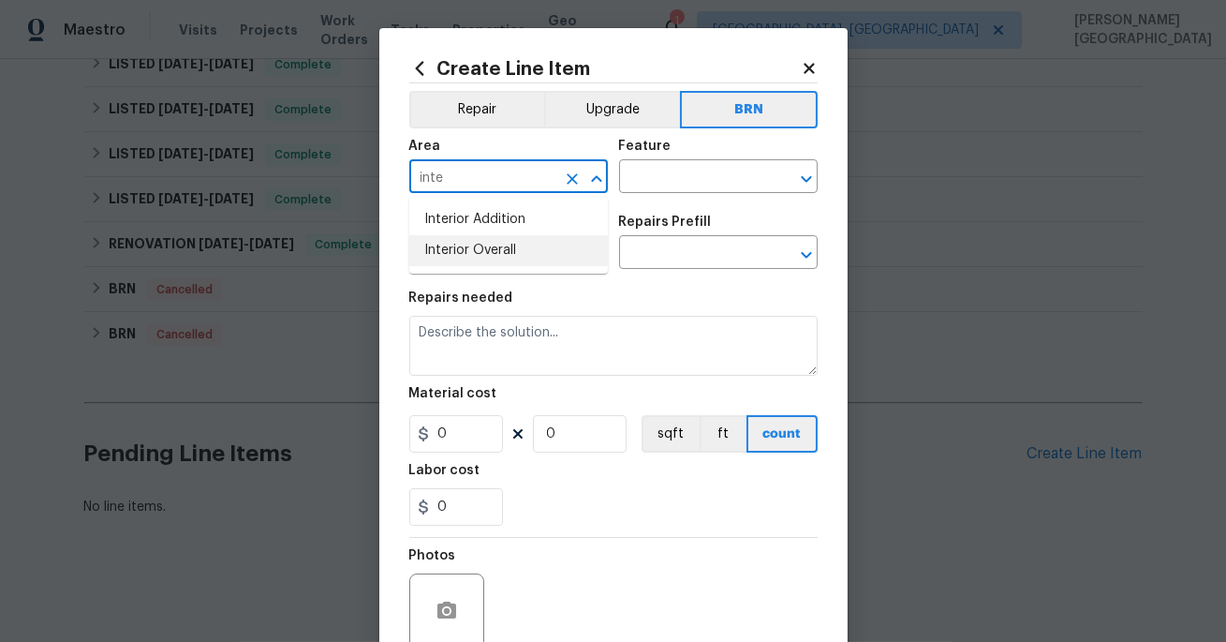
click at [534, 242] on li "Interior Overall" at bounding box center [508, 250] width 199 height 31
type input "Interior Overall"
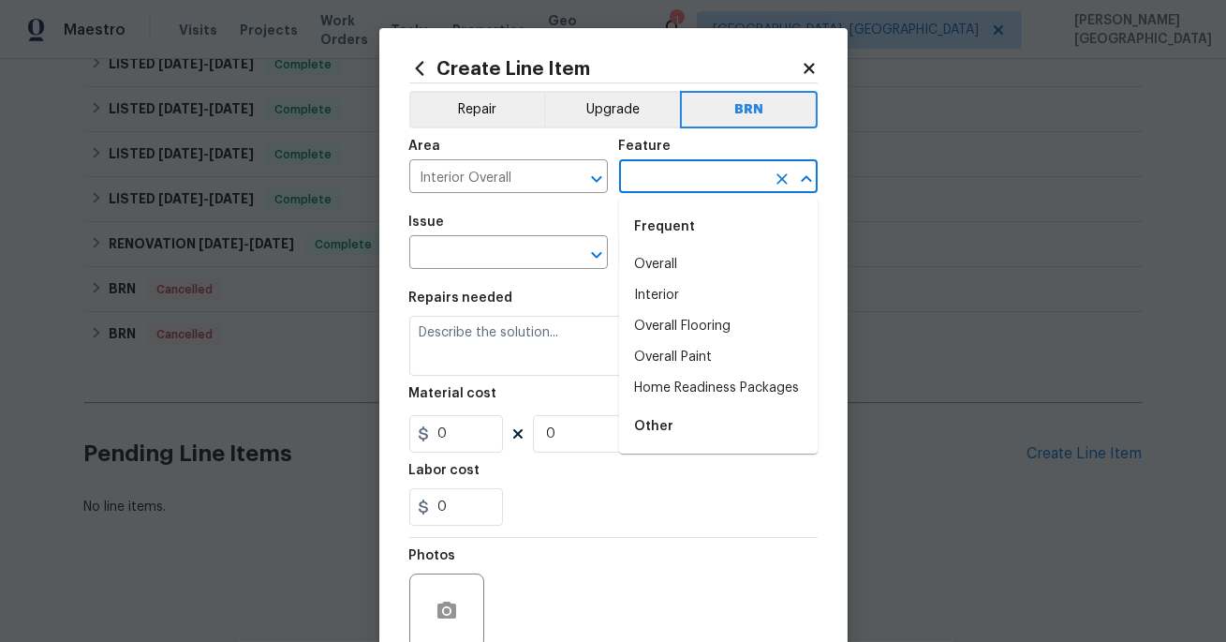
click at [653, 178] on input "text" at bounding box center [692, 178] width 146 height 29
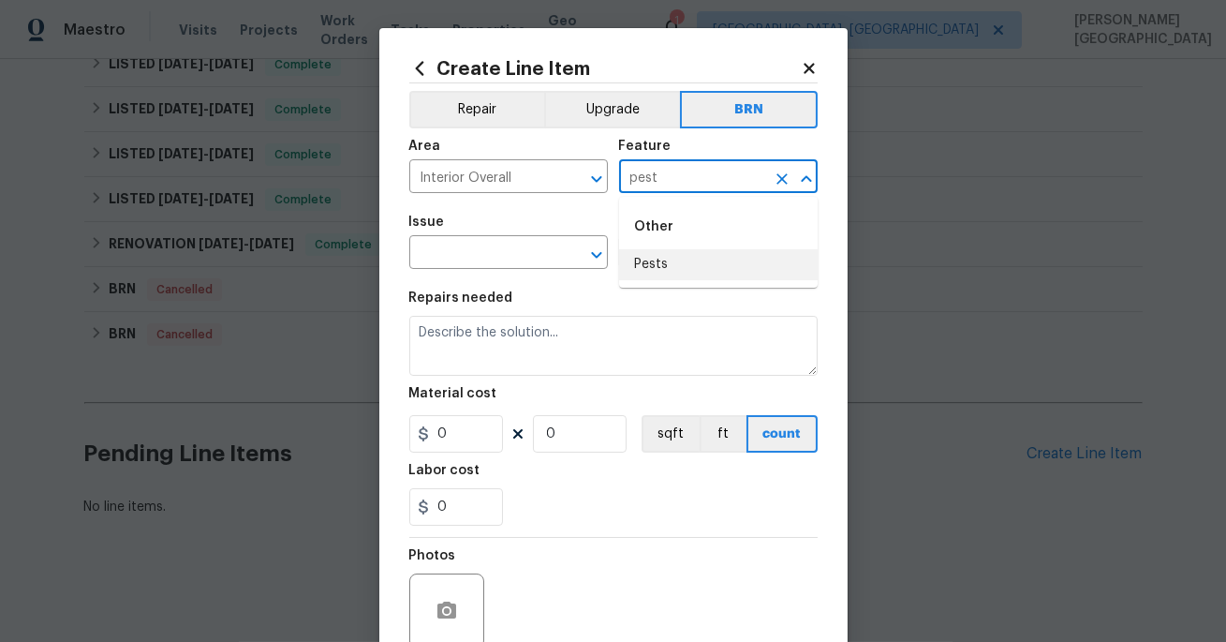
click at [672, 268] on li "Pests" at bounding box center [718, 264] width 199 height 31
type input "Pests"
click at [486, 260] on input "text" at bounding box center [482, 254] width 146 height 29
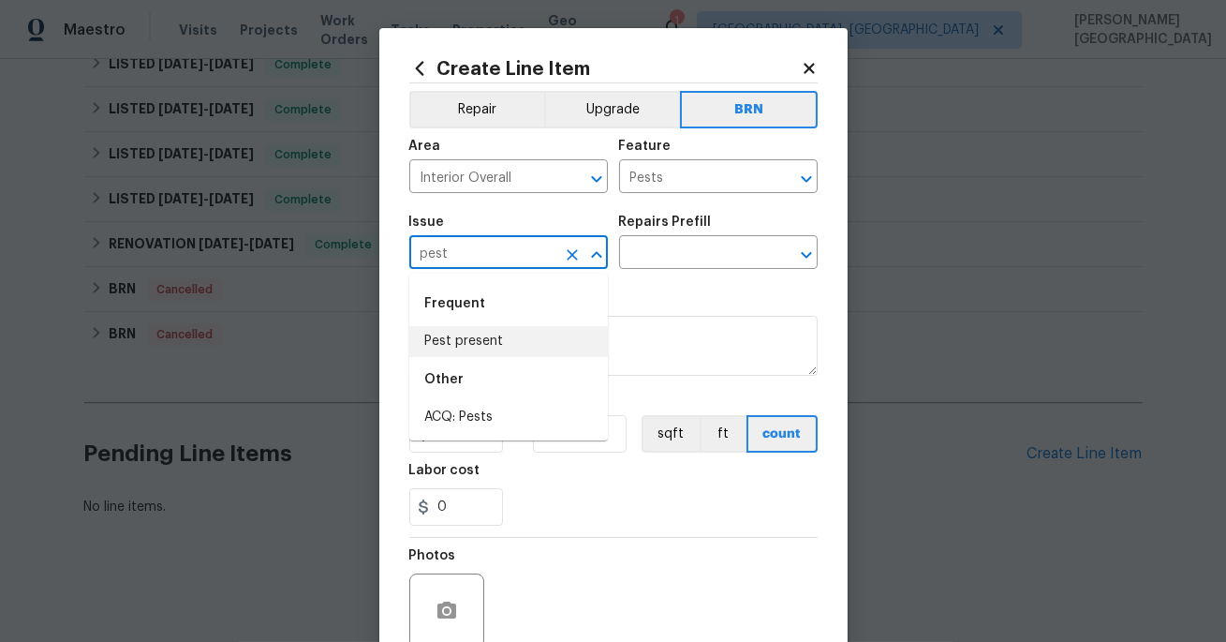
click at [503, 334] on li "Pest present" at bounding box center [508, 341] width 199 height 31
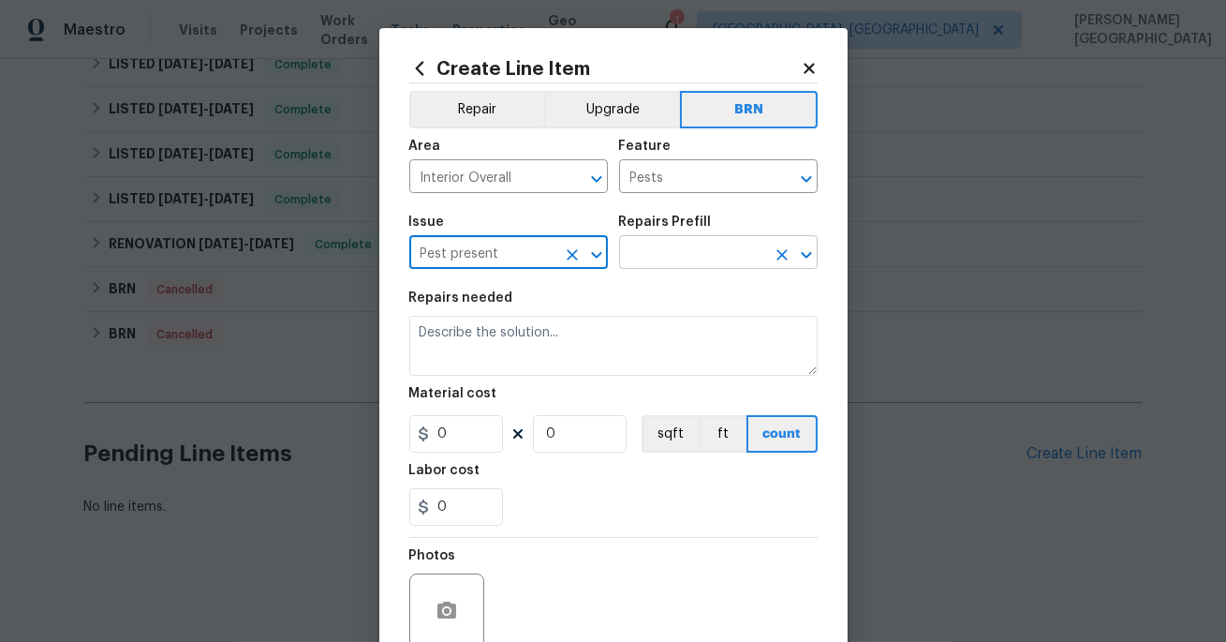
type input "Pest present"
click at [640, 265] on input "text" at bounding box center [692, 254] width 146 height 29
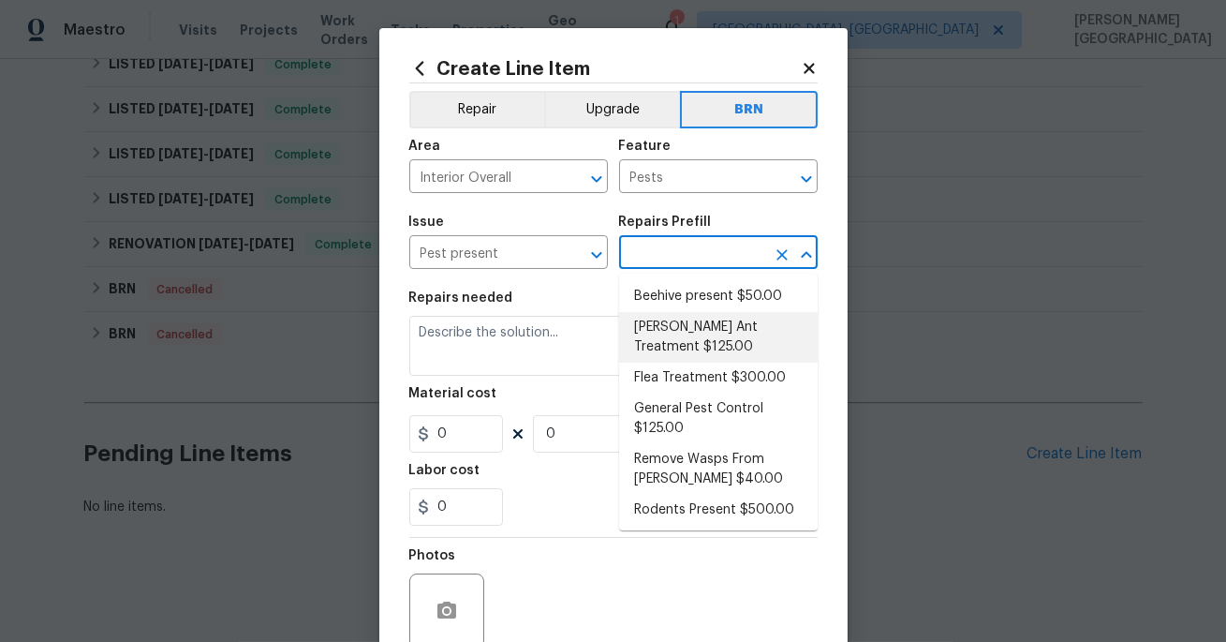
click at [684, 322] on li "Carpenter Ant Treatment $125.00" at bounding box center [718, 337] width 199 height 51
type input "Carpenter Ant Treatment $125.00"
type textarea "Treat for active carpenter ant infestation and provide a clear WDI report"
type input "125"
type input "1"
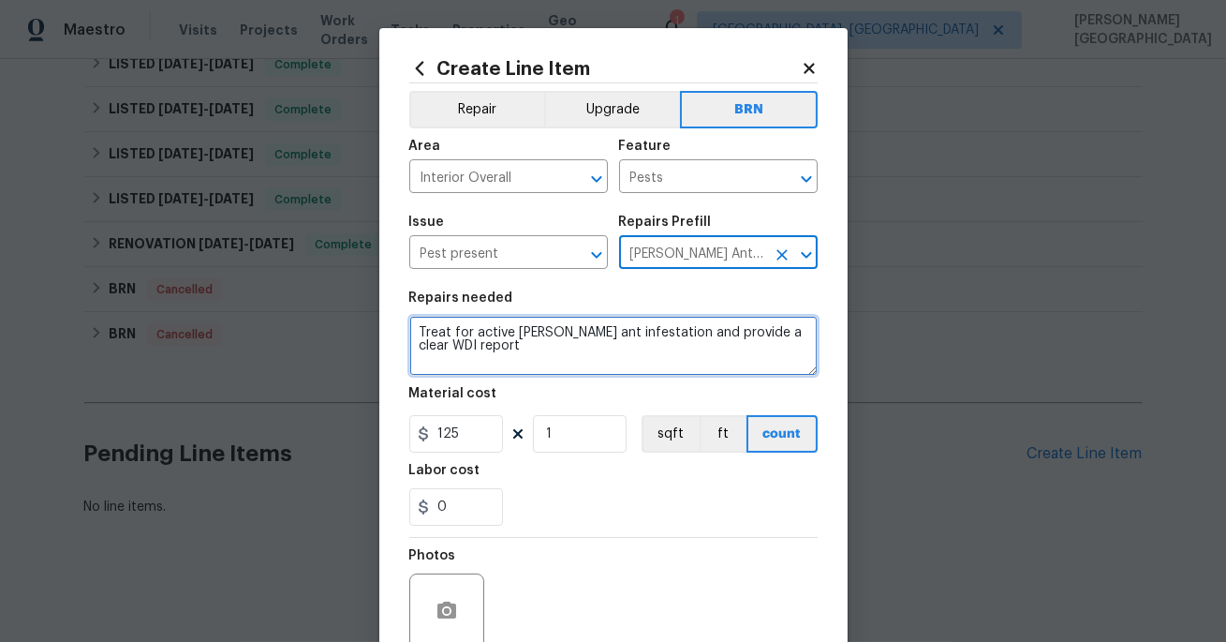
click at [543, 361] on textarea "Treat for active carpenter ant infestation and provide a clear WDI report" at bounding box center [613, 346] width 408 height 60
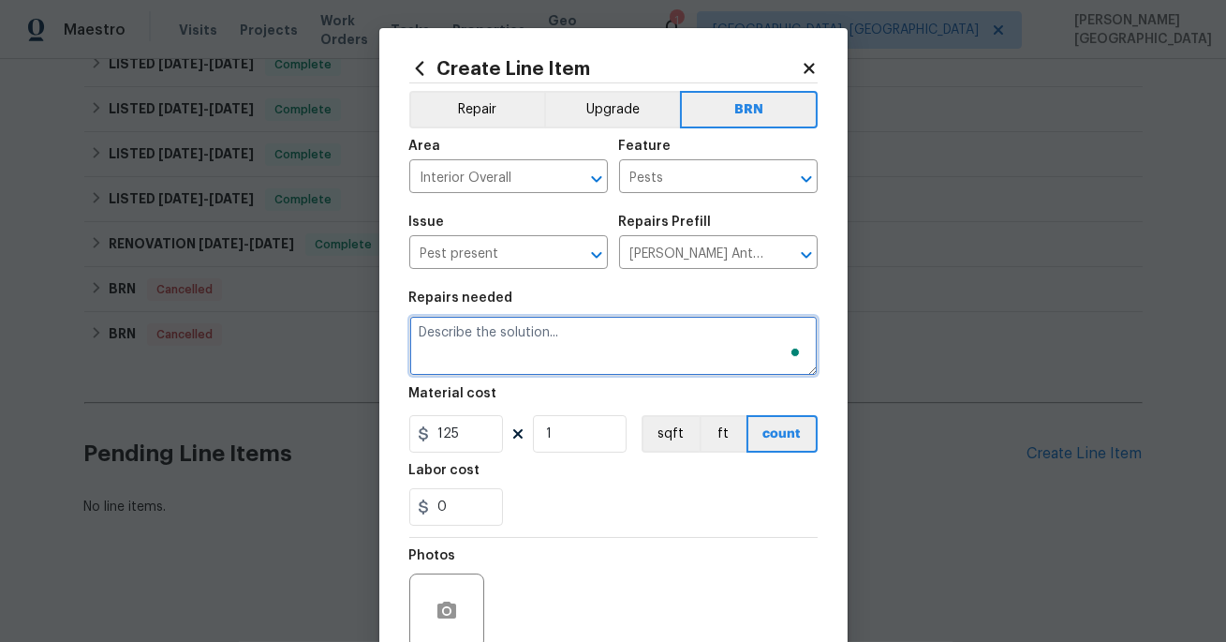
paste textarea "I’ll send the supplementary cost on another WO; please move it to QC."
type textarea "I’ll send the supplementary cost on another WO; please move it to QC."
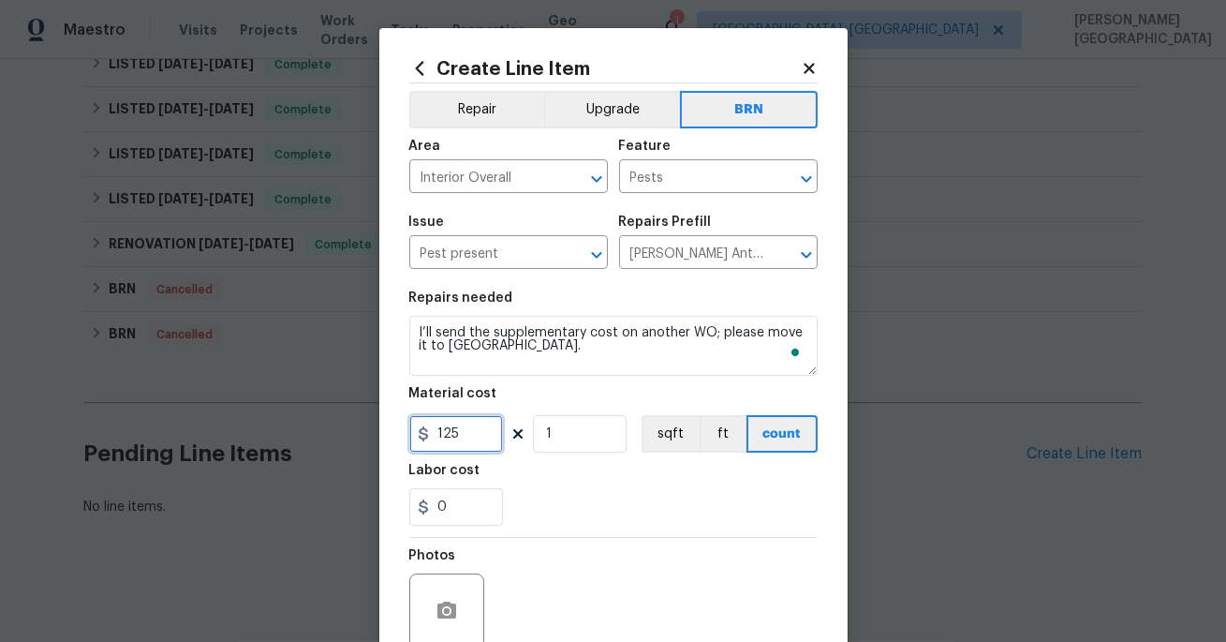
click at [454, 428] on input "125" at bounding box center [456, 433] width 94 height 37
type input "0"
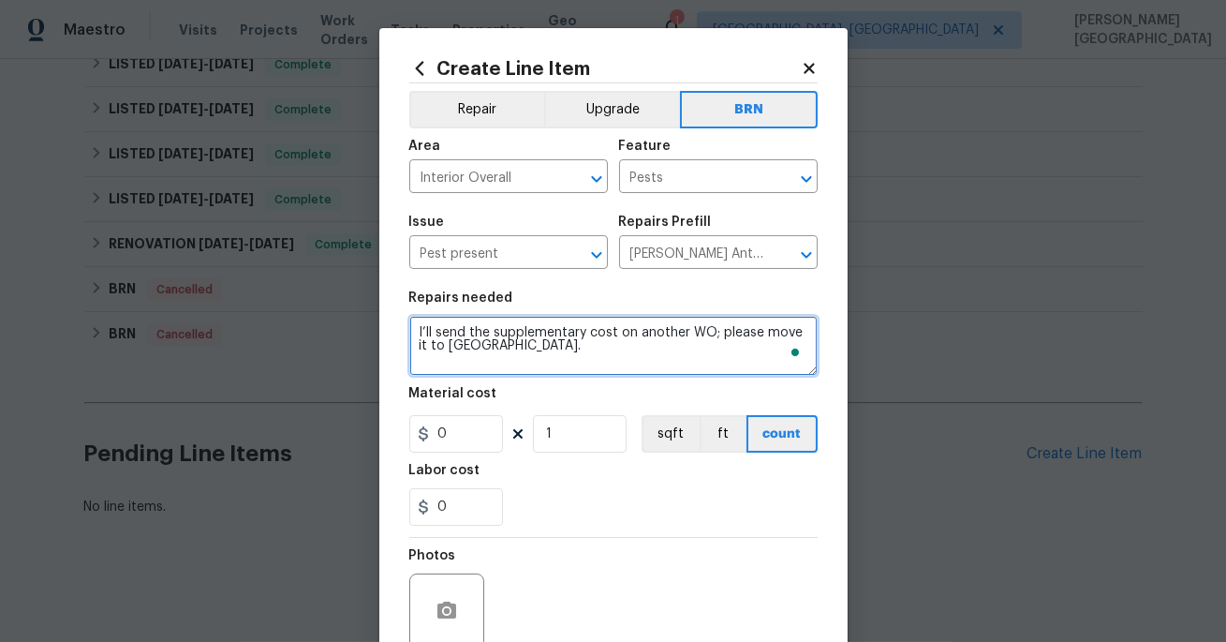
click at [471, 321] on textarea "I’ll send the supplementary cost on another WO; please move it to QC." at bounding box center [613, 346] width 408 height 60
drag, startPoint x: 491, startPoint y: 333, endPoint x: 218, endPoint y: 330, distance: 272.6
click at [218, 330] on div "Create Line Item Repair Upgrade BRN Area Interior Overall ​ Feature Pests ​ Iss…" at bounding box center [613, 321] width 1226 height 642
type textarea "supplementary cost on another WO; please move it to QC."
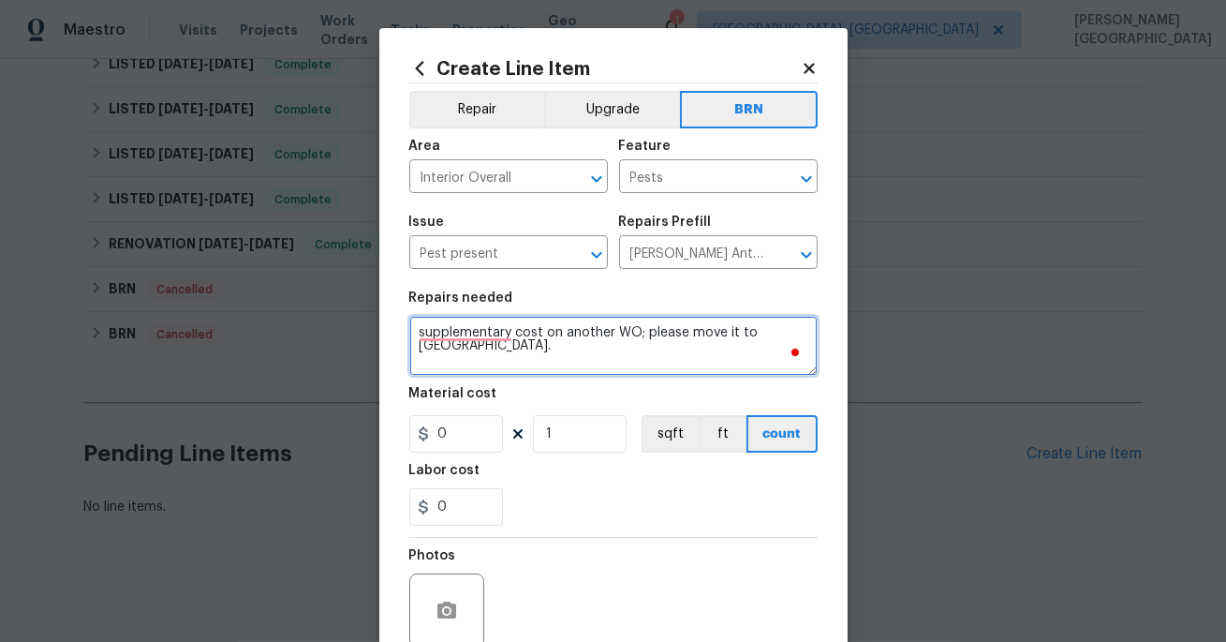
drag, startPoint x: 548, startPoint y: 326, endPoint x: 608, endPoint y: 358, distance: 67.9
click at [608, 358] on textarea "supplementary cost on another WO; please move it to QC." at bounding box center [613, 346] width 408 height 60
click at [428, 333] on textarea "supplementary cost on another WO; please move it to QC." at bounding box center [613, 346] width 408 height 60
drag, startPoint x: 515, startPoint y: 335, endPoint x: 811, endPoint y: 348, distance: 296.3
click at [811, 348] on textarea "Supplementary cost on another WO; please move it to QC." at bounding box center [613, 346] width 408 height 60
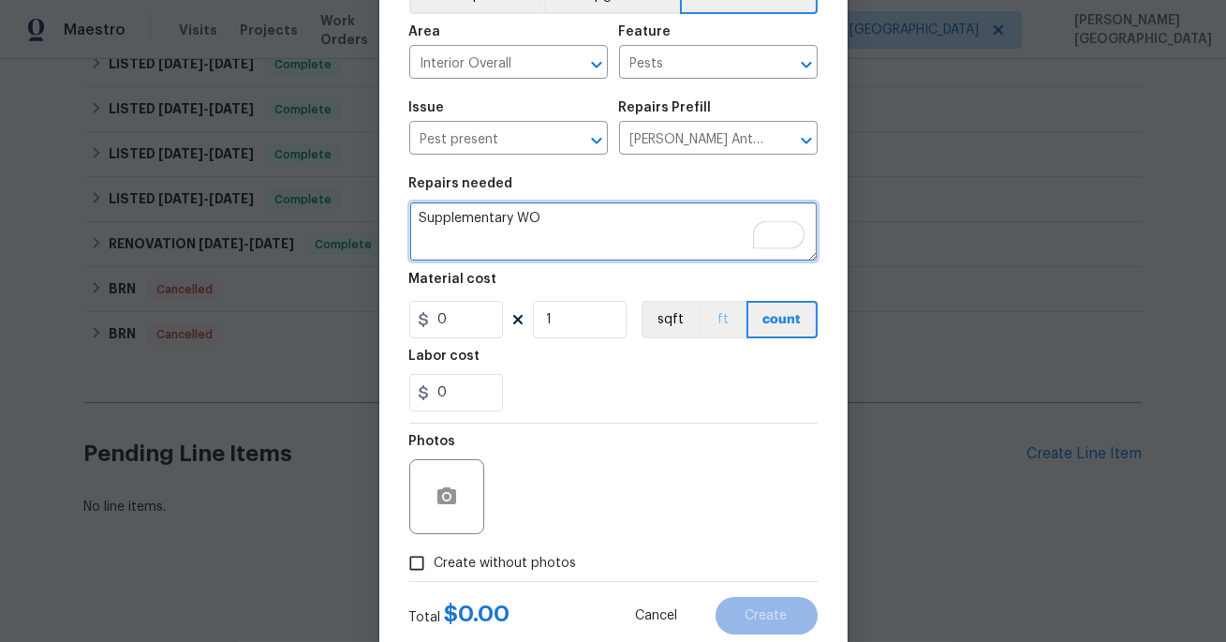
scroll to position [164, 0]
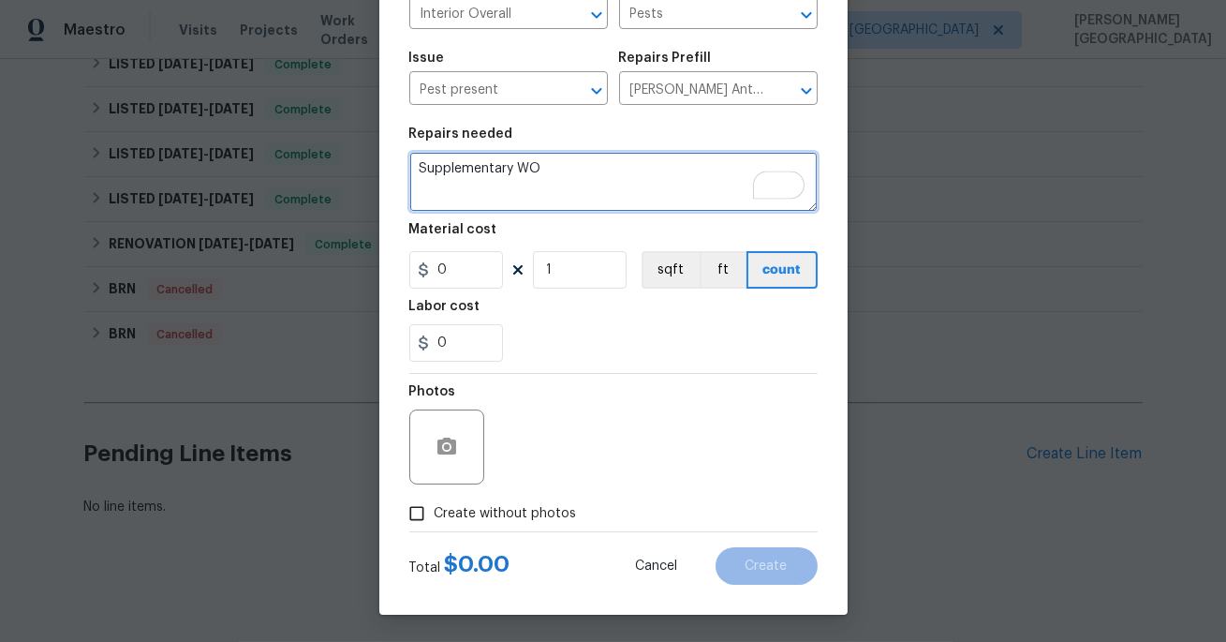
type textarea "Supplementary WO"
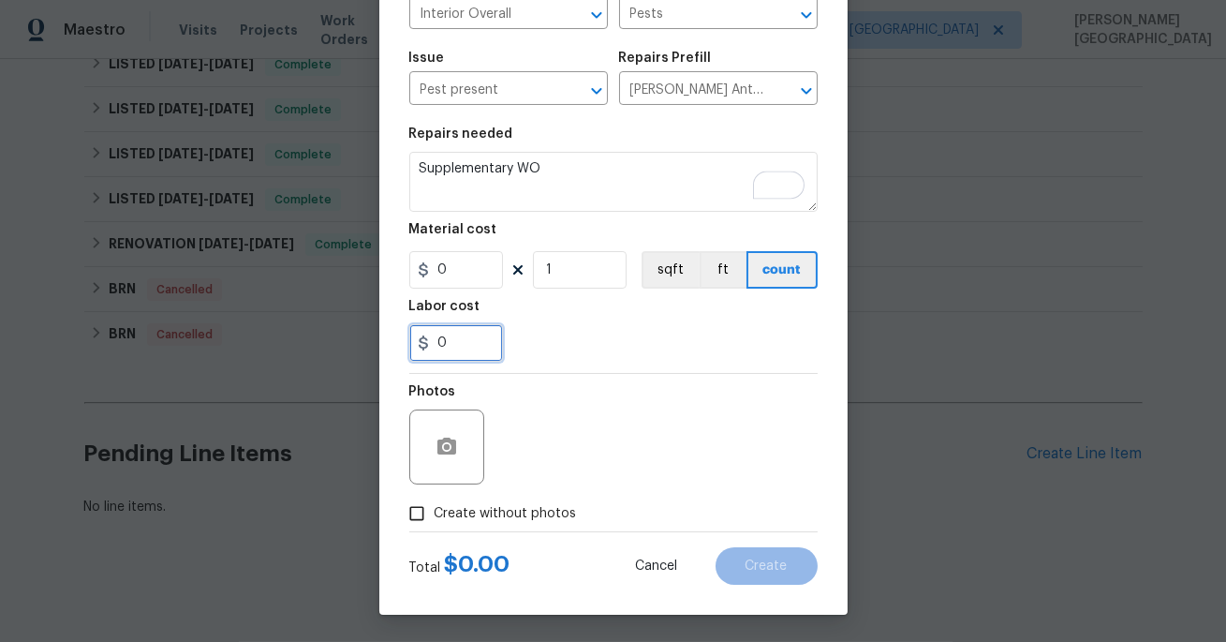
click at [476, 333] on input "0" at bounding box center [456, 342] width 94 height 37
paste input "text"
type input "610"
click at [471, 517] on span "Create without photos" at bounding box center [506, 514] width 142 height 20
click at [435, 517] on input "Create without photos" at bounding box center [417, 514] width 36 height 36
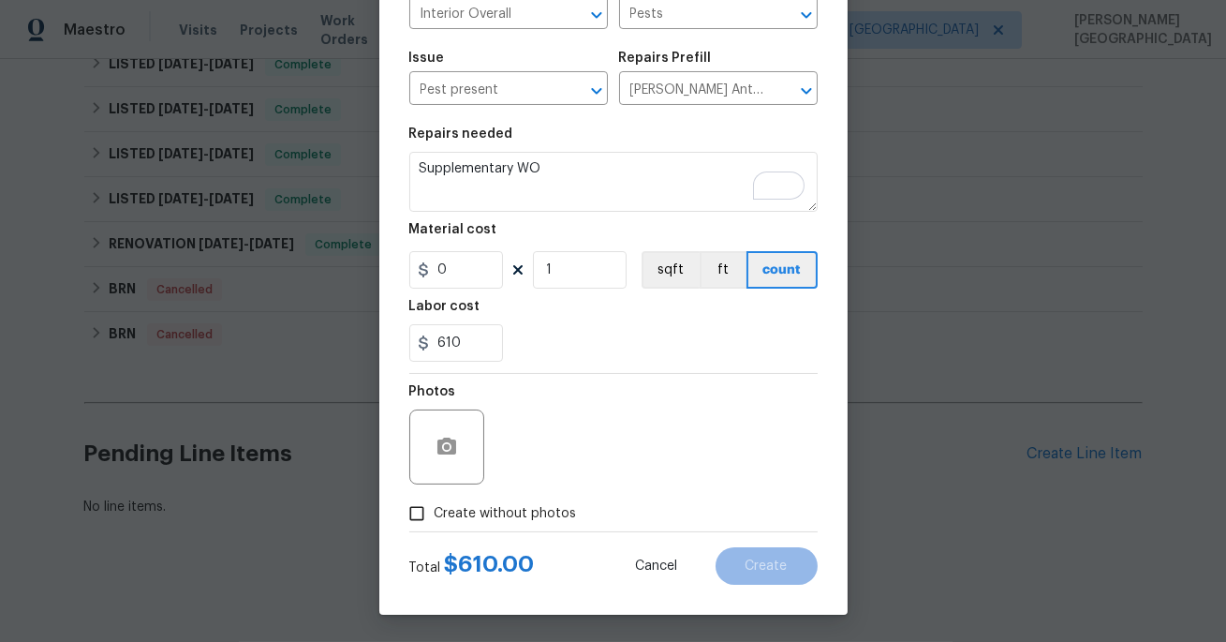
checkbox input "true"
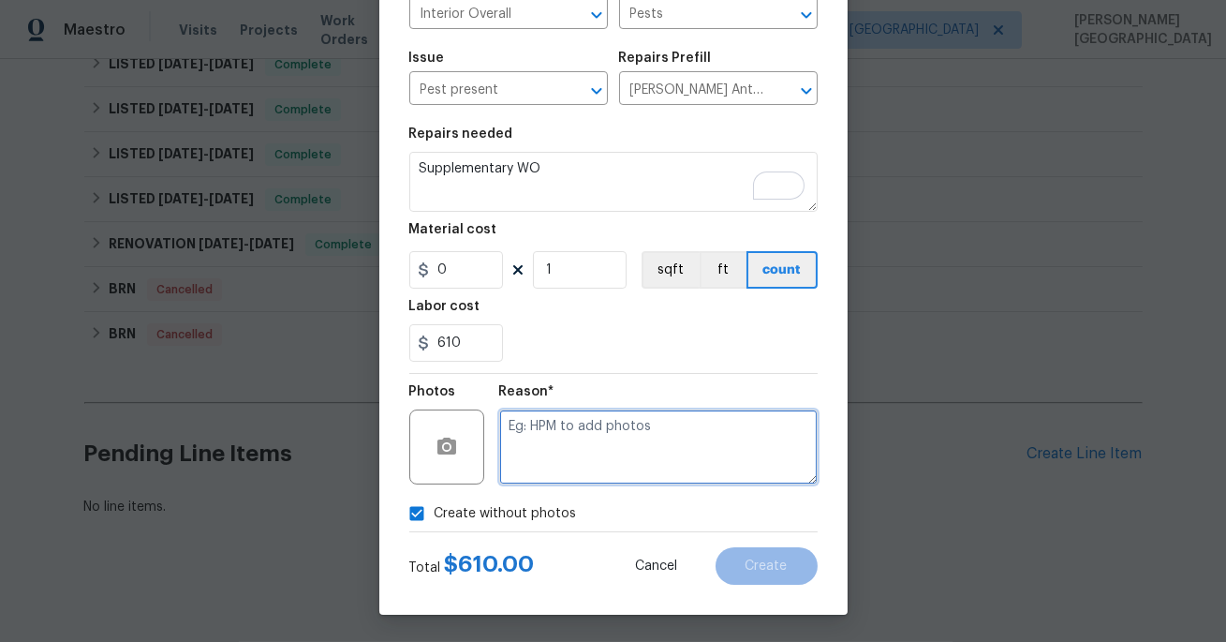
click at [550, 462] on textarea at bounding box center [658, 446] width 318 height 75
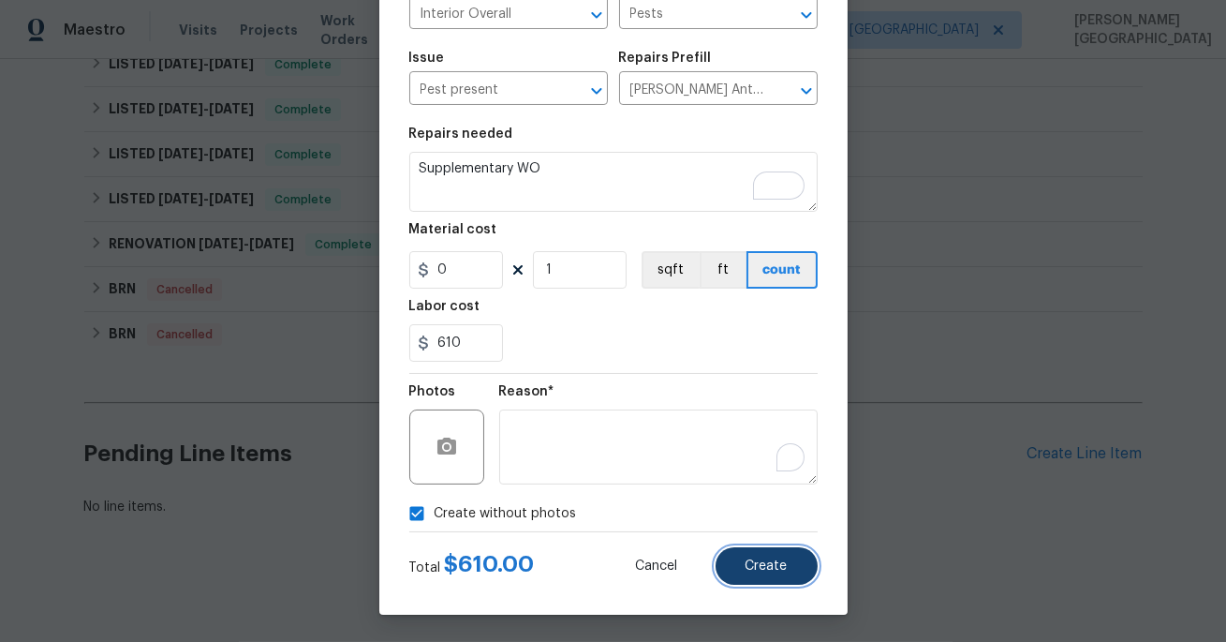
click at [760, 554] on button "Create" at bounding box center [767, 565] width 102 height 37
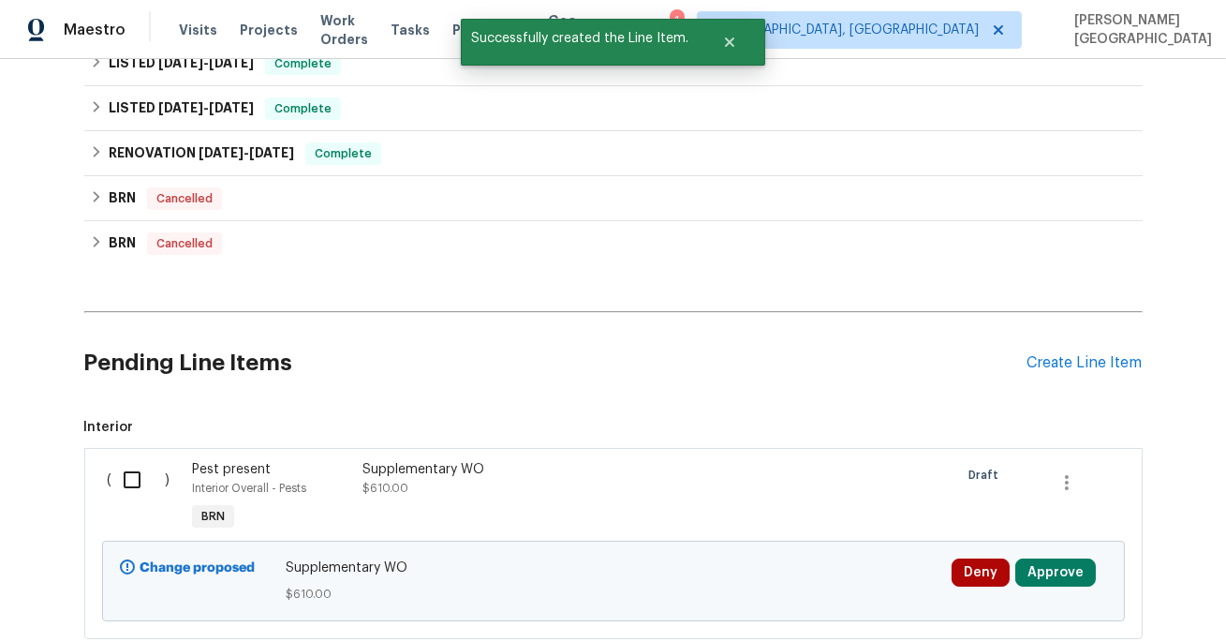
scroll to position [870, 0]
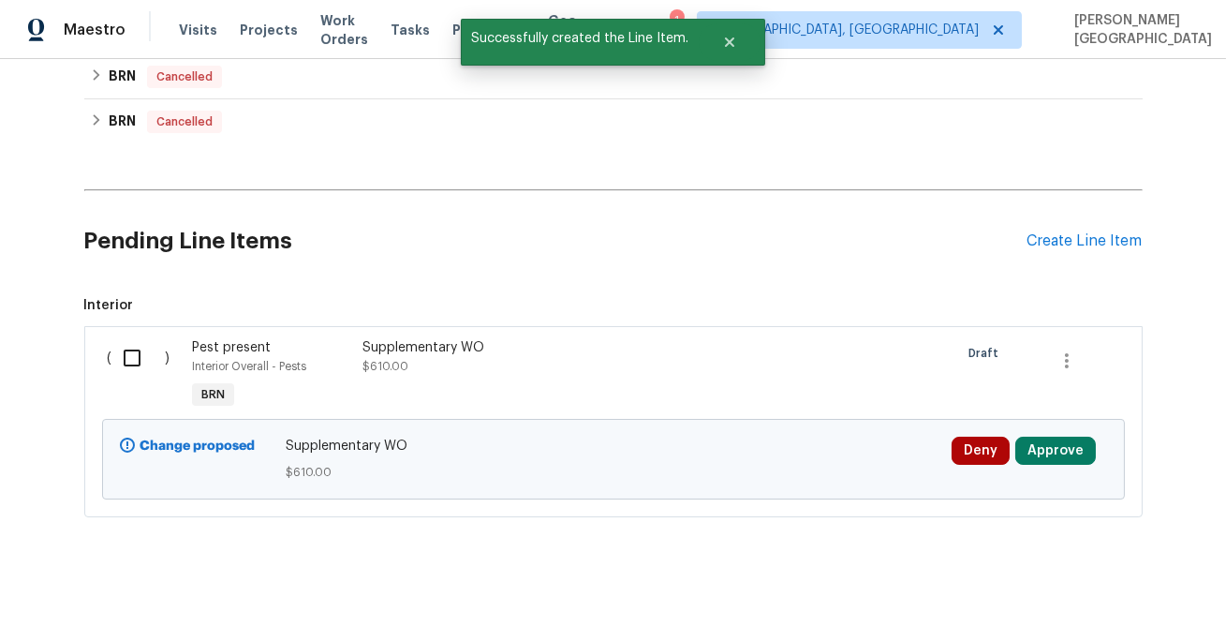
click at [141, 341] on input "checkbox" at bounding box center [138, 357] width 53 height 39
checkbox input "true"
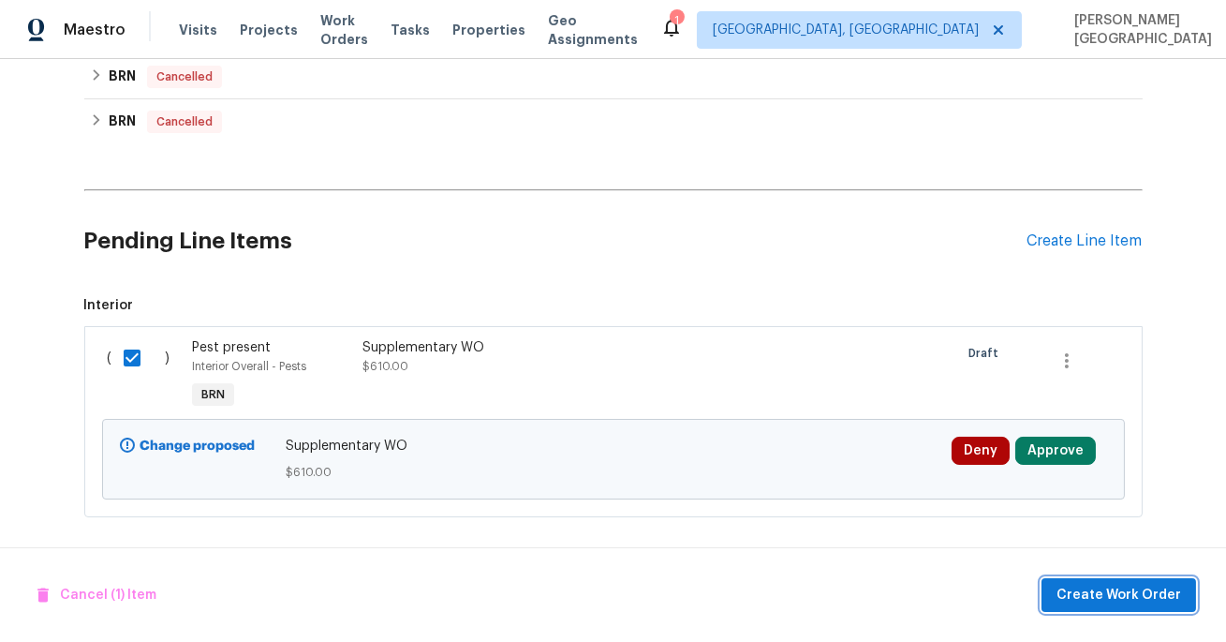
click at [1074, 598] on span "Create Work Order" at bounding box center [1119, 595] width 125 height 23
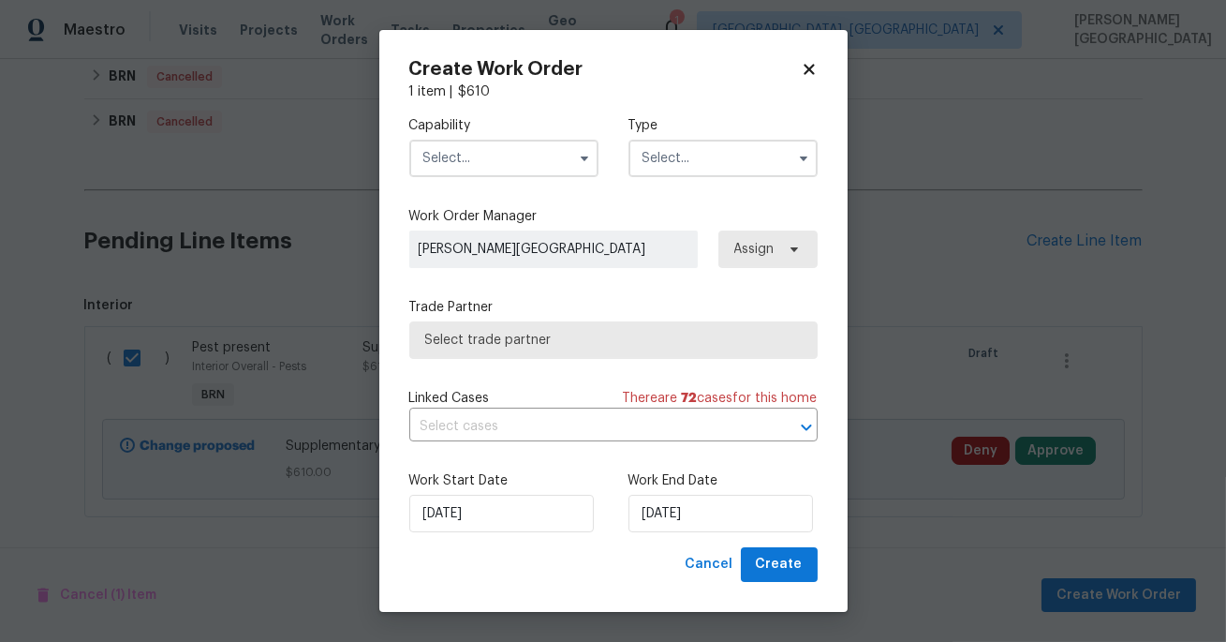
click at [531, 158] on input "text" at bounding box center [503, 158] width 189 height 37
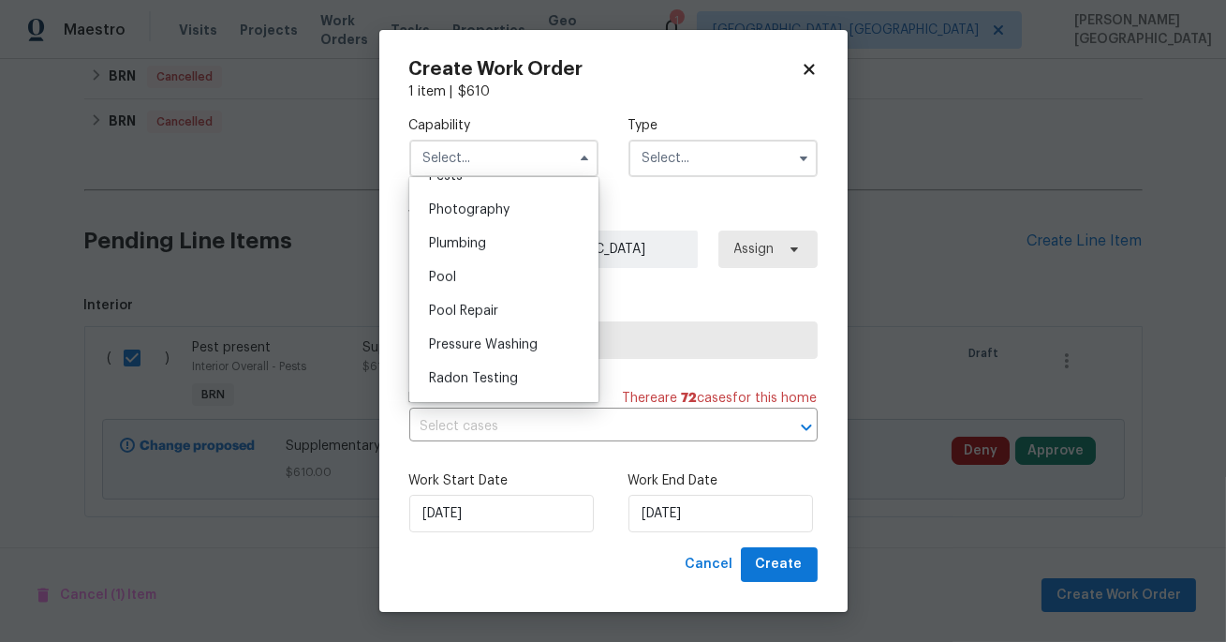
scroll to position [1602, 0]
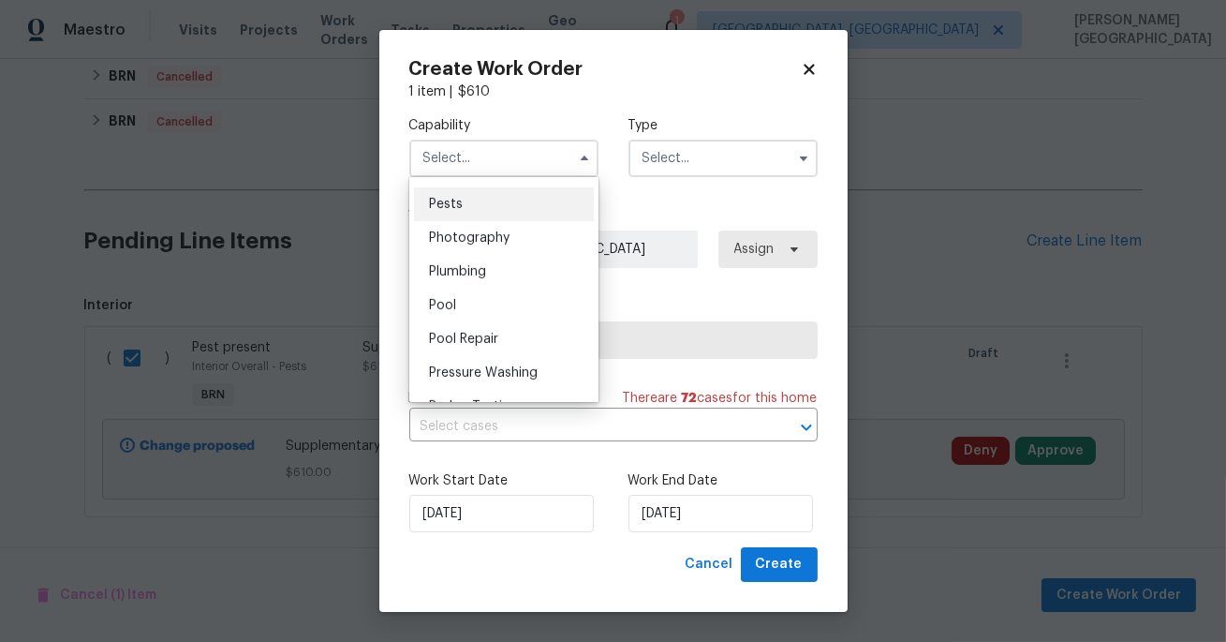
click at [470, 215] on div "Pests" at bounding box center [504, 204] width 180 height 34
type input "Pests"
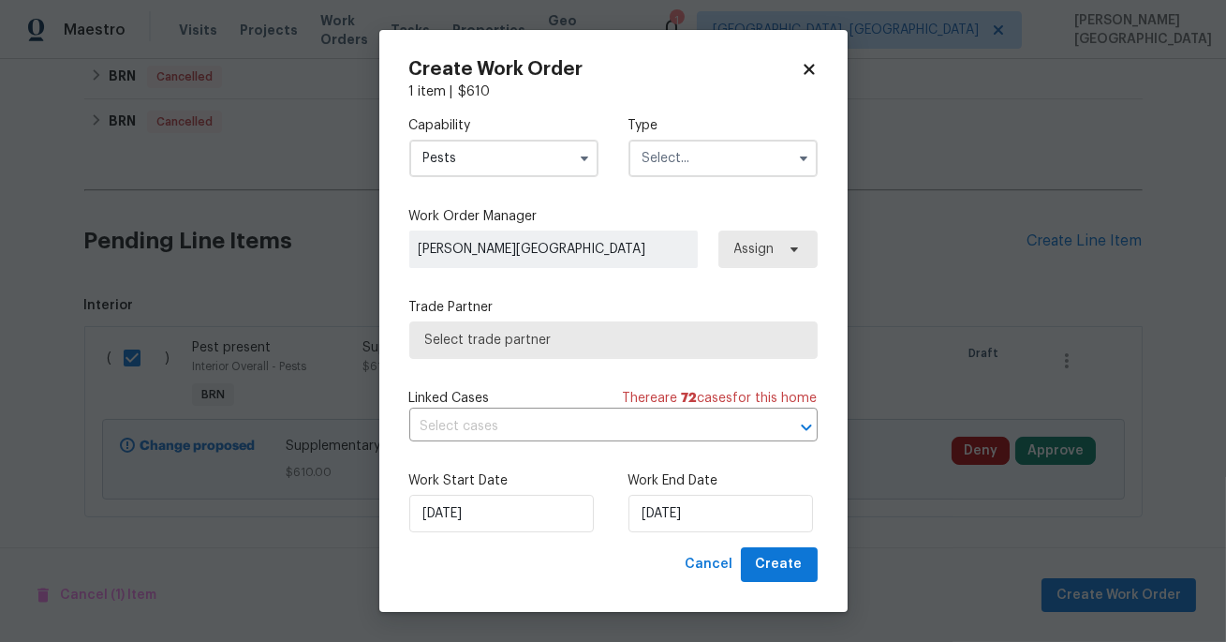
click at [709, 147] on input "text" at bounding box center [723, 158] width 189 height 37
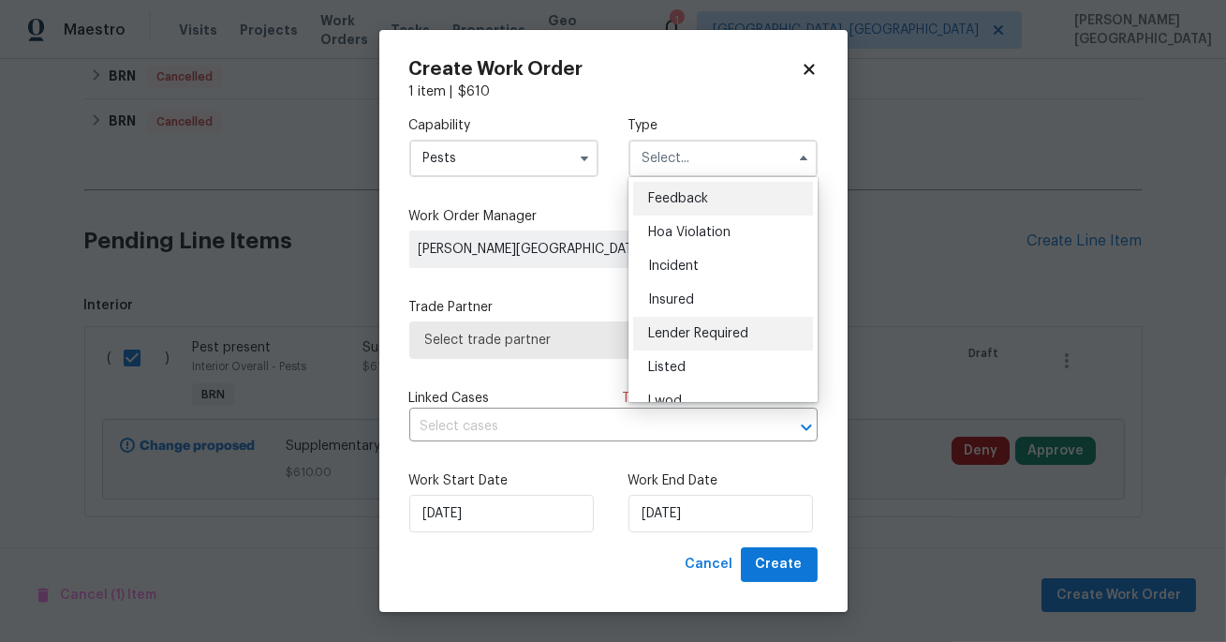
scroll to position [222, 0]
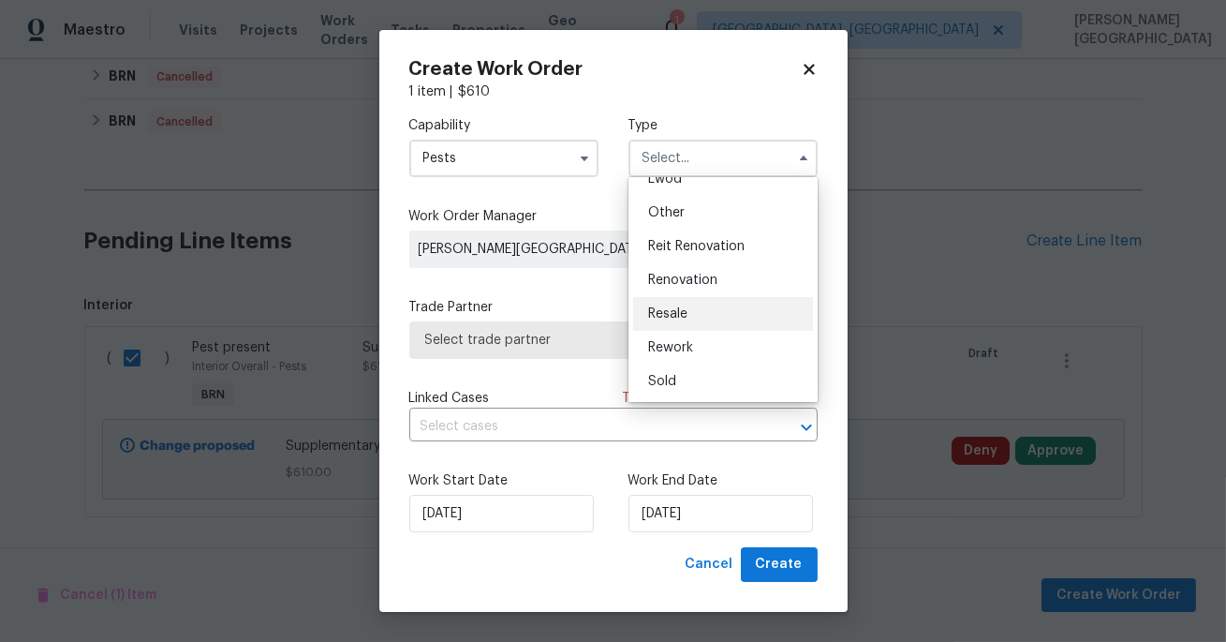
click at [674, 312] on span "Resale" at bounding box center [667, 313] width 39 height 13
type input "Resale"
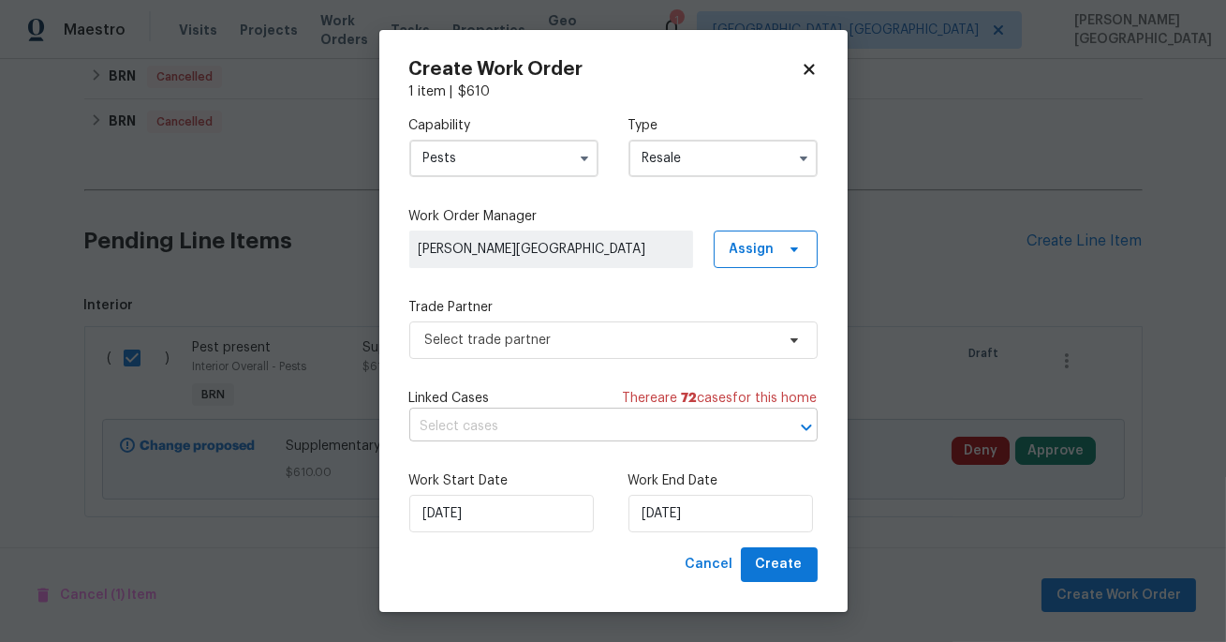
click at [526, 435] on input "text" at bounding box center [587, 426] width 356 height 29
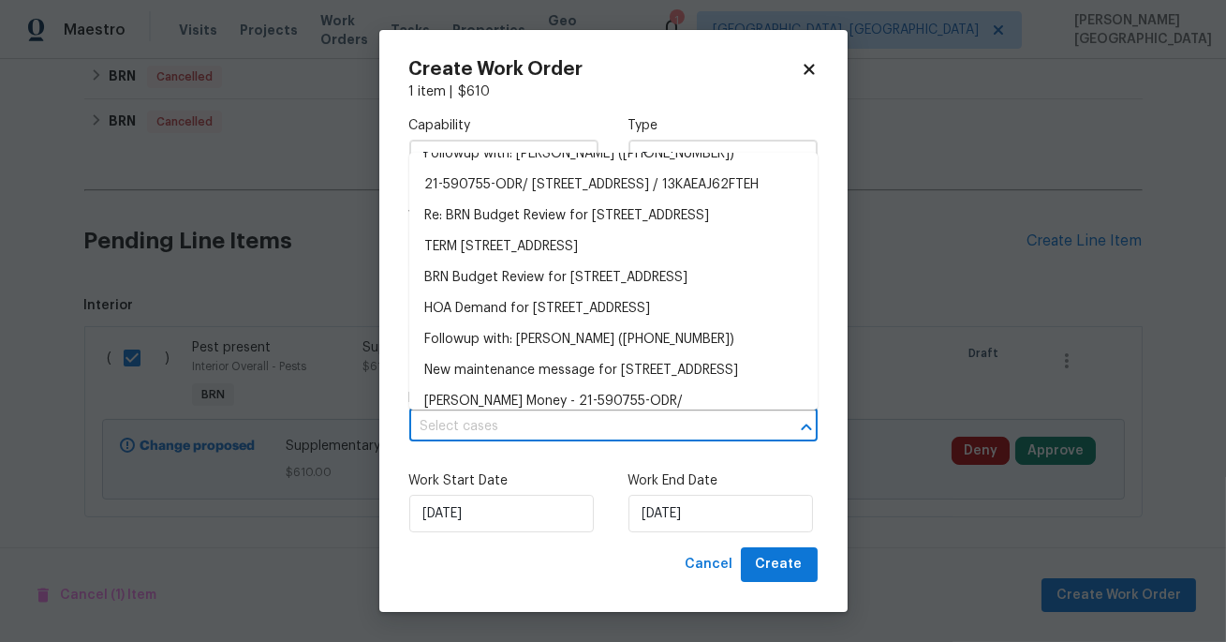
scroll to position [460, 0]
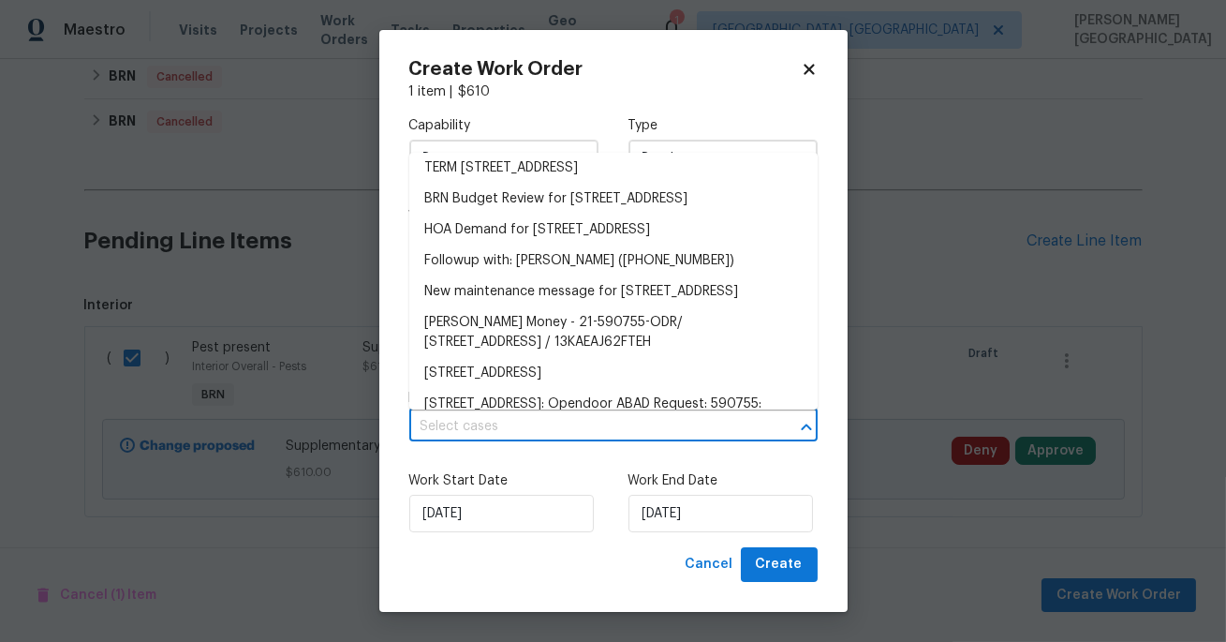
click at [507, 153] on li "Re: BRN Budget Review for 3227 Diamond Blf, Union City, GA 30291" at bounding box center [613, 137] width 408 height 31
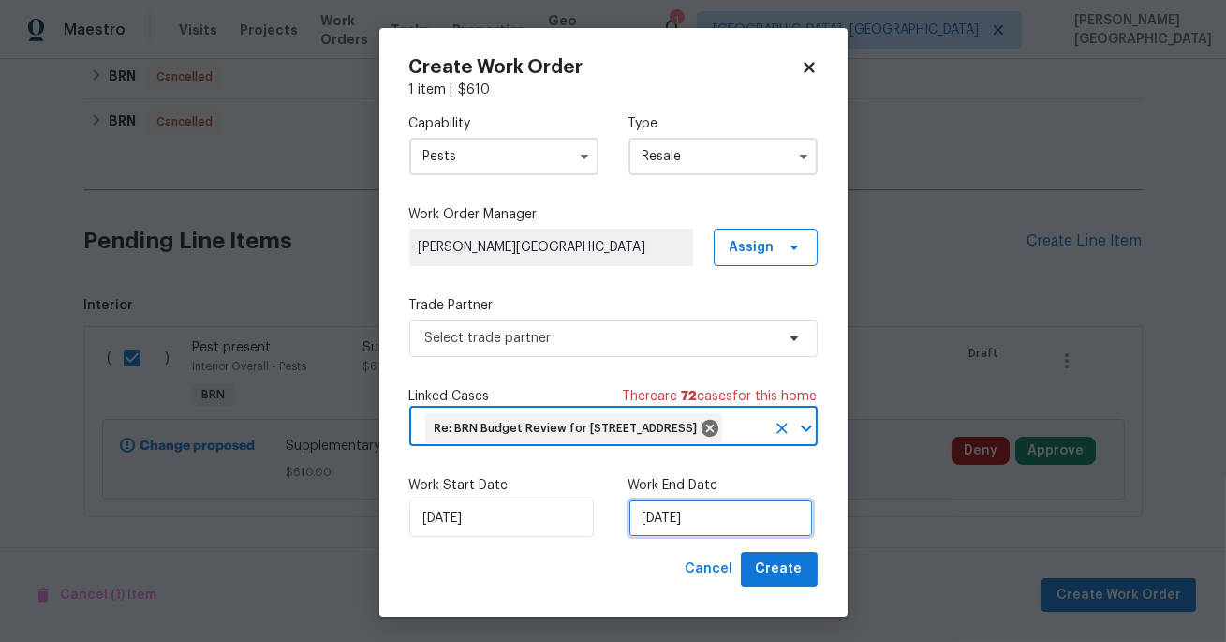
click at [677, 537] on input "[DATE]" at bounding box center [721, 517] width 185 height 37
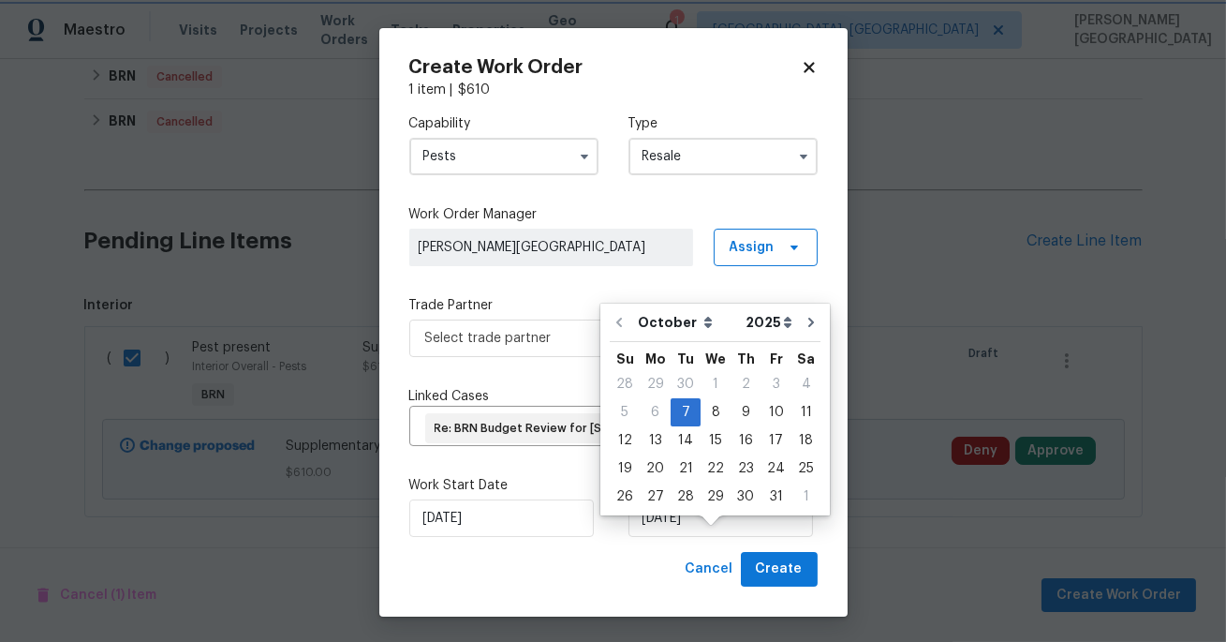
click at [466, 313] on label "Trade Partner" at bounding box center [613, 305] width 408 height 19
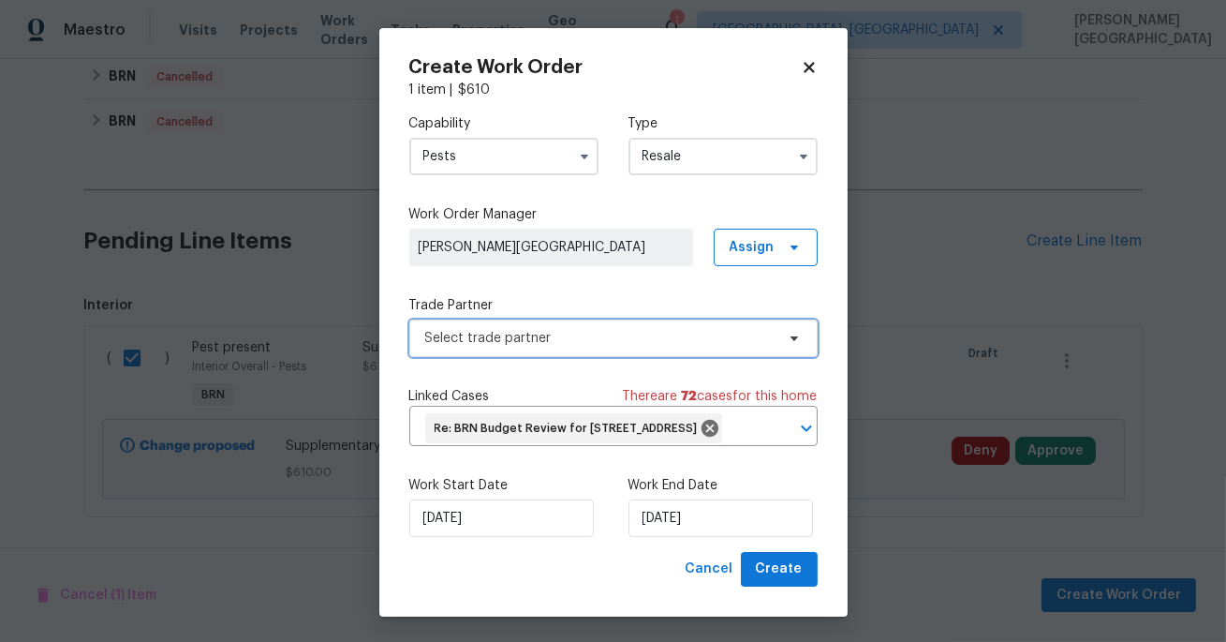
click at [471, 338] on span "Select trade partner" at bounding box center [599, 338] width 349 height 19
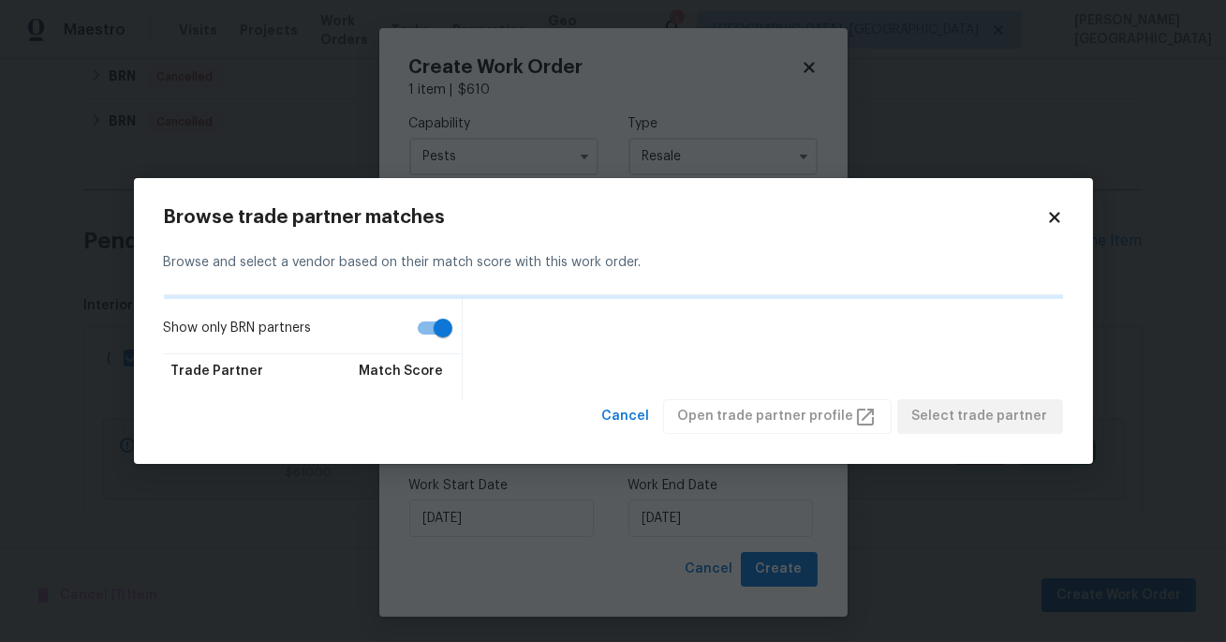
click at [434, 321] on input "Show only BRN partners" at bounding box center [443, 328] width 107 height 36
checkbox input "false"
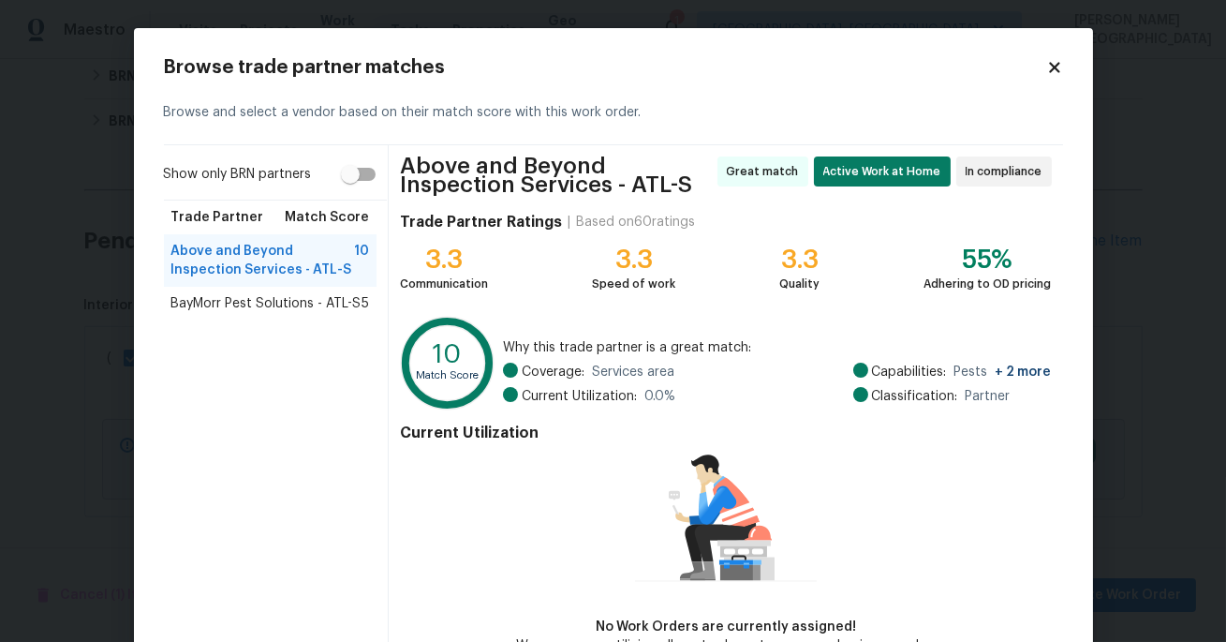
scroll to position [115, 0]
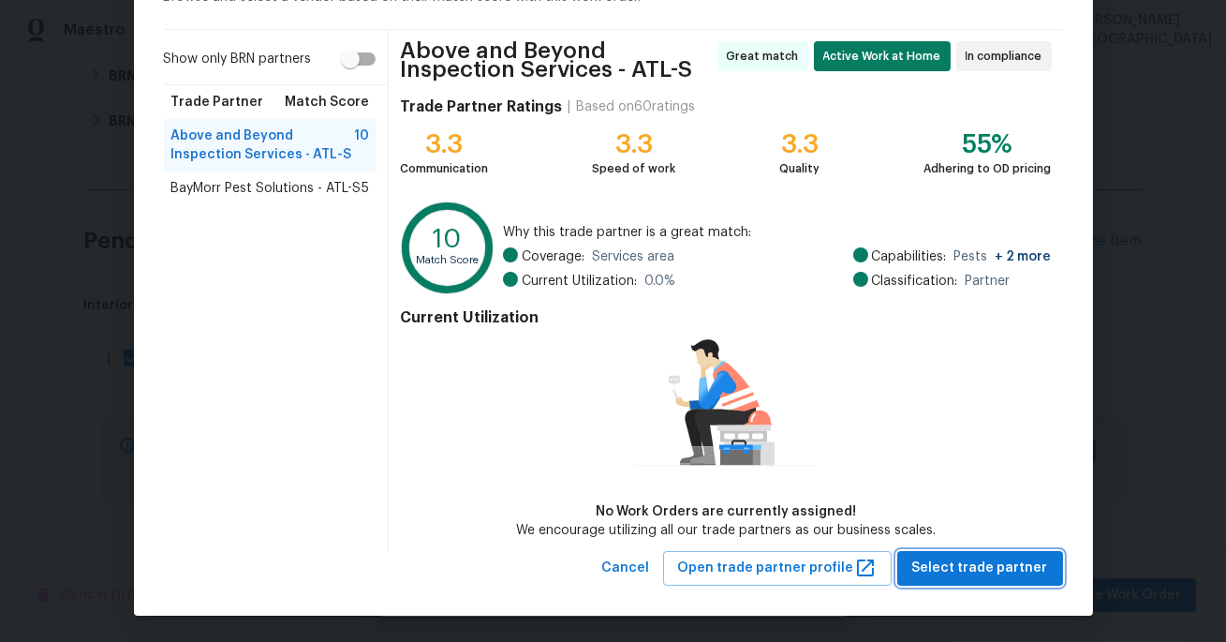
click at [946, 573] on span "Select trade partner" at bounding box center [980, 567] width 136 height 23
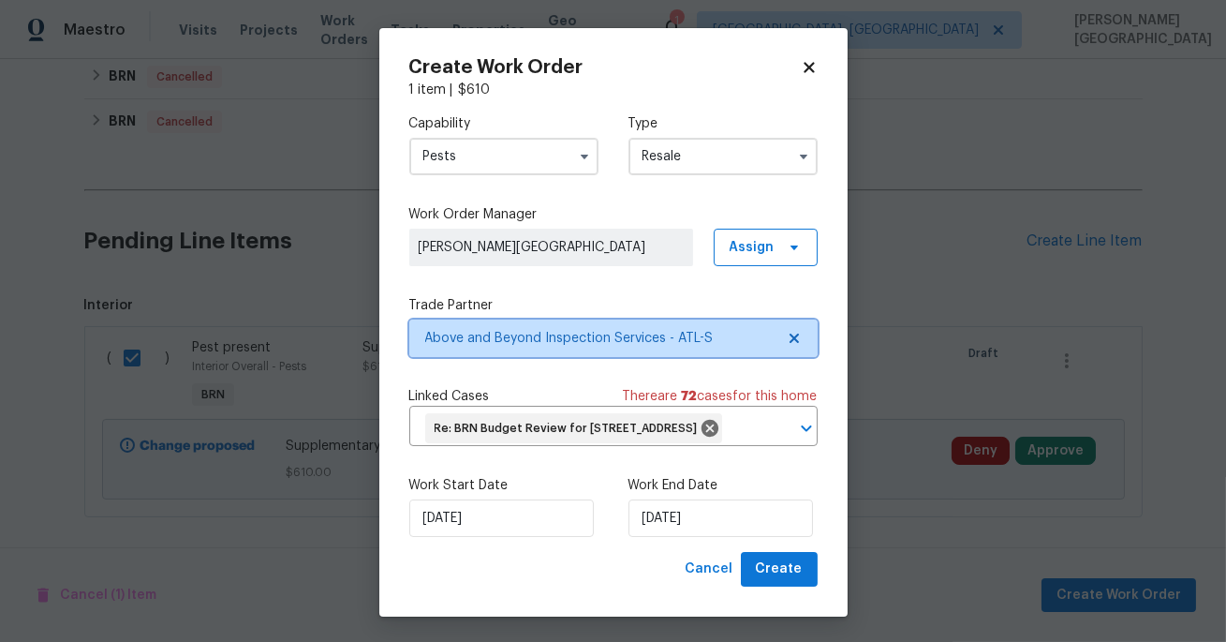
scroll to position [0, 0]
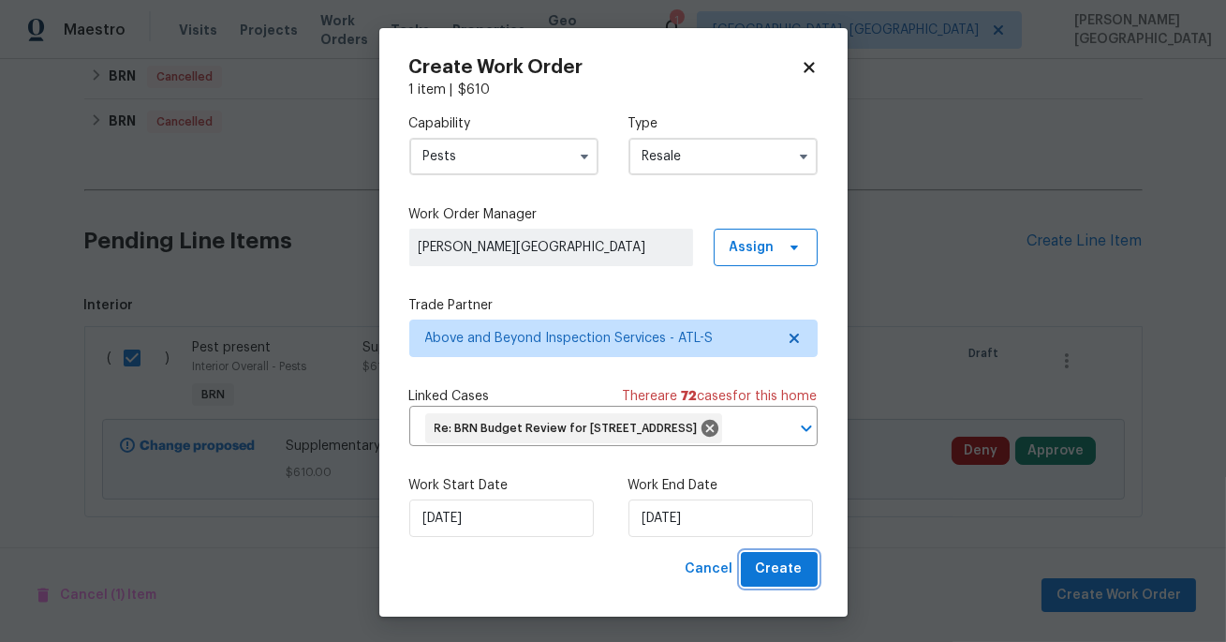
click at [760, 581] on span "Create" at bounding box center [779, 568] width 47 height 23
checkbox input "false"
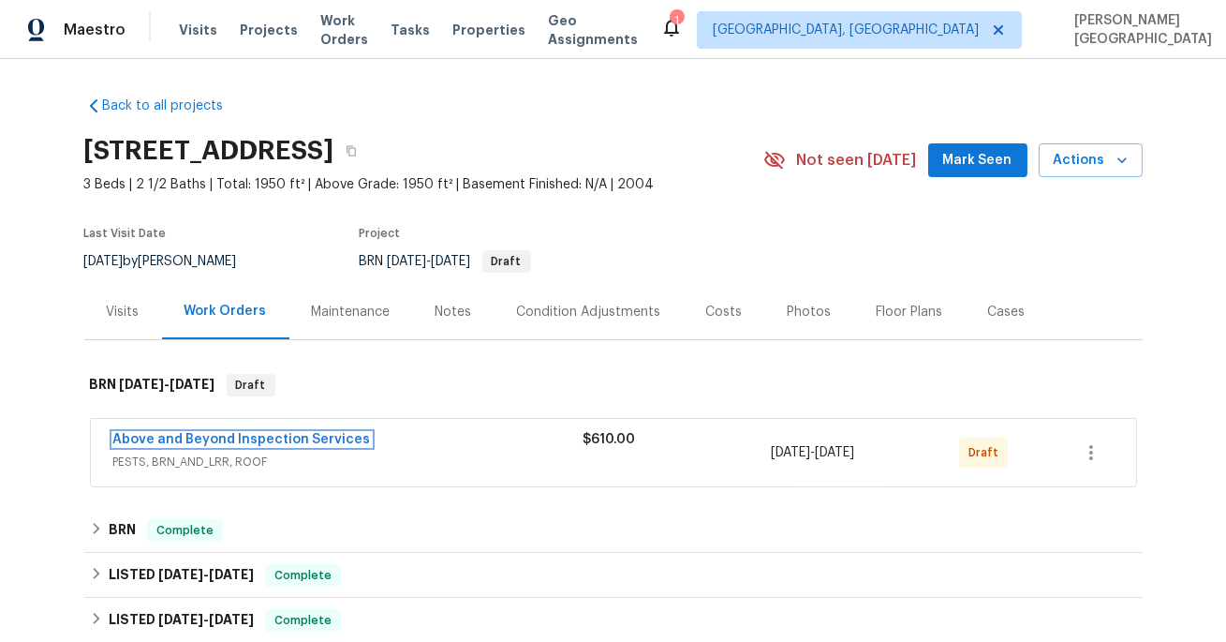
click at [235, 445] on span "Above and Beyond Inspection Services" at bounding box center [242, 439] width 258 height 19
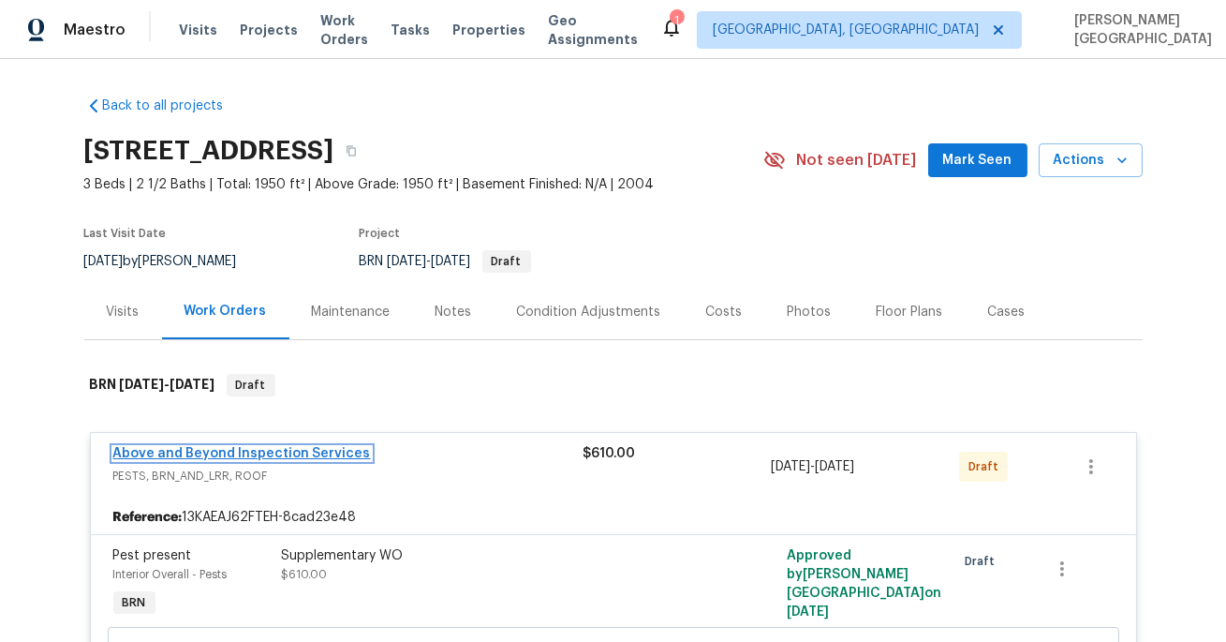
click at [283, 458] on link "Above and Beyond Inspection Services" at bounding box center [242, 453] width 258 height 13
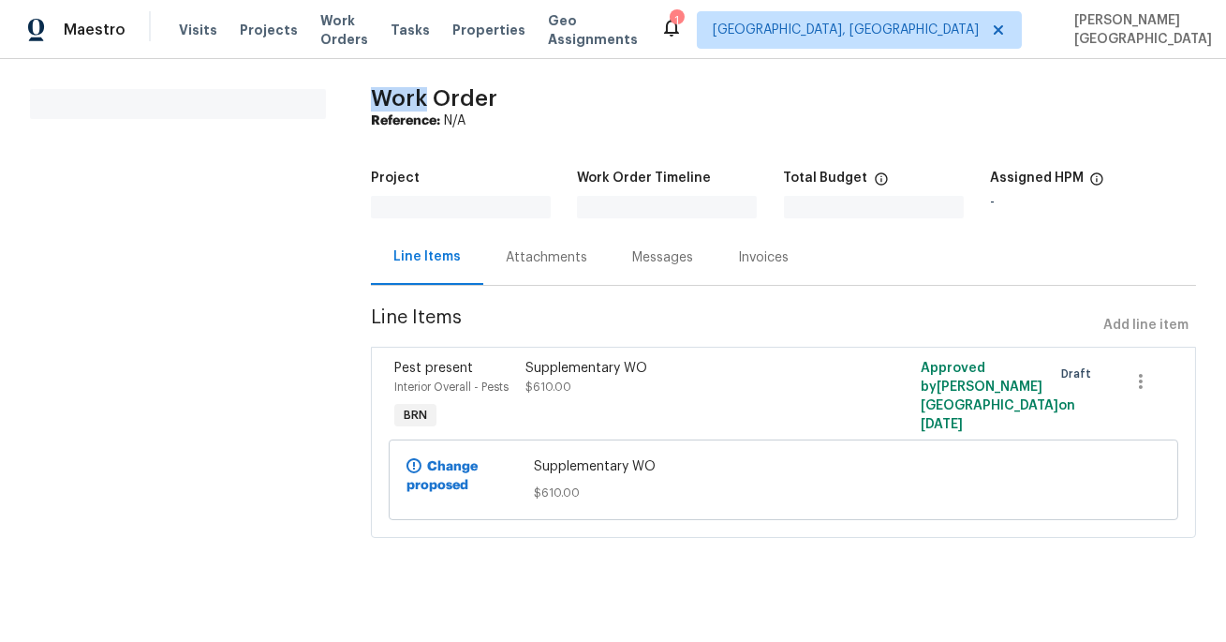
click at [283, 457] on section "All work orders" at bounding box center [178, 324] width 296 height 471
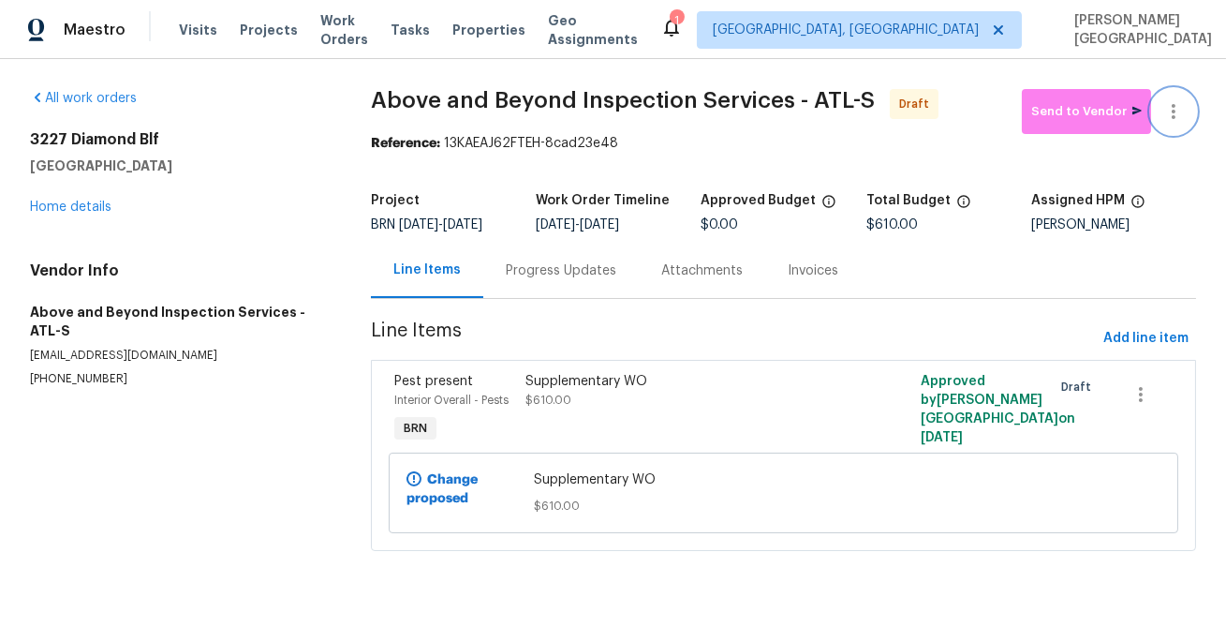
click at [1178, 126] on button "button" at bounding box center [1173, 111] width 45 height 45
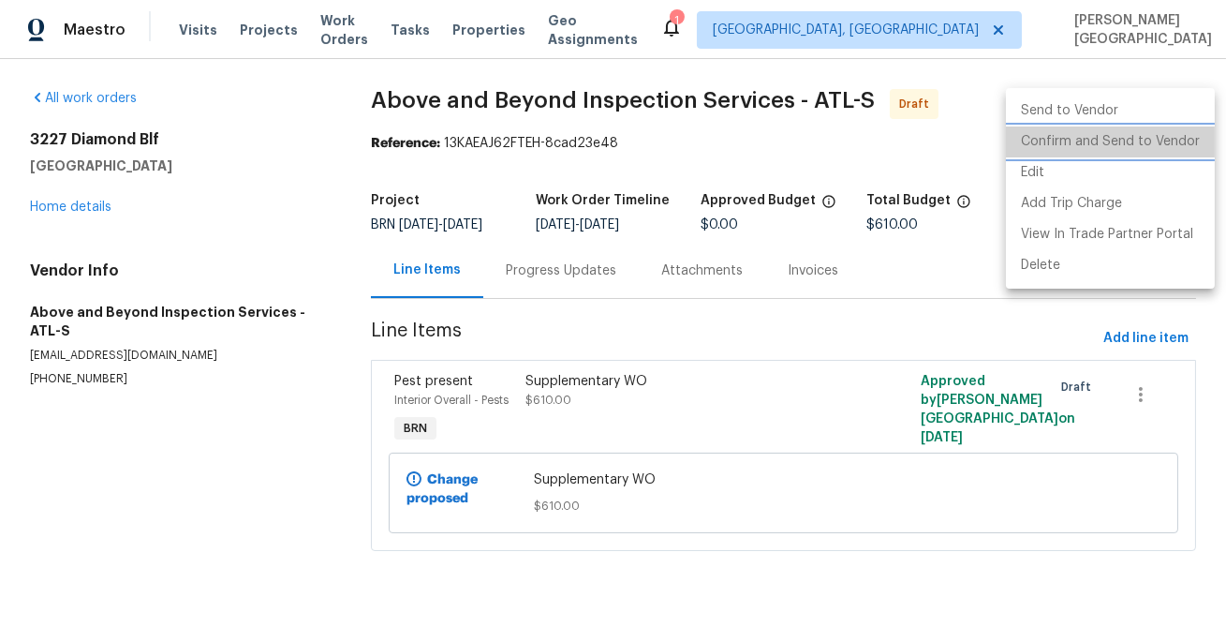
click at [1157, 143] on li "Confirm and Send to Vendor" at bounding box center [1110, 141] width 209 height 31
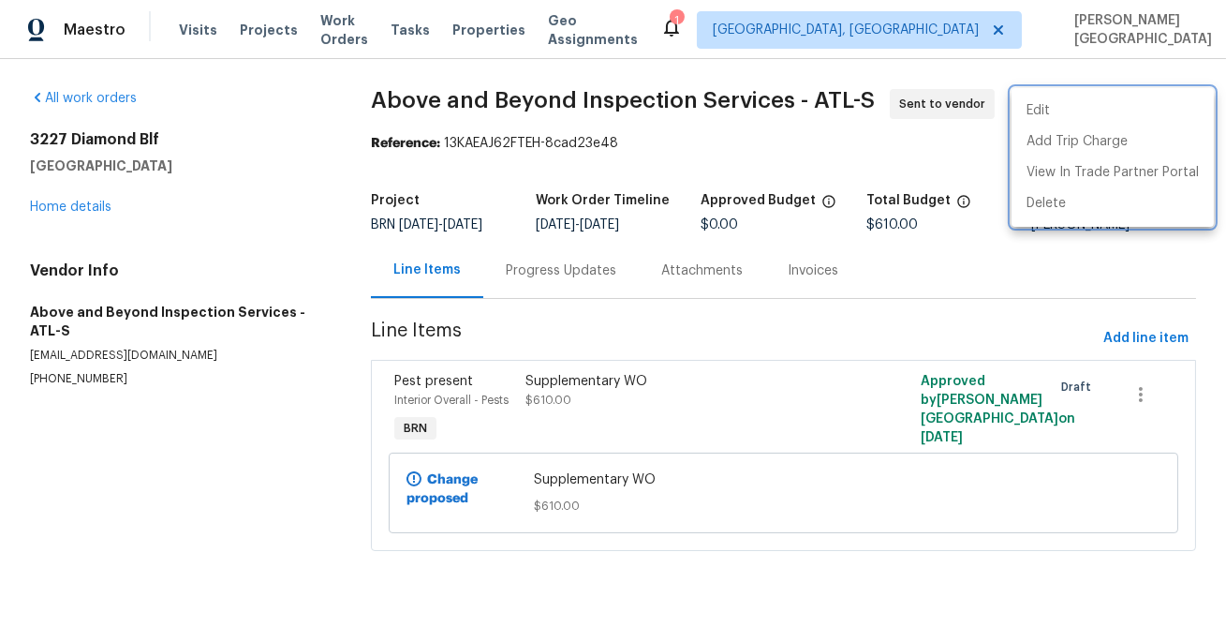
click at [523, 277] on div at bounding box center [613, 321] width 1226 height 642
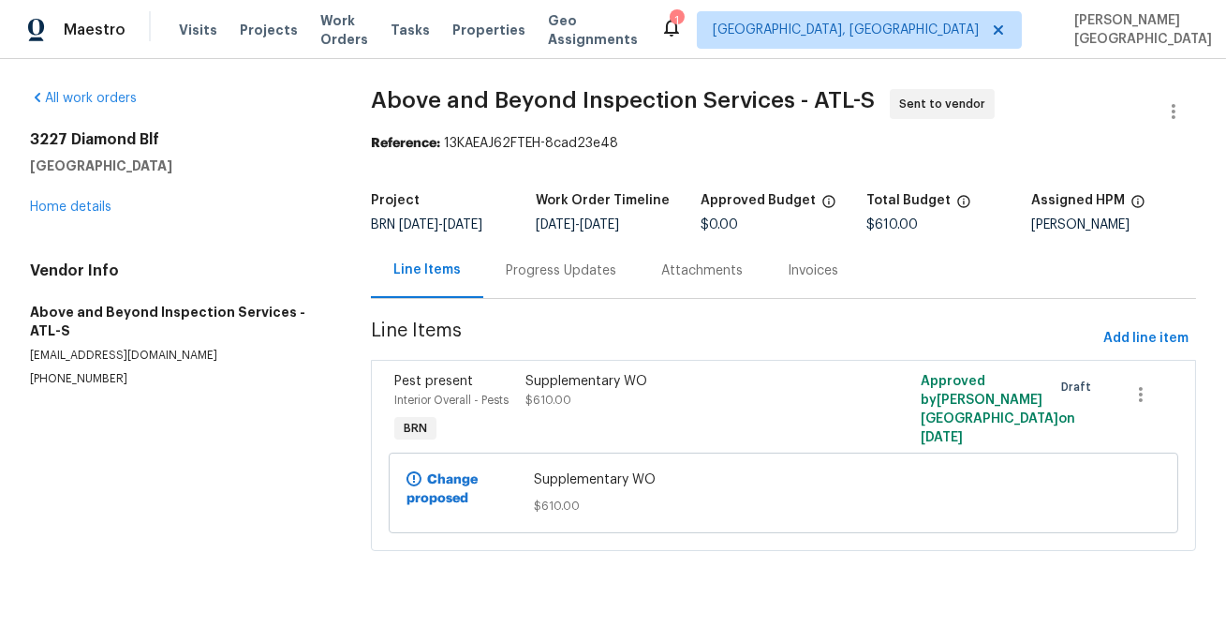
click at [523, 277] on div "Progress Updates" at bounding box center [561, 270] width 111 height 19
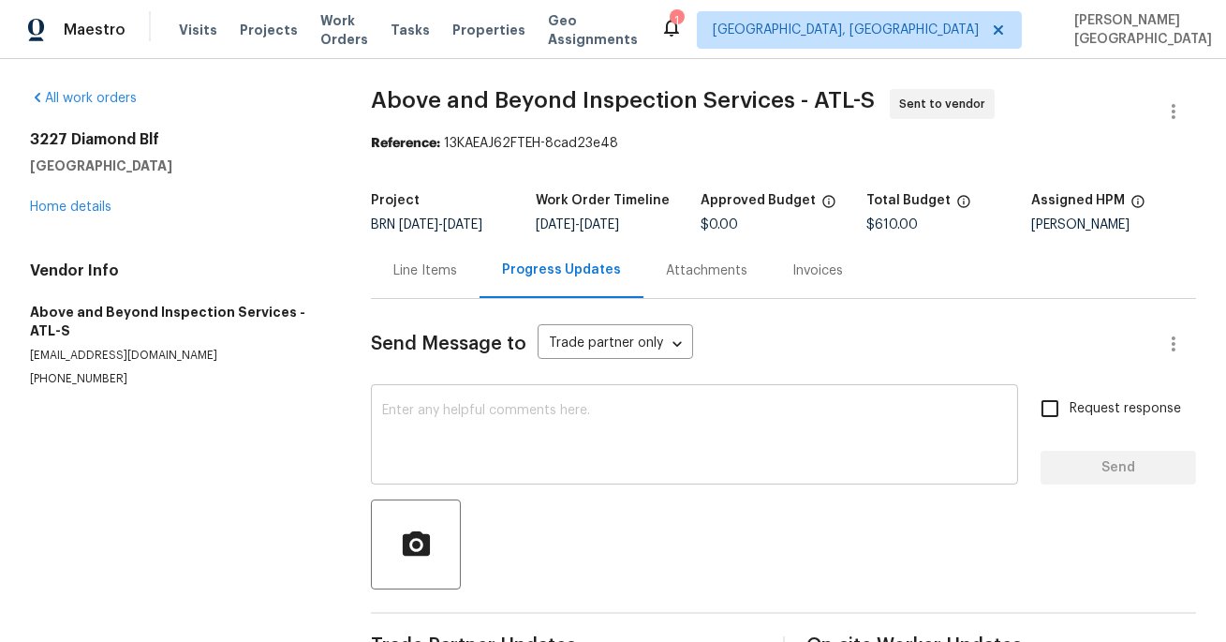
scroll to position [54, 0]
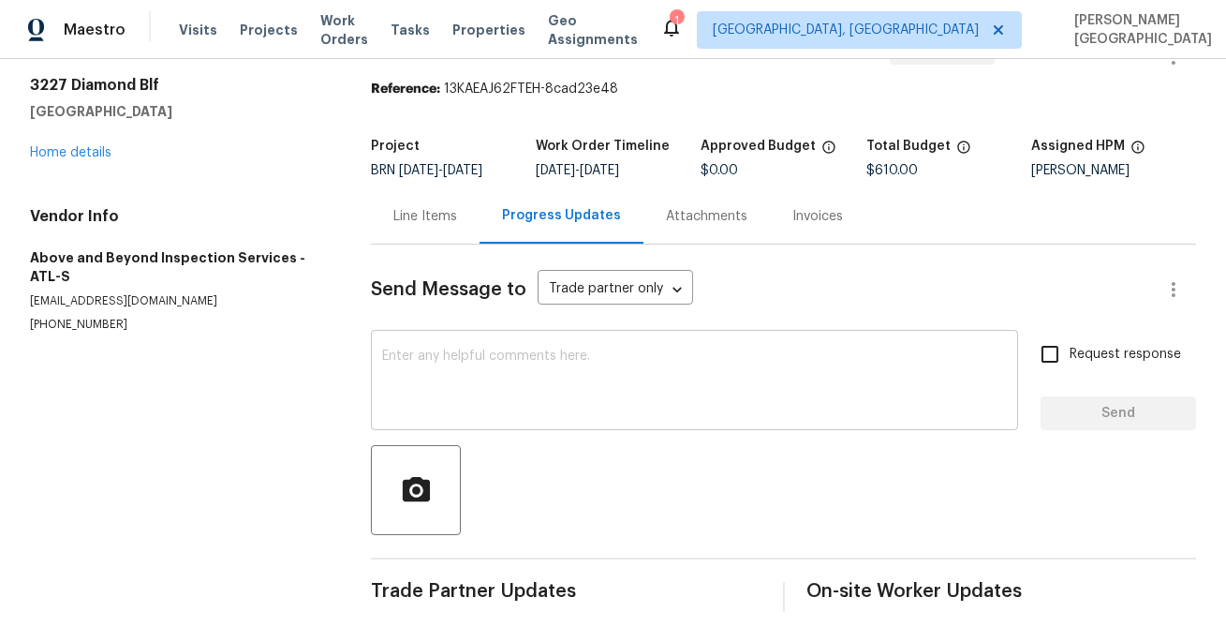
click at [481, 370] on textarea at bounding box center [694, 382] width 625 height 66
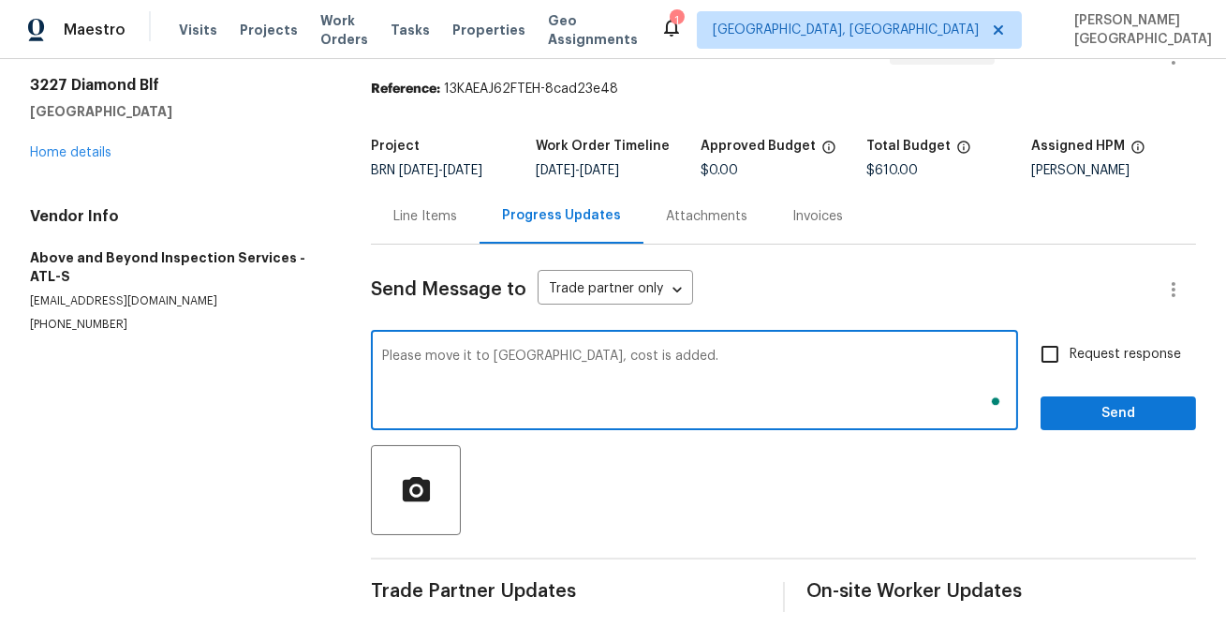
type textarea "Please move it to QC, cost is added."
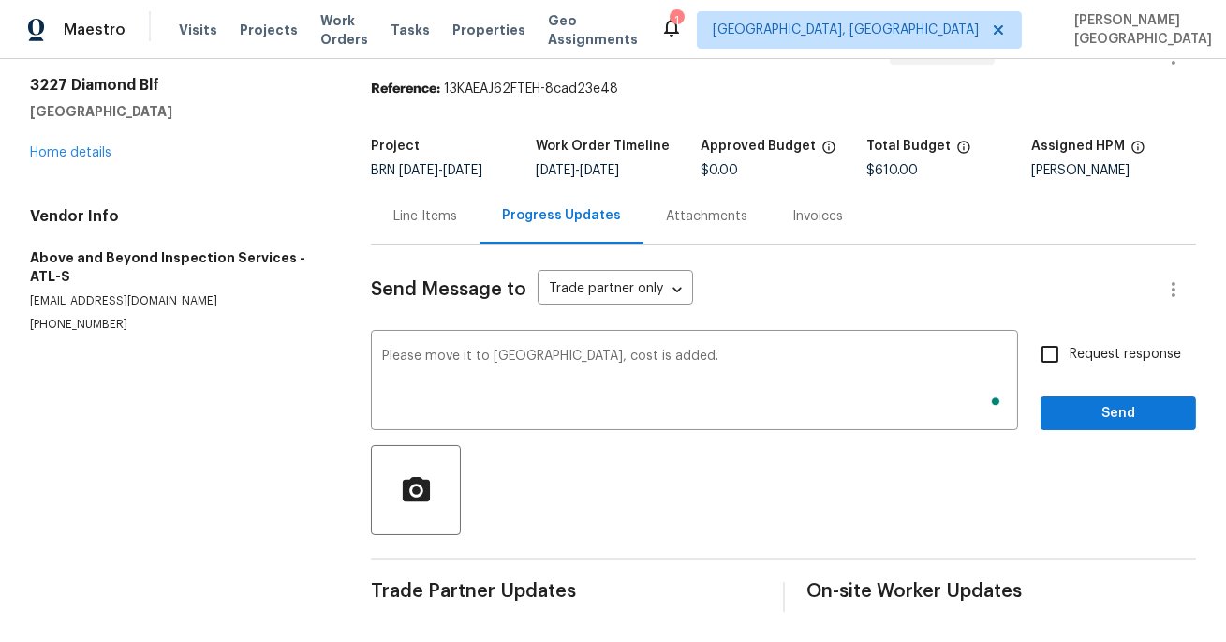
click at [1102, 343] on label "Request response" at bounding box center [1105, 353] width 151 height 39
click at [1070, 343] on input "Request response" at bounding box center [1049, 353] width 39 height 39
checkbox input "true"
click at [1102, 407] on span "Send" at bounding box center [1119, 413] width 126 height 23
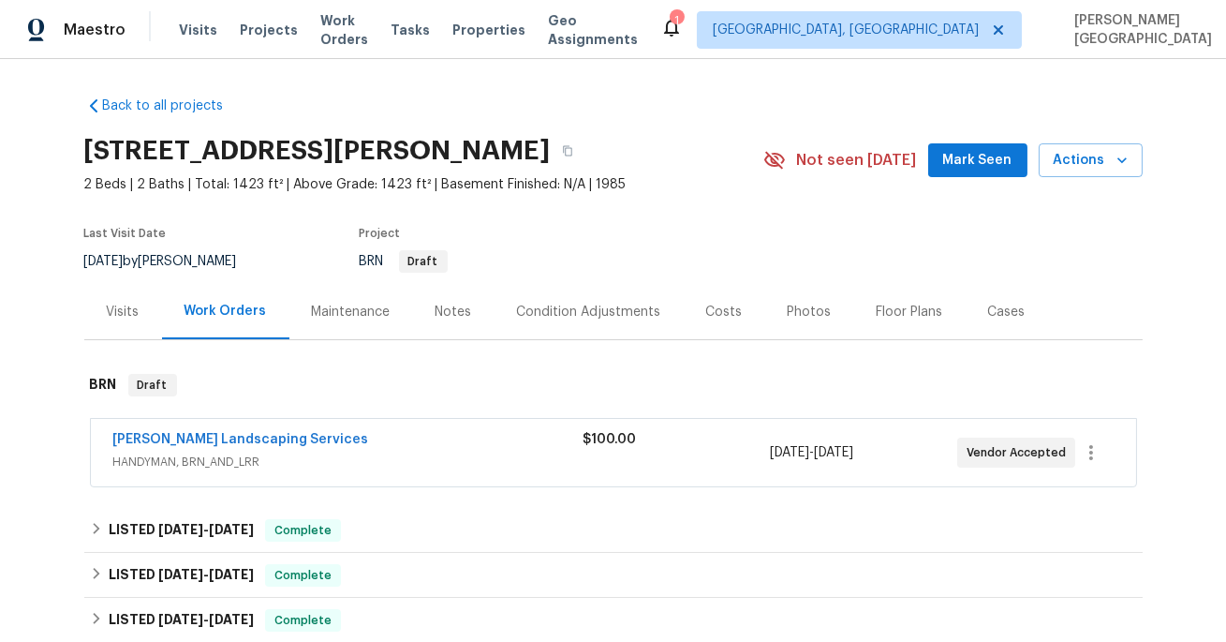
click at [225, 430] on span "[PERSON_NAME] Landscaping Services" at bounding box center [241, 439] width 256 height 19
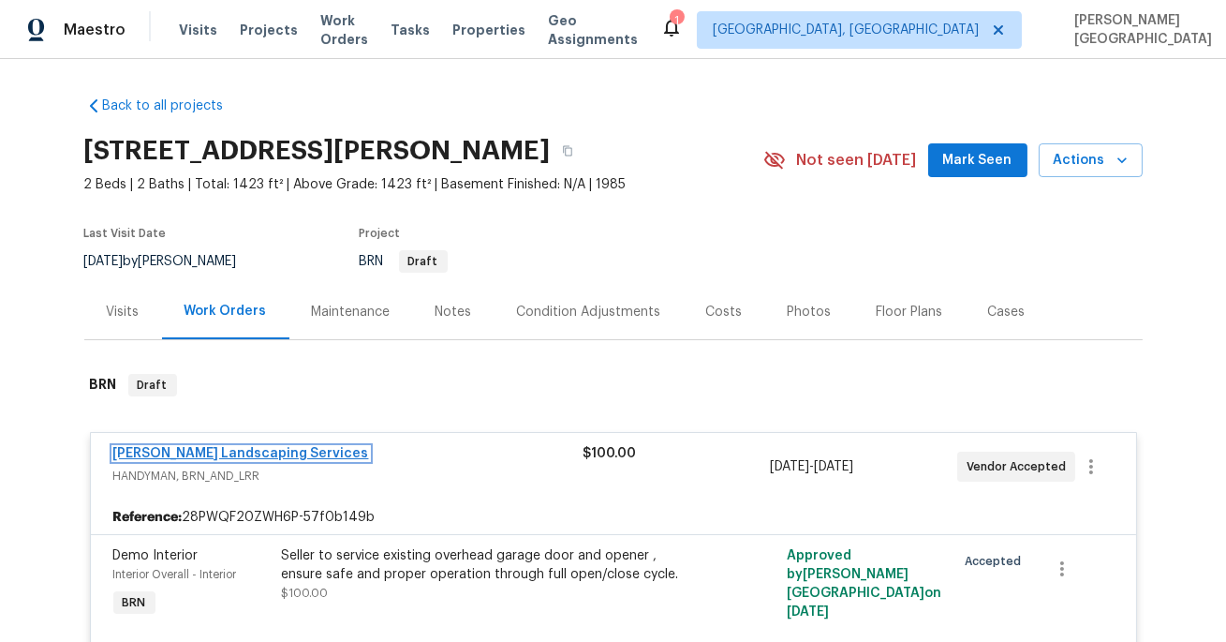
click at [237, 453] on link "[PERSON_NAME] Landscaping Services" at bounding box center [241, 453] width 256 height 13
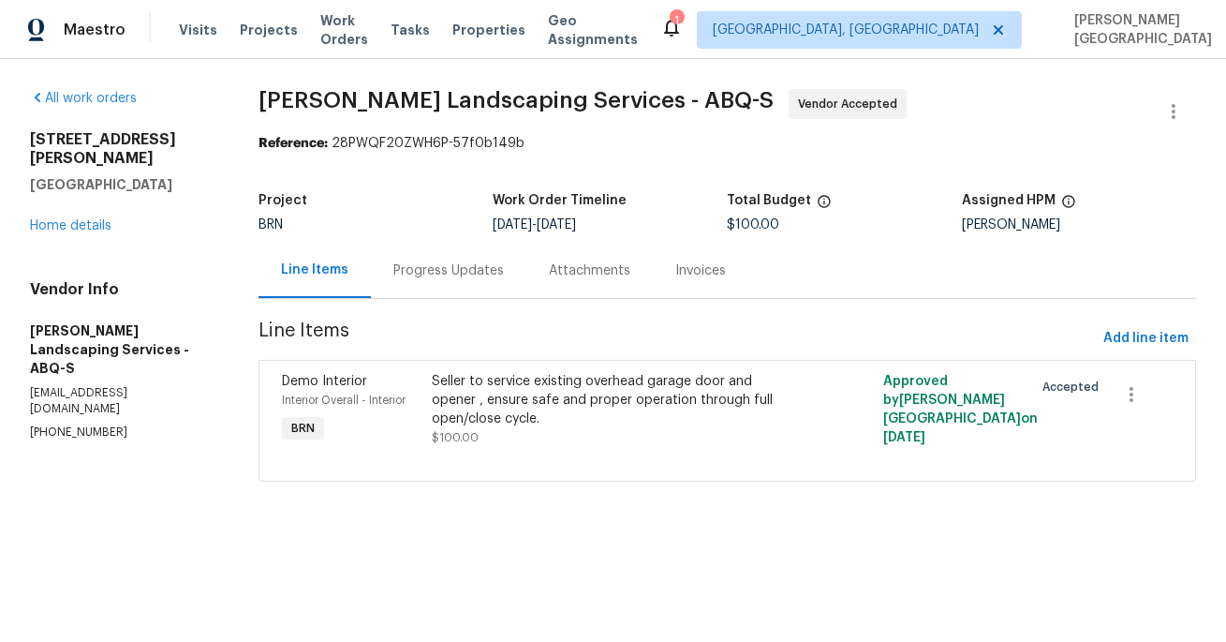
click at [446, 269] on div "Progress Updates" at bounding box center [448, 270] width 111 height 19
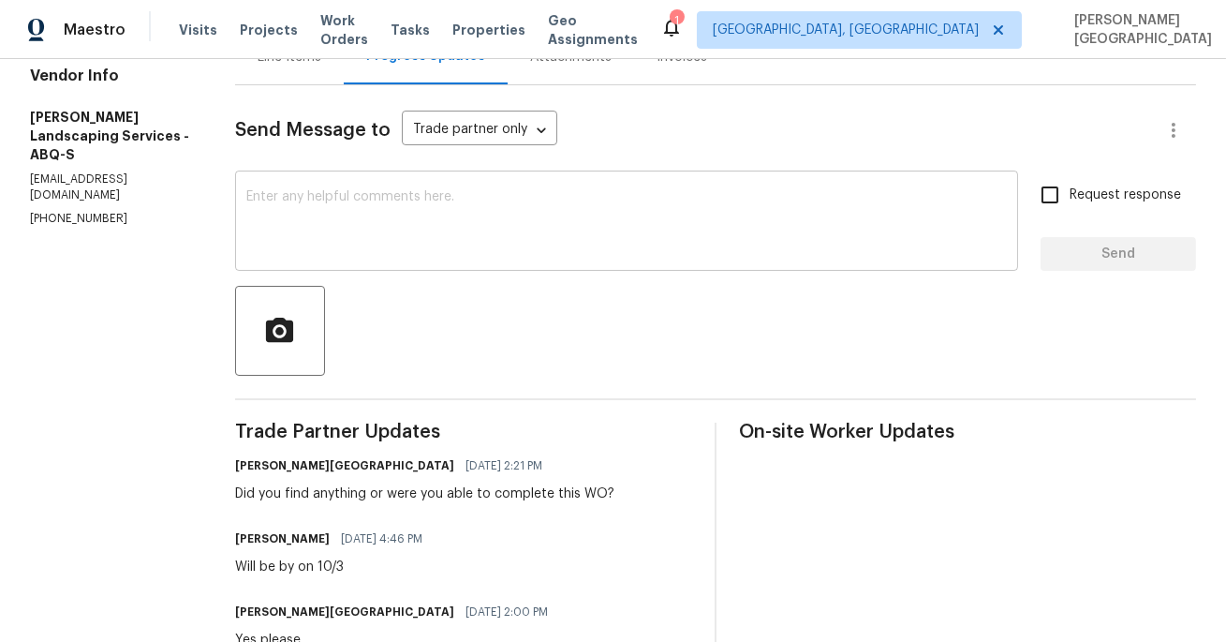
scroll to position [188, 0]
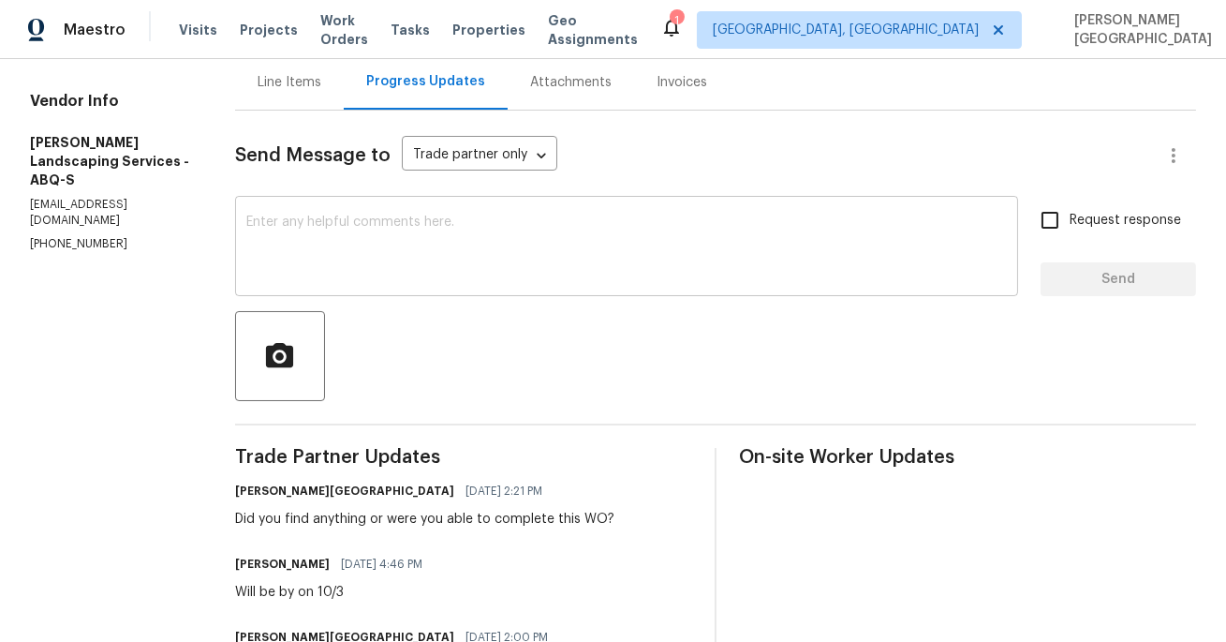
click at [333, 231] on textarea at bounding box center [626, 248] width 761 height 66
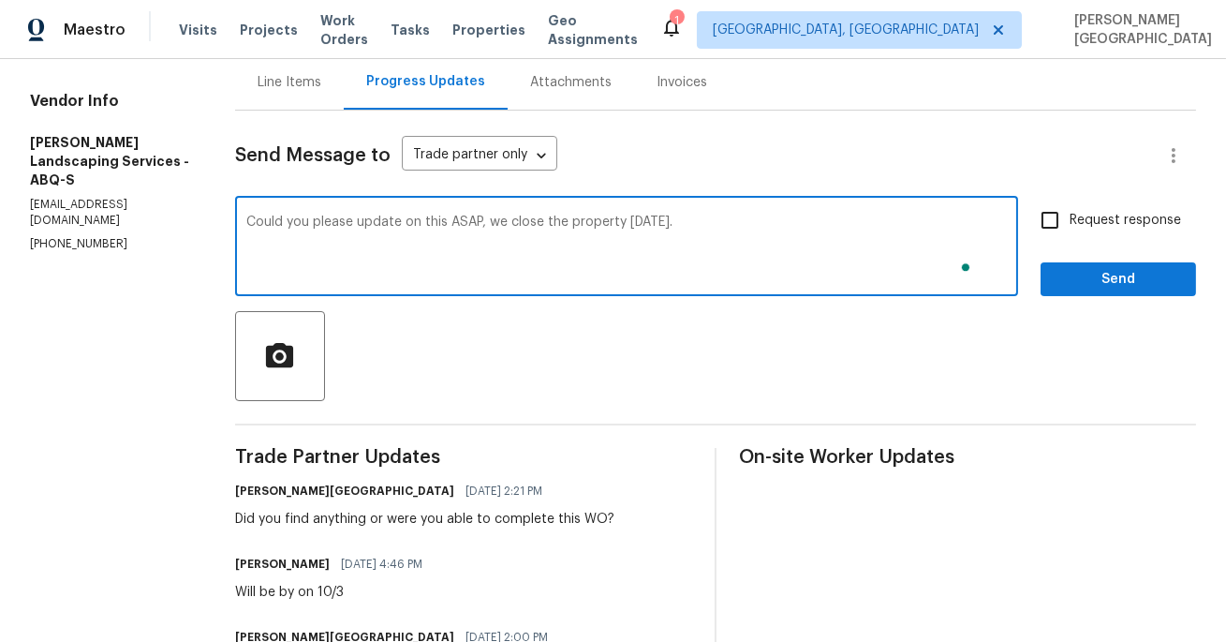
type textarea "Could you please update on this ASAP, we close the property [DATE]."
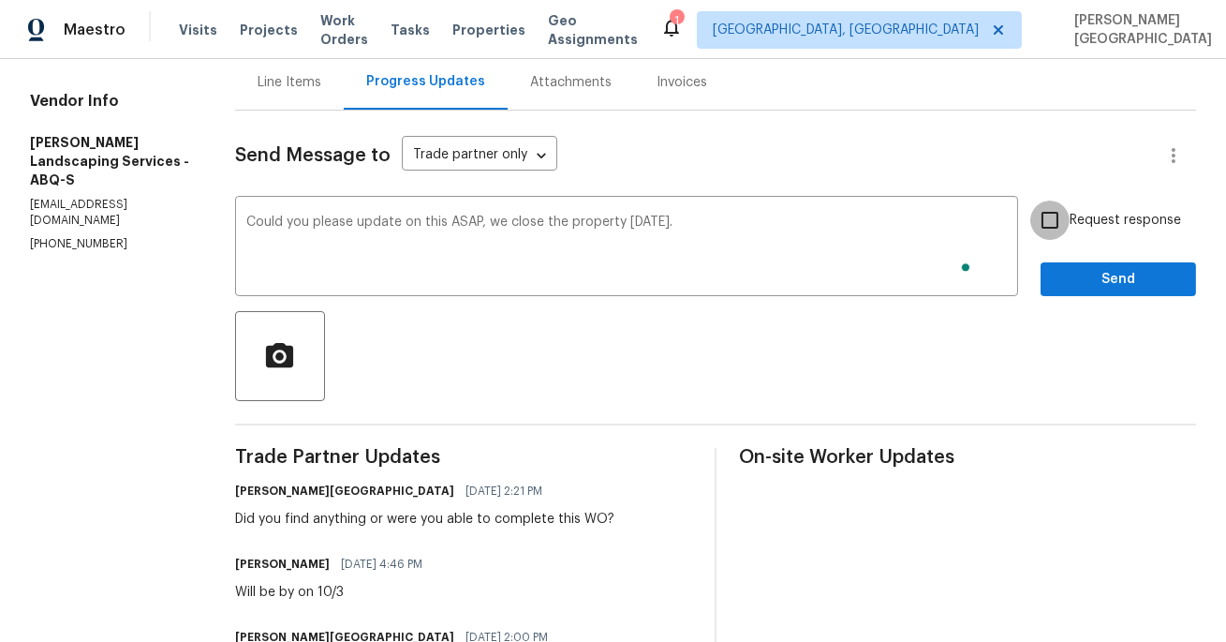
click at [1065, 202] on input "Request response" at bounding box center [1049, 219] width 39 height 39
checkbox input "true"
click at [1065, 278] on span "Send" at bounding box center [1119, 279] width 126 height 23
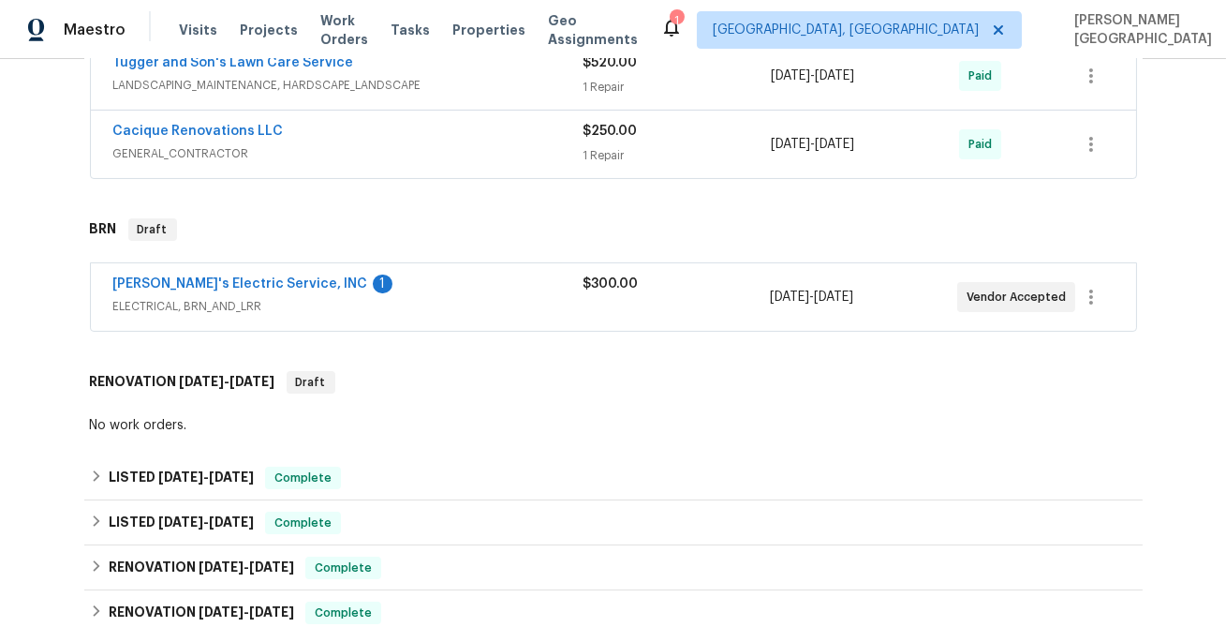
scroll to position [765, 0]
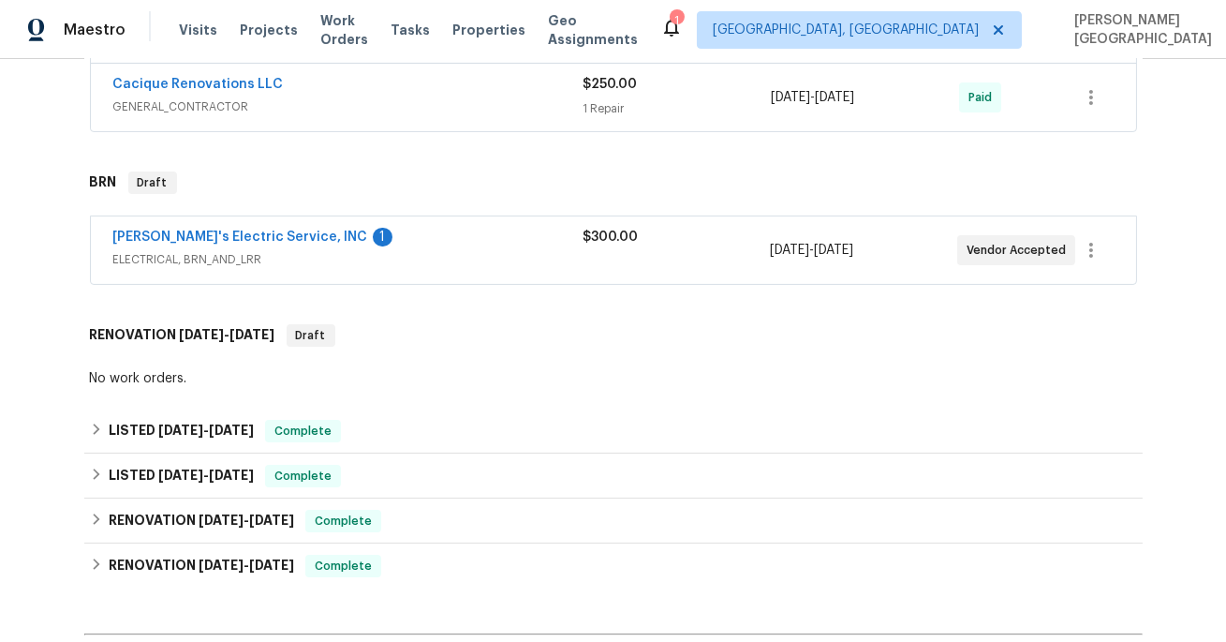
click at [229, 228] on span "[PERSON_NAME]'s Electric Service, INC" at bounding box center [240, 237] width 255 height 19
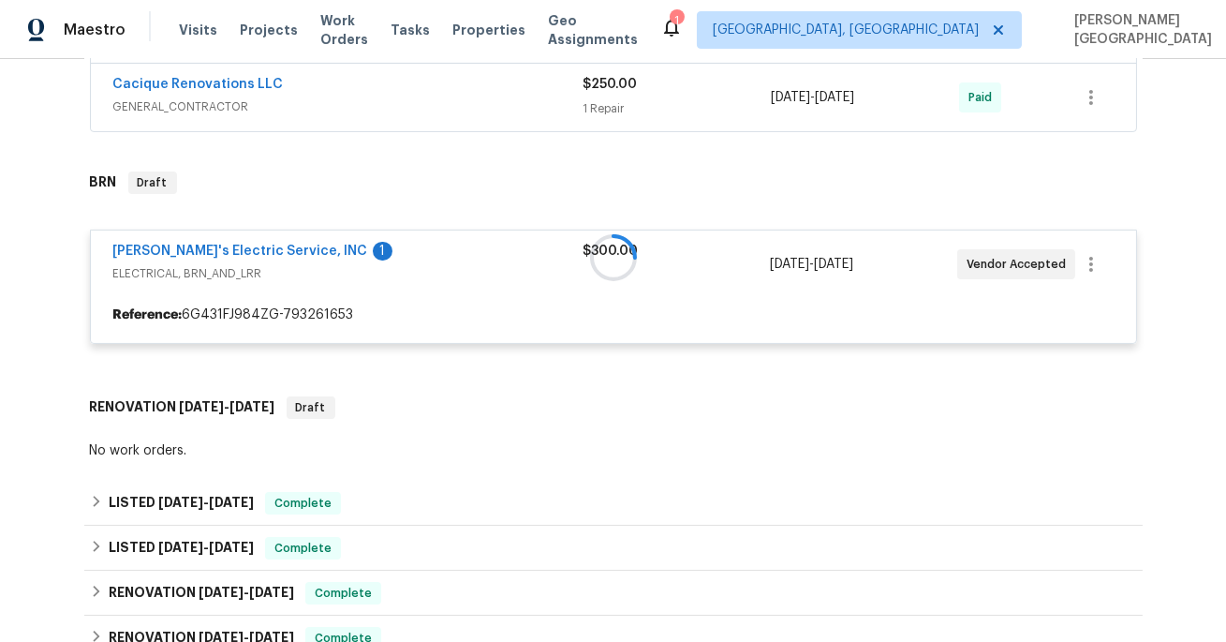
click at [236, 244] on div at bounding box center [613, 258] width 1059 height 210
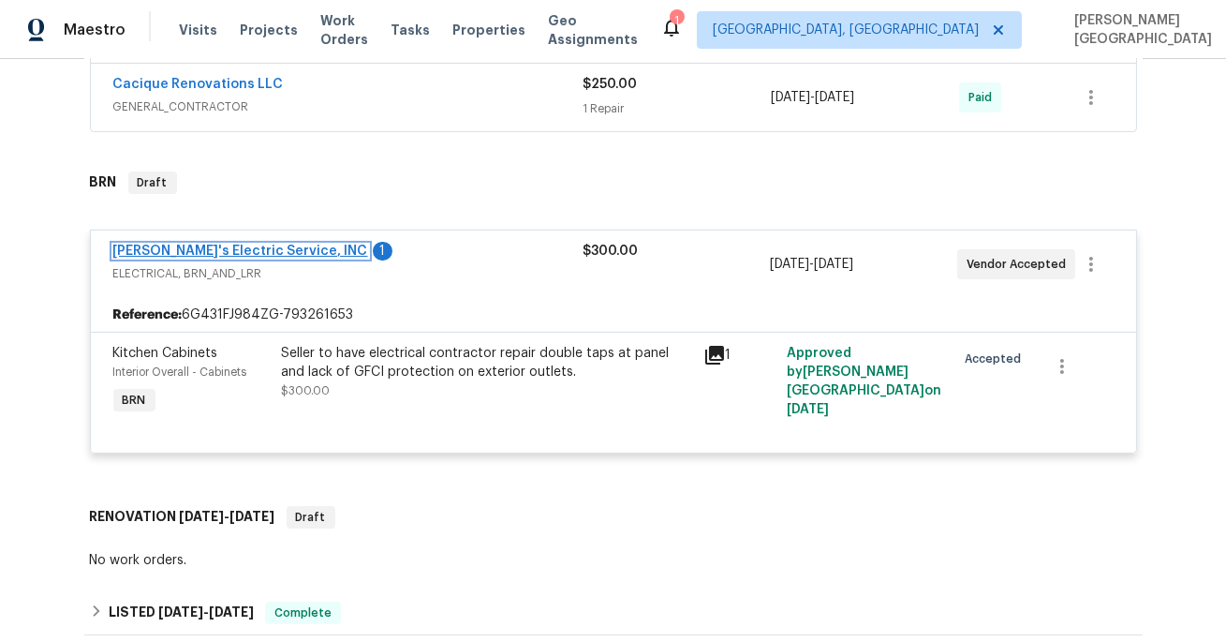
click at [244, 253] on link "[PERSON_NAME]'s Electric Service, INC" at bounding box center [240, 250] width 255 height 13
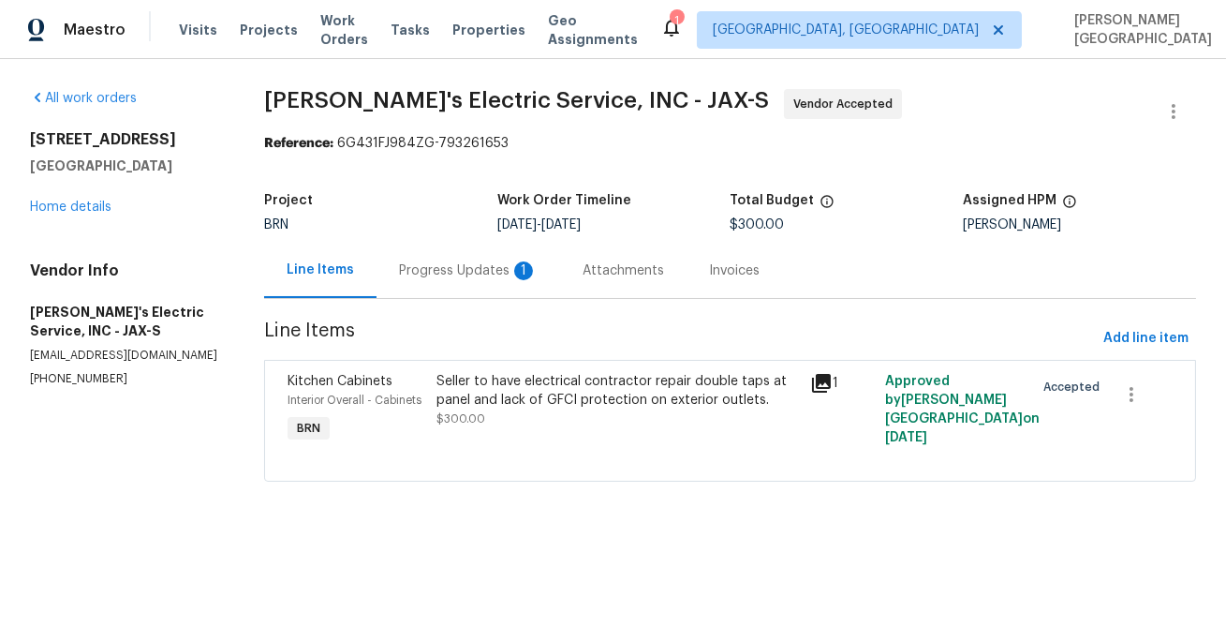
click at [449, 285] on div "Progress Updates 1" at bounding box center [469, 270] width 184 height 55
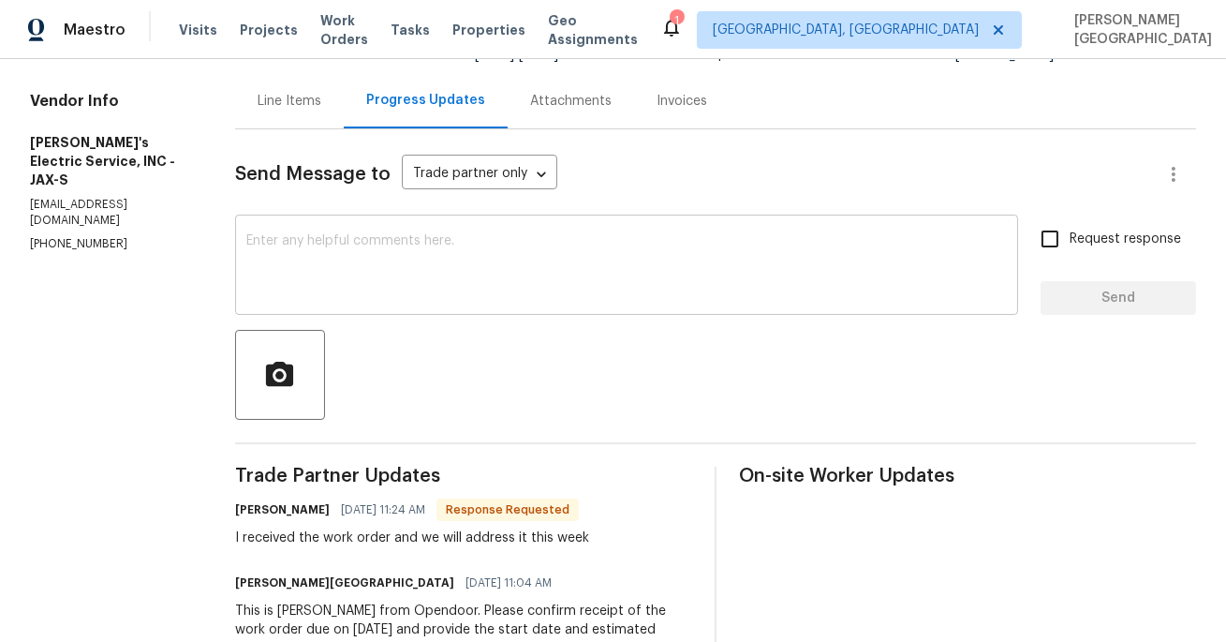
scroll to position [172, 0]
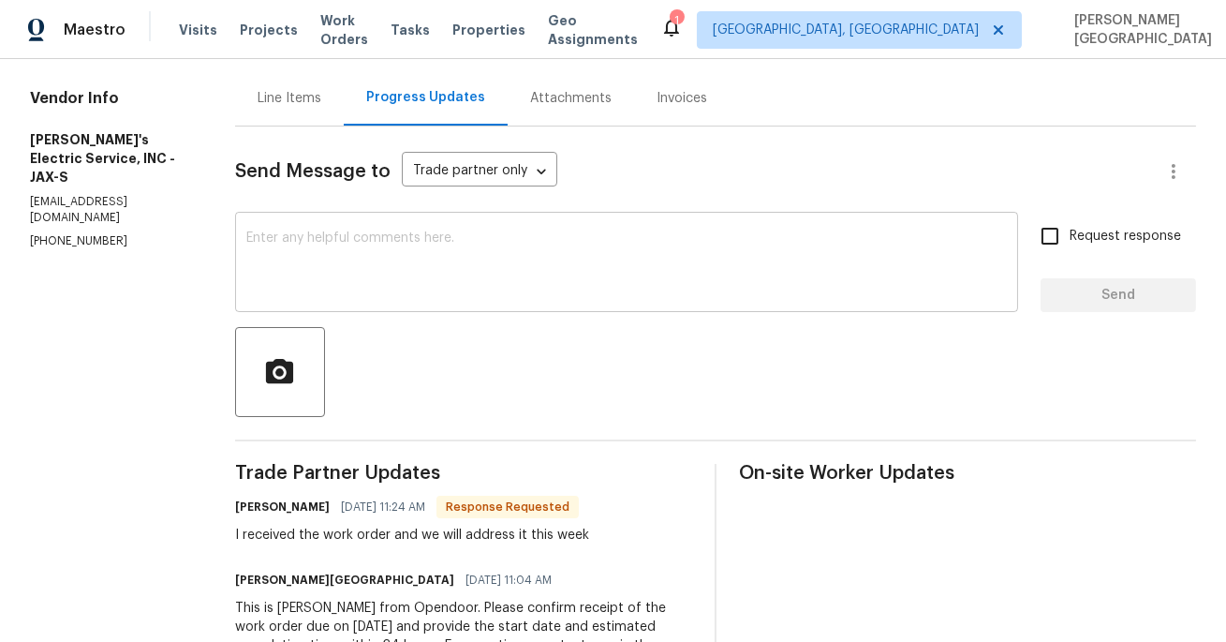
click at [293, 225] on div "x ​" at bounding box center [626, 264] width 783 height 96
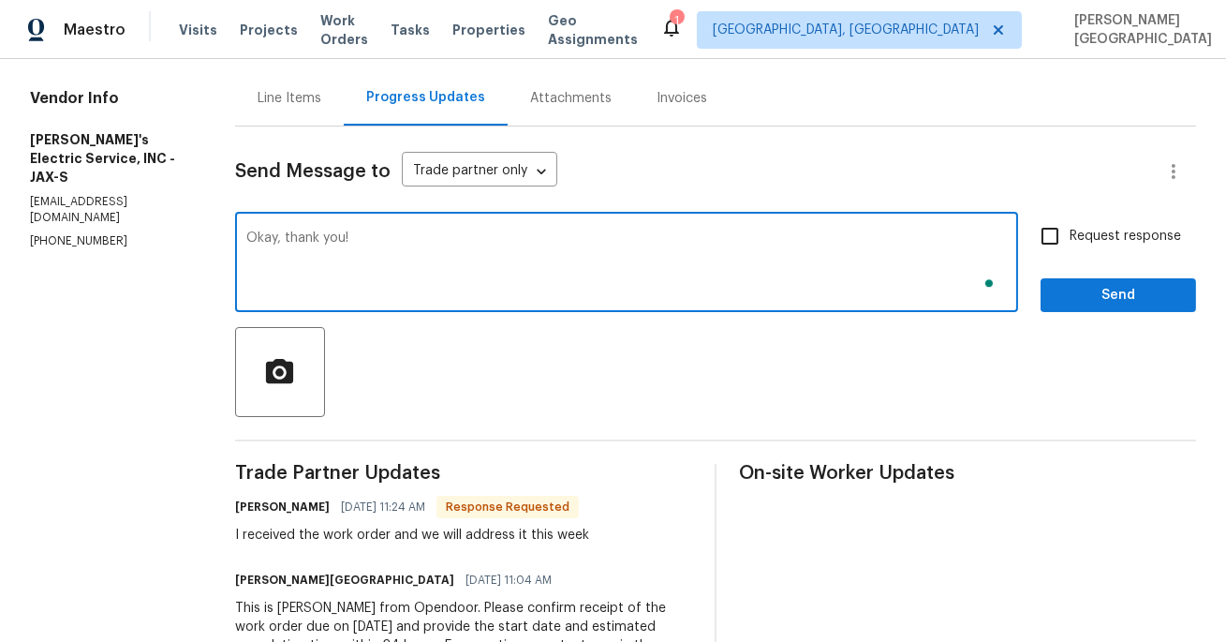
type textarea "Okay, thank you!"
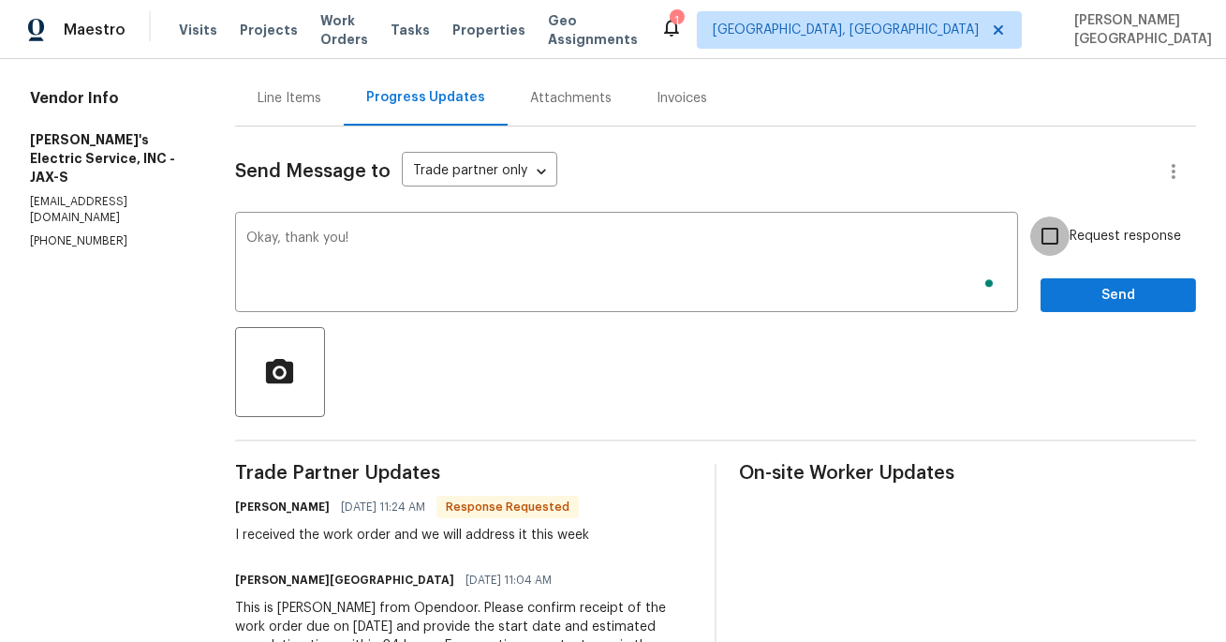
click at [1061, 239] on input "Request response" at bounding box center [1049, 235] width 39 height 39
checkbox input "true"
click at [1070, 311] on button "Send" at bounding box center [1118, 295] width 155 height 35
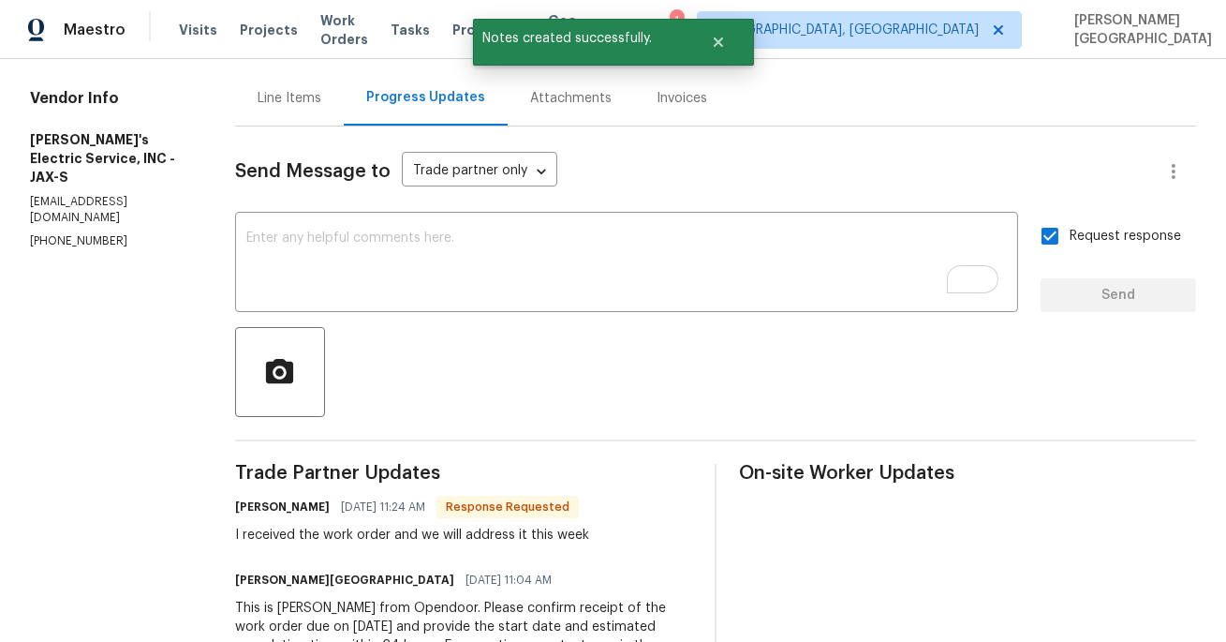
scroll to position [0, 0]
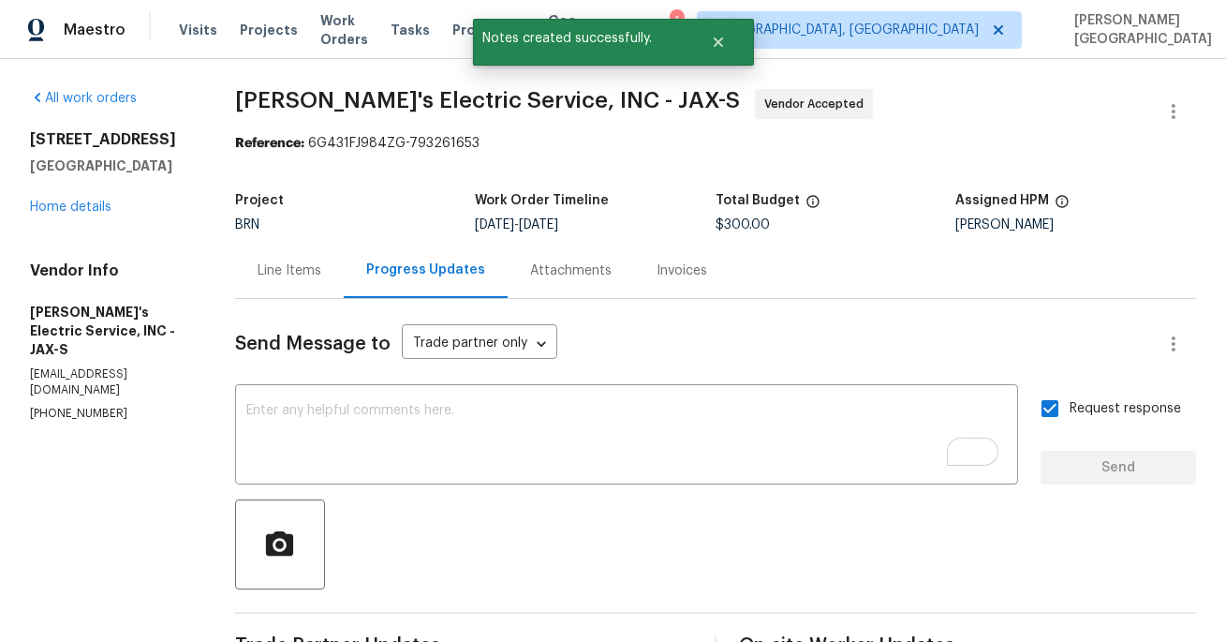
click at [270, 89] on span "[PERSON_NAME]'s Electric Service, INC - JAX-S" at bounding box center [487, 100] width 505 height 22
click at [352, 93] on span "[PERSON_NAME]'s Electric Service, INC - JAX-S" at bounding box center [487, 100] width 505 height 22
copy span "[PERSON_NAME]'s Electric"
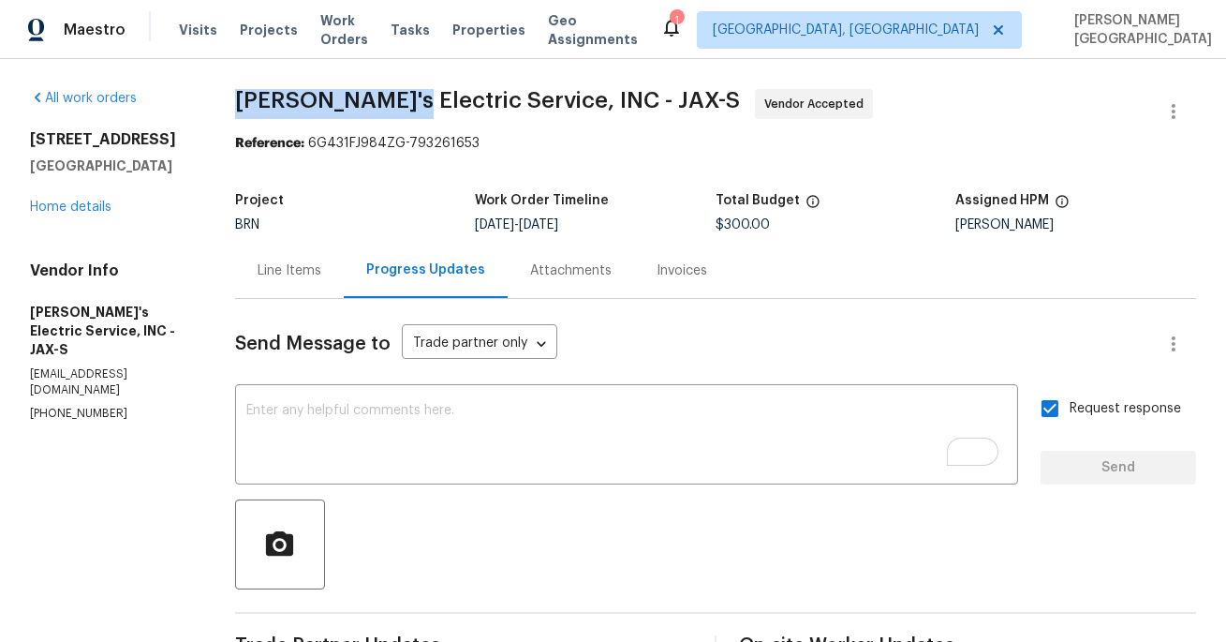
scroll to position [330, 0]
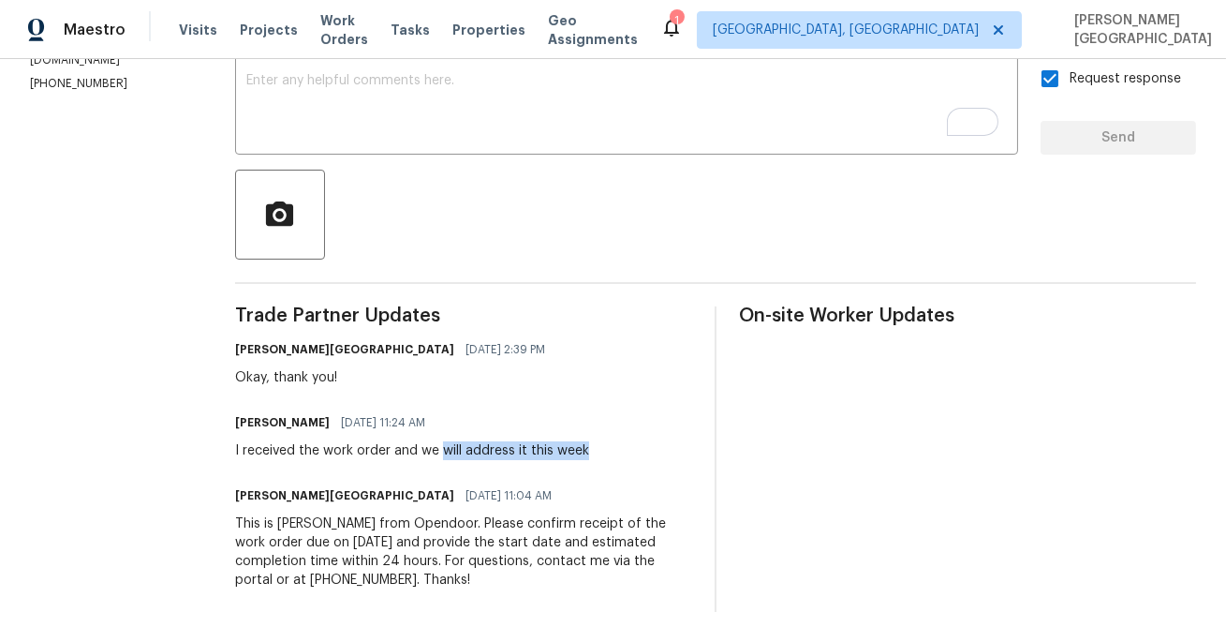
drag, startPoint x: 447, startPoint y: 451, endPoint x: 595, endPoint y: 452, distance: 148.0
click at [595, 452] on div "Wes Pappy 10/07/2025 11:24 AM I received the work order and we will address it …" at bounding box center [463, 434] width 457 height 51
copy div "will address it this week"
